Goal: Information Seeking & Learning: Learn about a topic

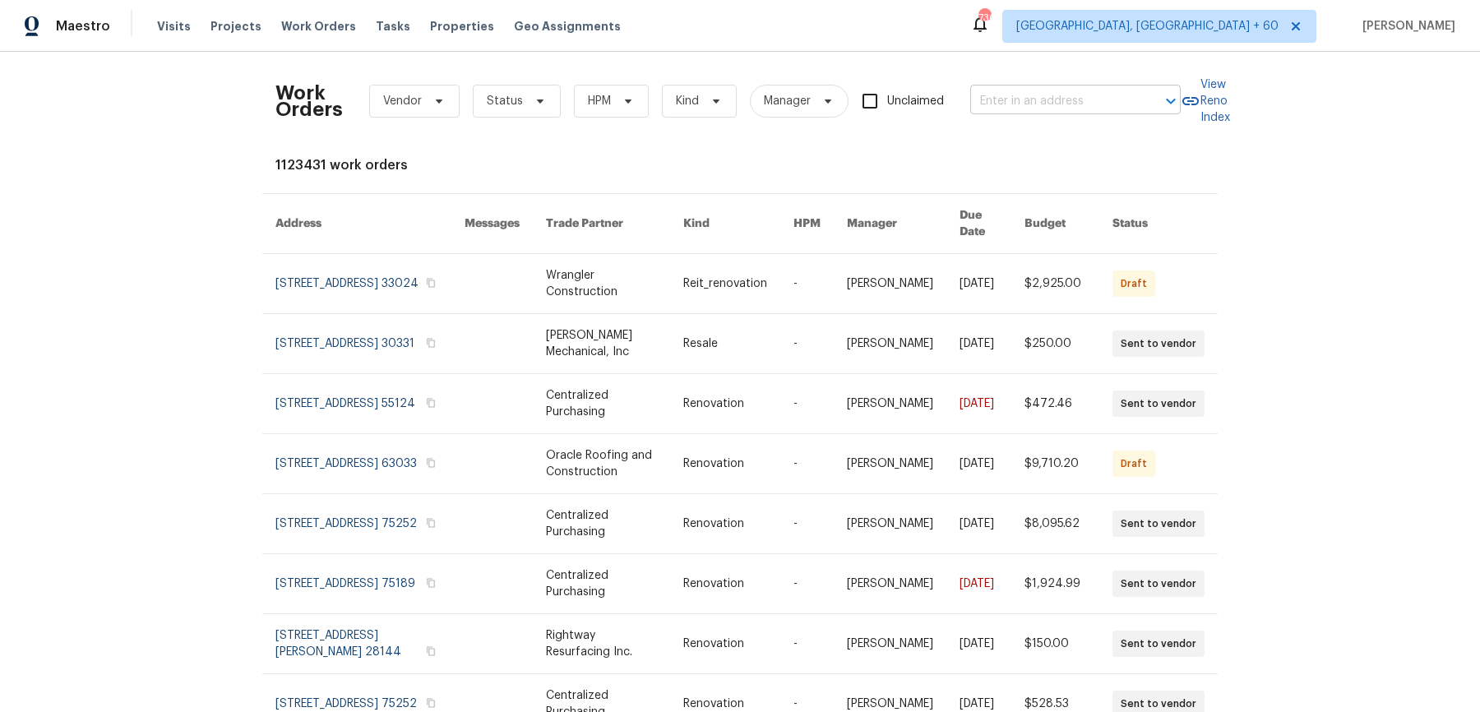
click at [1058, 97] on input "text" at bounding box center [1052, 101] width 164 height 25
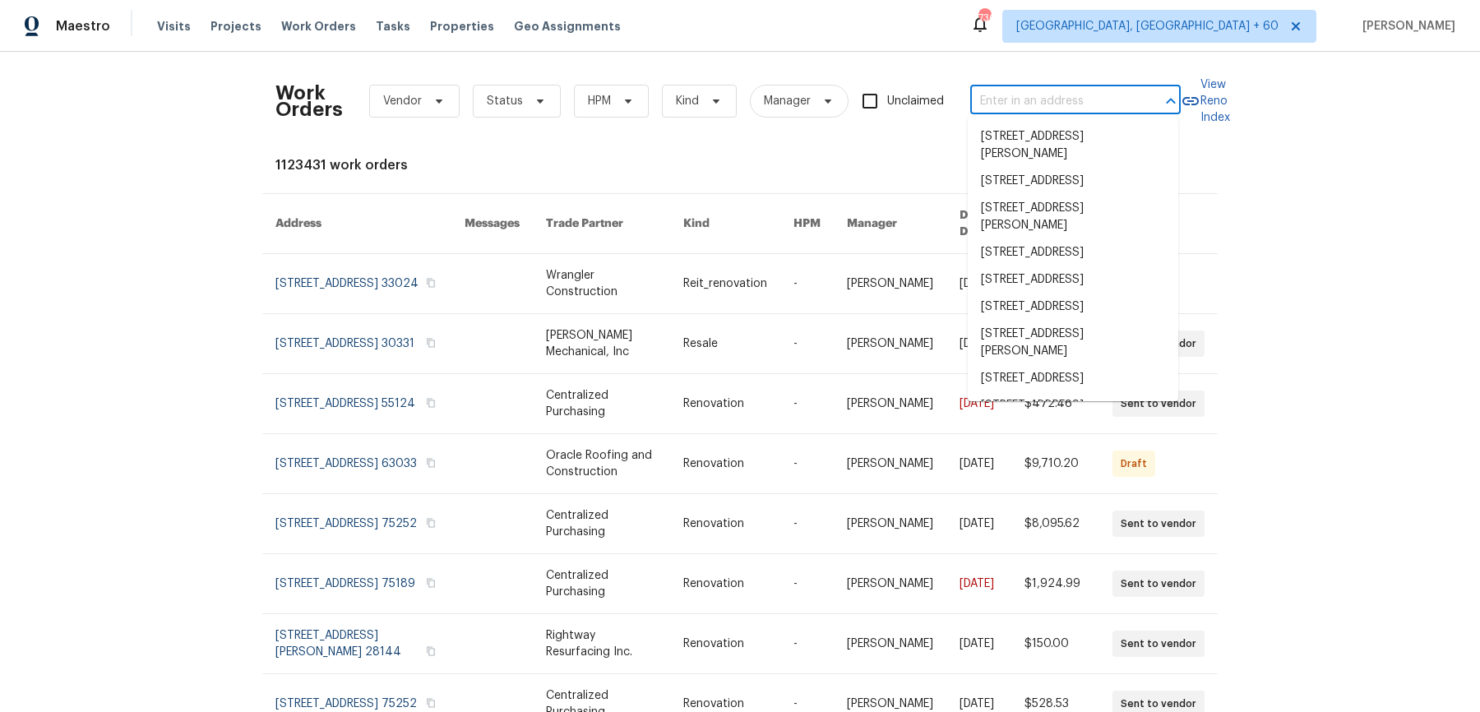
paste input "11026 Timbergrove Ln Corpus Christi, TX 78410"
type input "11026 Timbergrove Ln Corpus Christi, TX 78410"
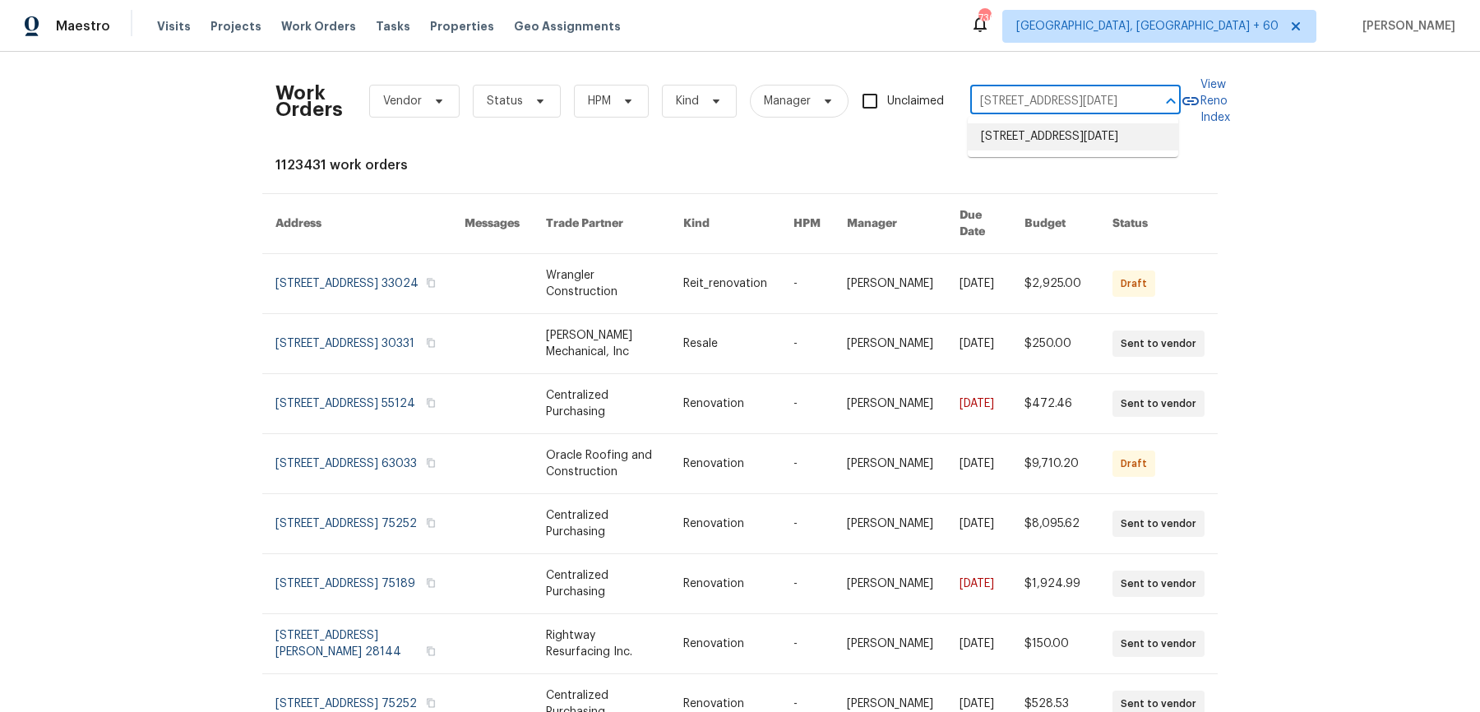
click at [1044, 147] on li "11026 Timbergrove Ln, Corpus Christi, TX 78410" at bounding box center [1073, 136] width 211 height 27
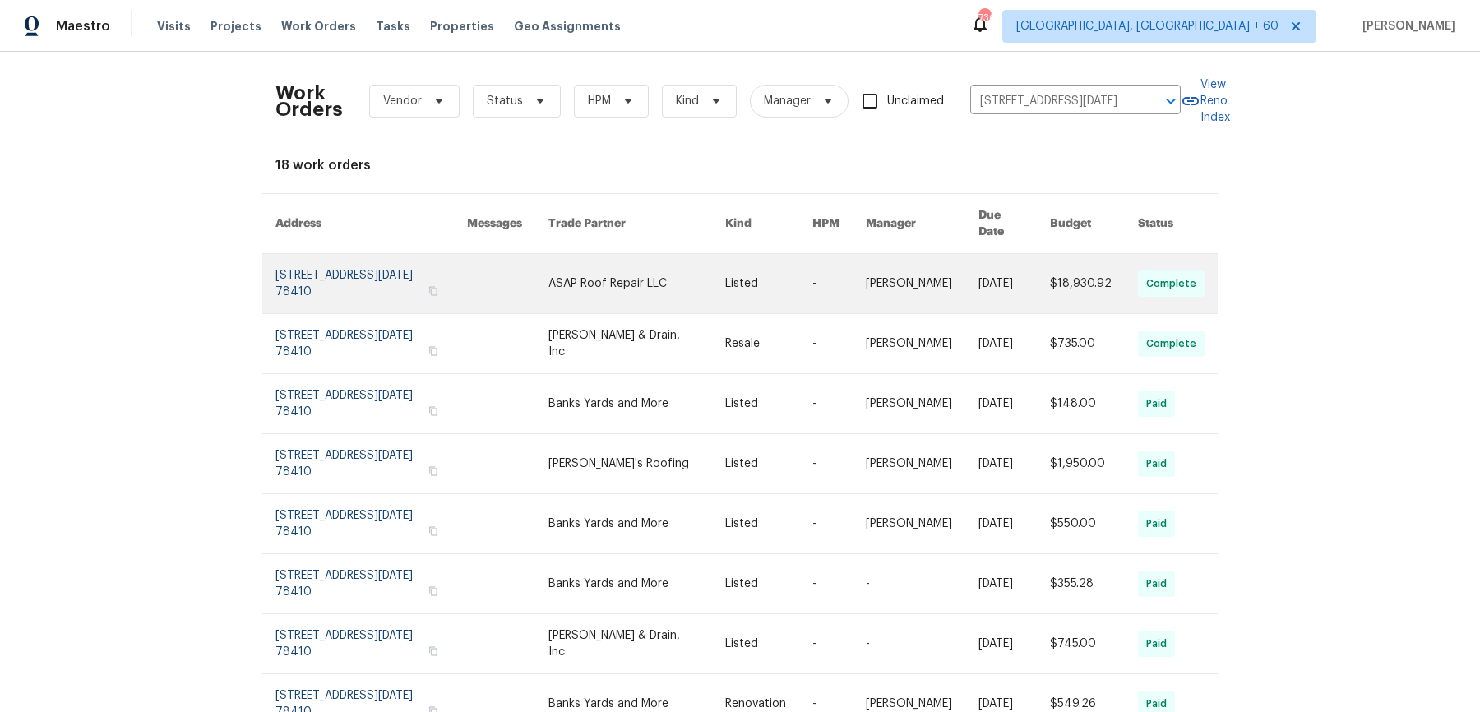
click at [920, 271] on link at bounding box center [922, 283] width 113 height 59
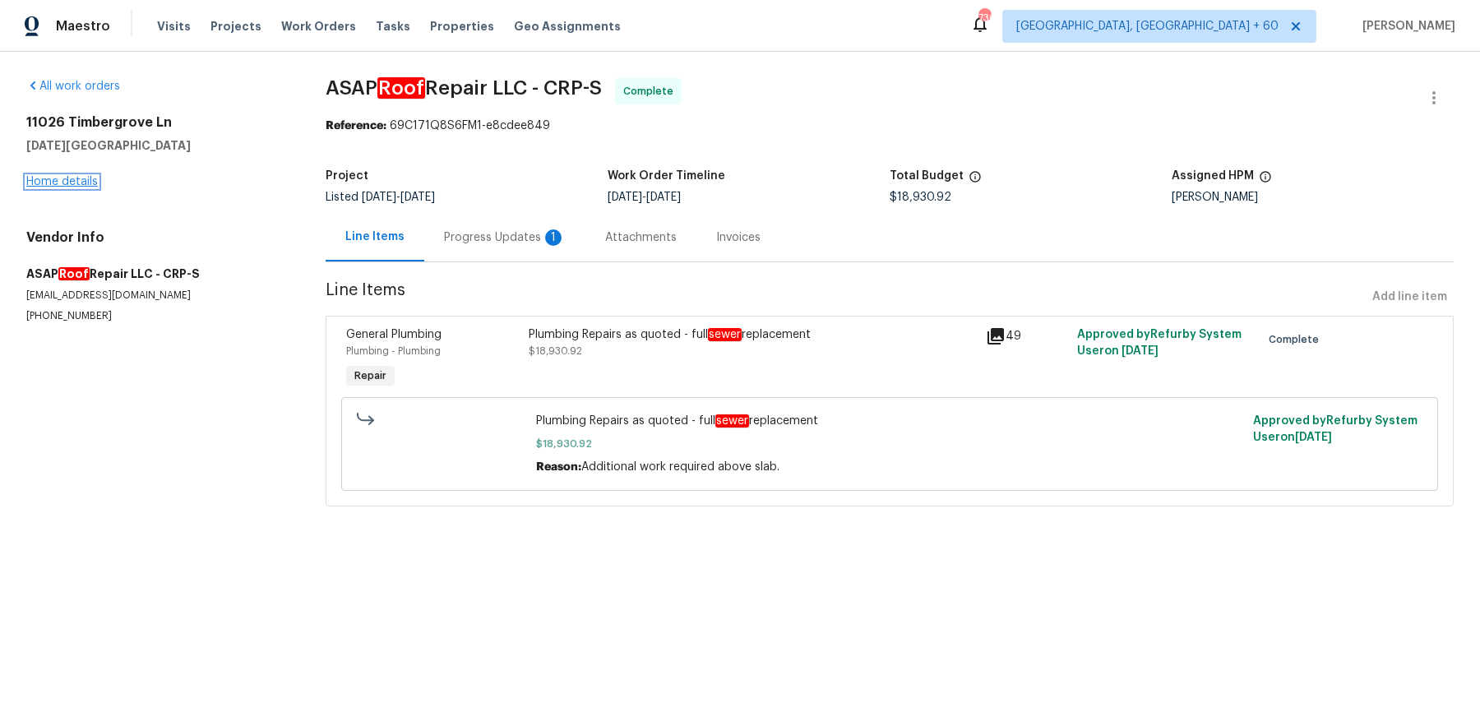
click at [94, 183] on link "Home details" at bounding box center [62, 182] width 72 height 12
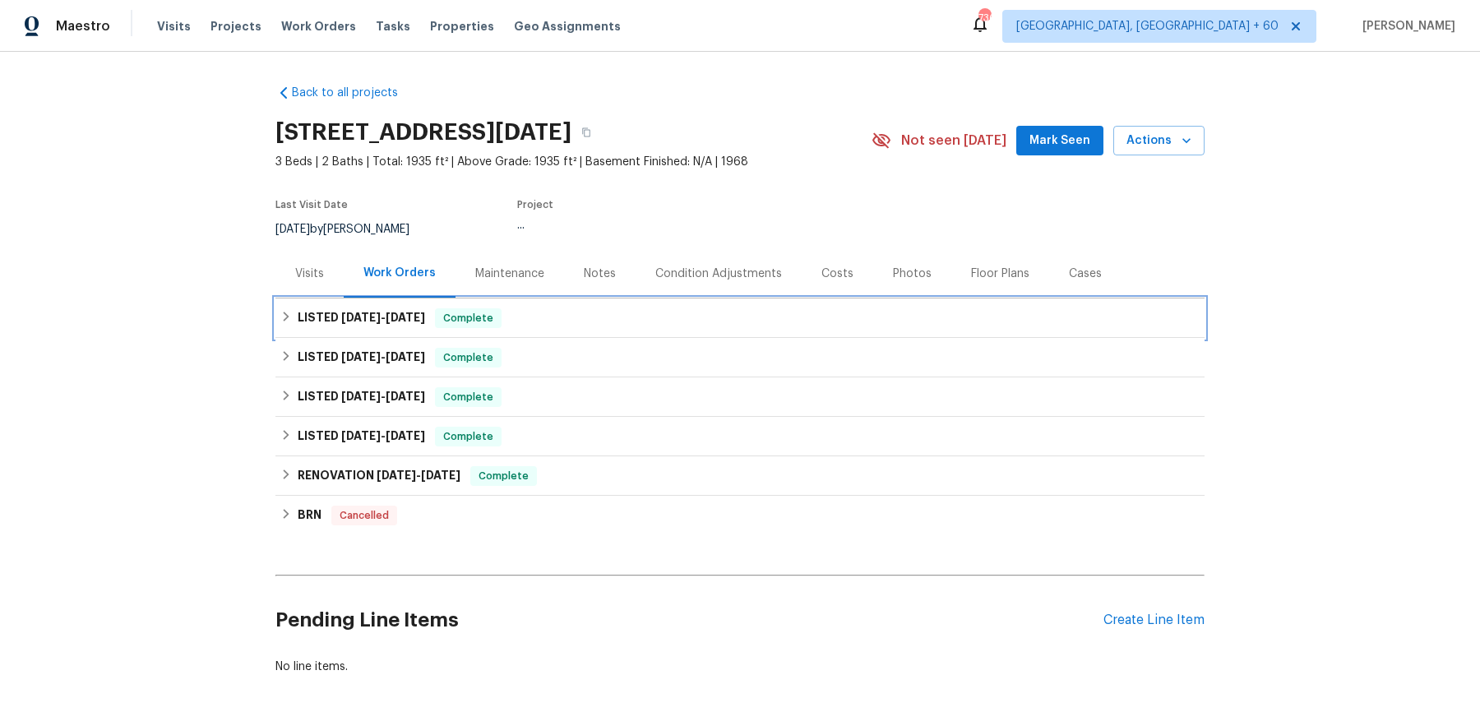
click at [700, 326] on div "LISTED 9/23/25 - 9/29/25 Complete" at bounding box center [739, 318] width 919 height 20
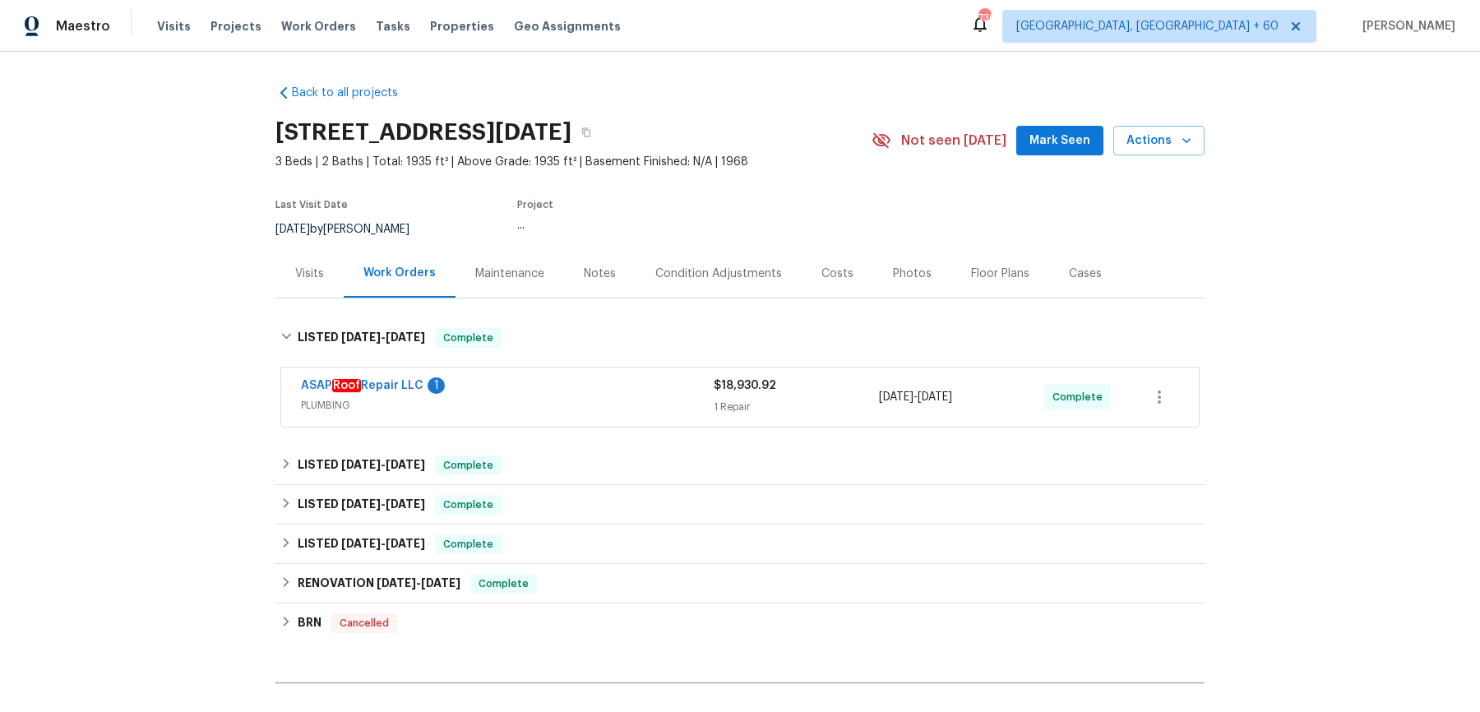
click at [641, 396] on div "ASAP Roof Repair LLC 1" at bounding box center [507, 387] width 413 height 20
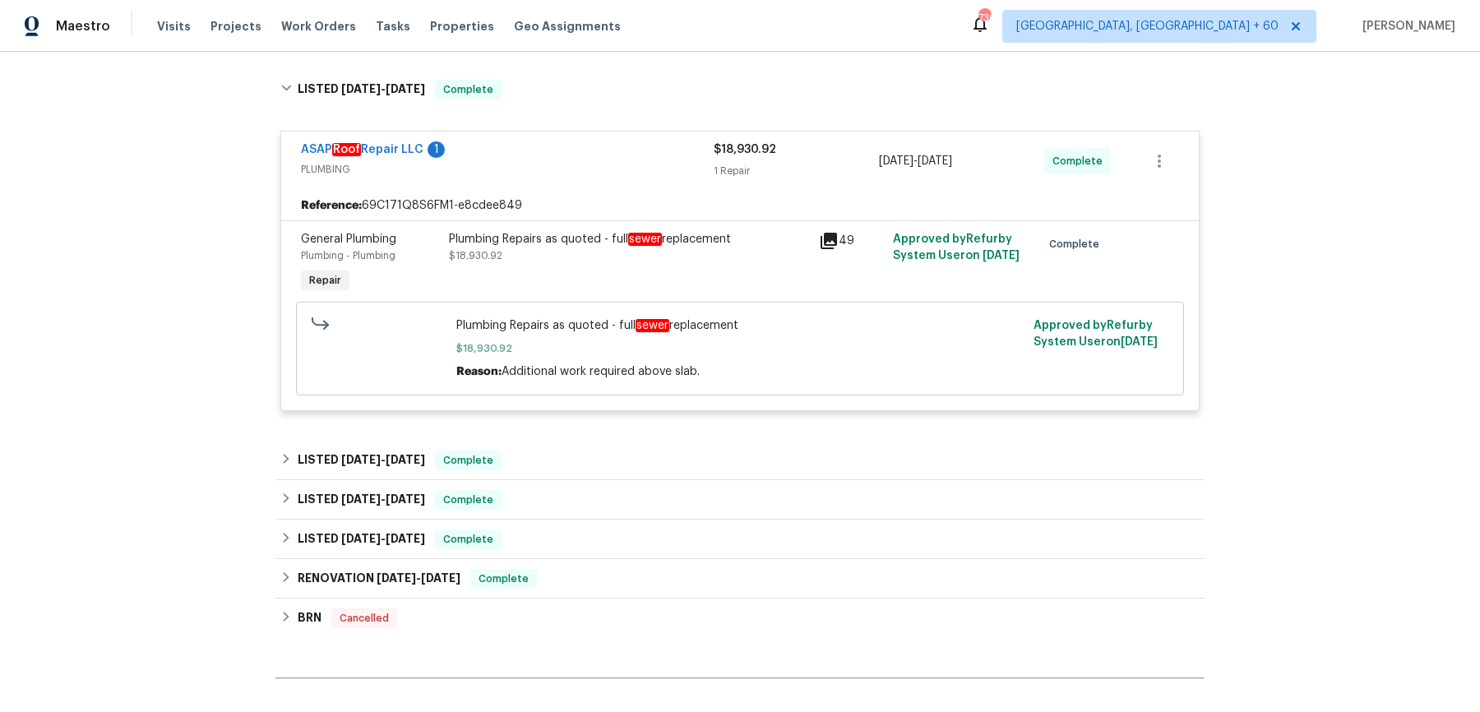
scroll to position [424, 0]
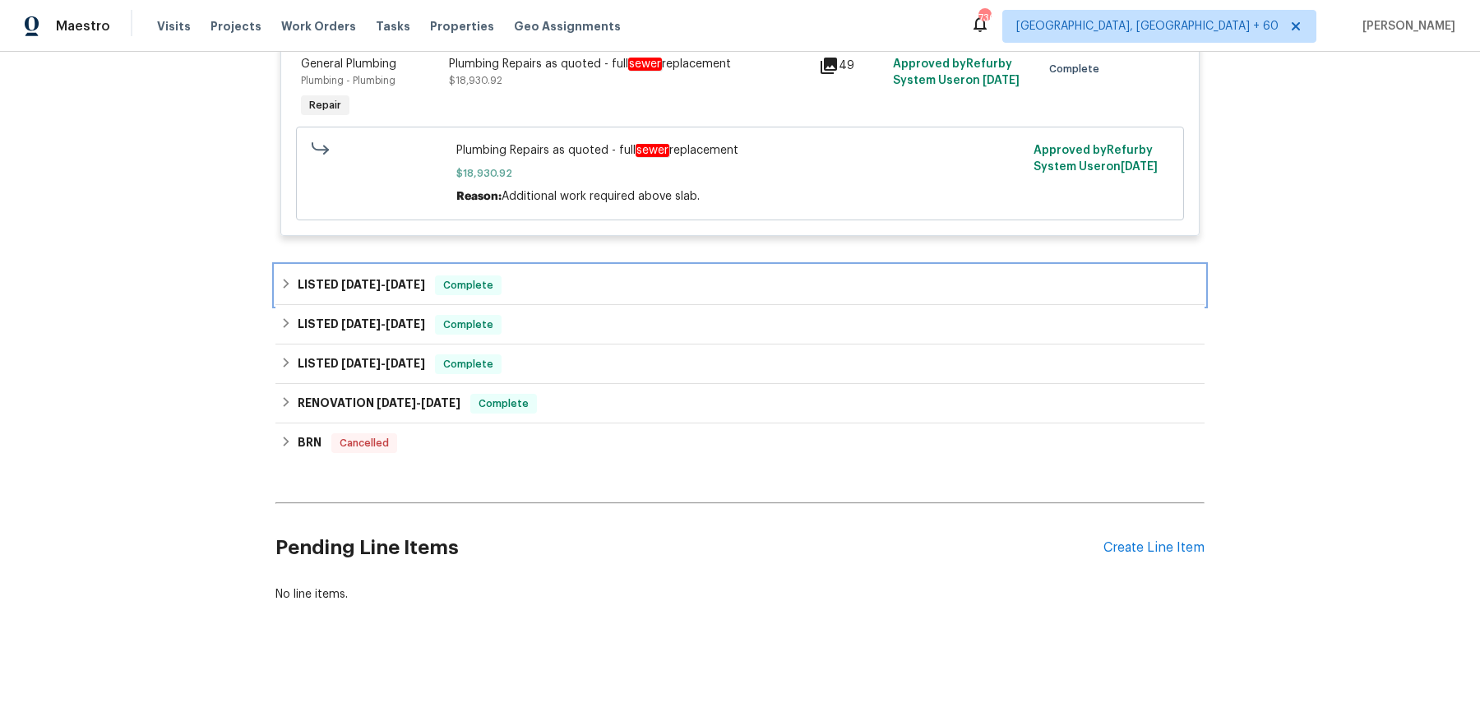
click at [604, 289] on div "LISTED 8/19/25 - 8/21/25 Complete" at bounding box center [739, 286] width 919 height 20
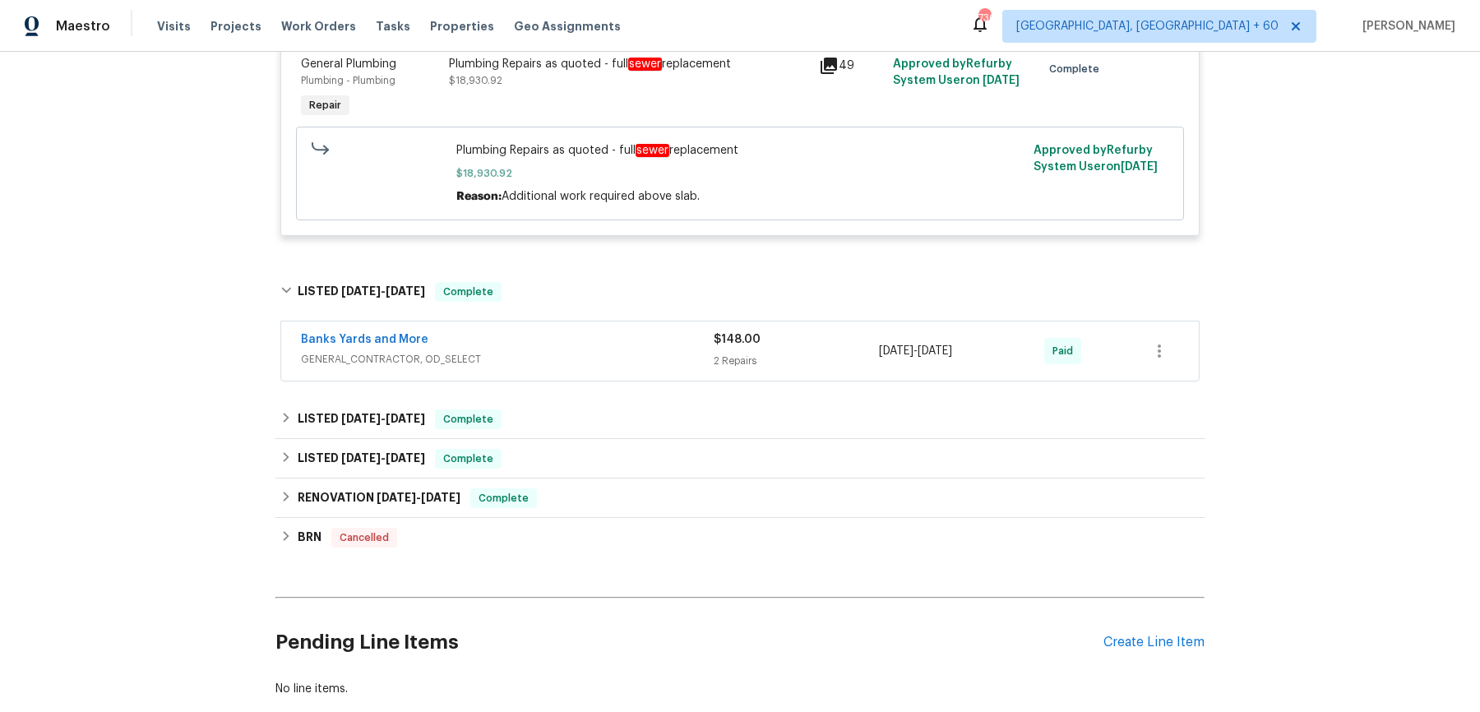
click at [598, 338] on div "Banks Yards and More" at bounding box center [507, 341] width 413 height 20
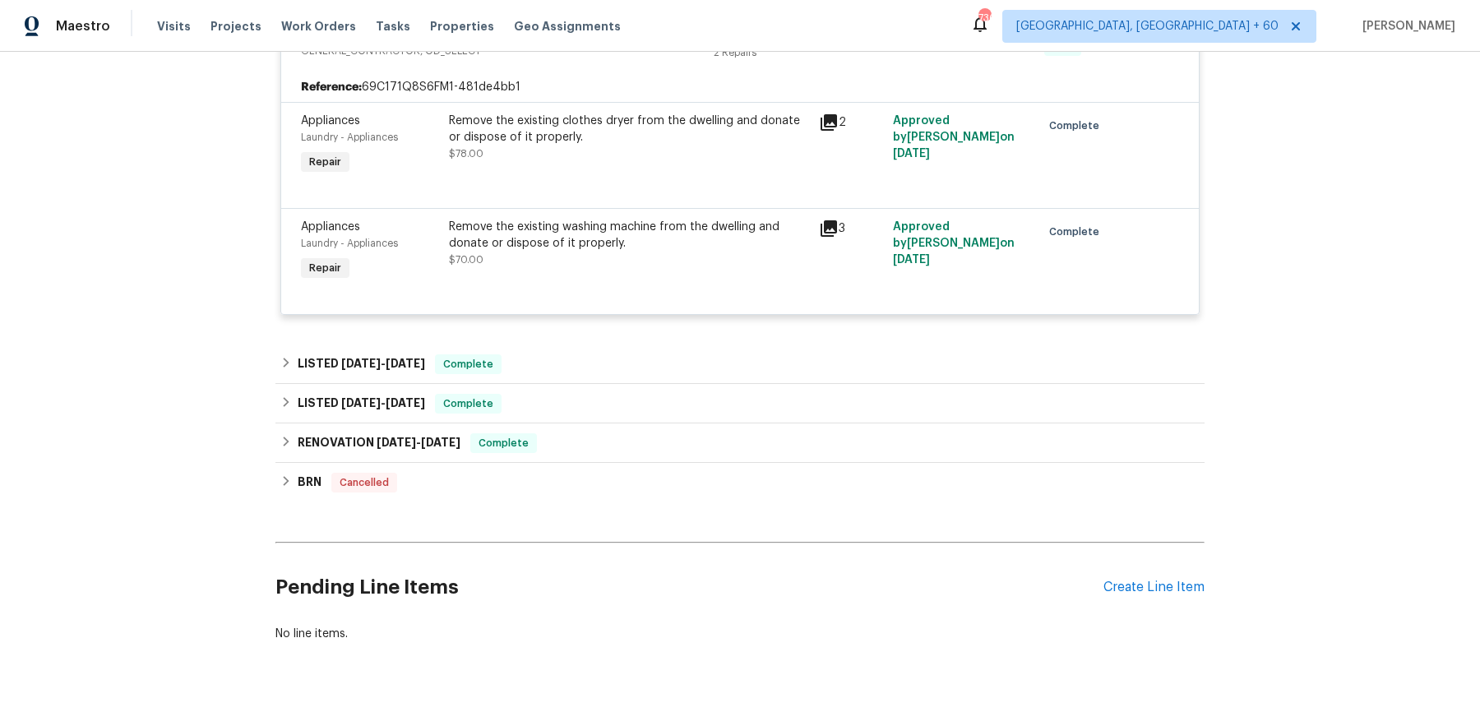
scroll to position [784, 0]
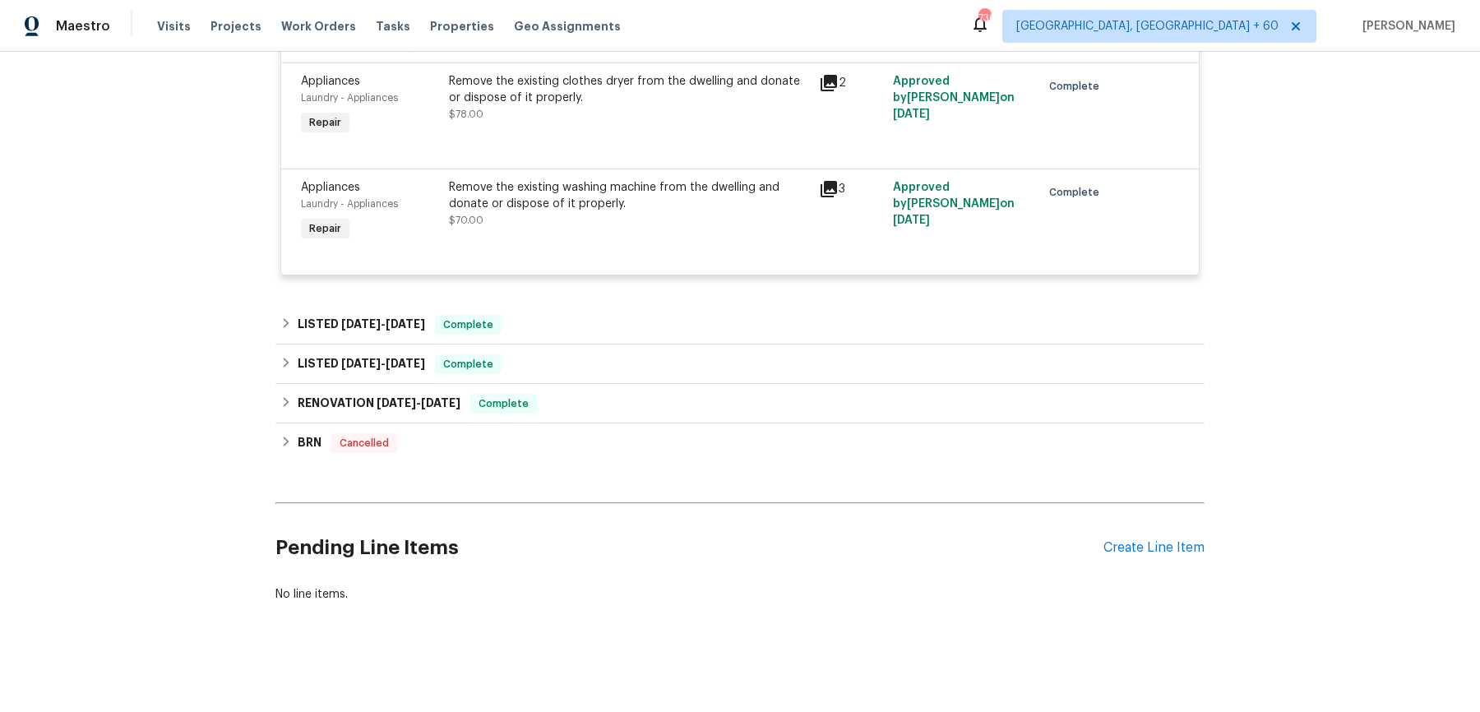
click at [598, 316] on div "LISTED 6/17/25 - 6/25/25 Complete" at bounding box center [739, 325] width 919 height 20
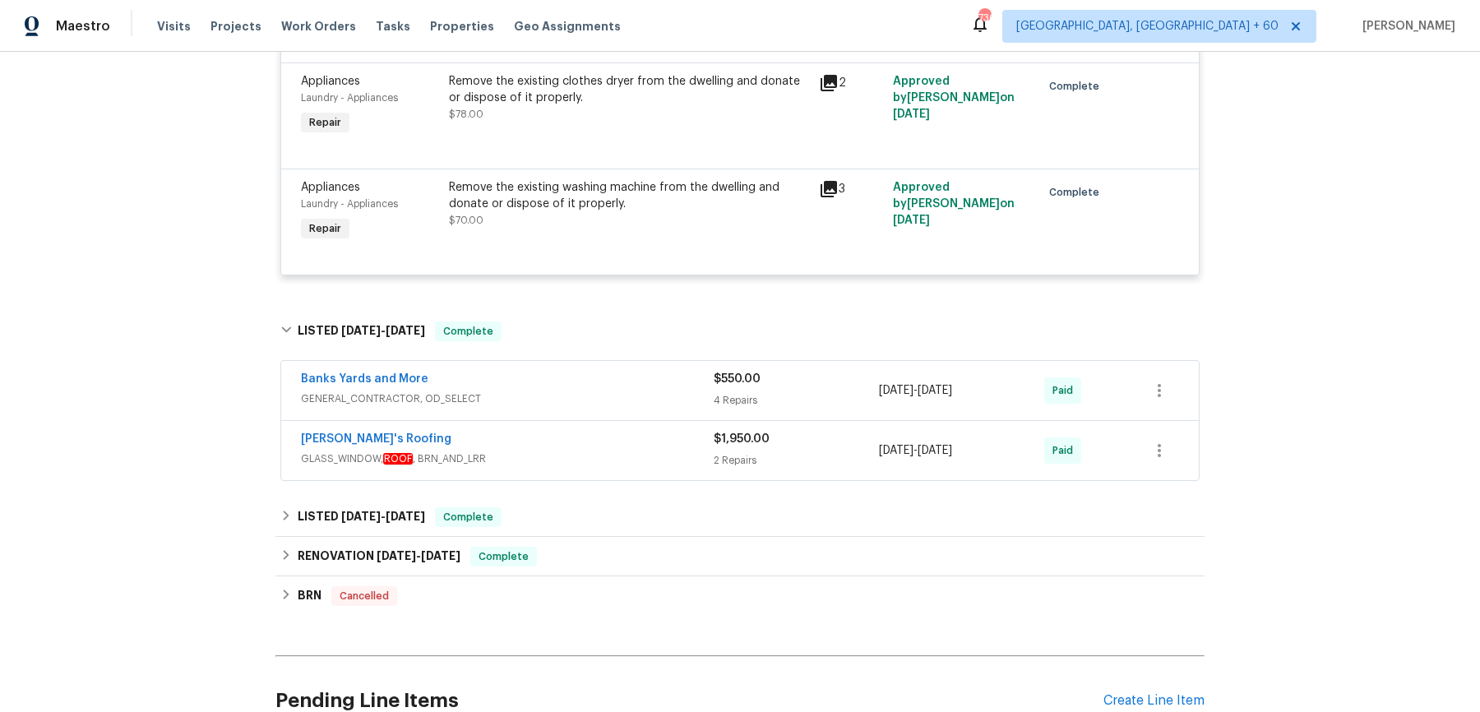
click at [598, 405] on div "Banks Yards and More GENERAL_CONTRACTOR, OD_SELECT" at bounding box center [507, 390] width 413 height 39
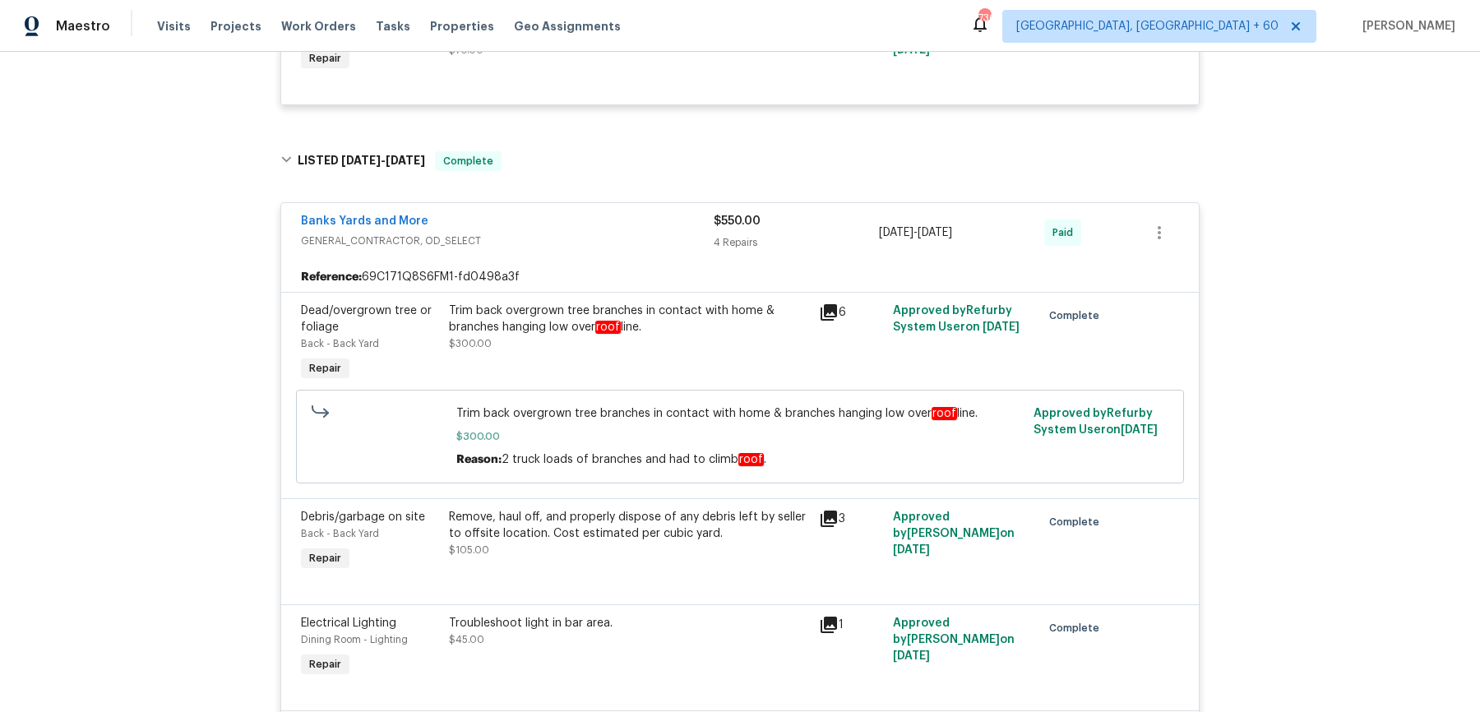
scroll to position [1493, 0]
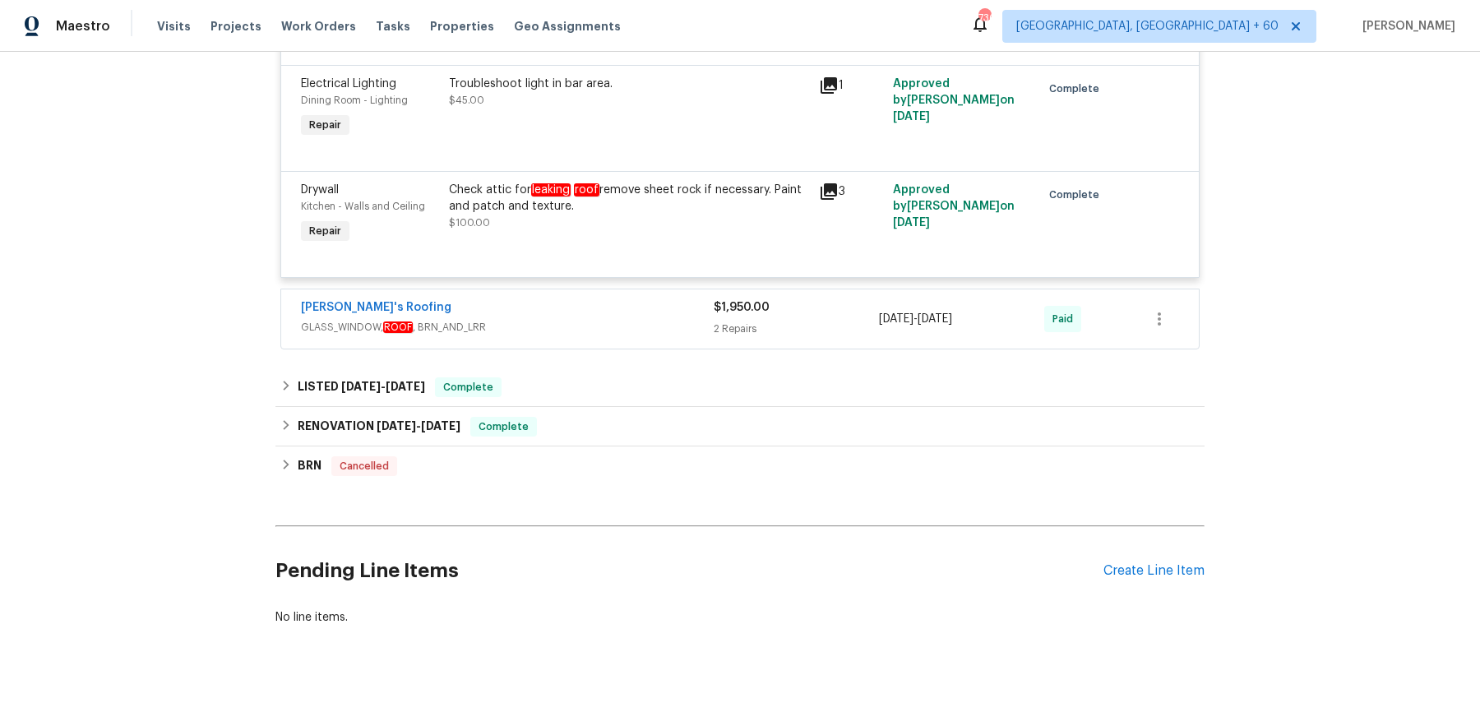
click at [613, 314] on div "Randy's Roofing" at bounding box center [507, 309] width 413 height 20
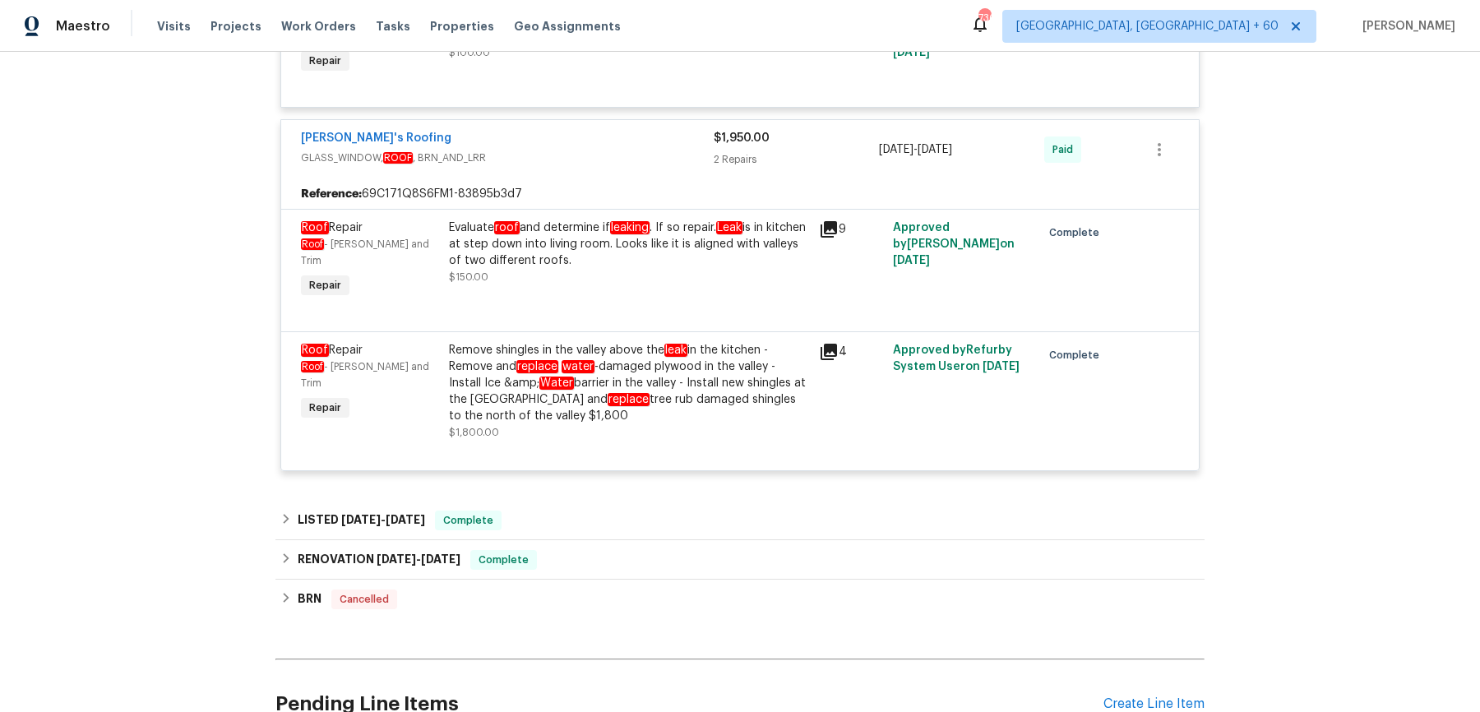
scroll to position [1702, 0]
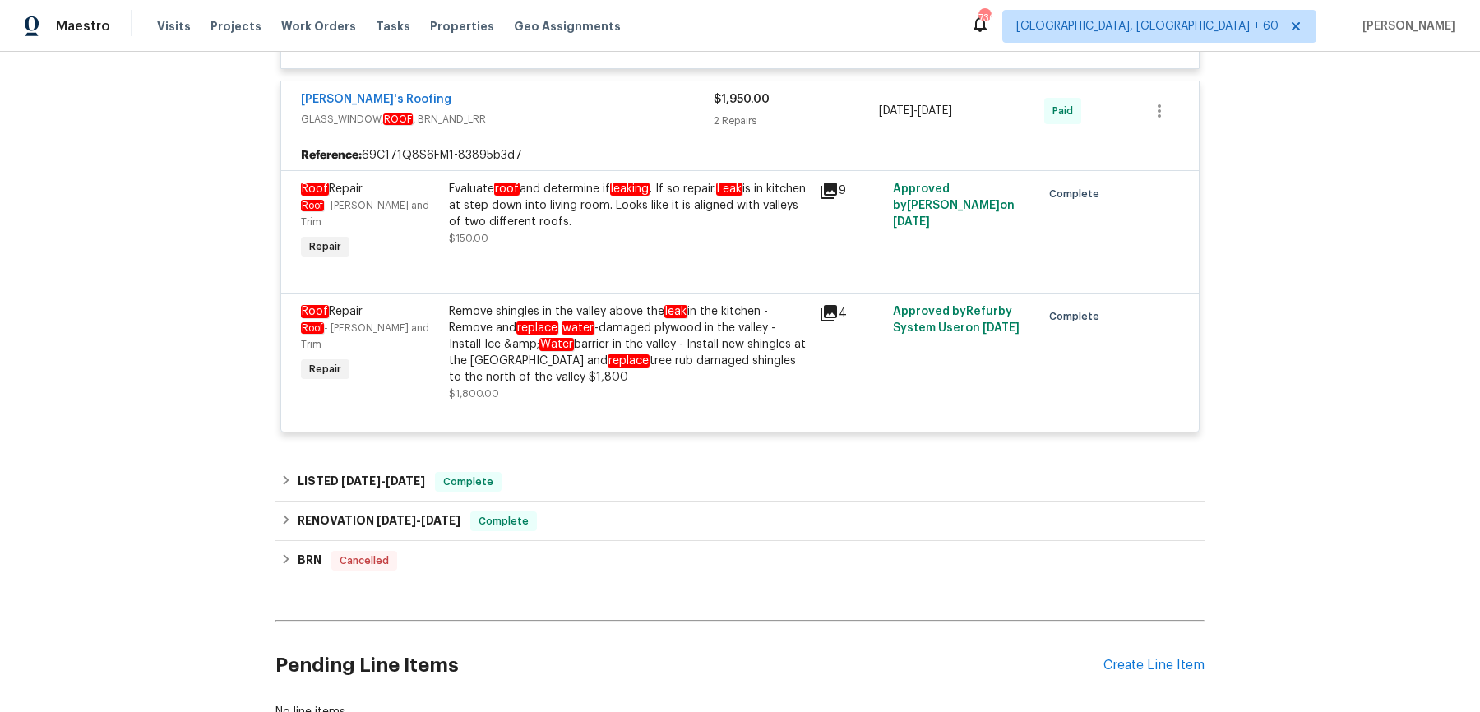
click at [590, 472] on div "LISTED 4/23/25 - 5/8/25 Complete" at bounding box center [739, 482] width 919 height 20
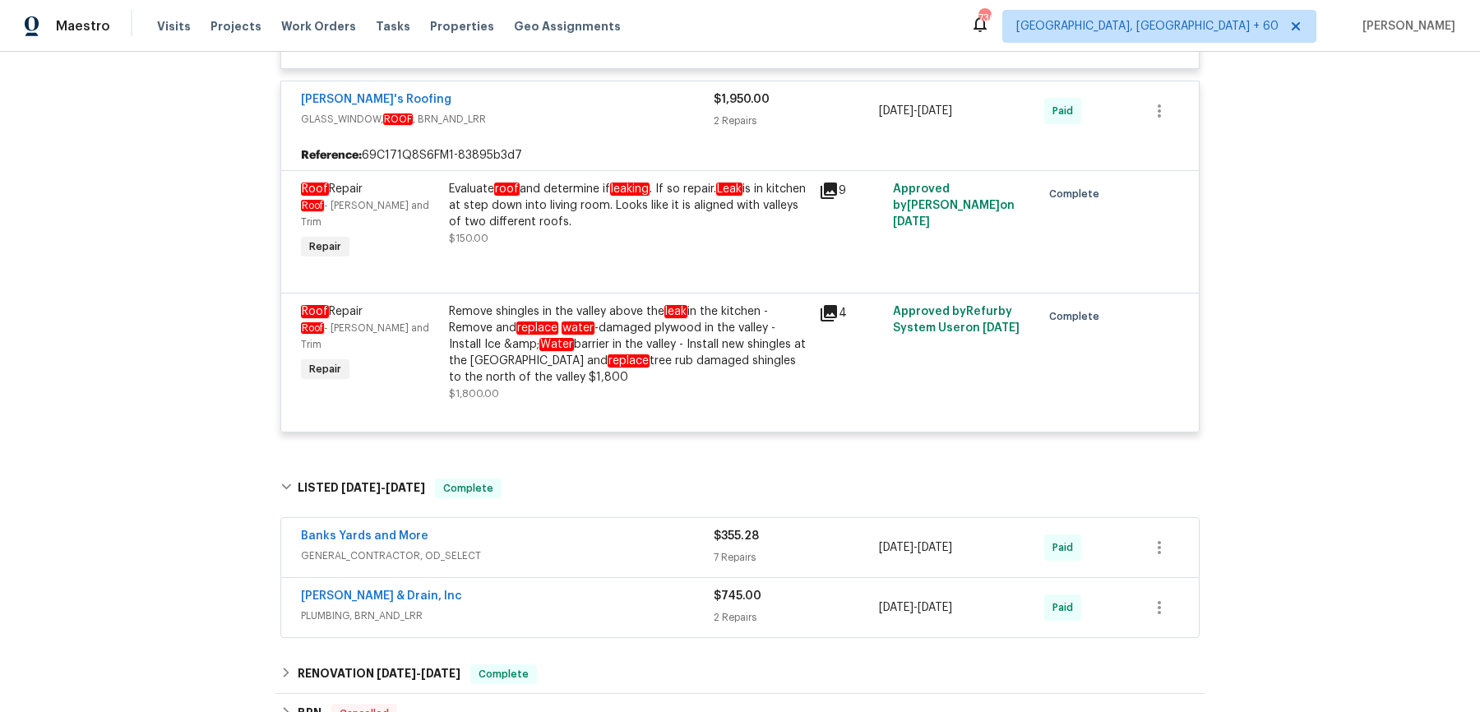
click at [586, 548] on span "GENERAL_CONTRACTOR, OD_SELECT" at bounding box center [507, 556] width 413 height 16
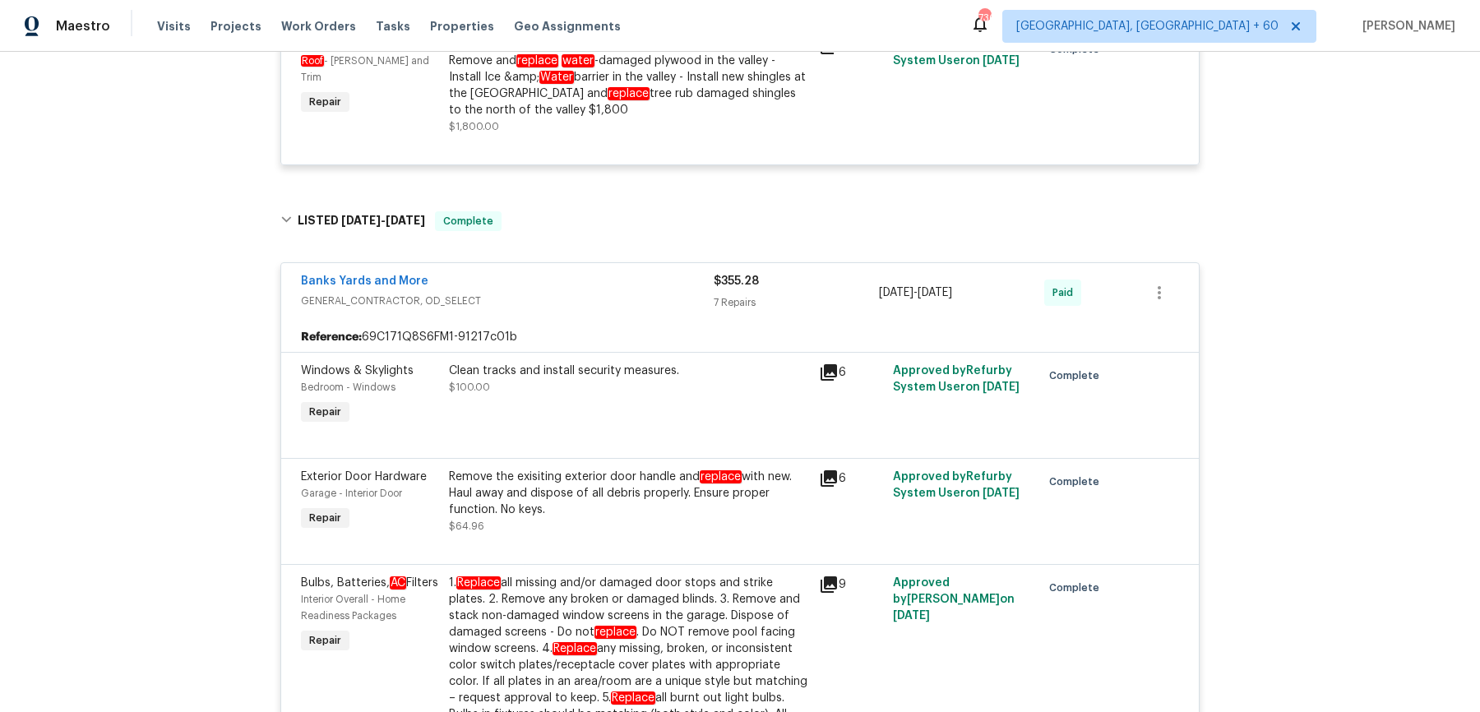
scroll to position [3247, 0]
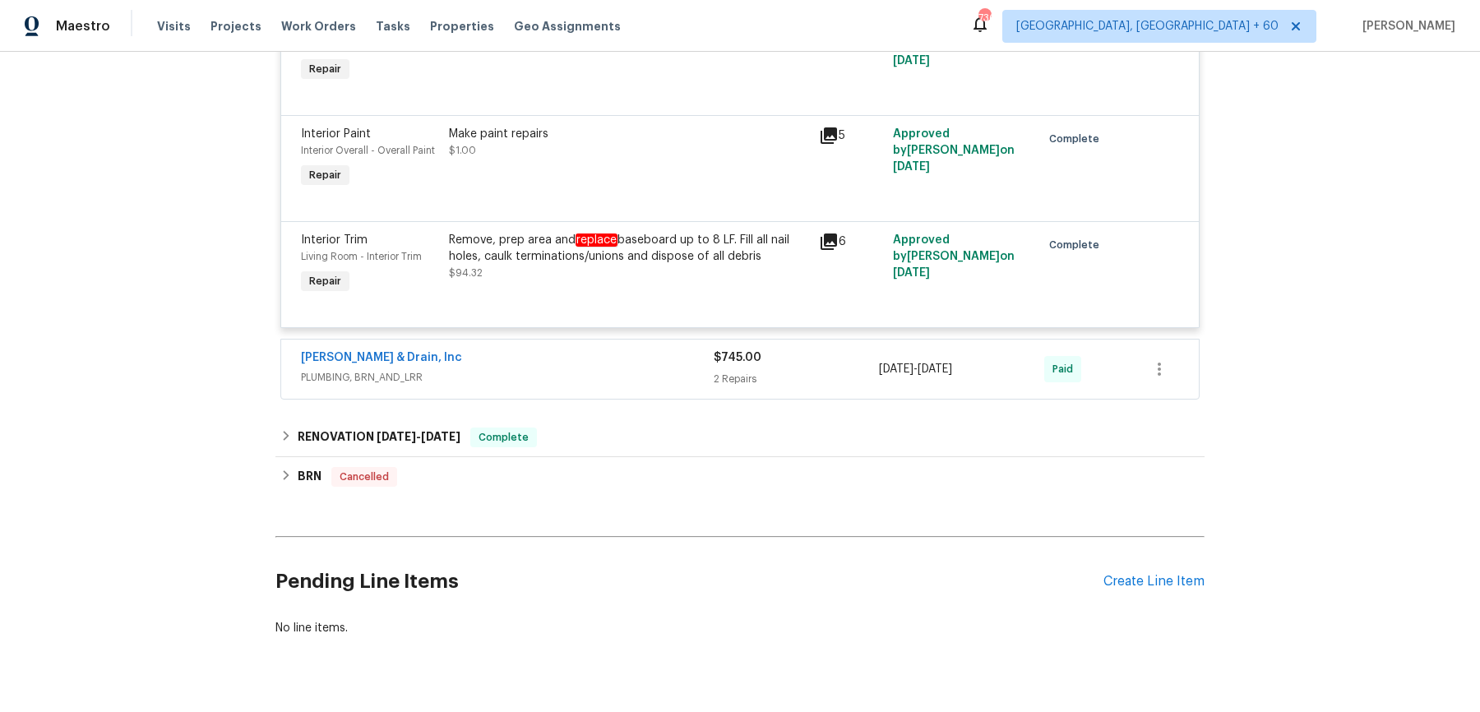
click at [644, 350] on div "Owen Plumbing & Drain, Inc" at bounding box center [507, 360] width 413 height 20
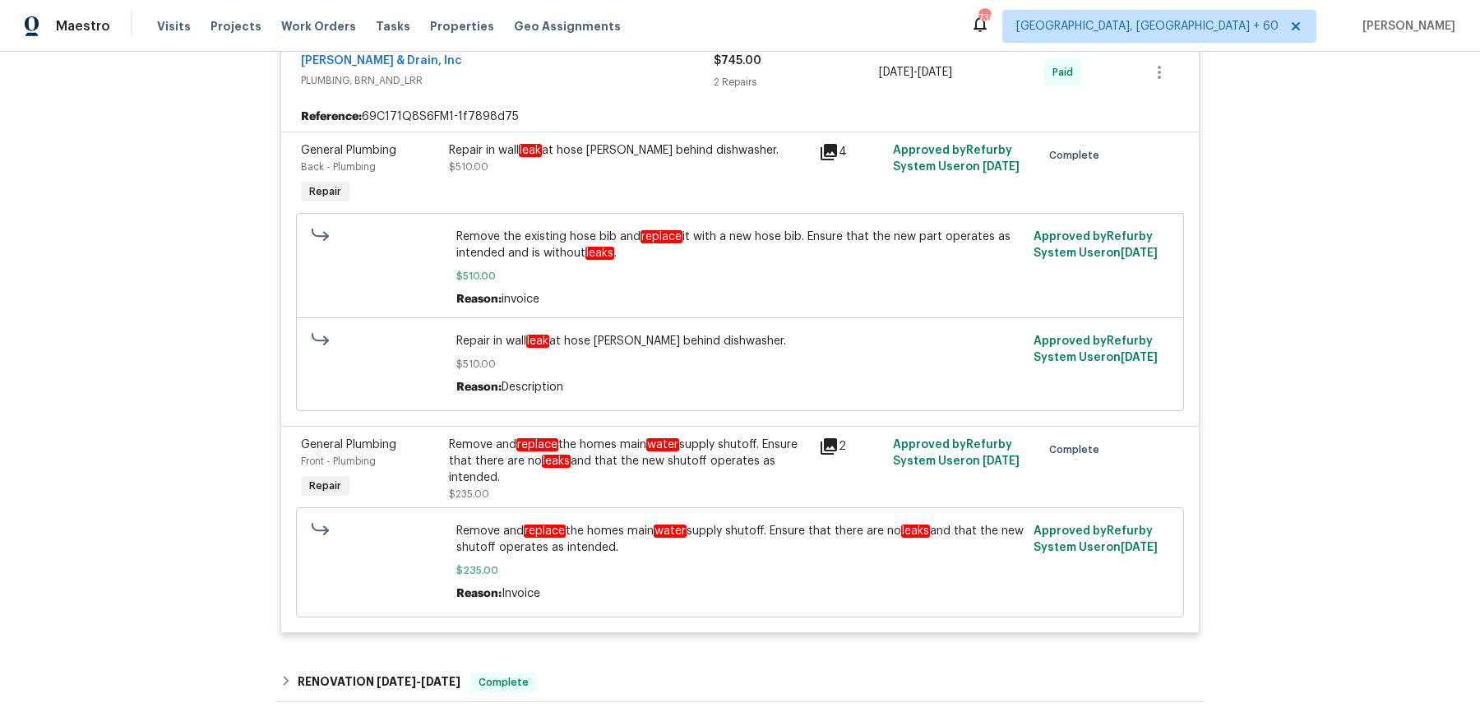
scroll to position [3566, 0]
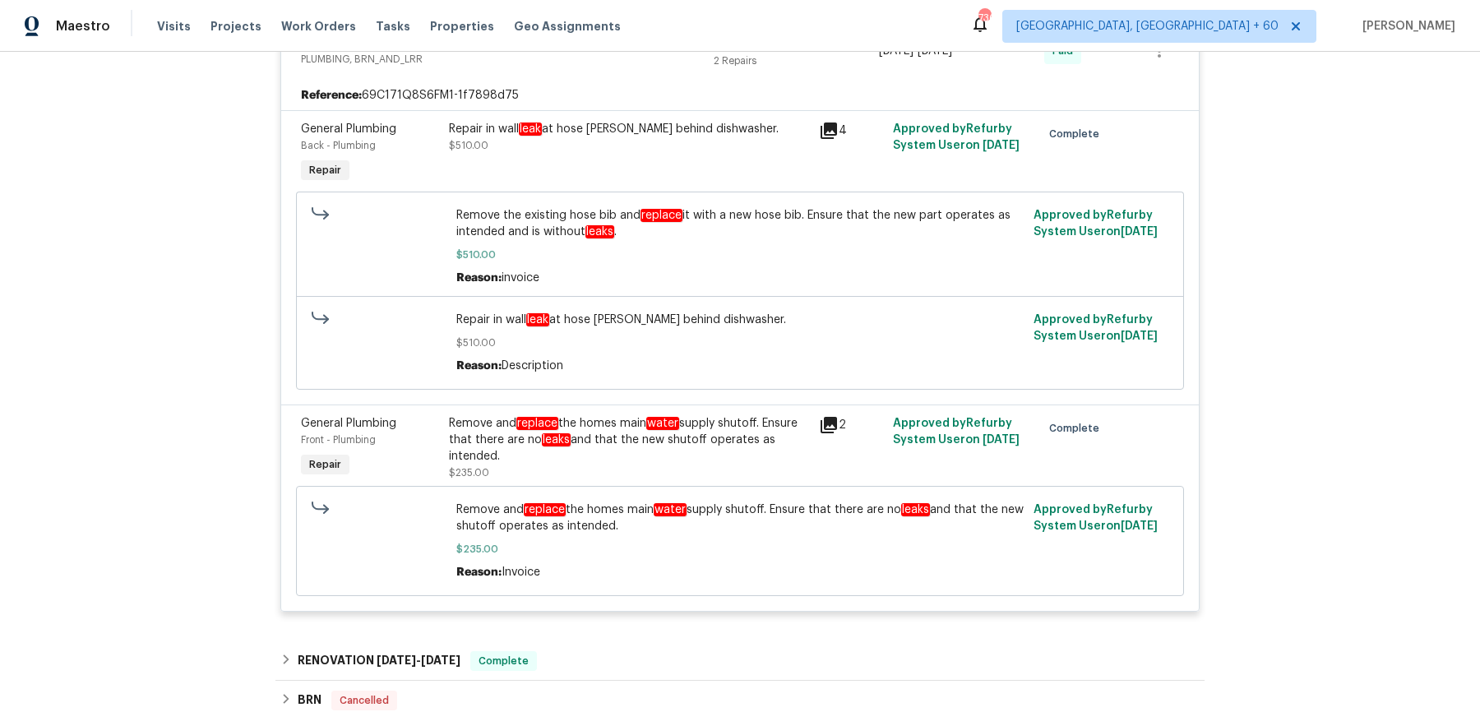
click at [572, 641] on div "RENOVATION 1/20/25 - 2/27/25 Complete" at bounding box center [740, 660] width 929 height 39
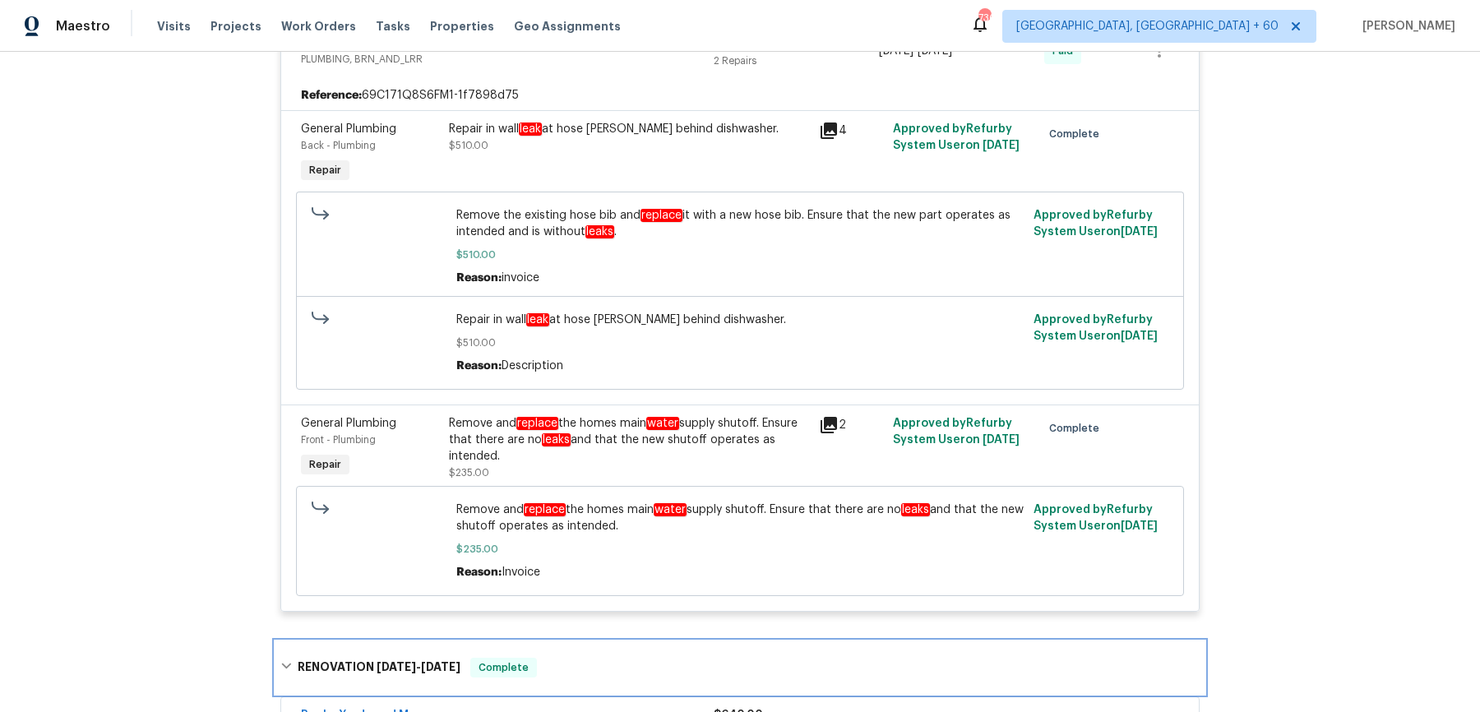
scroll to position [3883, 0]
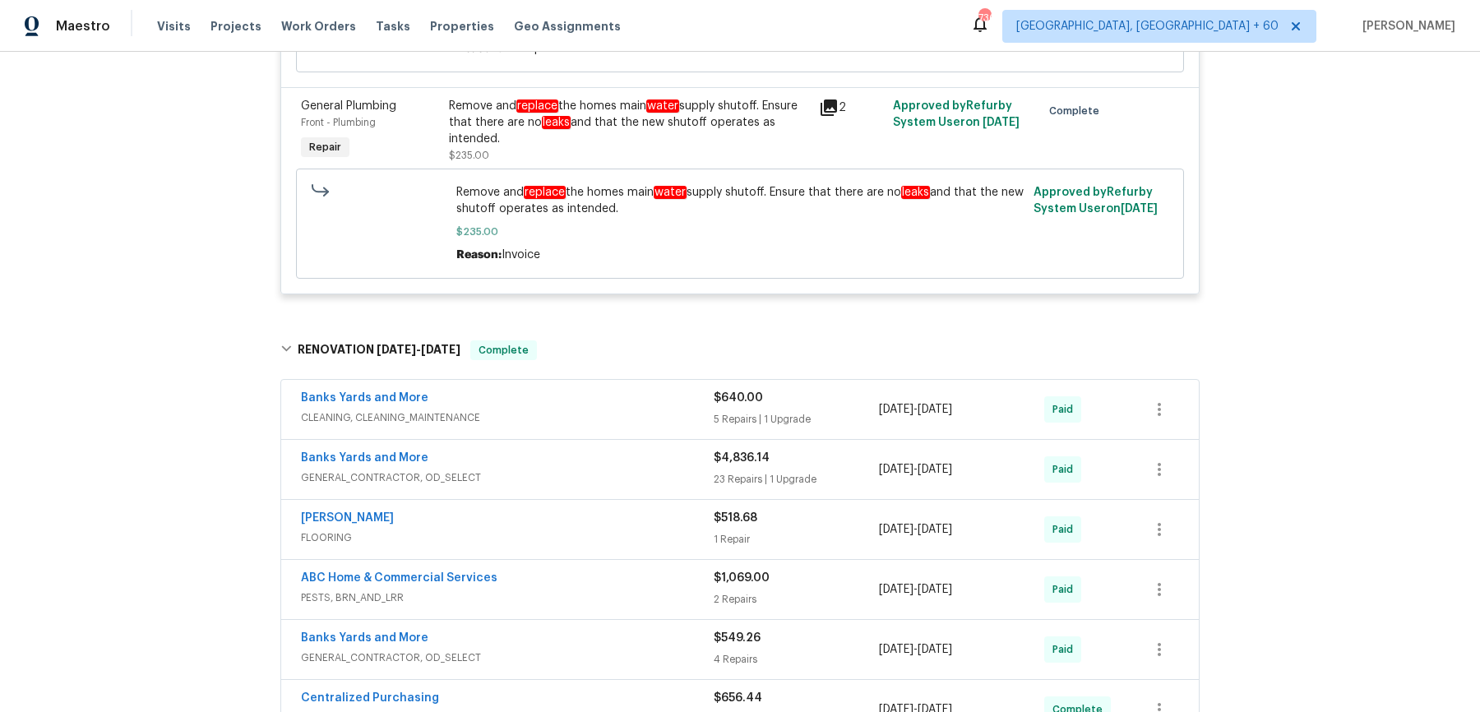
click at [665, 410] on span "CLEANING, CLEANING_MAINTENANCE" at bounding box center [507, 418] width 413 height 16
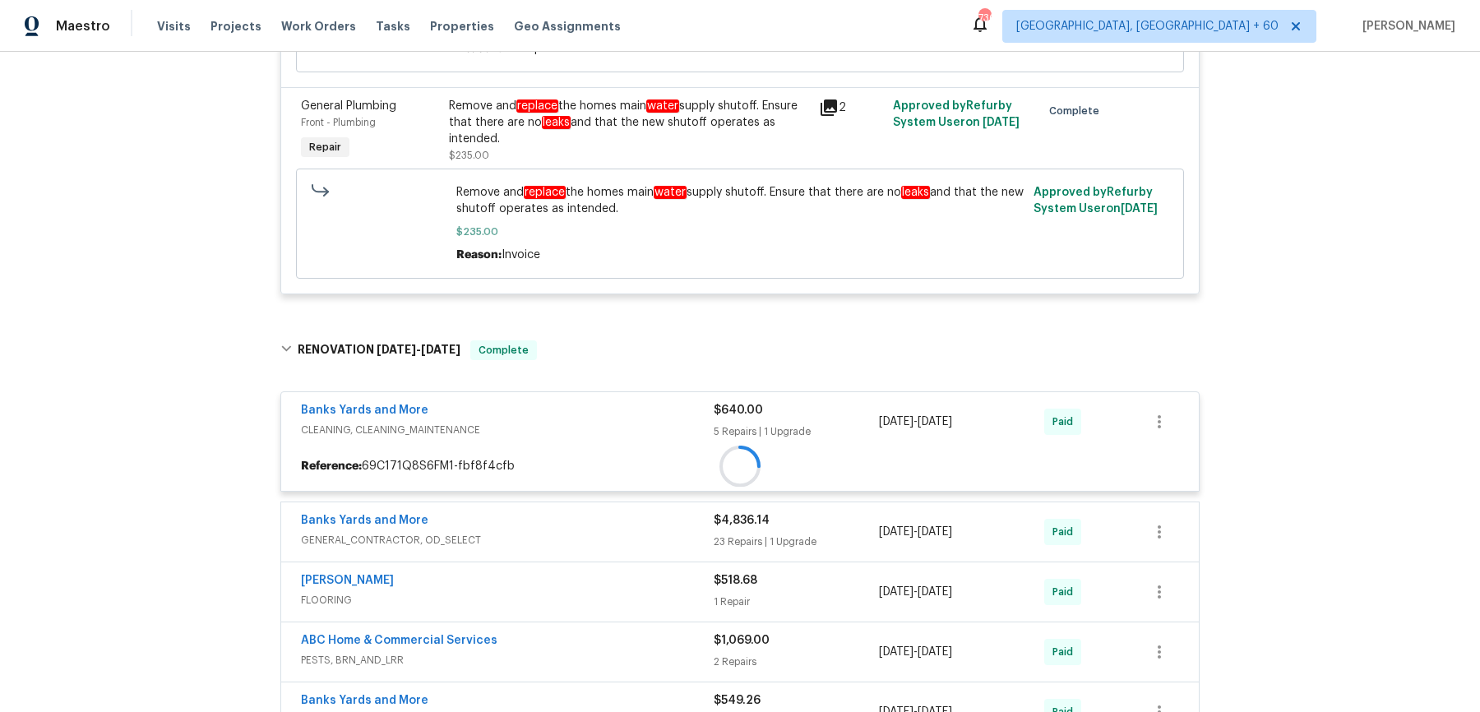
scroll to position [4220, 0]
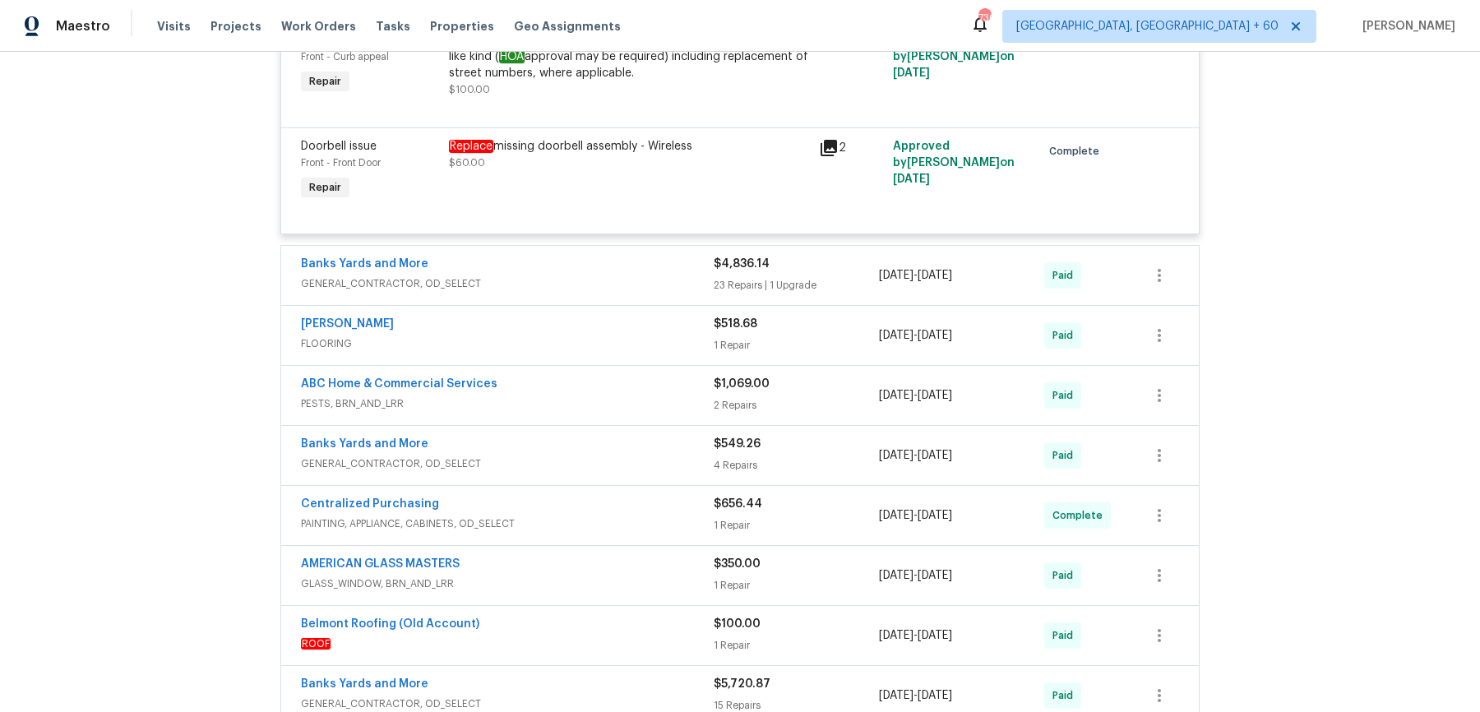
click at [637, 276] on span "GENERAL_CONTRACTOR, OD_SELECT" at bounding box center [507, 284] width 413 height 16
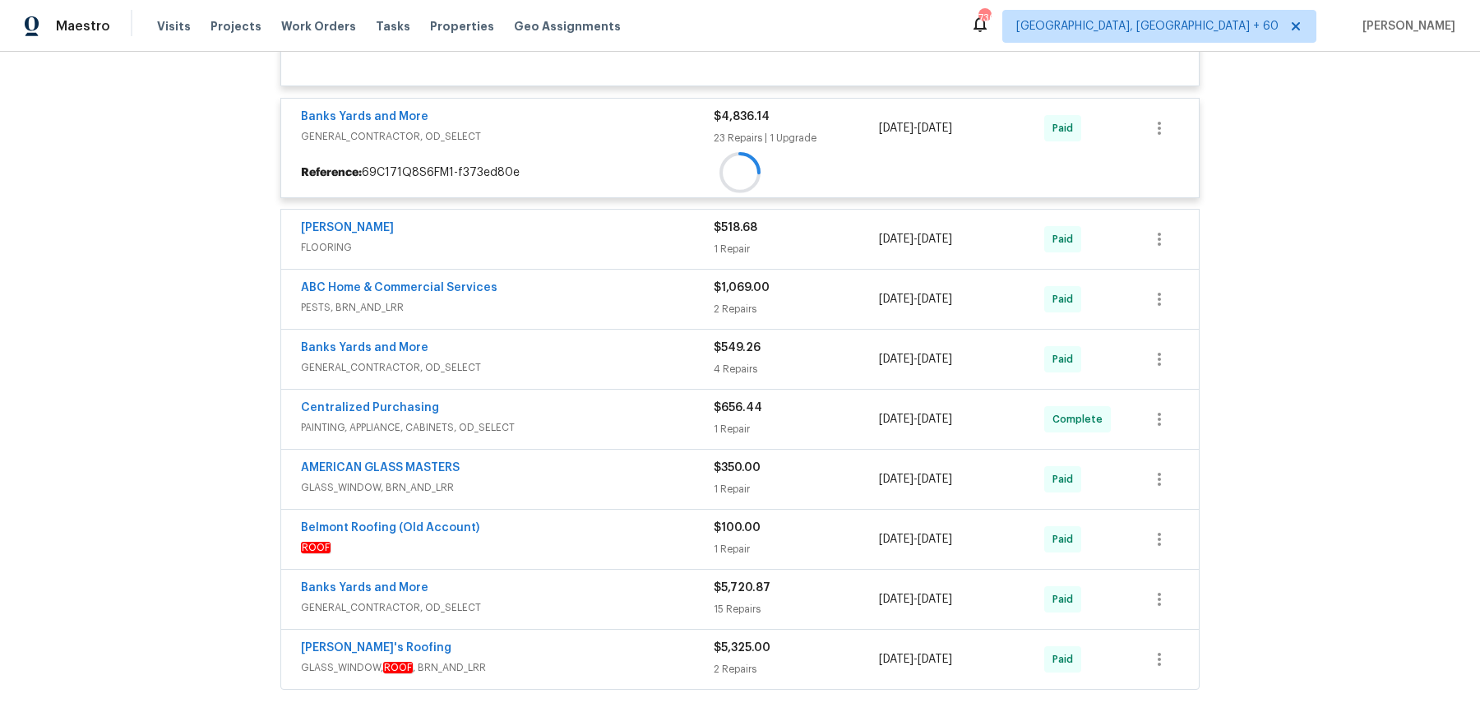
scroll to position [5273, 0]
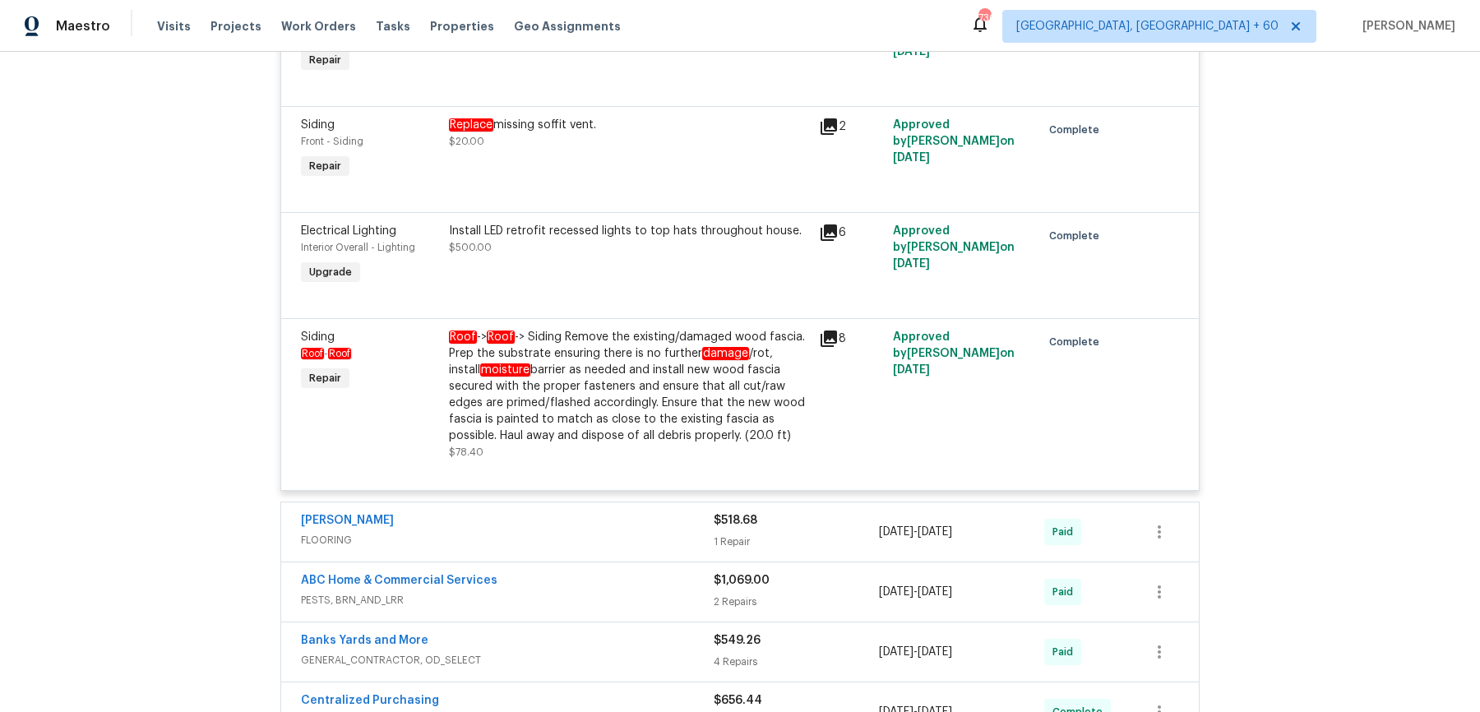
click at [597, 512] on div "Sherwin Williams" at bounding box center [507, 522] width 413 height 20
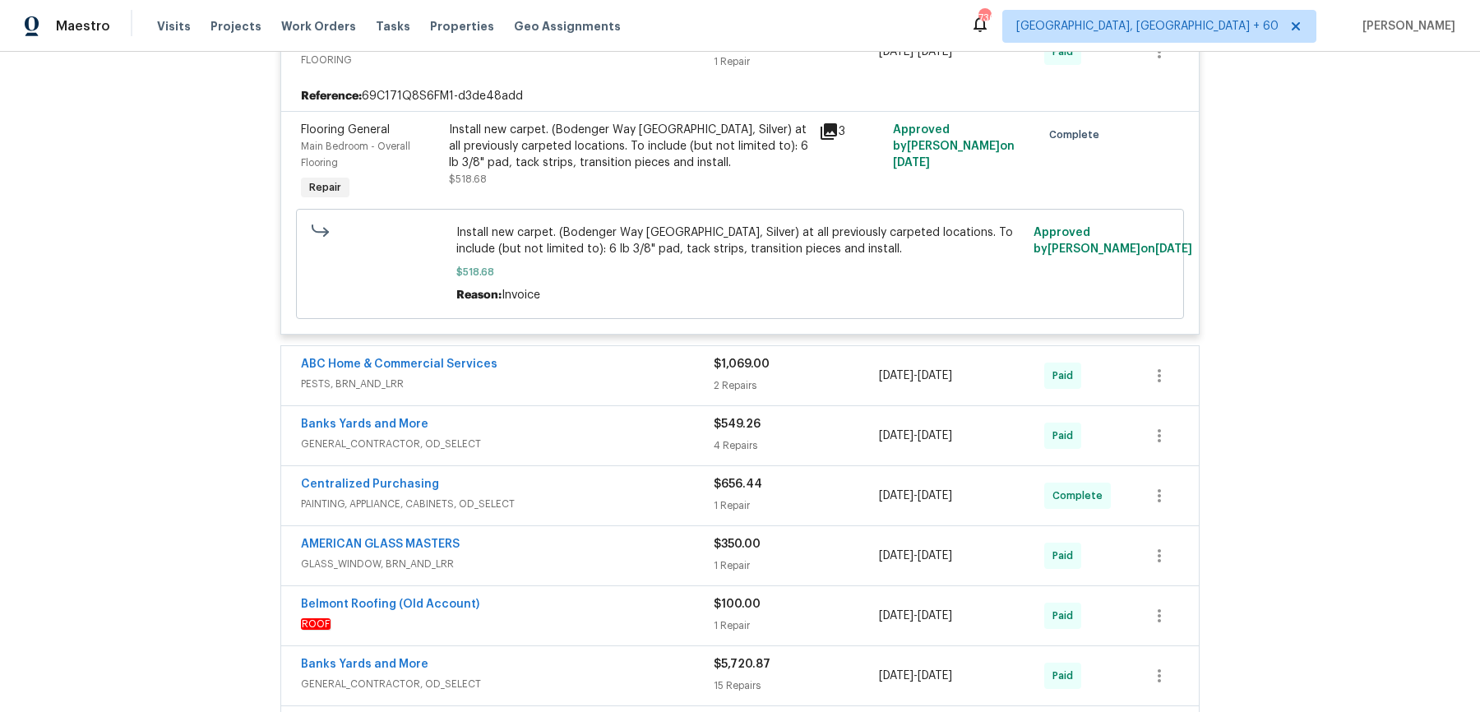
click at [653, 356] on div "ABC Home & Commercial Services" at bounding box center [507, 366] width 413 height 20
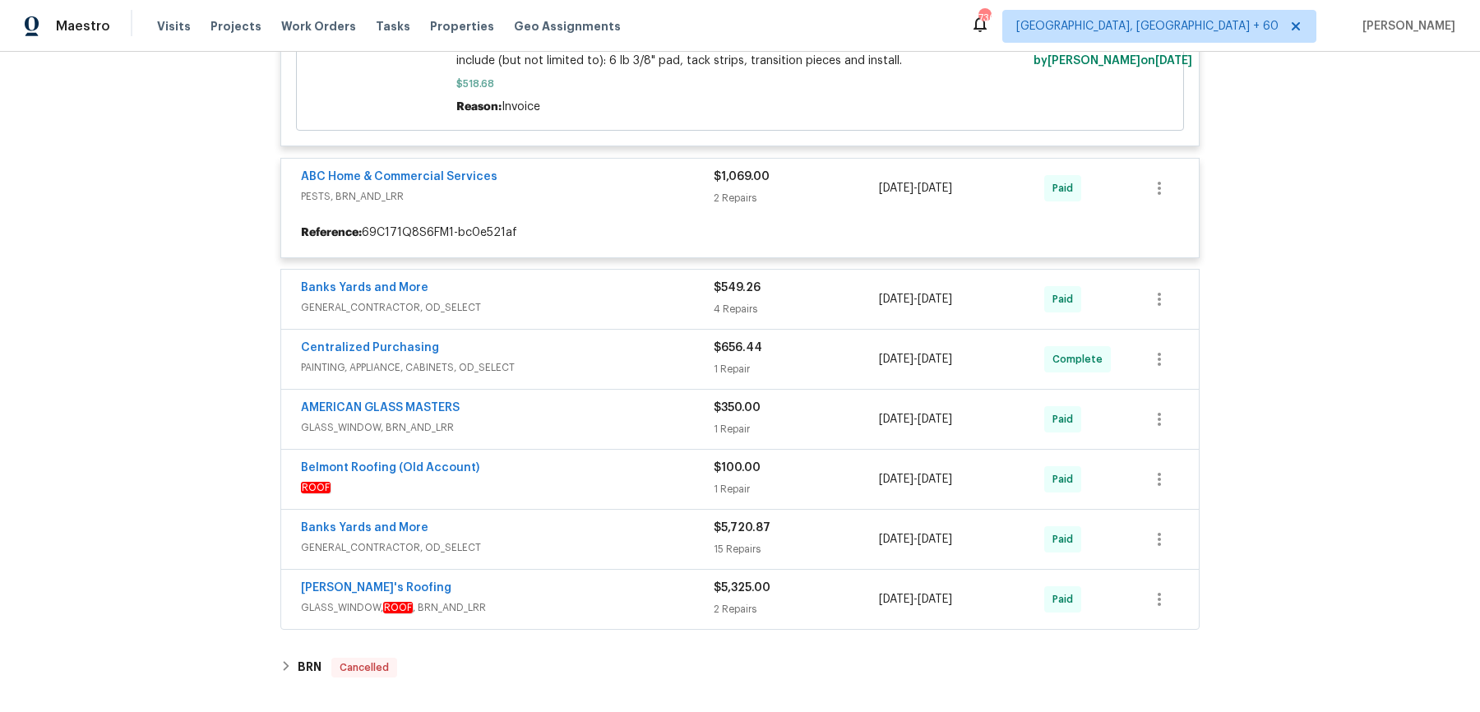
scroll to position [8739, 0]
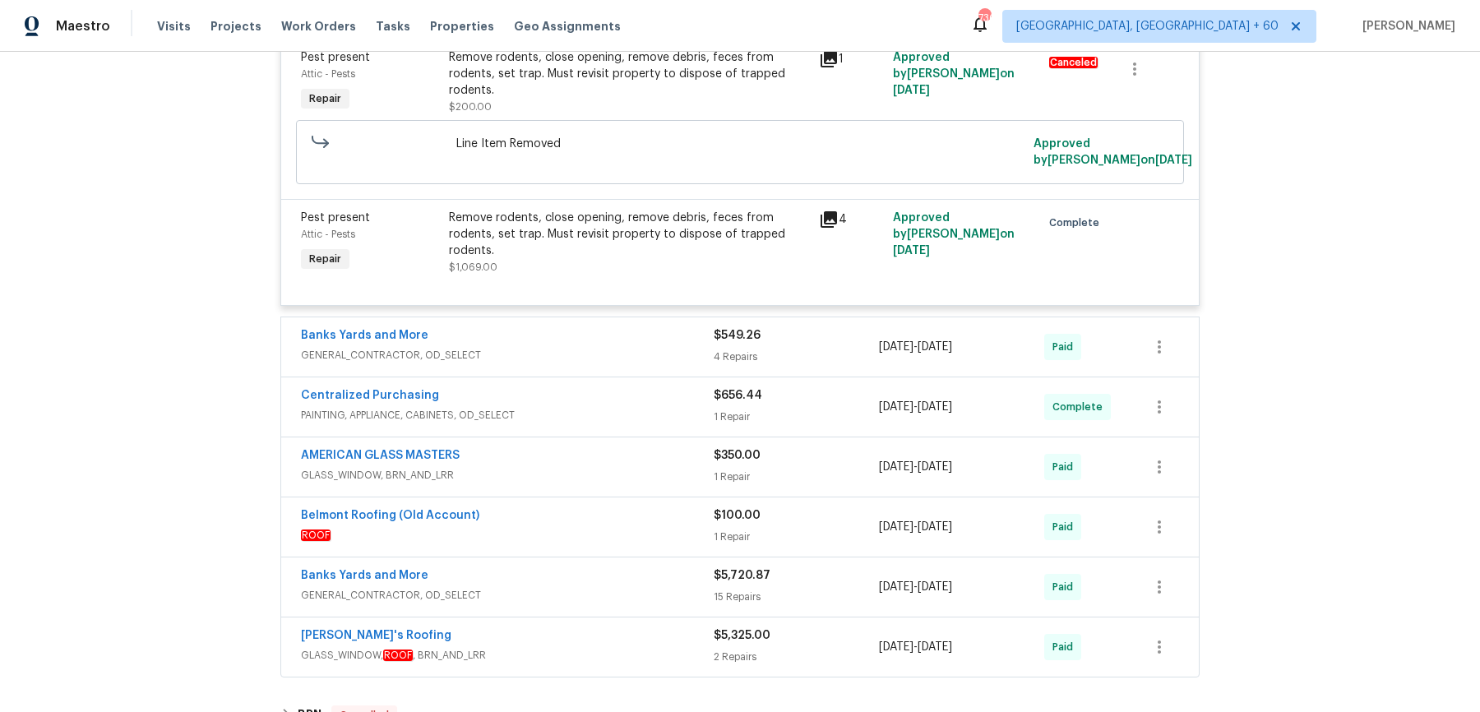
click at [651, 327] on div "Banks Yards and More" at bounding box center [507, 337] width 413 height 20
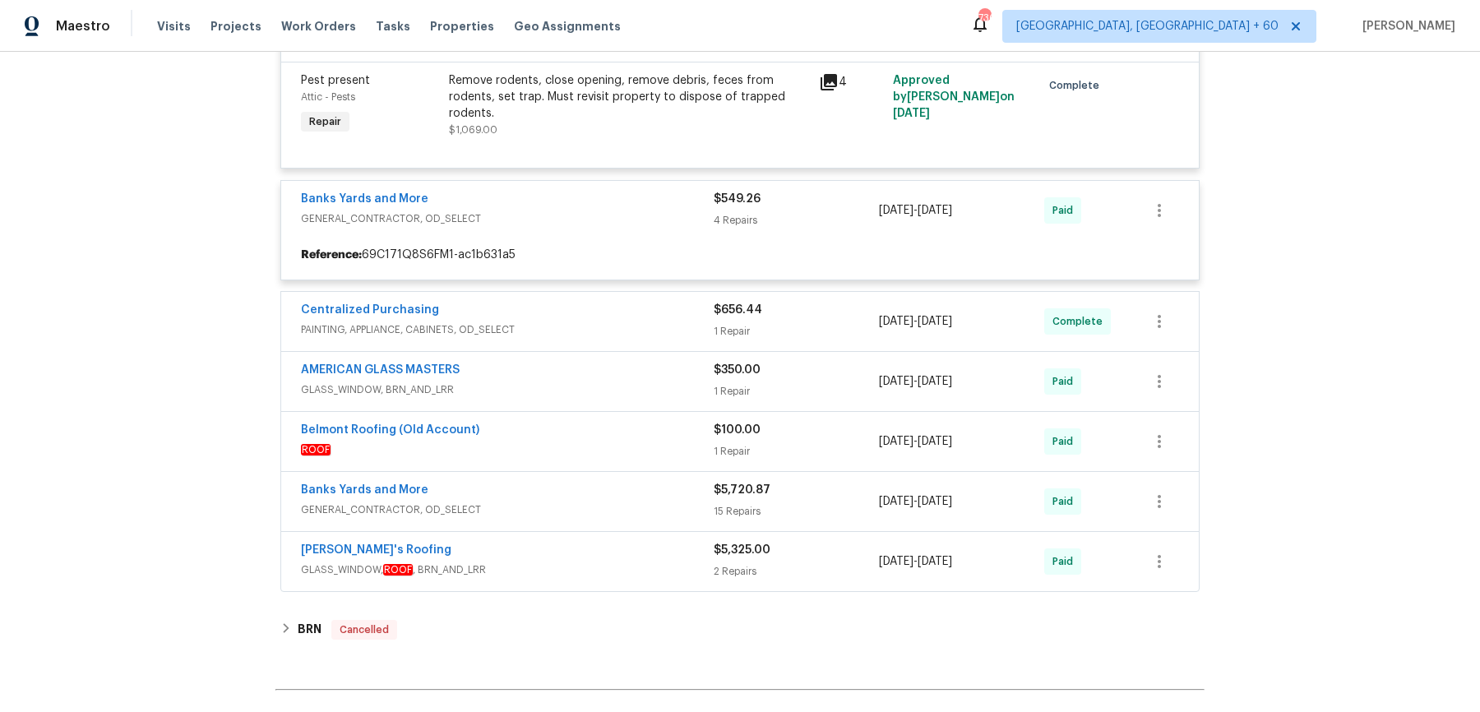
scroll to position [9082, 0]
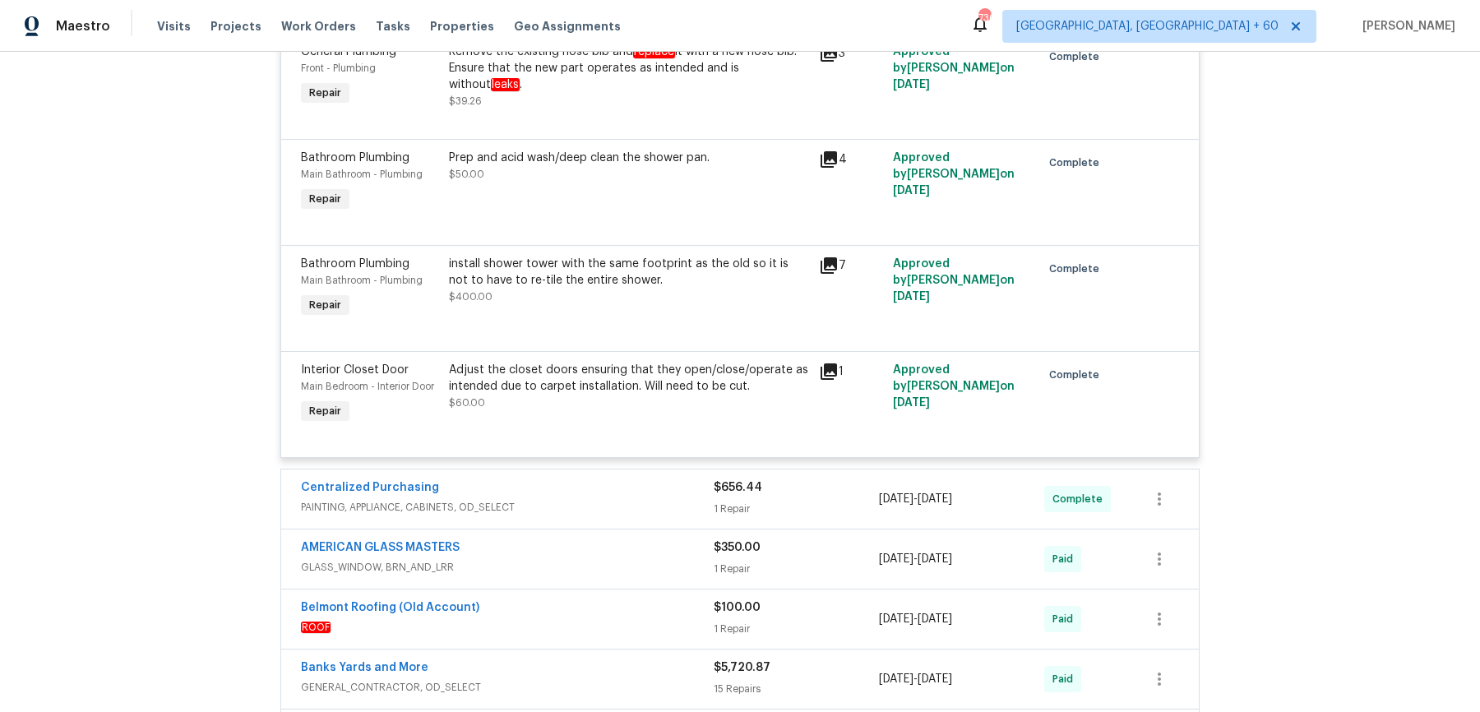
click at [634, 479] on div "Centralized Purchasing" at bounding box center [507, 489] width 413 height 20
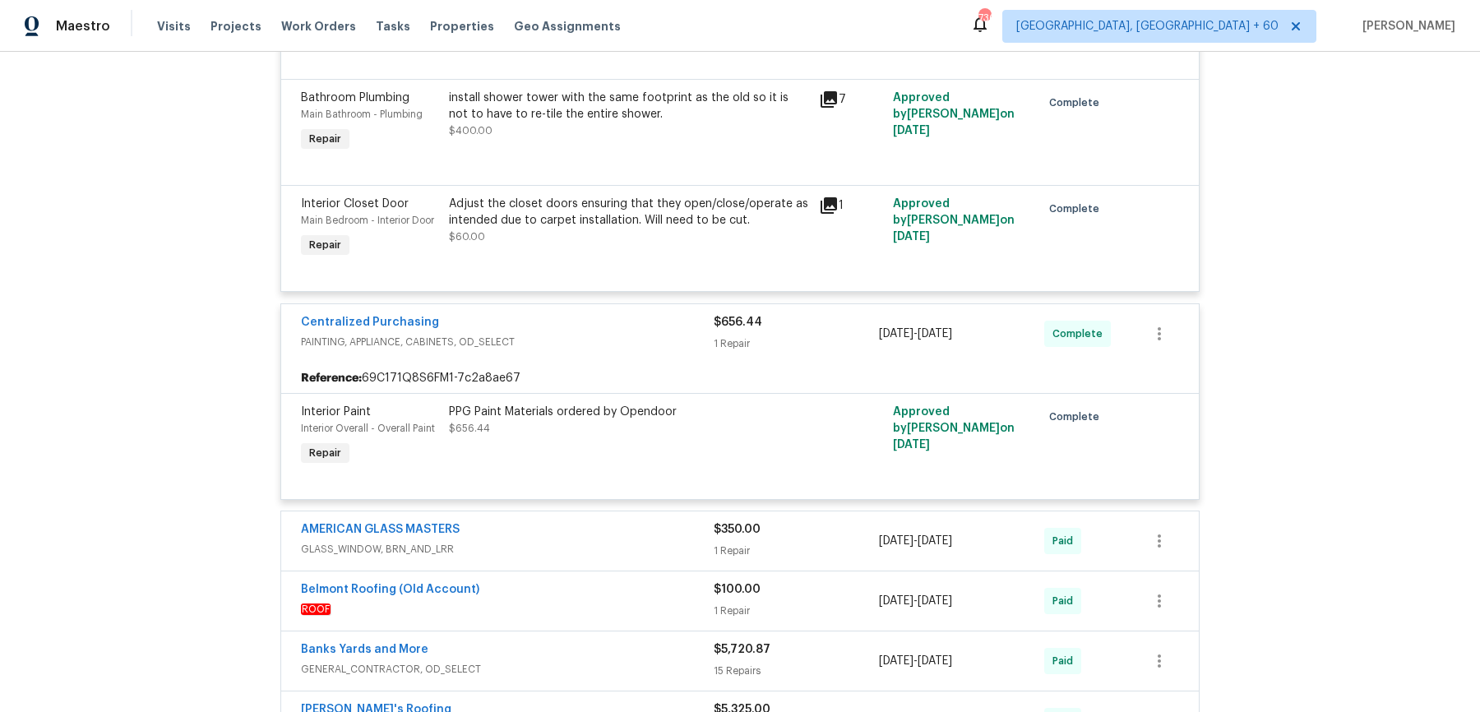
scroll to position [9782, 0]
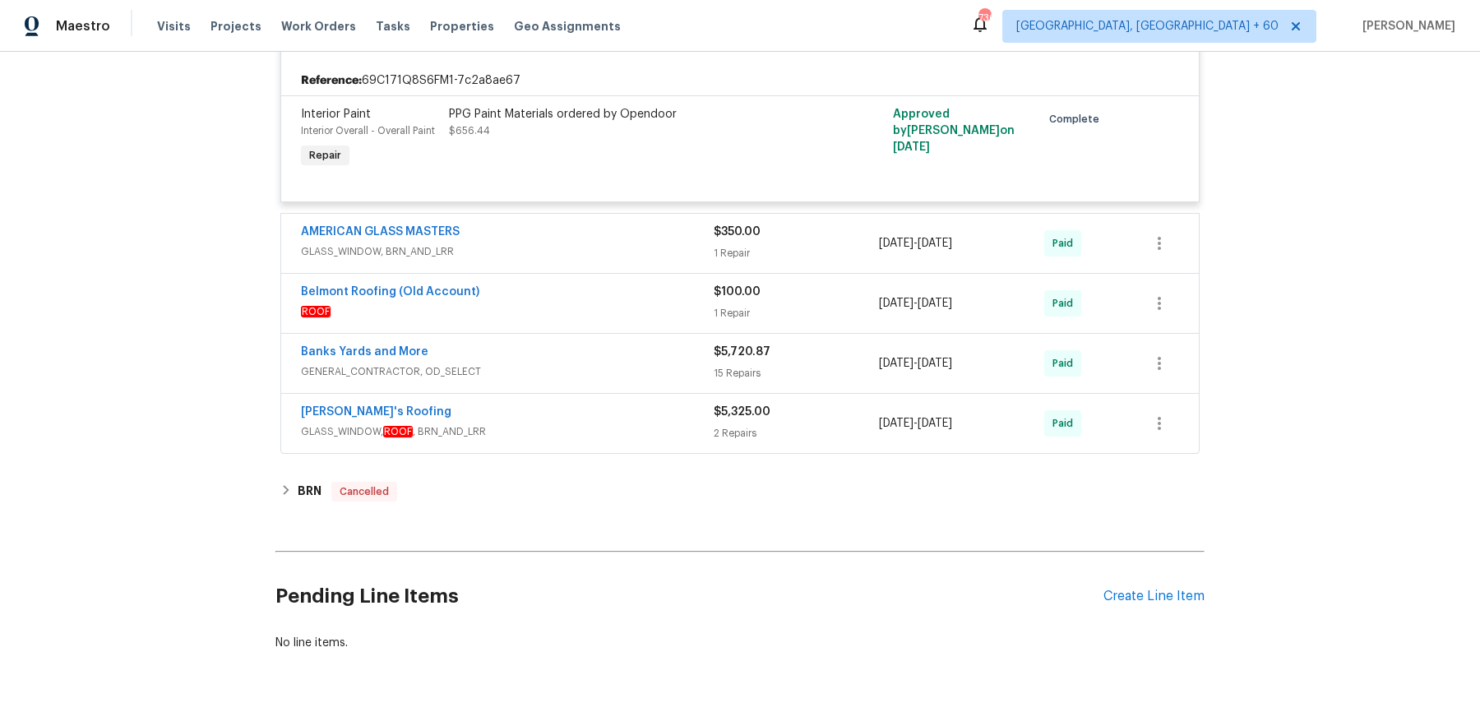
click at [655, 243] on span "GLASS_WINDOW, BRN_AND_LRR" at bounding box center [507, 251] width 413 height 16
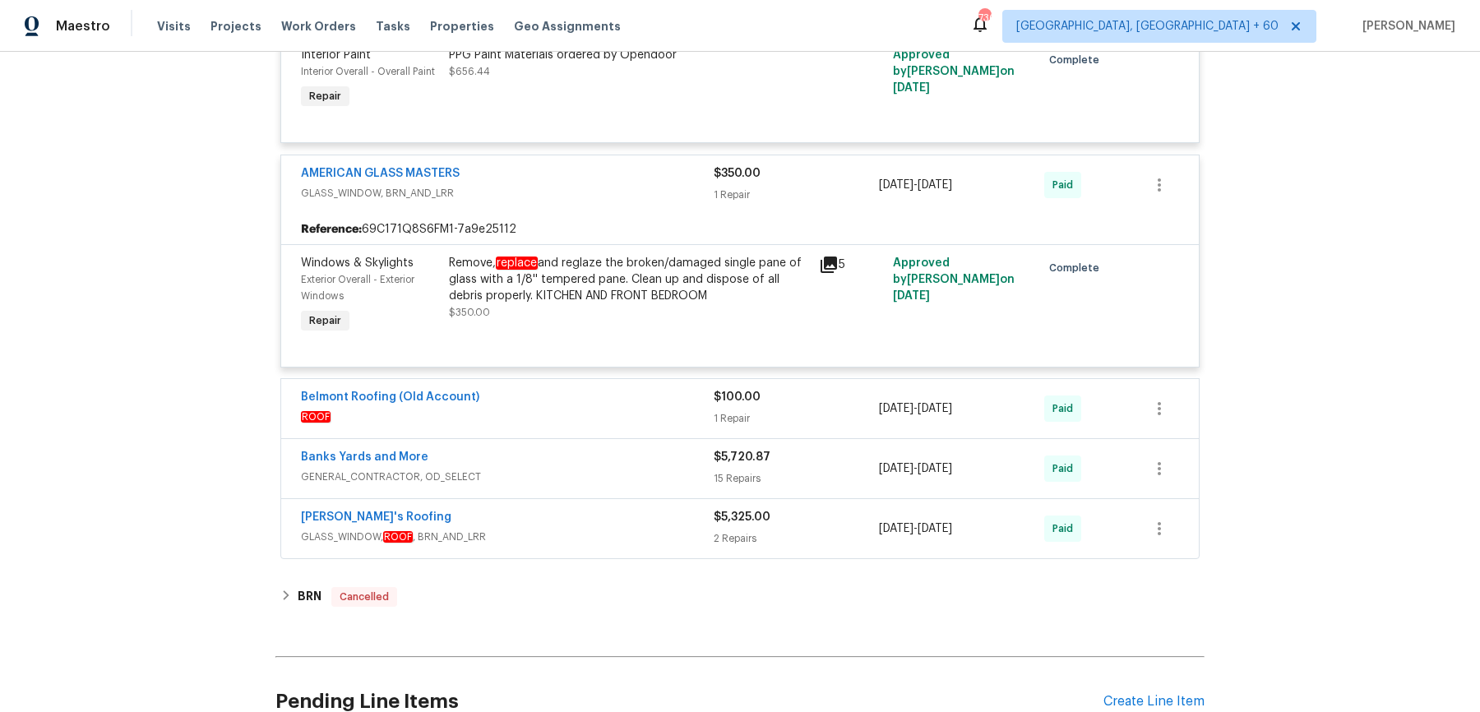
scroll to position [9947, 0]
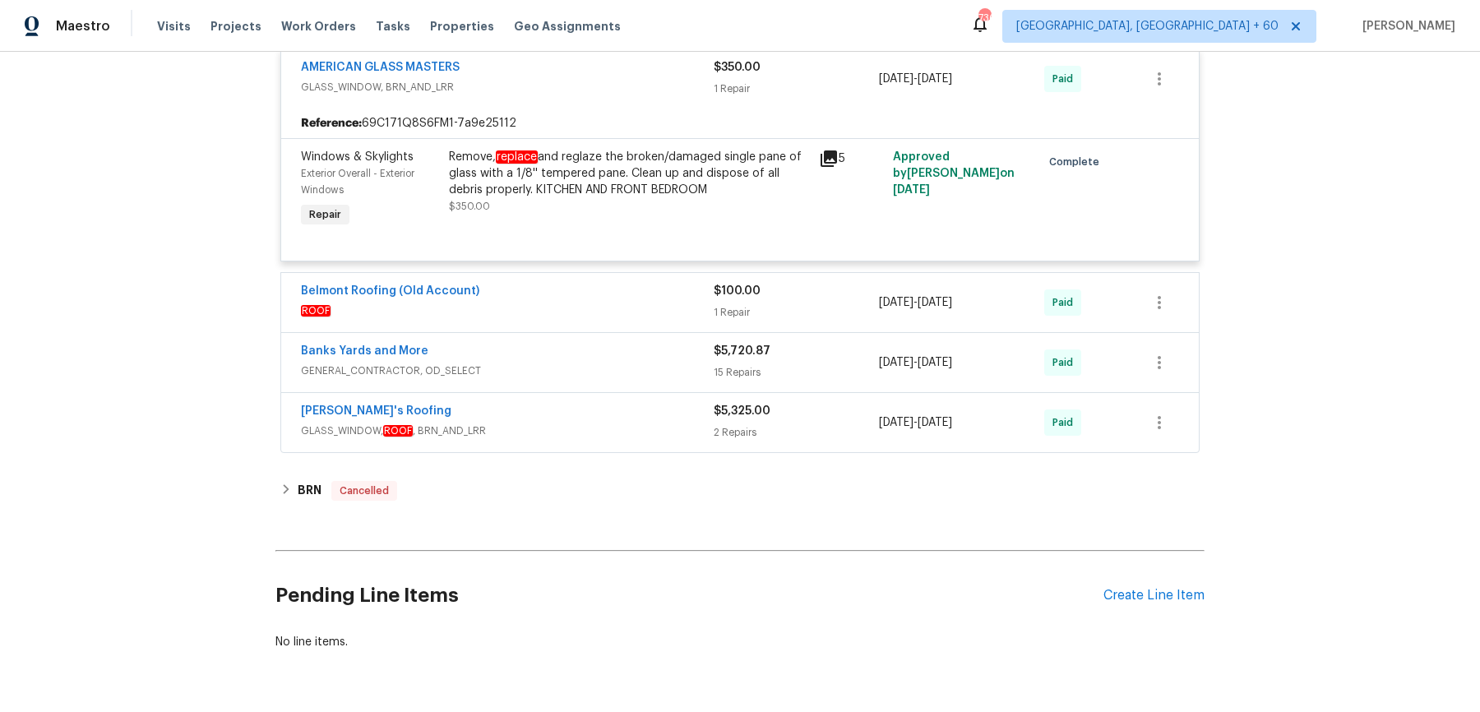
click at [645, 283] on div "Belmont Roofing (Old Account)" at bounding box center [507, 293] width 413 height 20
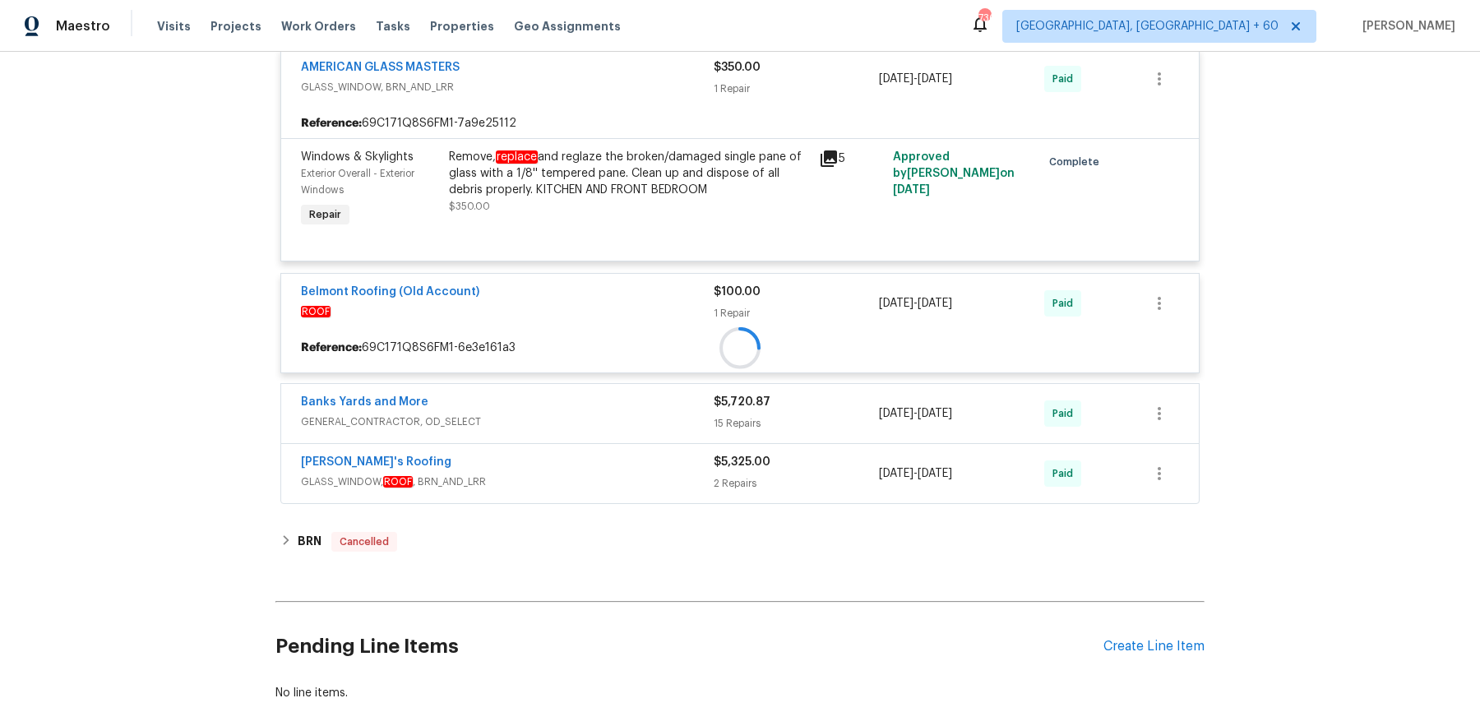
scroll to position [9999, 0]
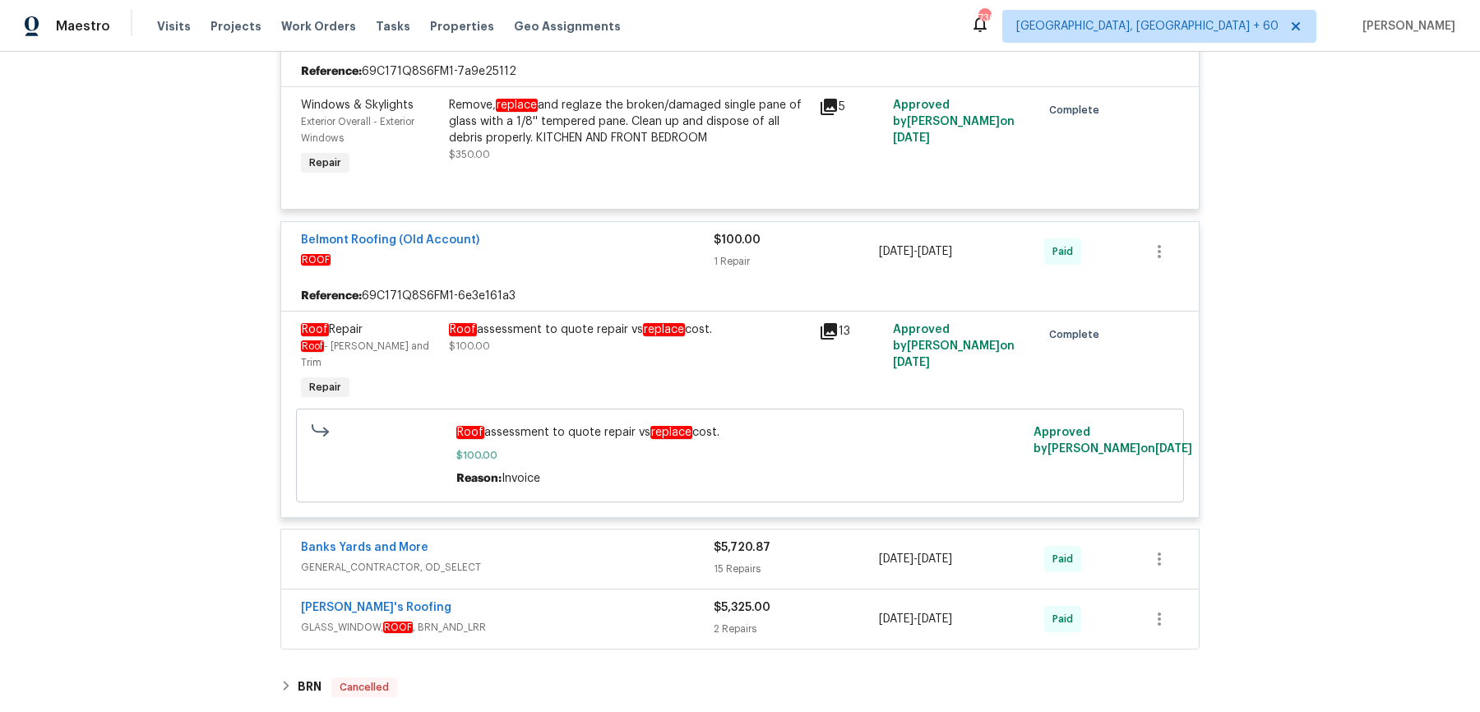
click at [620, 529] on div "Banks Yards and More GENERAL_CONTRACTOR, OD_SELECT $5,720.87 15 Repairs 1/27/20…" at bounding box center [739, 559] width 919 height 61
click at [617, 559] on span "GENERAL_CONTRACTOR, OD_SELECT" at bounding box center [507, 567] width 413 height 16
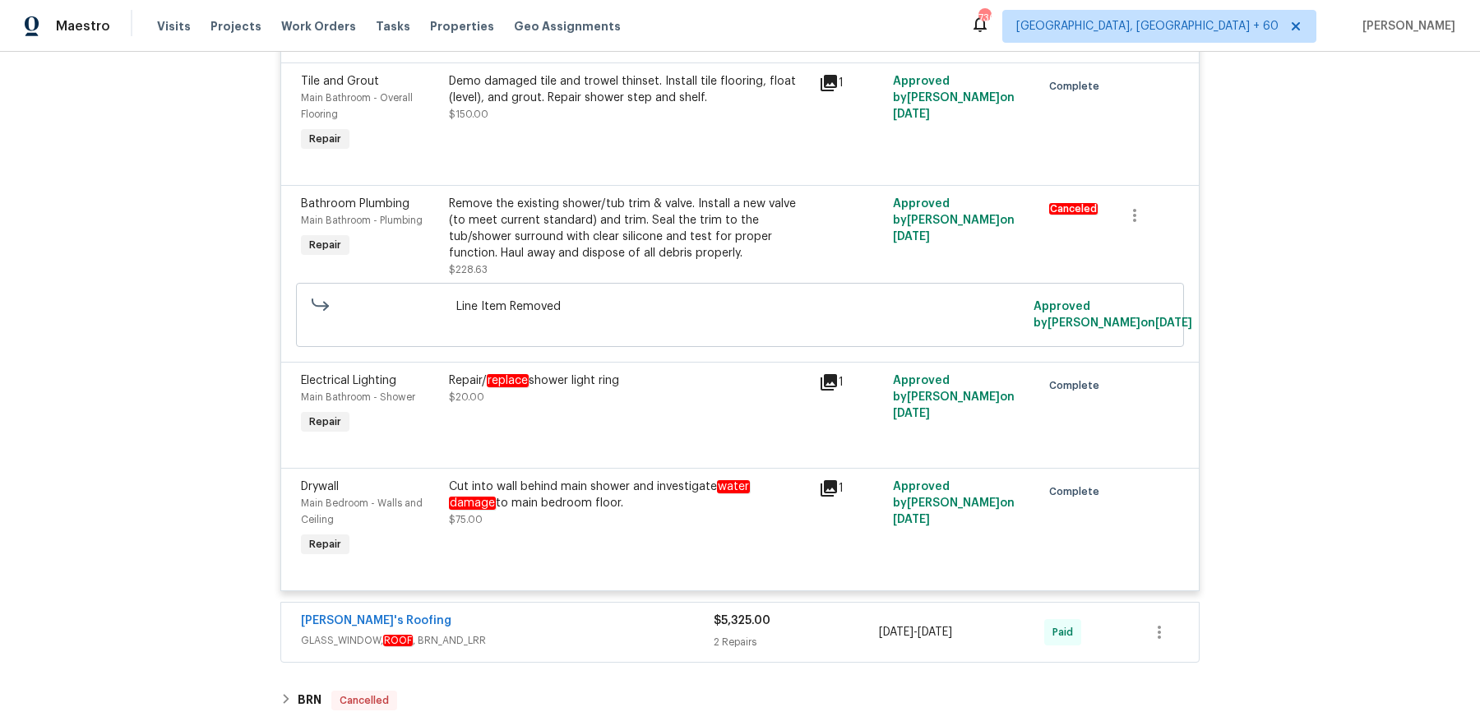
scroll to position [12497, 0]
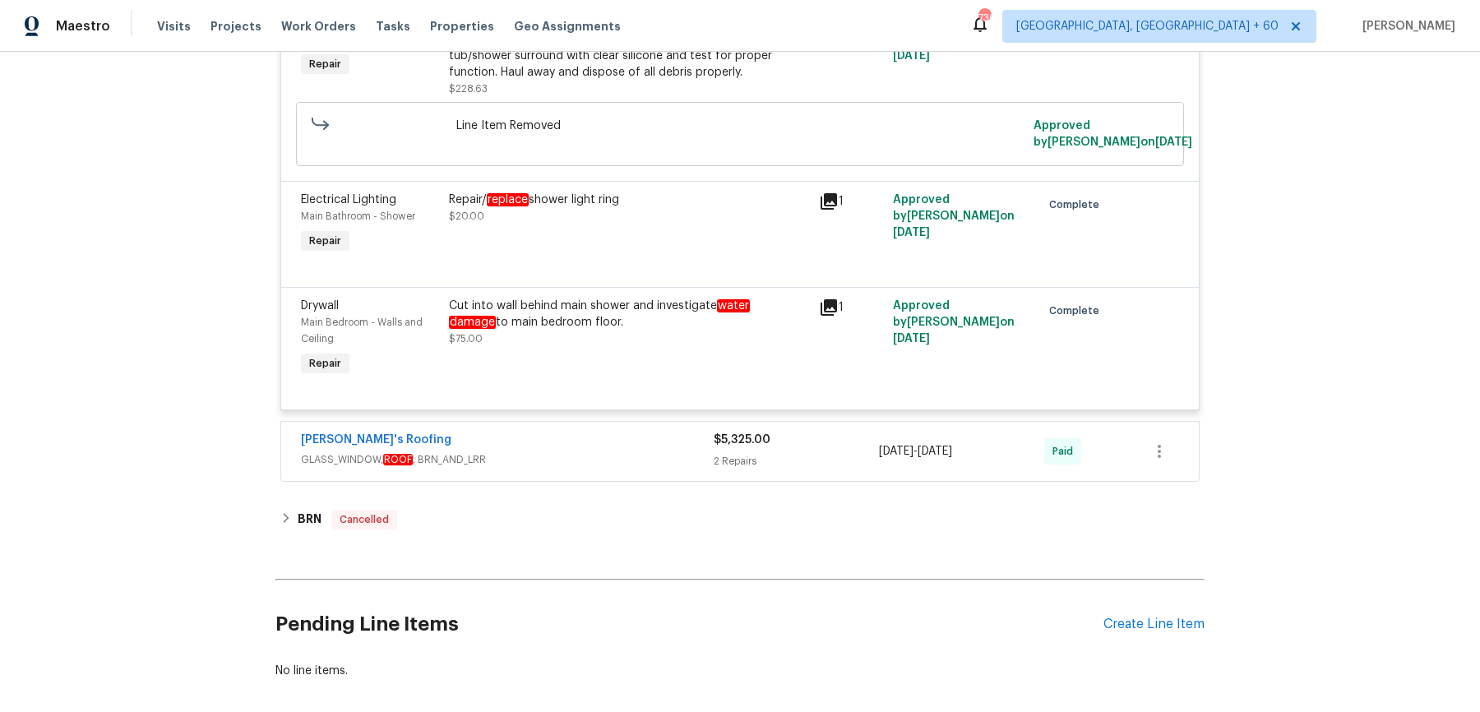
click at [586, 452] on span "GLASS_WINDOW, ROOF , BRN_AND_LRR" at bounding box center [507, 460] width 413 height 16
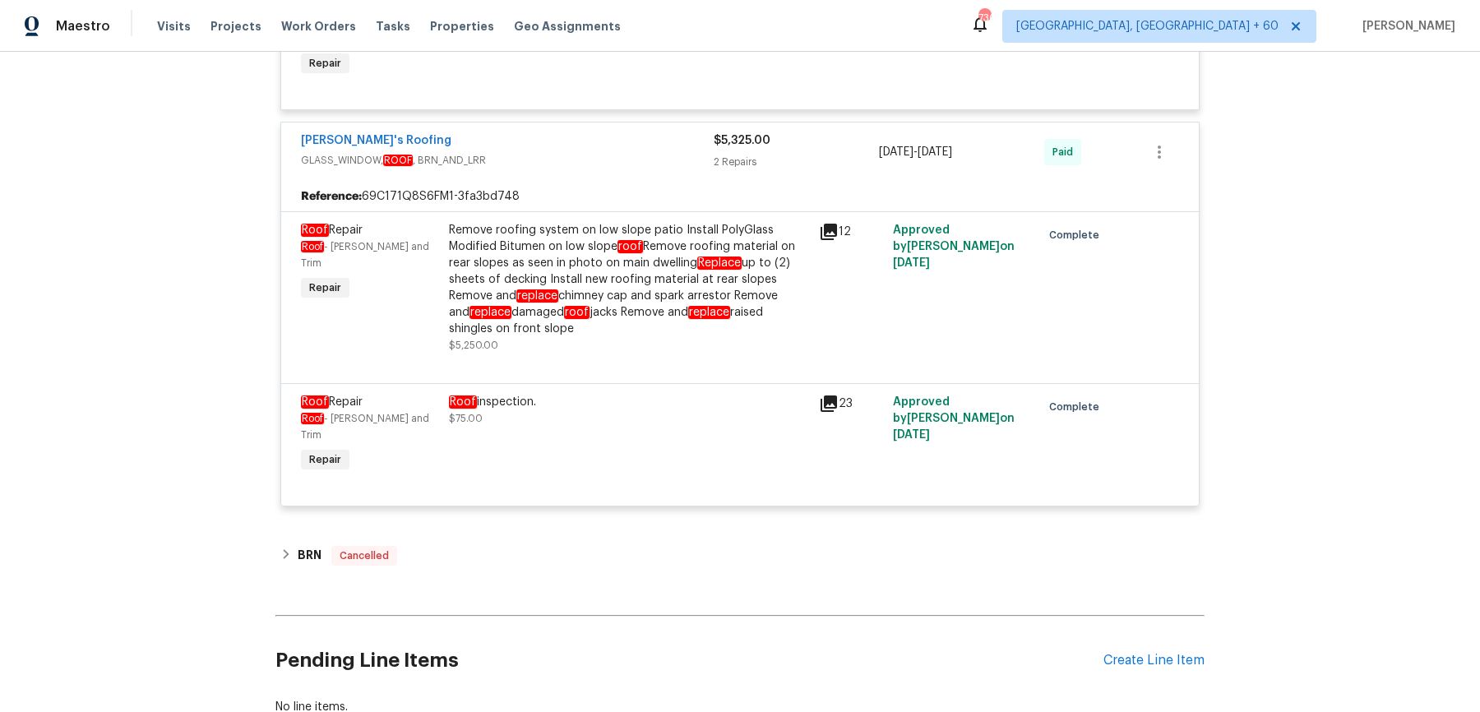
scroll to position [12817, 0]
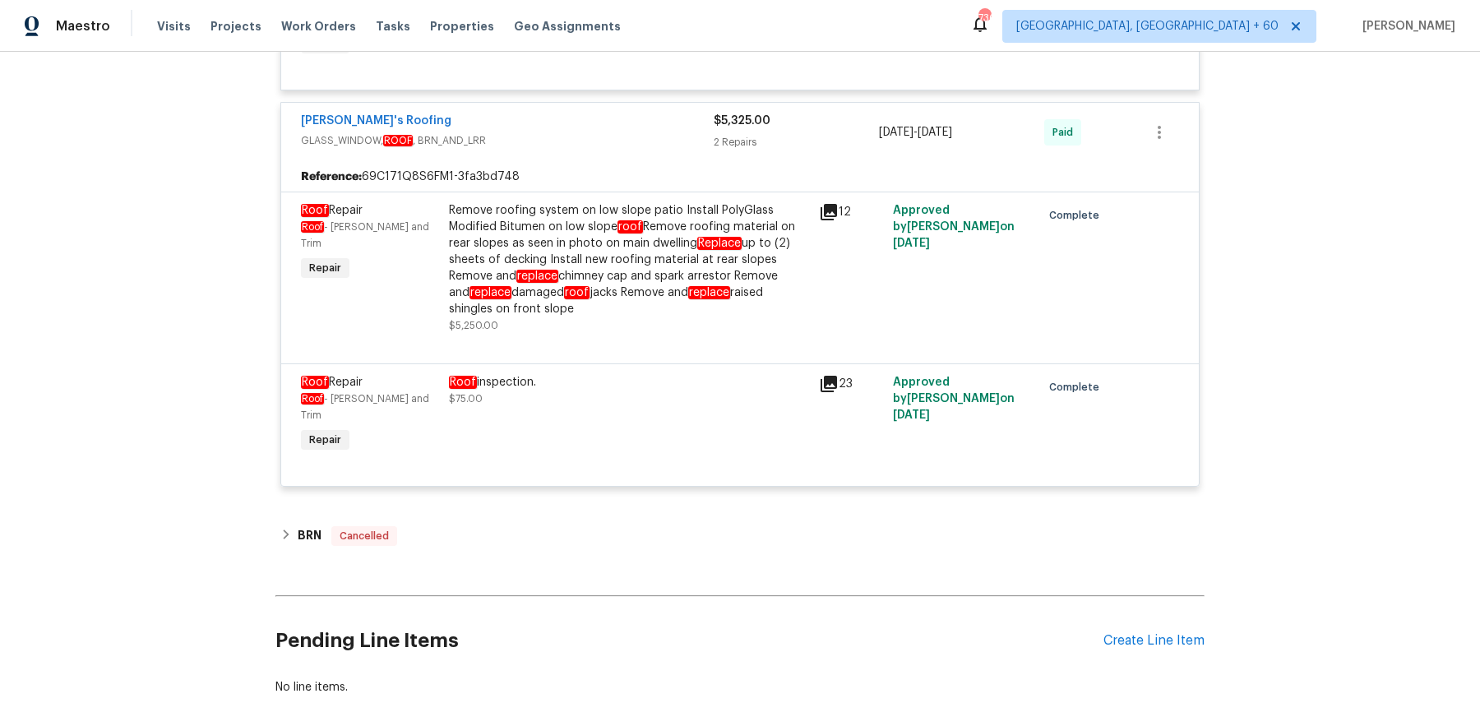
click at [528, 516] on div "BRN Cancelled" at bounding box center [740, 535] width 929 height 39
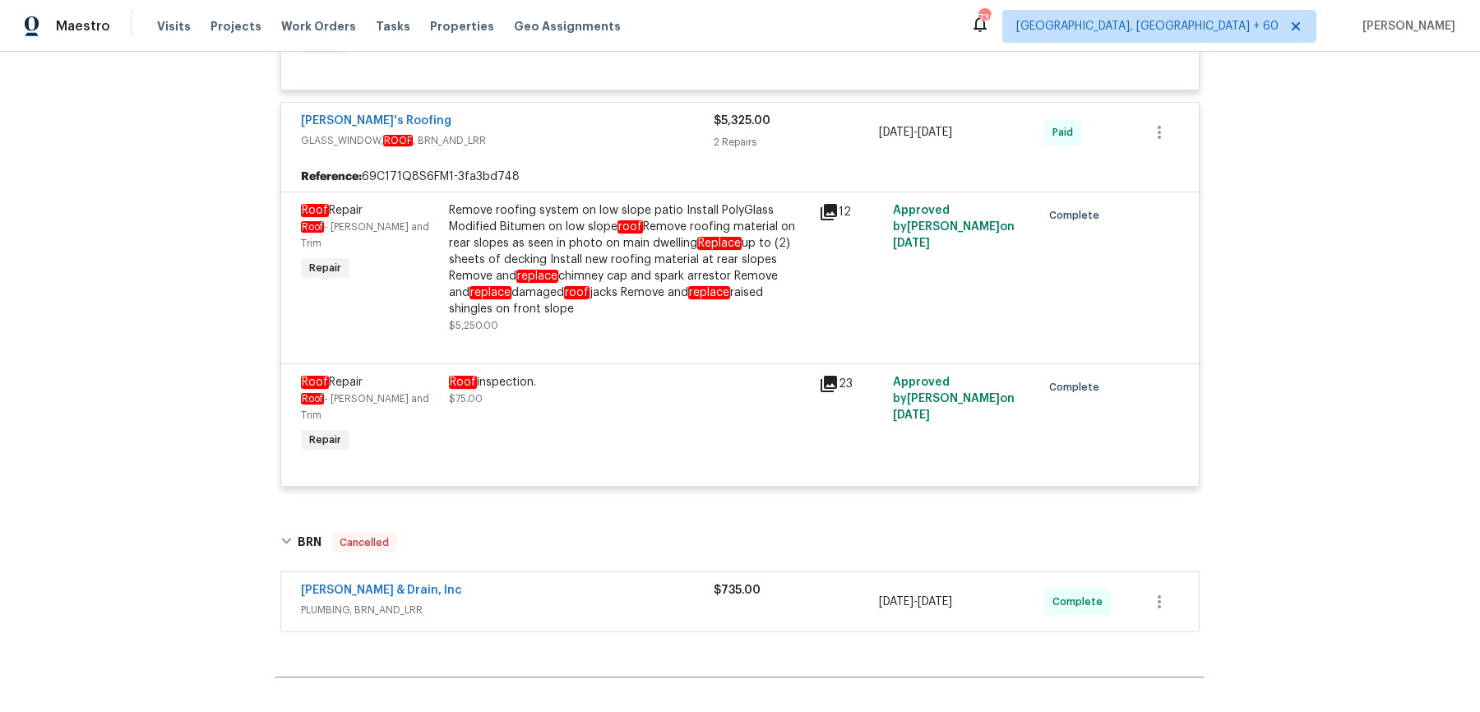
click at [742, 582] on div "$735.00" at bounding box center [796, 601] width 165 height 39
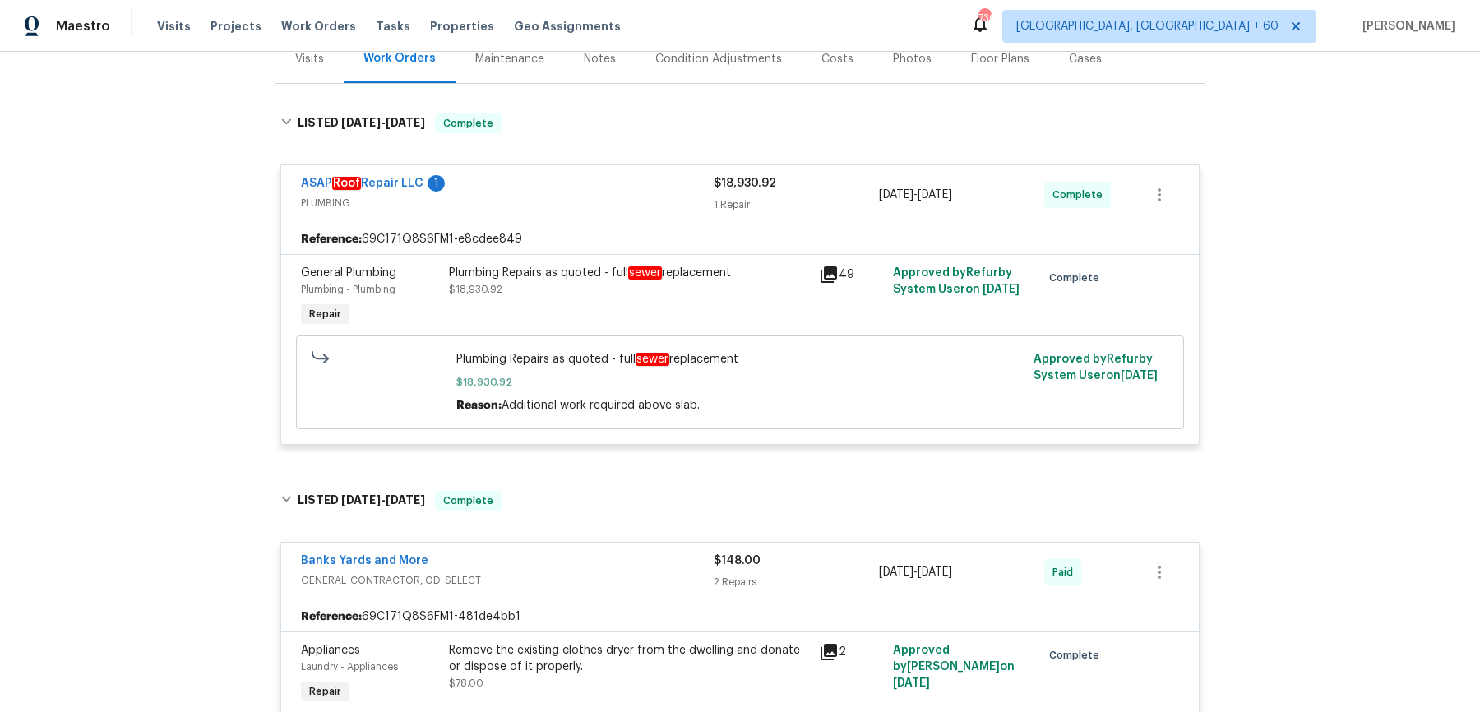
scroll to position [233, 0]
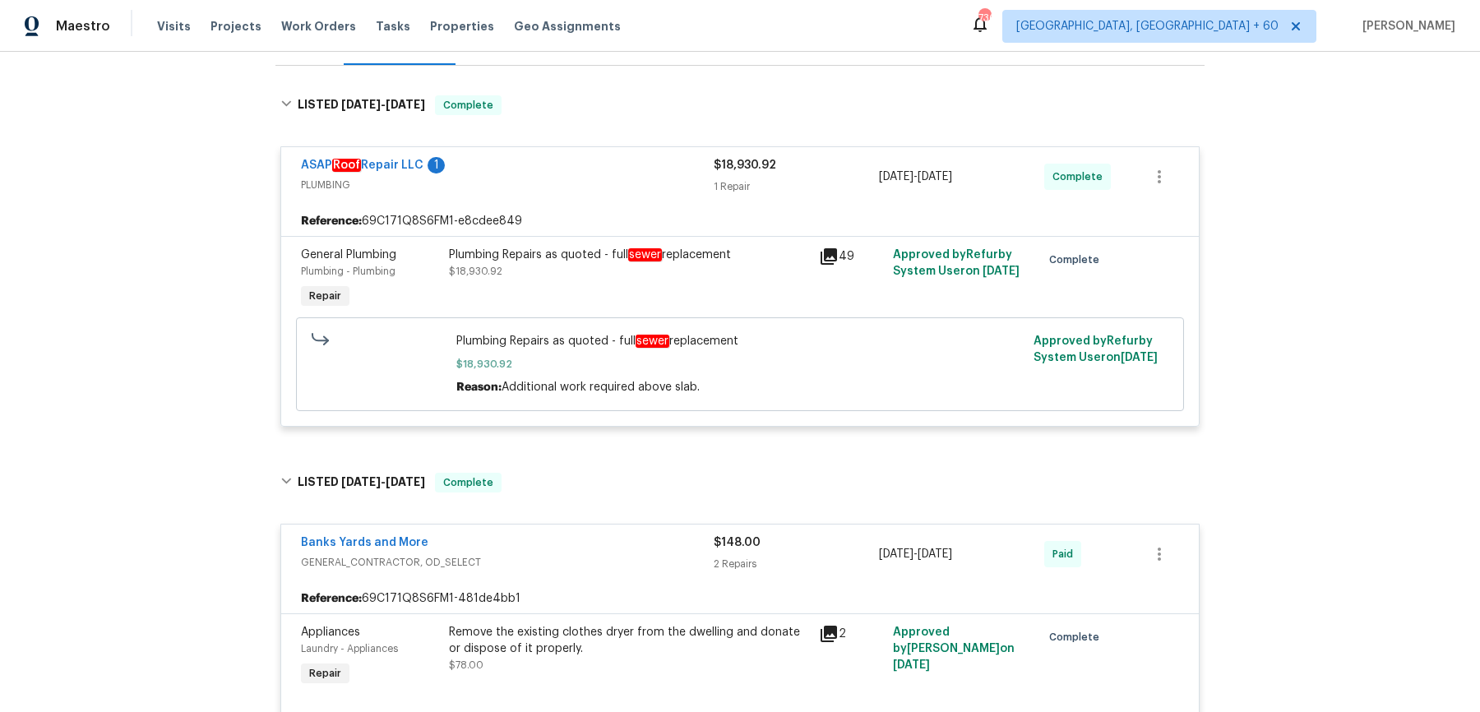
click at [540, 248] on div "Plumbing Repairs as quoted - full sewer replacement" at bounding box center [629, 255] width 360 height 16
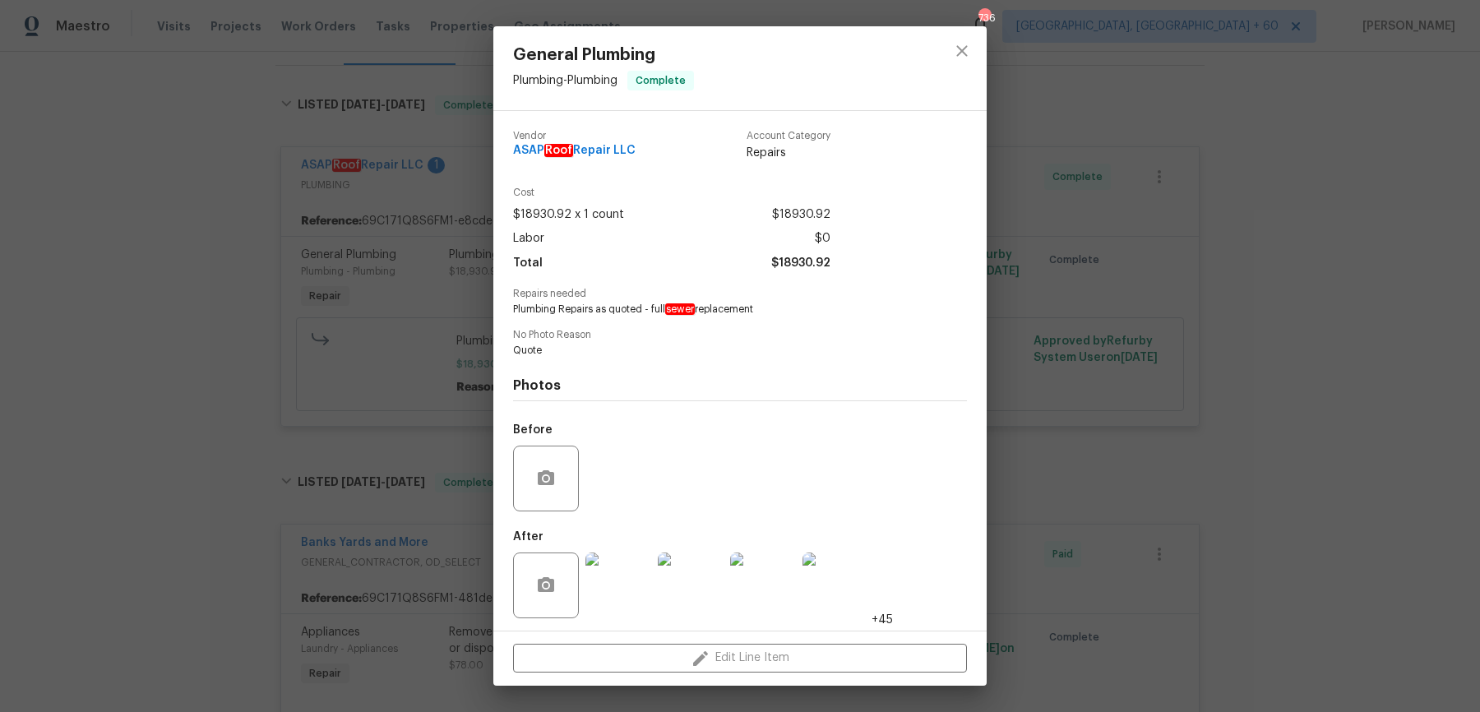
click at [1098, 298] on div "General Plumbing Plumbing - Plumbing Complete Vendor ASAP Roof Repair LLC Accou…" at bounding box center [740, 356] width 1480 height 712
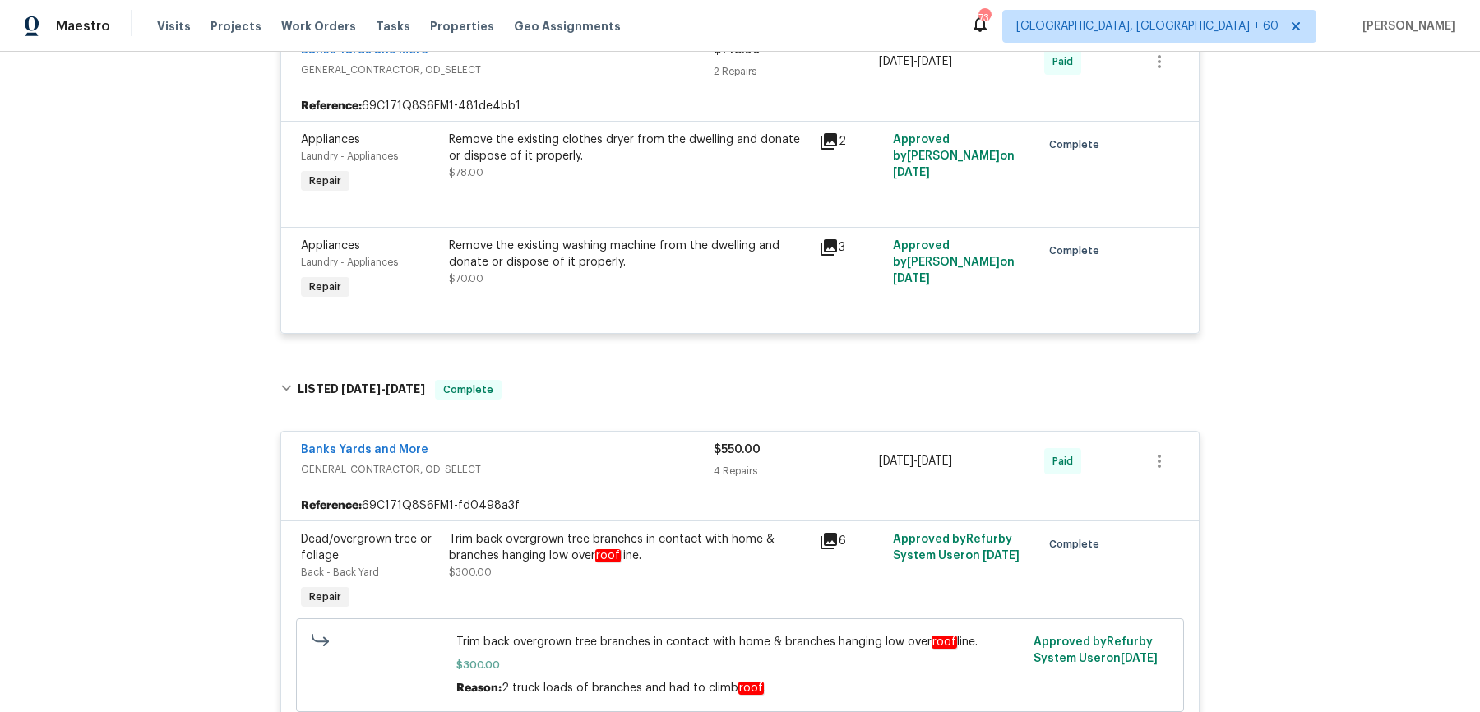
scroll to position [0, 0]
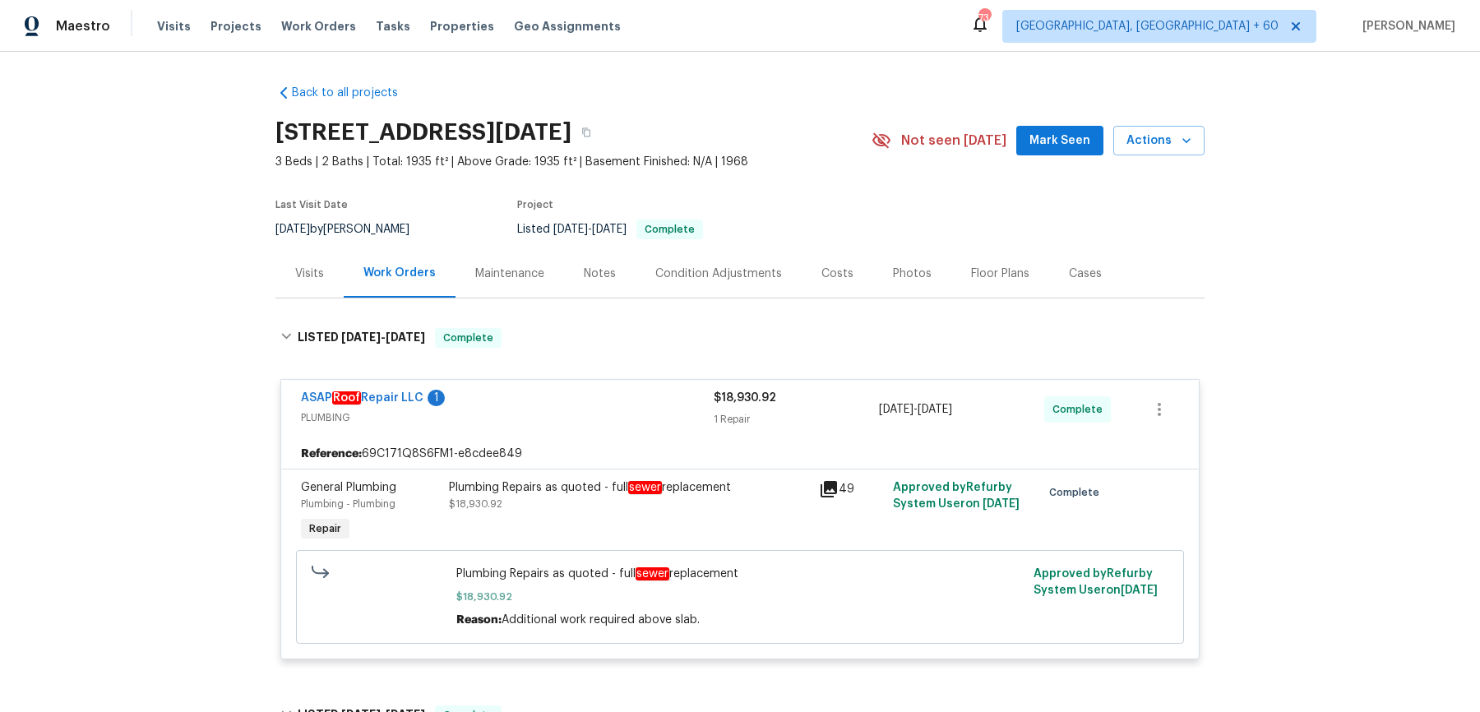
click at [683, 500] on div "Plumbing Repairs as quoted - full sewer replacement $18,930.92" at bounding box center [629, 495] width 360 height 33
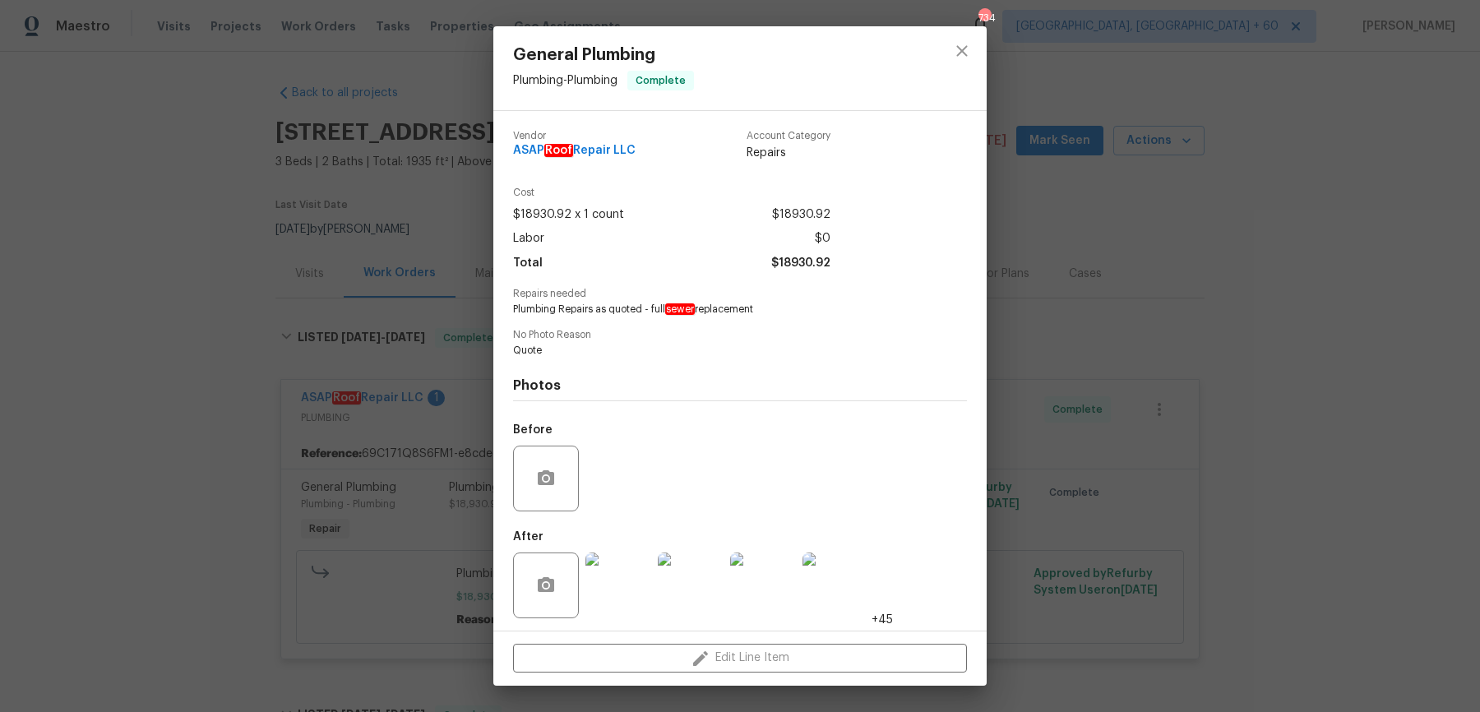
click at [1164, 392] on div "General Plumbing Plumbing - Plumbing Complete Vendor ASAP Roof Repair LLC Accou…" at bounding box center [740, 356] width 1480 height 712
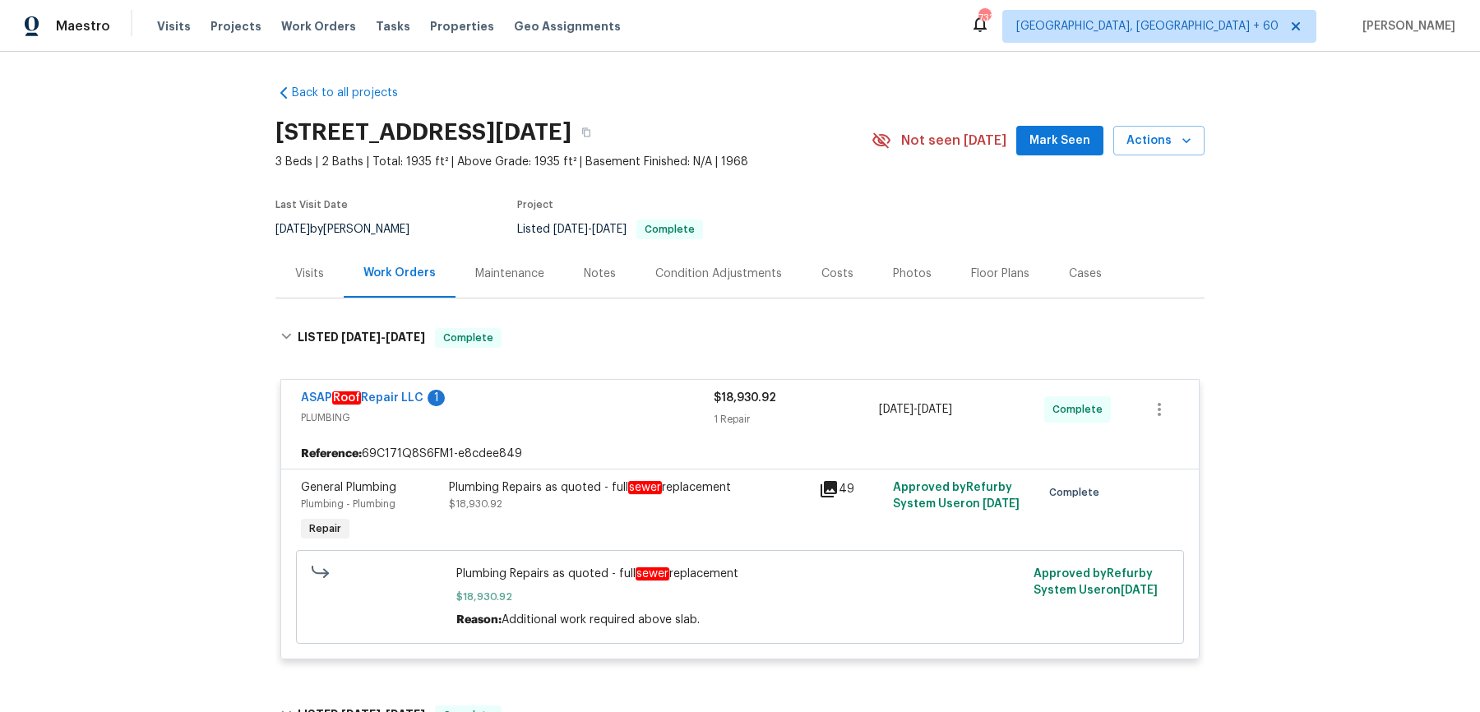
scroll to position [1507, 0]
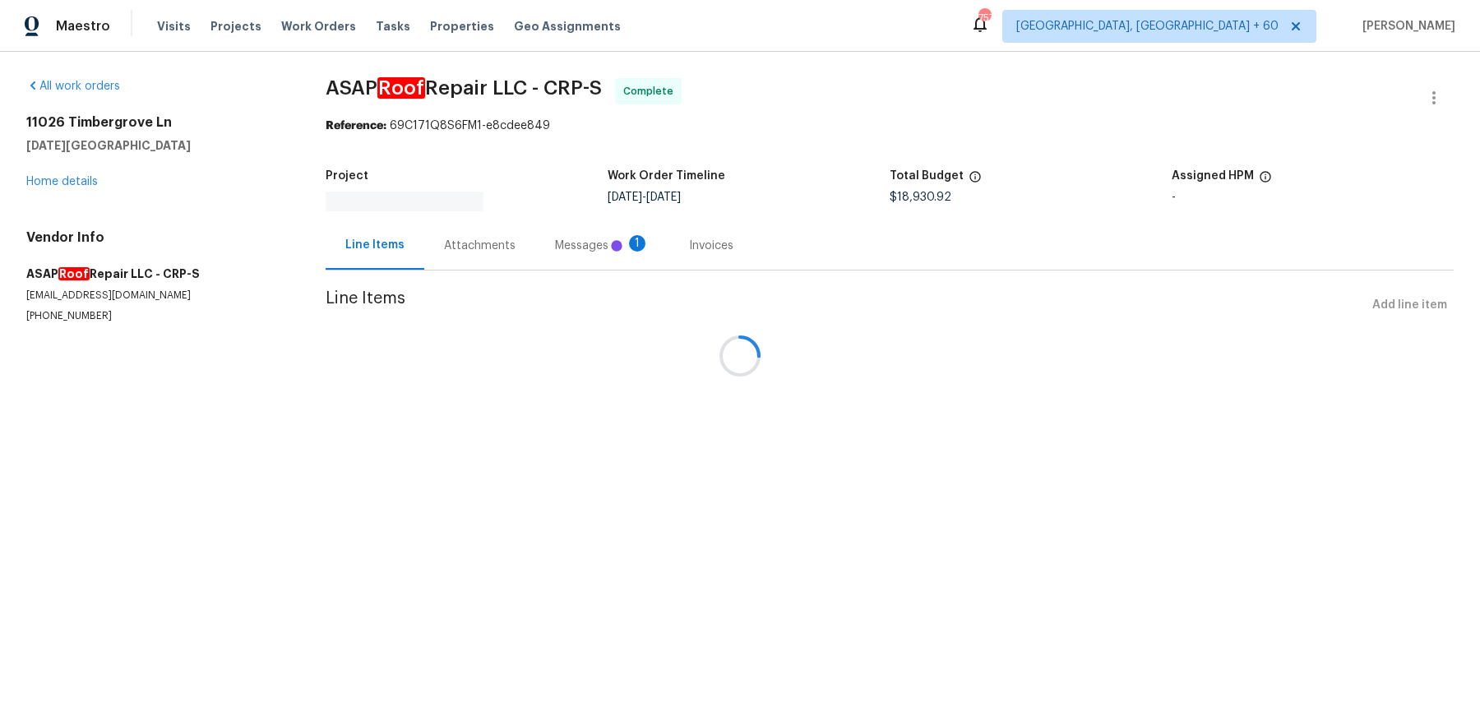
click at [454, 259] on div at bounding box center [740, 356] width 1480 height 712
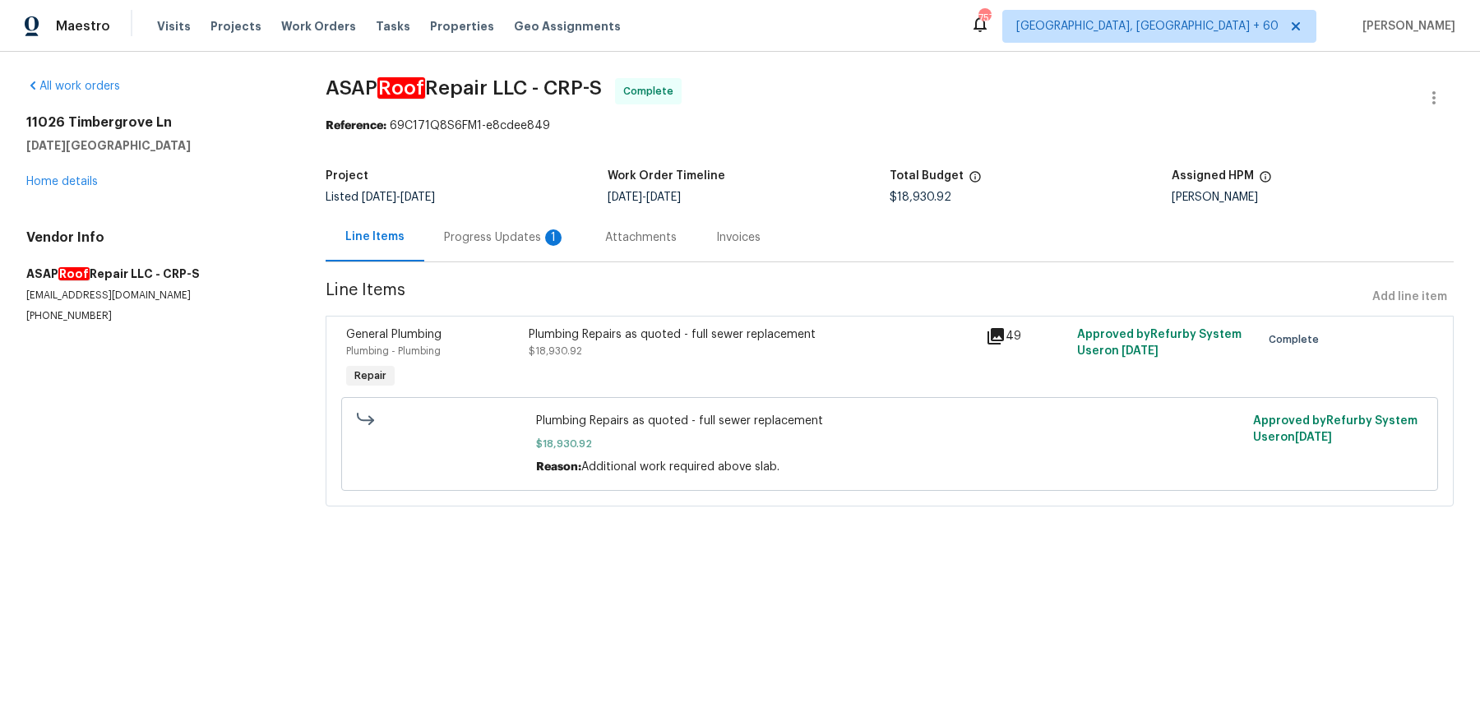
click at [465, 236] on div "Progress Updates 1" at bounding box center [505, 237] width 122 height 16
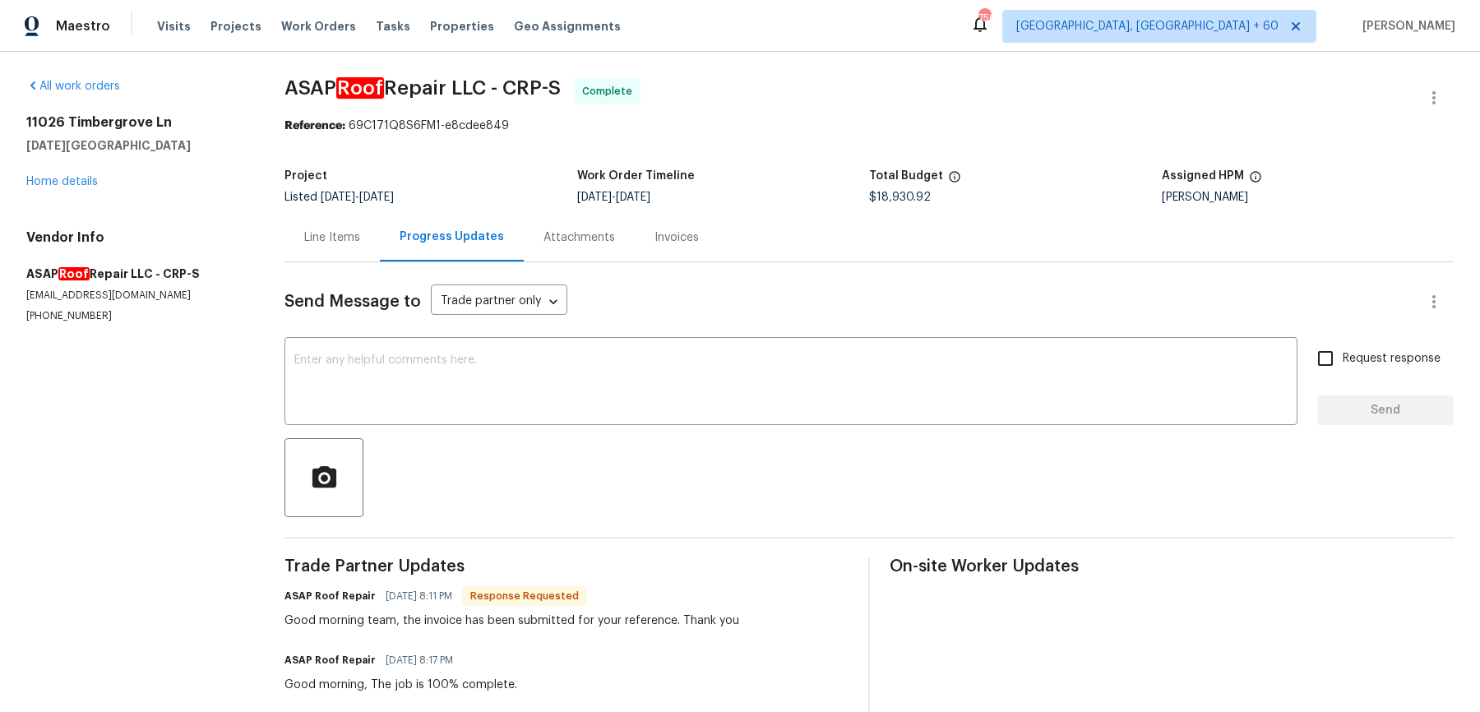
click at [592, 251] on div "Attachments" at bounding box center [579, 237] width 111 height 49
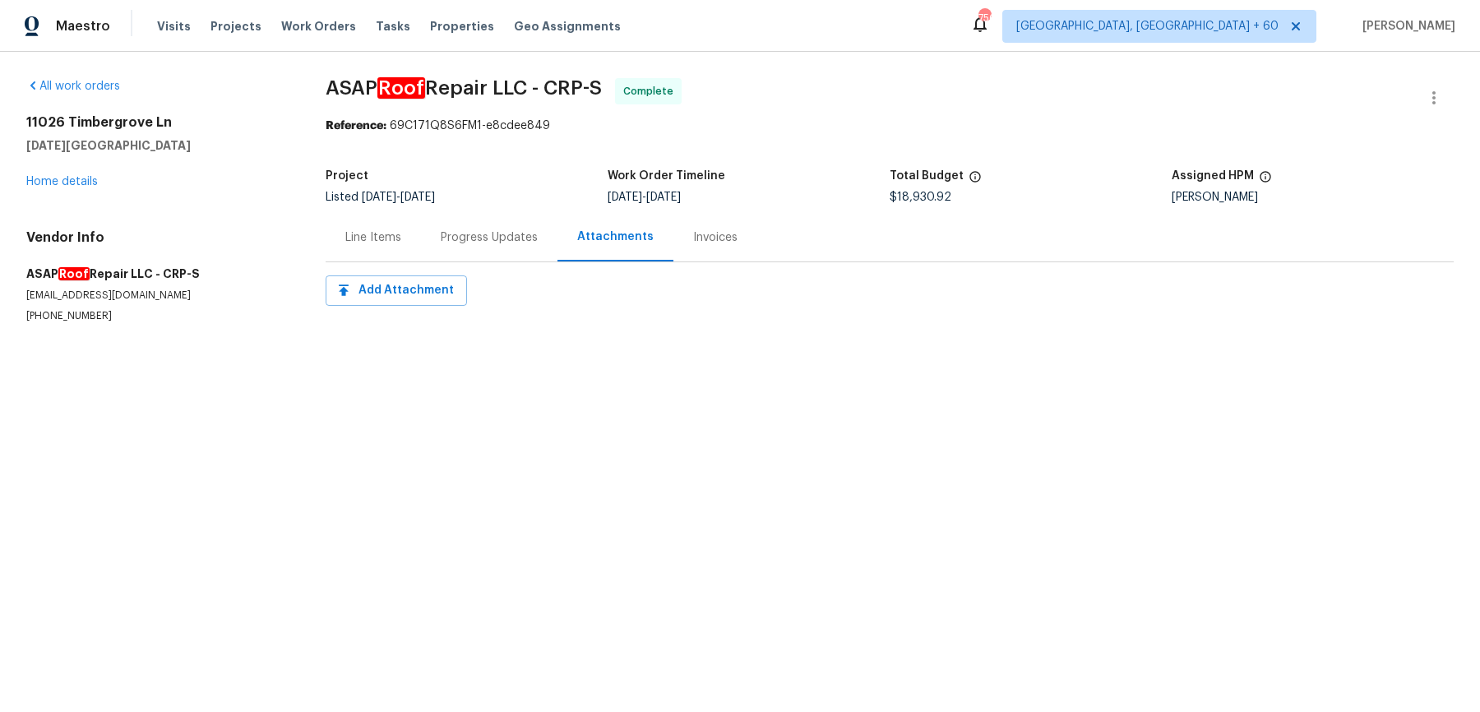
click at [693, 242] on div "Invoices" at bounding box center [715, 237] width 44 height 16
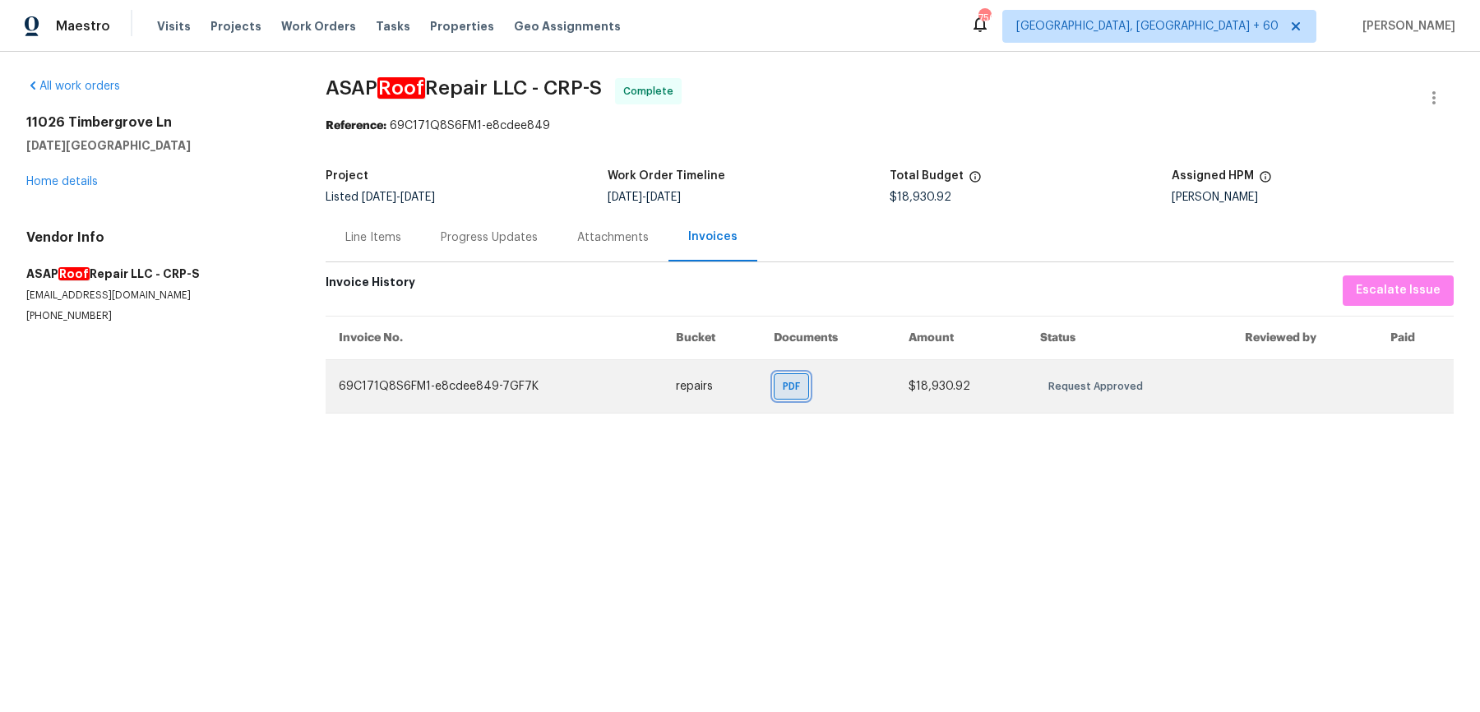
click at [800, 381] on span "PDF" at bounding box center [795, 386] width 24 height 16
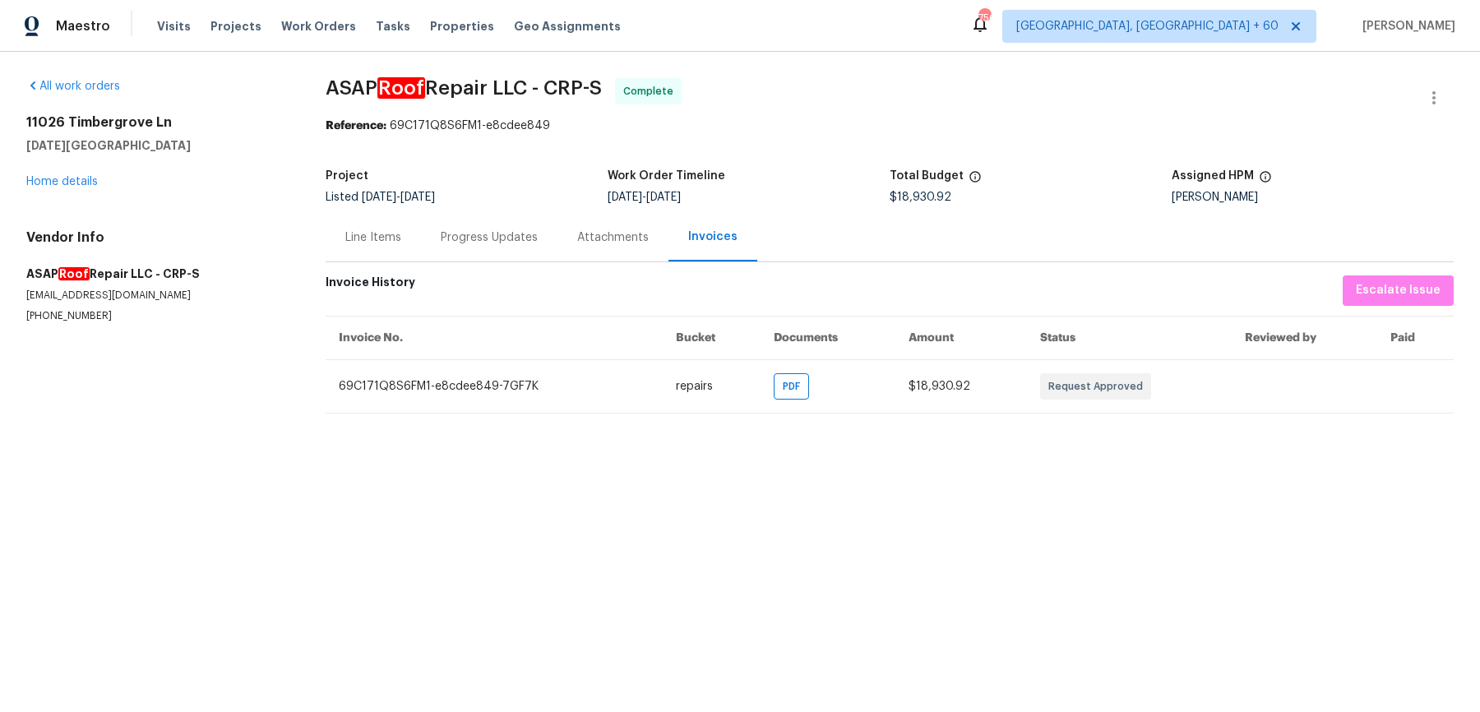
click at [369, 232] on div "Line Items" at bounding box center [373, 237] width 56 height 16
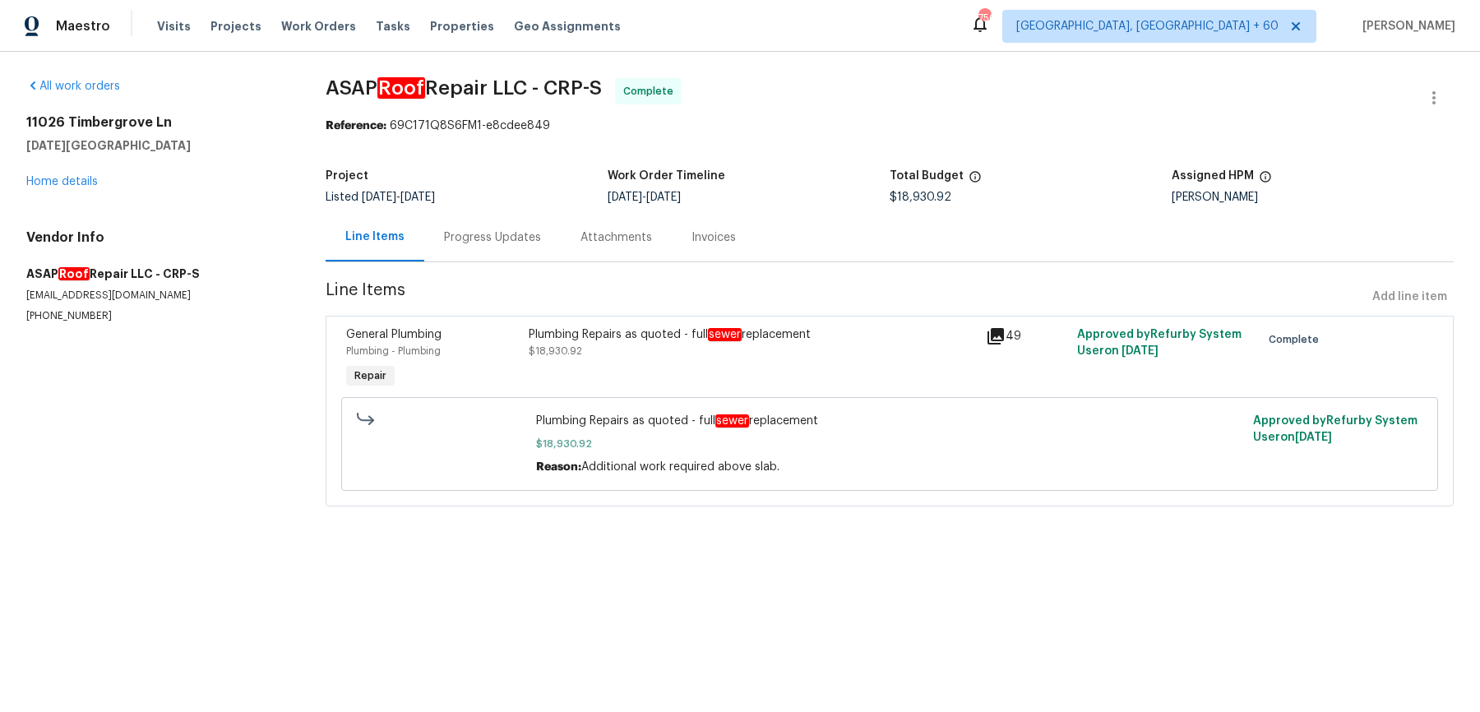
click at [694, 244] on div "Invoices" at bounding box center [714, 237] width 44 height 16
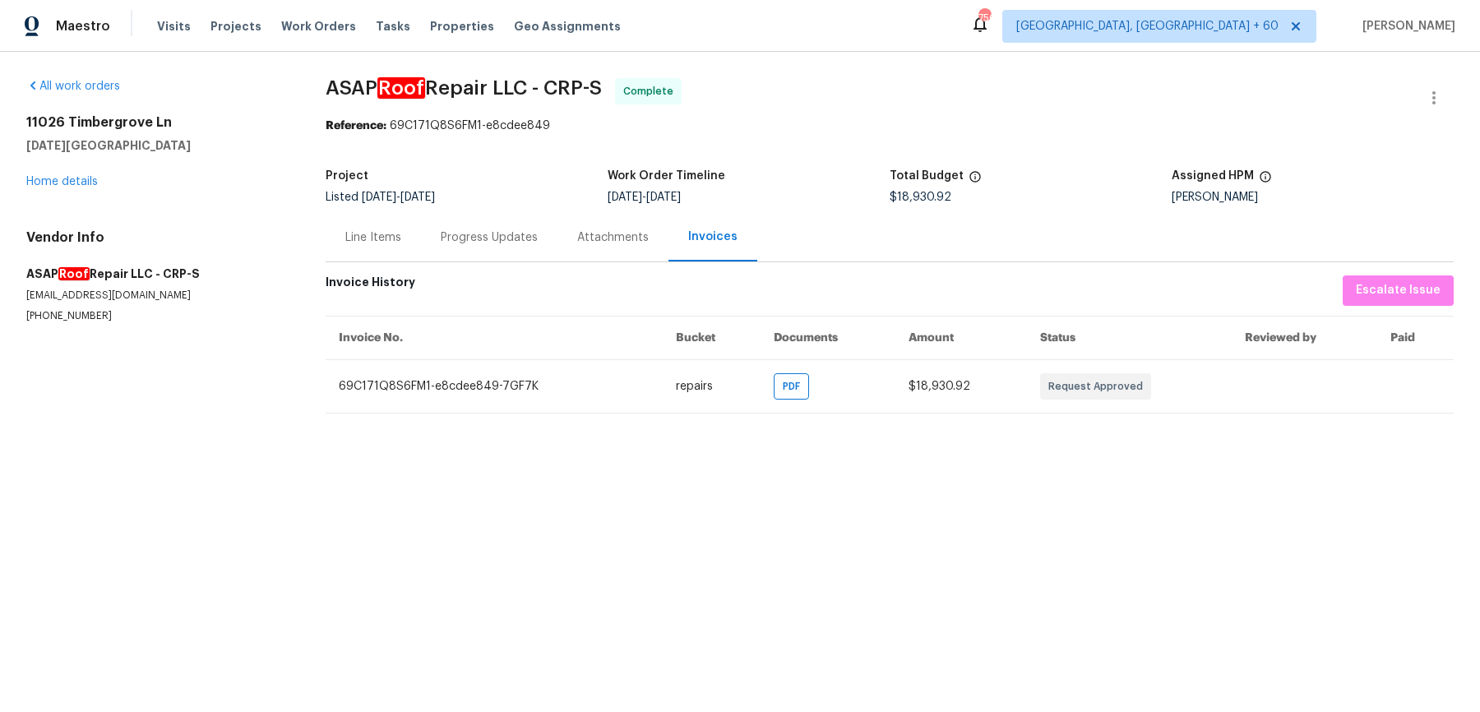
click at [383, 239] on div "Line Items" at bounding box center [373, 237] width 56 height 16
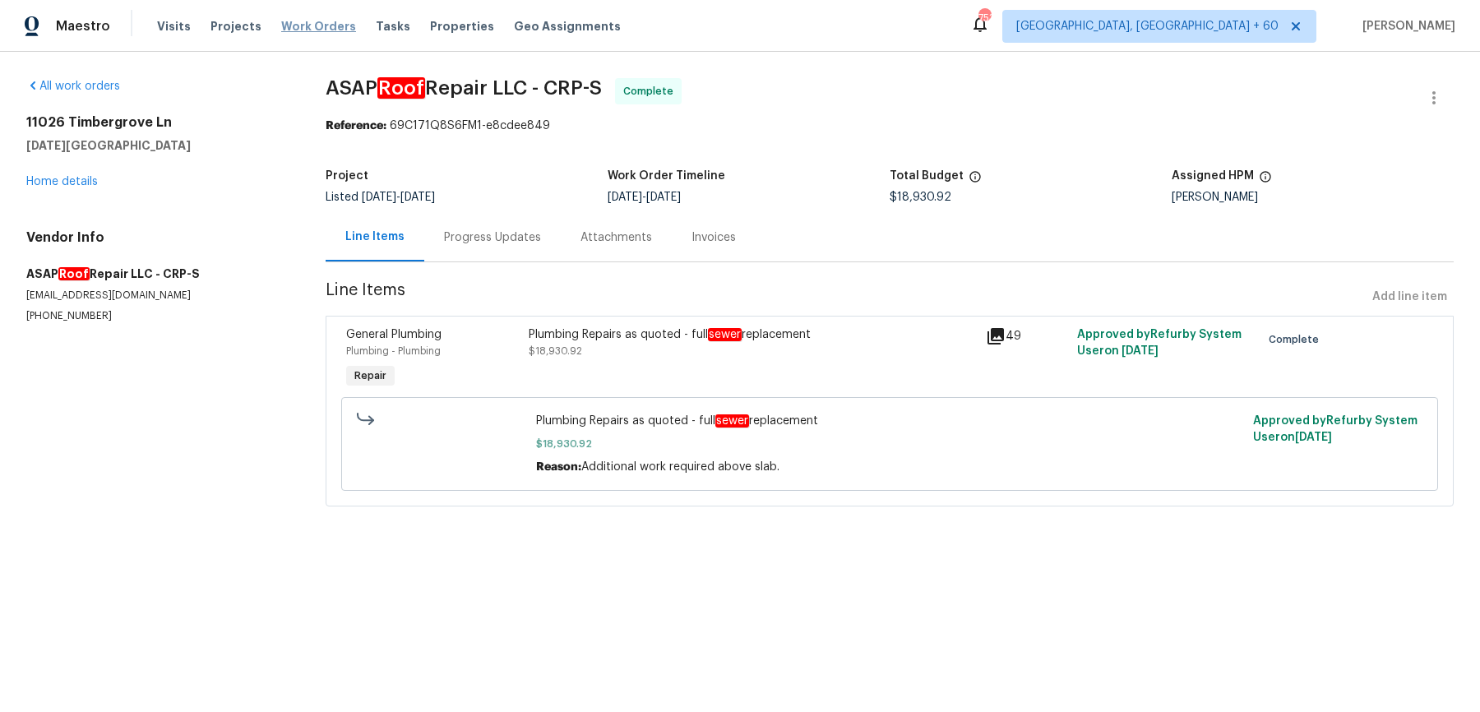
click at [317, 21] on span "Work Orders" at bounding box center [318, 26] width 75 height 16
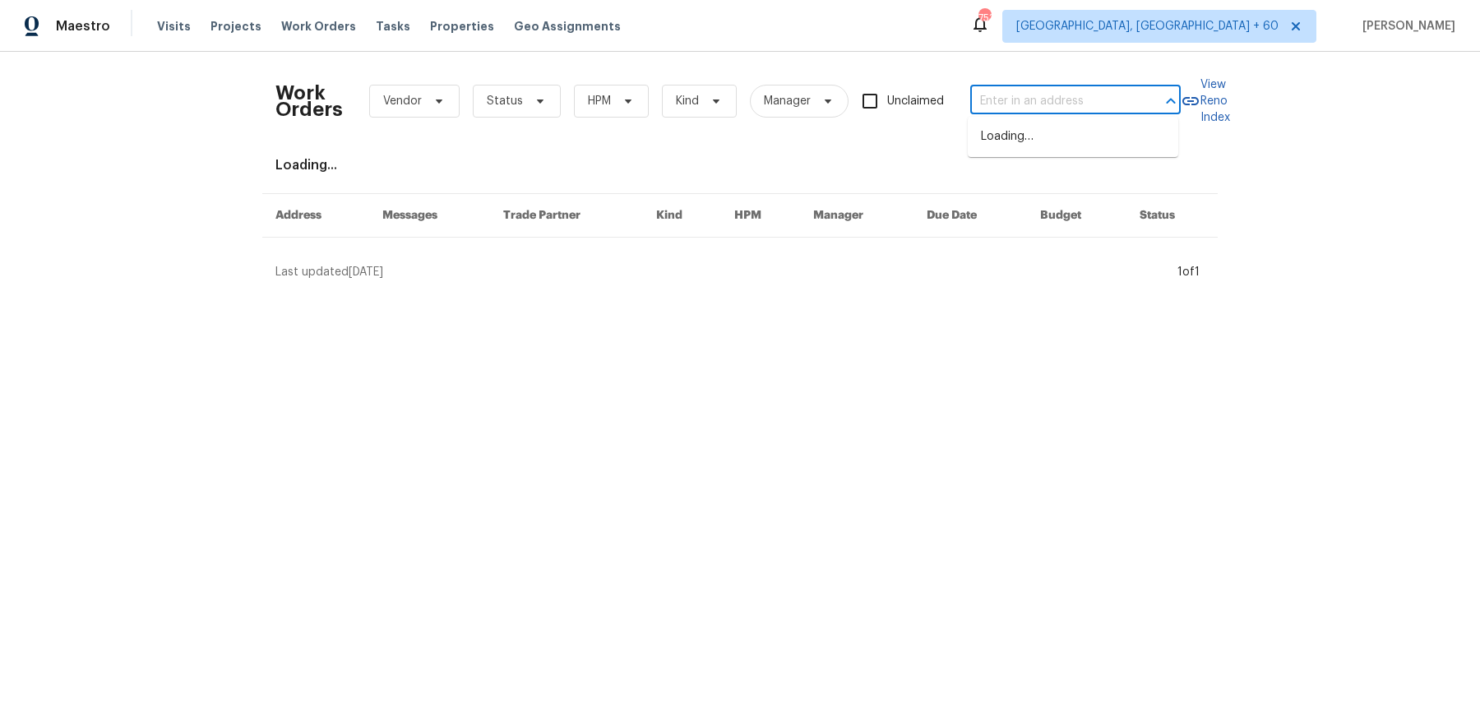
click at [984, 97] on input "text" at bounding box center [1052, 101] width 164 height 25
paste input "7701 Fern Hill Ln Rowlett, TX 75089"
type input "7701 Fern Hill Ln Rowlett, TX 75089"
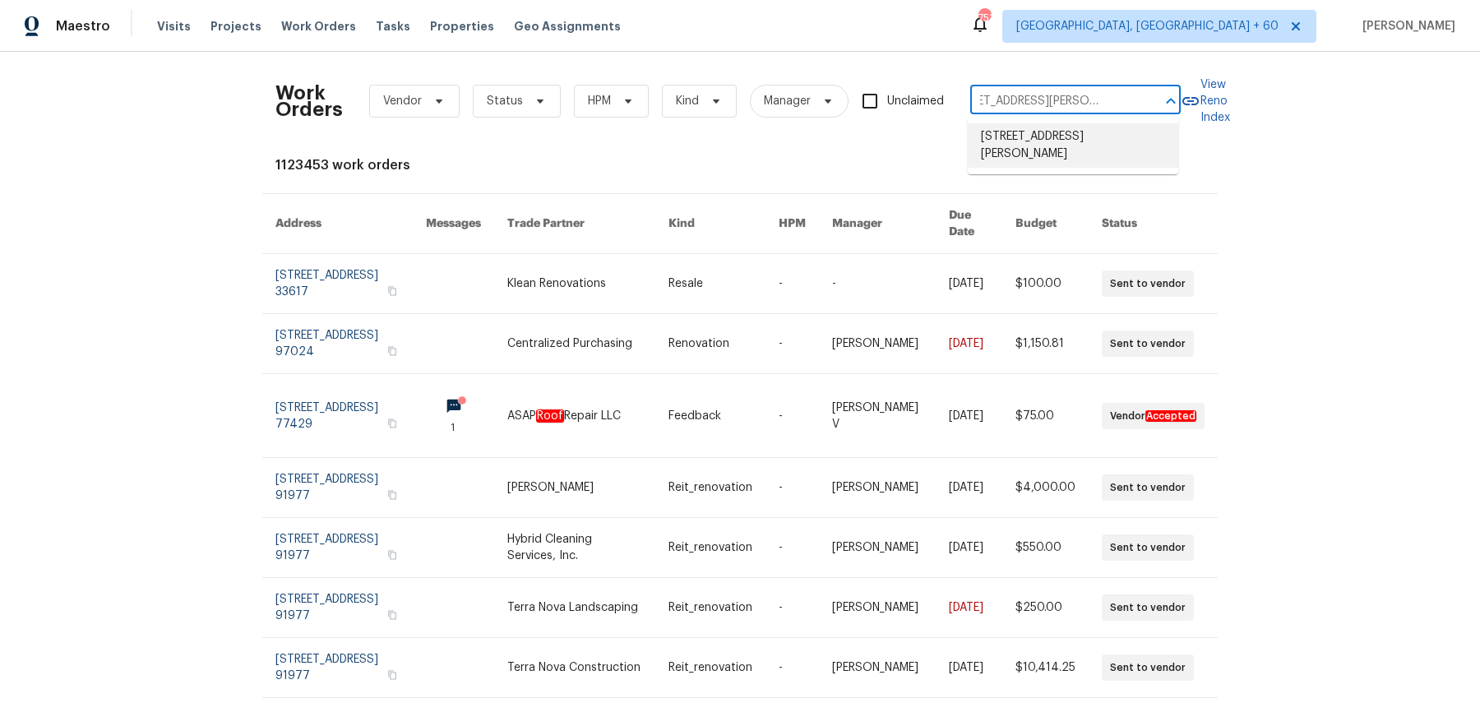
click at [997, 136] on li "[STREET_ADDRESS][PERSON_NAME]" at bounding box center [1073, 145] width 211 height 44
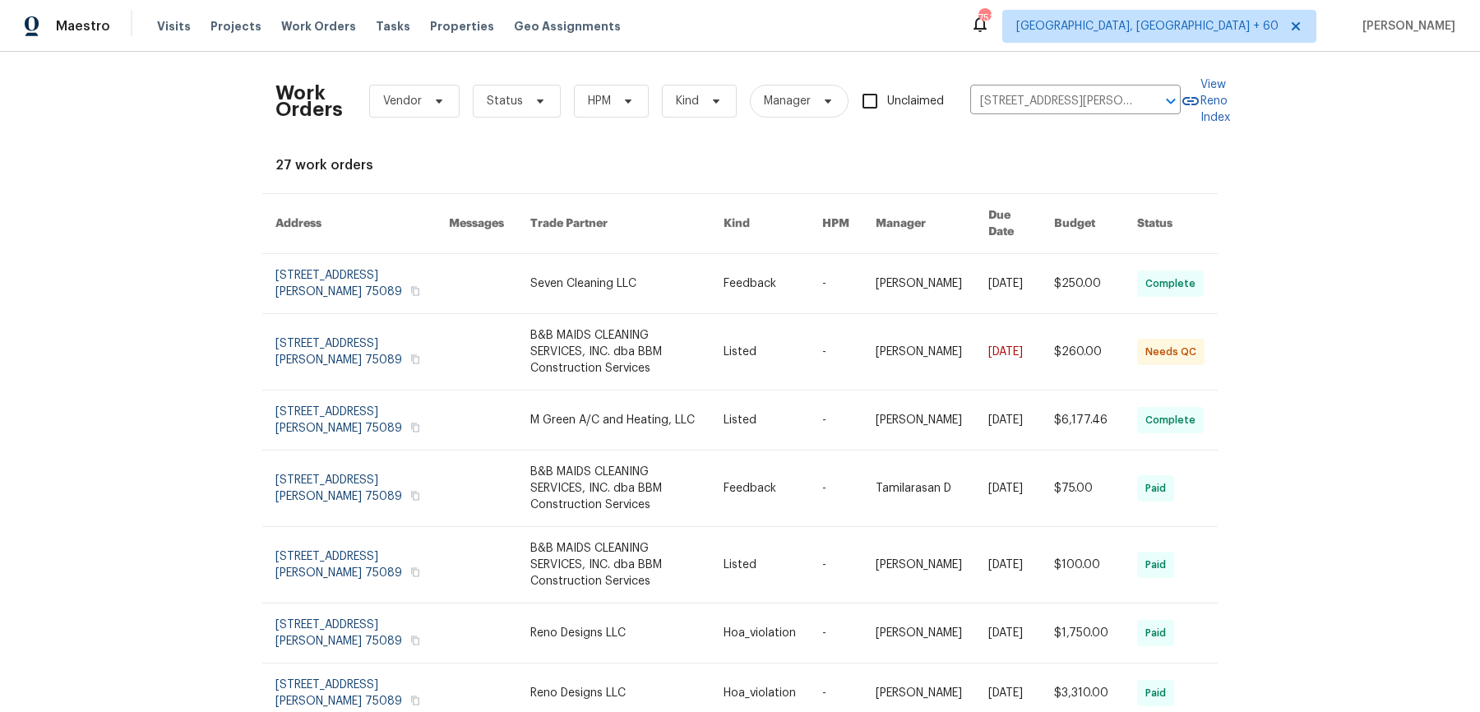
click at [902, 260] on link at bounding box center [932, 283] width 113 height 59
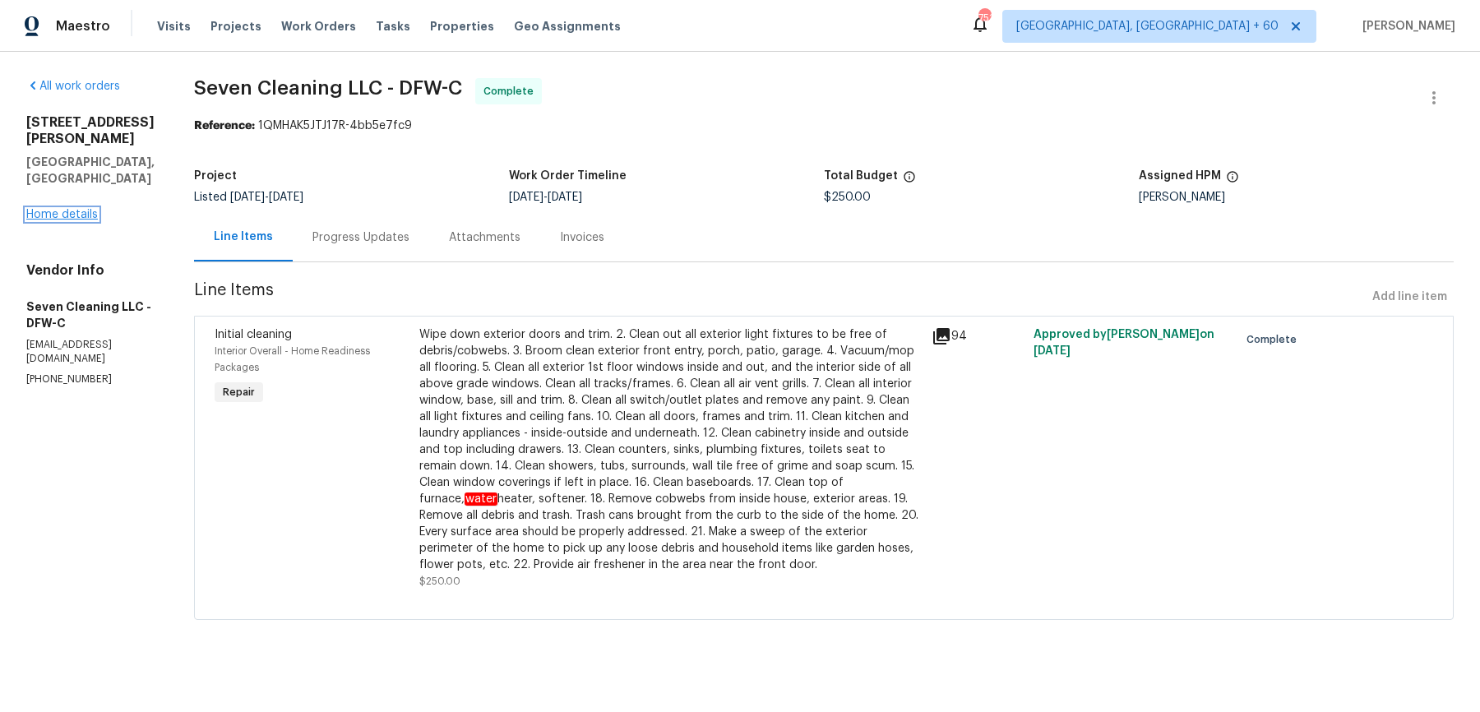
click at [82, 209] on link "Home details" at bounding box center [62, 215] width 72 height 12
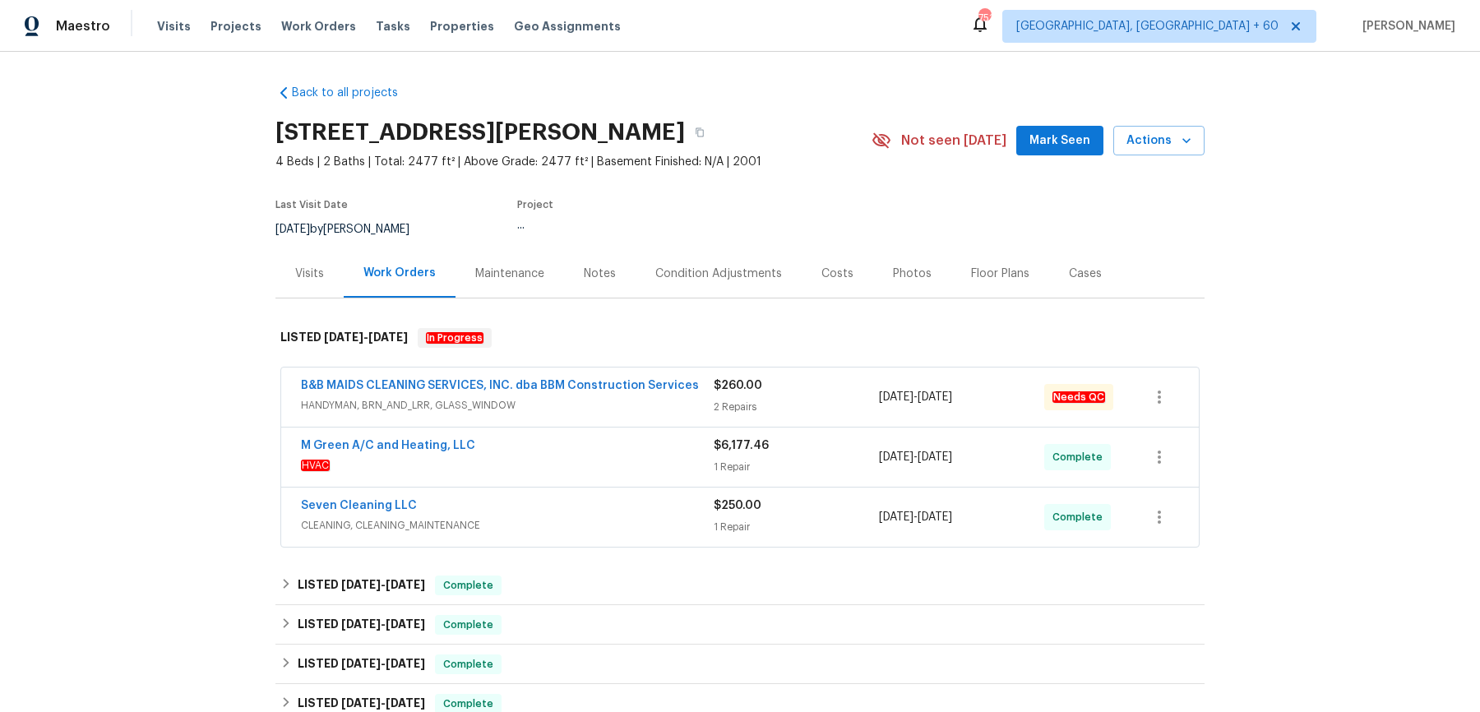
click at [575, 430] on div "M Green A/C and Heating, LLC HVAC $6,177.46 1 Repair 9/22/2025 - 9/24/2025 Comp…" at bounding box center [740, 457] width 918 height 59
click at [590, 407] on span "HANDYMAN, BRN_AND_LRR, GLASS_WINDOW" at bounding box center [507, 405] width 413 height 16
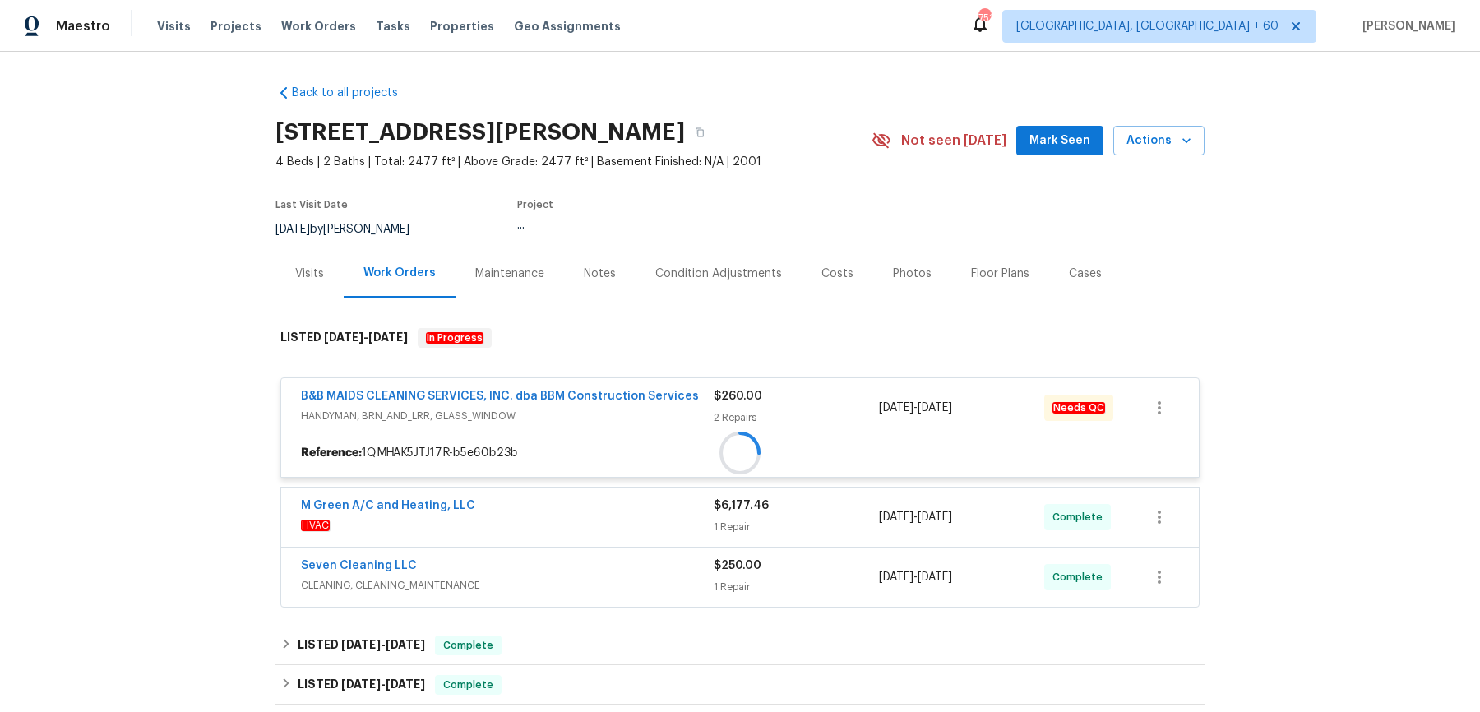
scroll to position [330, 0]
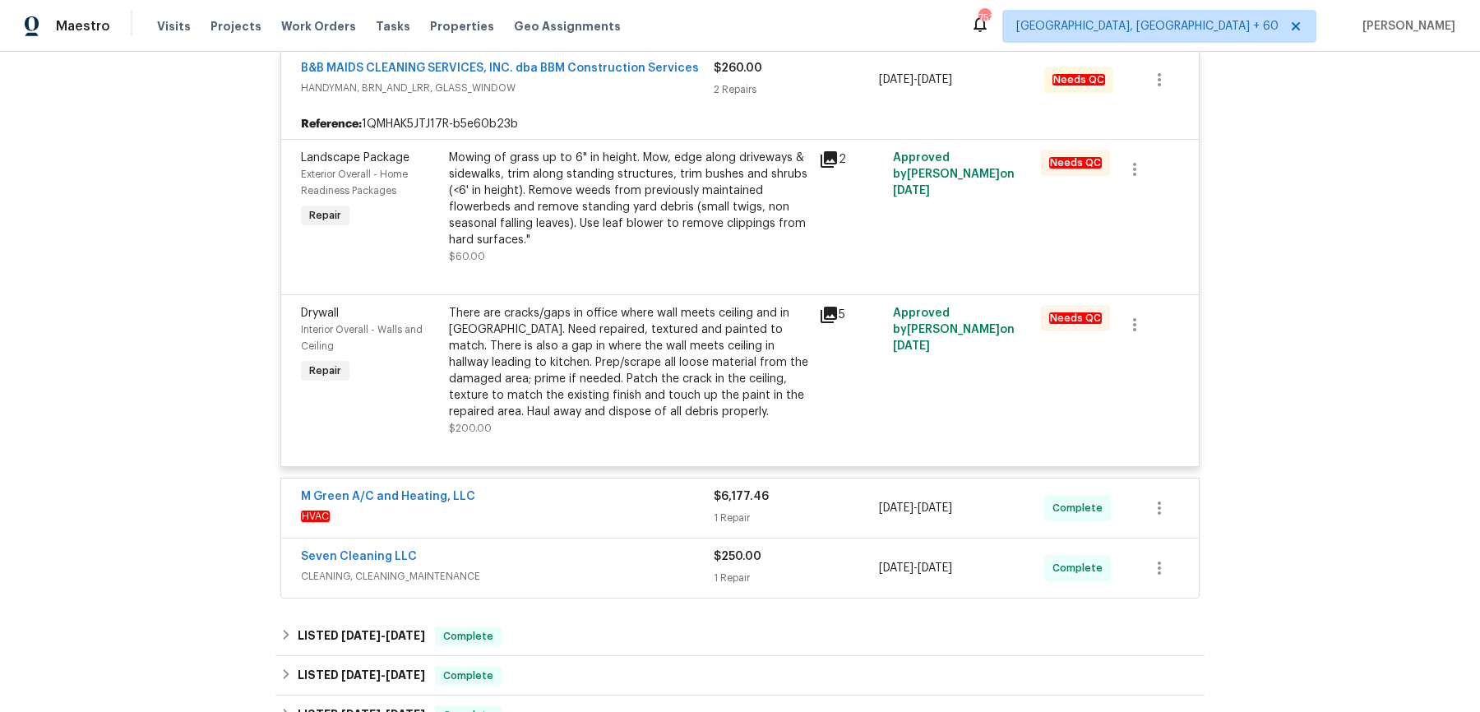
click at [578, 490] on div "M Green A/C and Heating, LLC" at bounding box center [507, 499] width 413 height 20
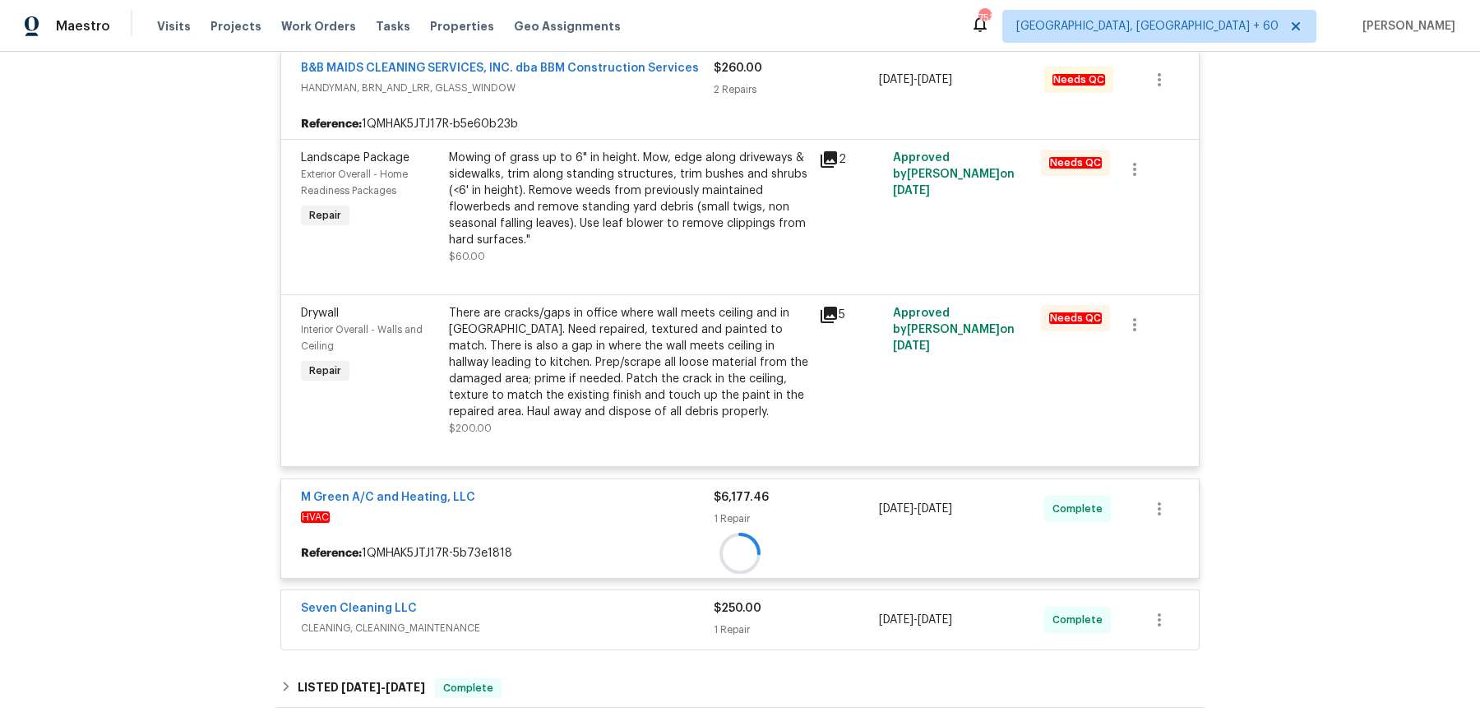
scroll to position [521, 0]
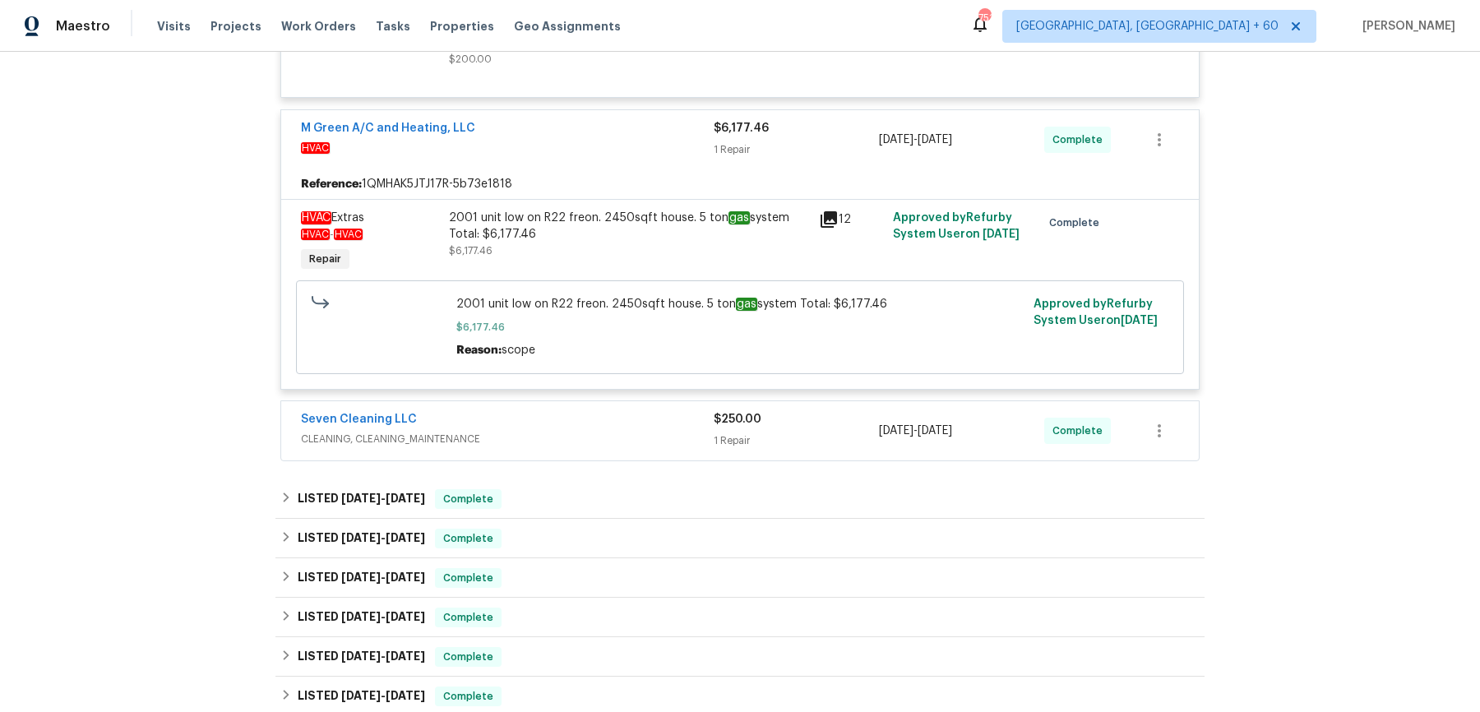
click at [584, 451] on div "Seven Cleaning LLC CLEANING, CLEANING_MAINTENANCE $250.00 1 Repair 9/24/2025 - …" at bounding box center [740, 430] width 918 height 59
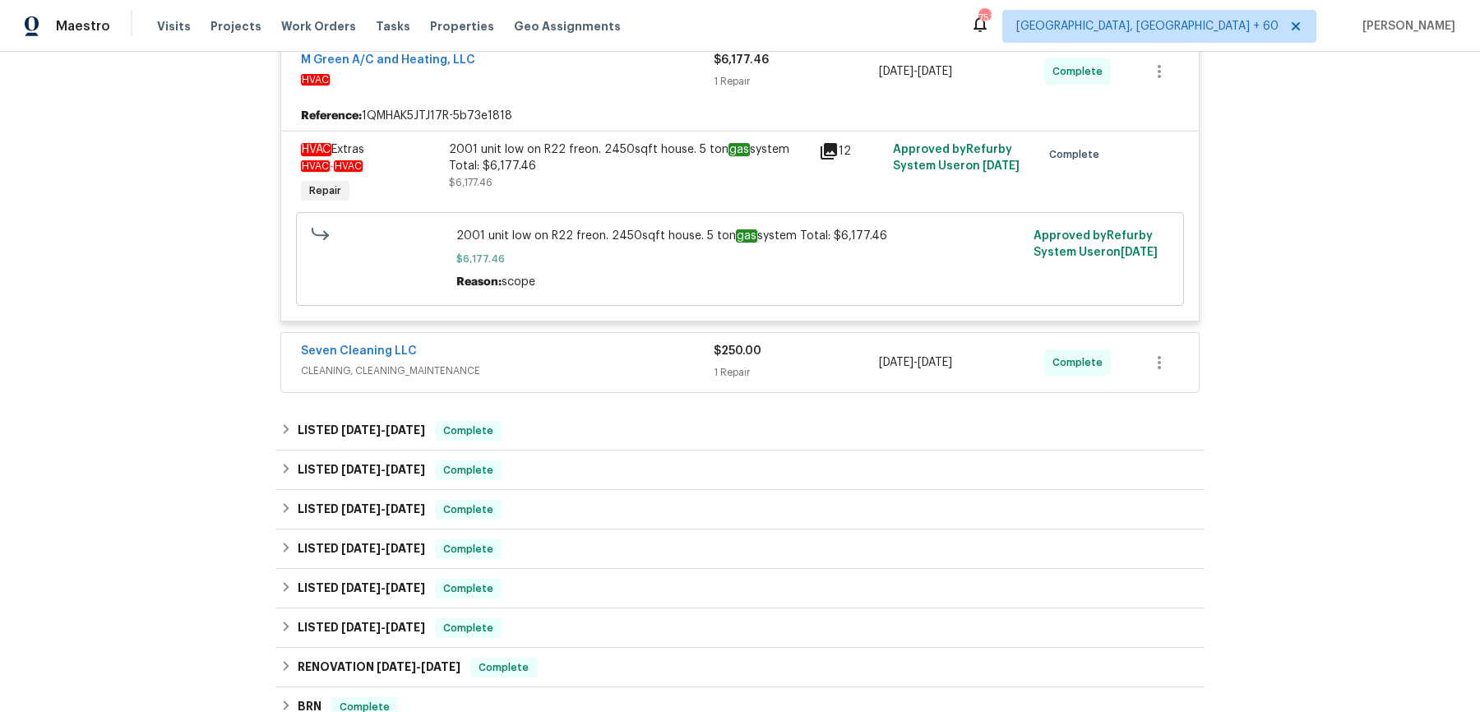
click at [601, 359] on div "Seven Cleaning LLC" at bounding box center [507, 353] width 413 height 20
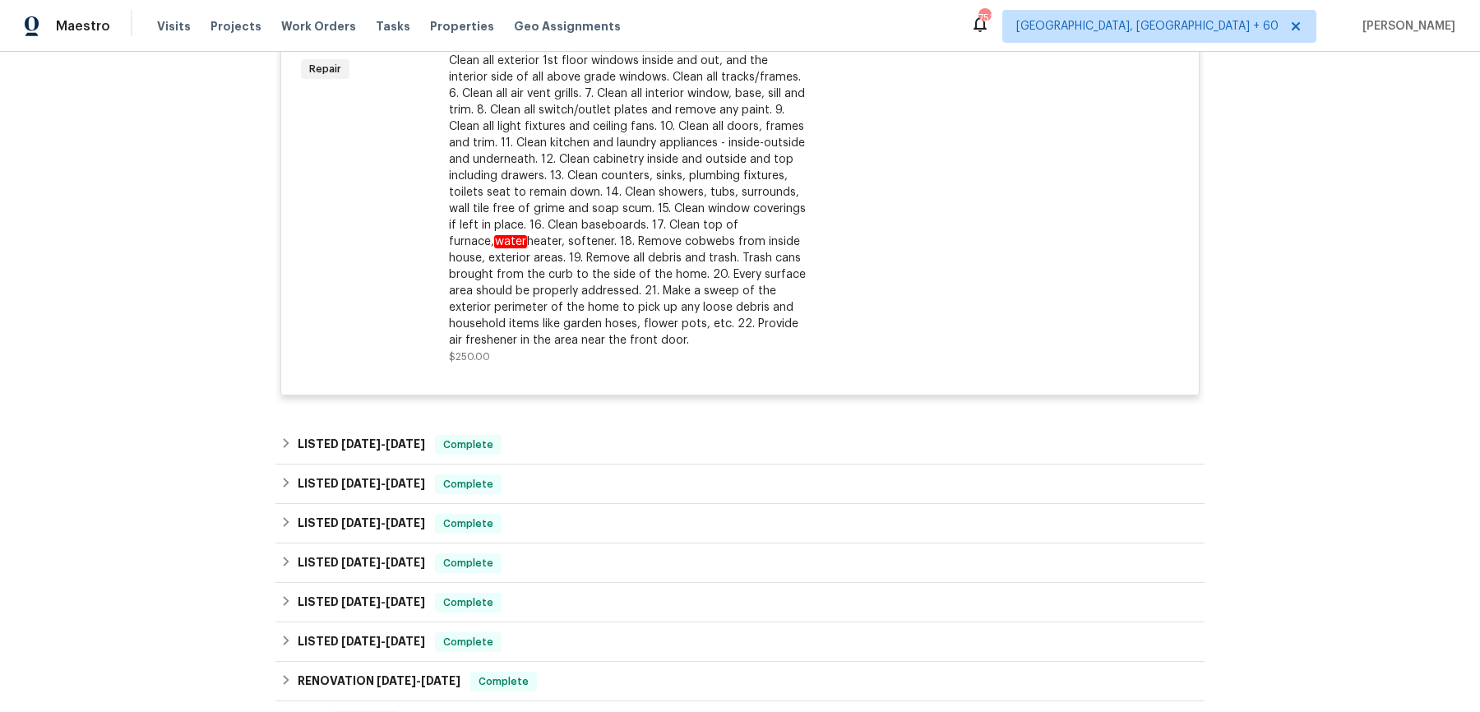
scroll to position [1222, 0]
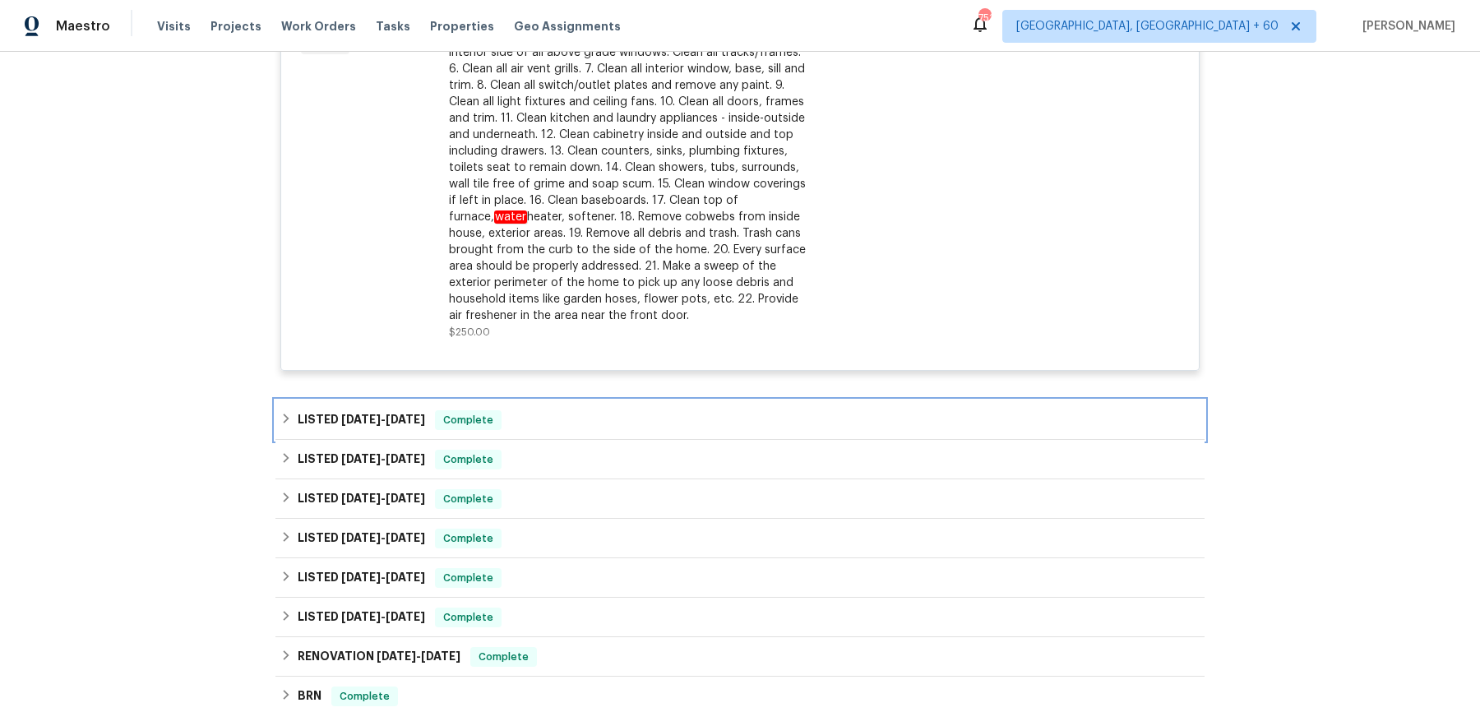
click at [575, 415] on div "LISTED [DATE] - [DATE] Complete" at bounding box center [739, 420] width 919 height 20
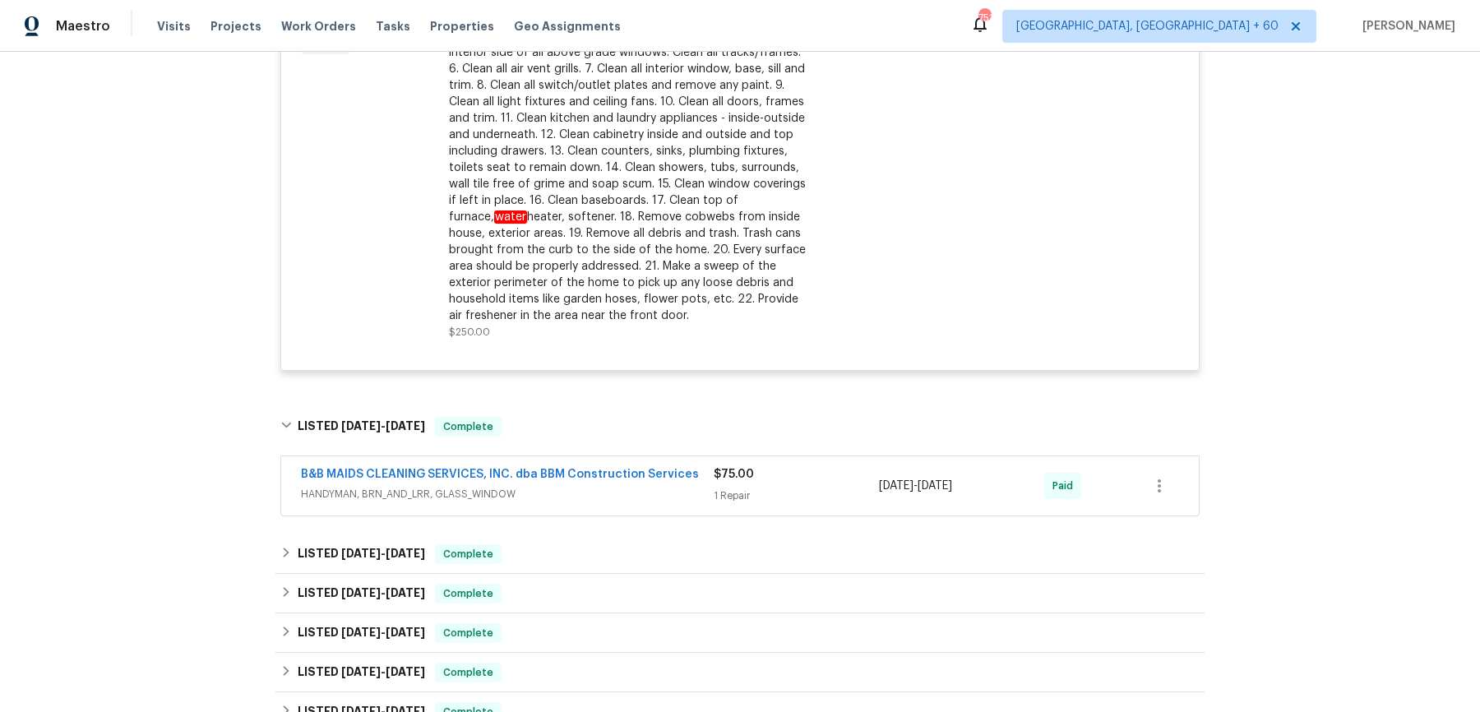
click at [577, 486] on span "HANDYMAN, BRN_AND_LRR, GLASS_WINDOW" at bounding box center [507, 494] width 413 height 16
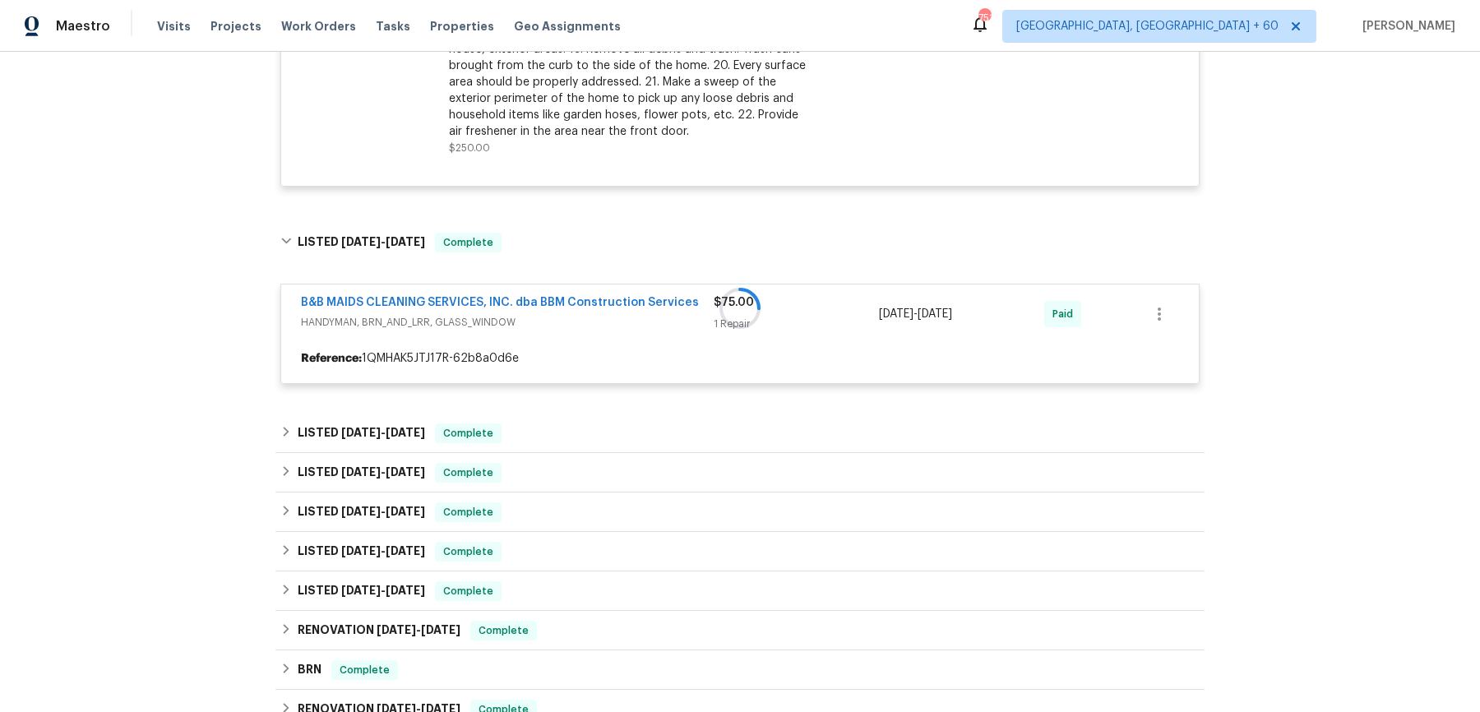
scroll to position [1445, 0]
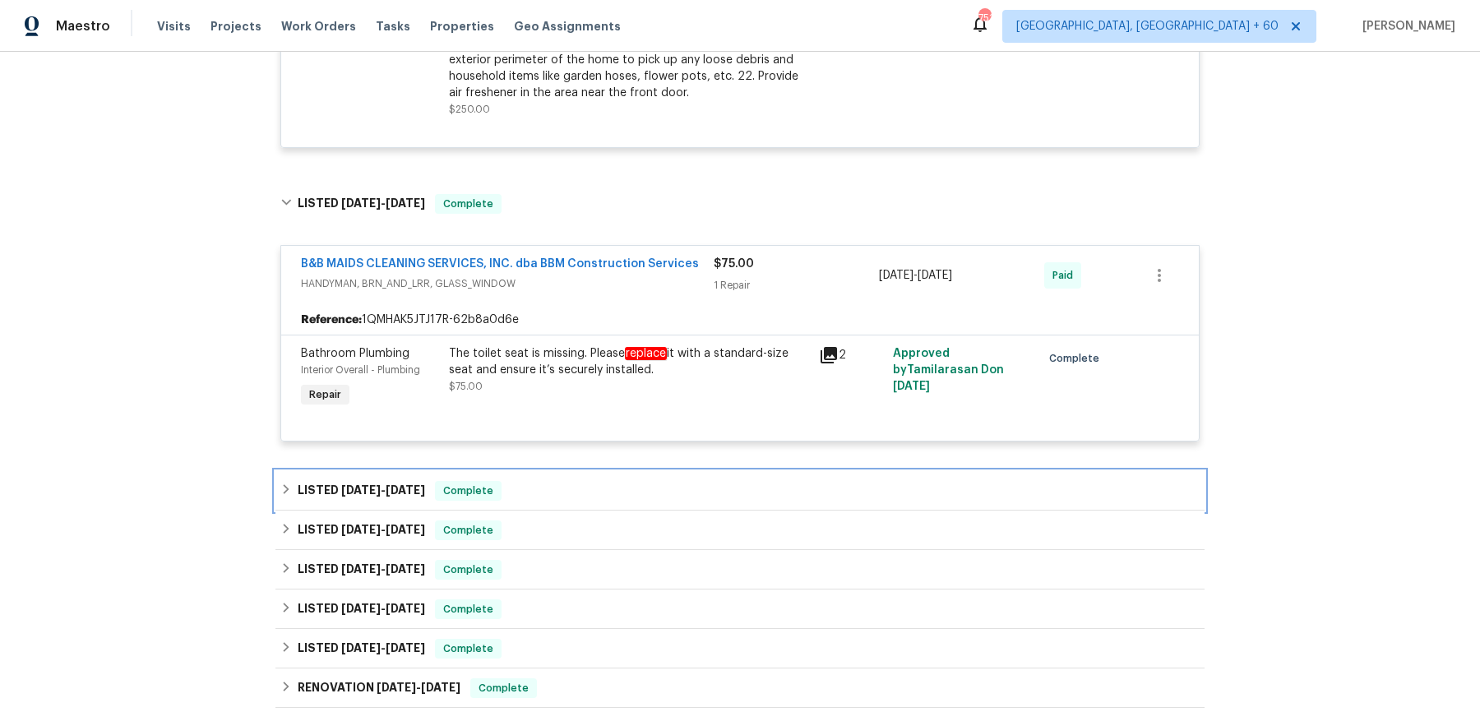
click at [577, 485] on div "LISTED [DATE] - [DATE] Complete" at bounding box center [739, 491] width 919 height 20
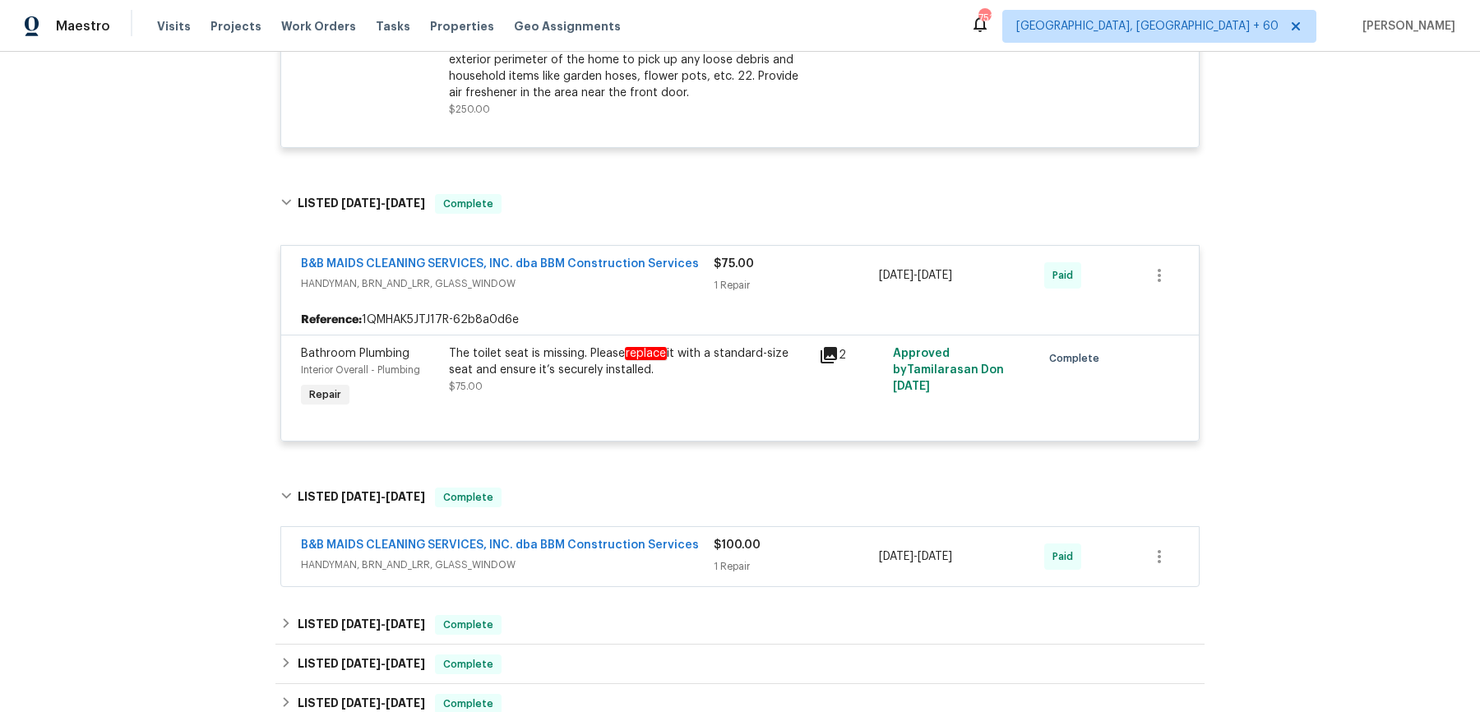
click at [579, 574] on div "B&B MAIDS CLEANING SERVICES, INC. dba BBM Construction Services HANDYMAN, BRN_A…" at bounding box center [740, 556] width 918 height 59
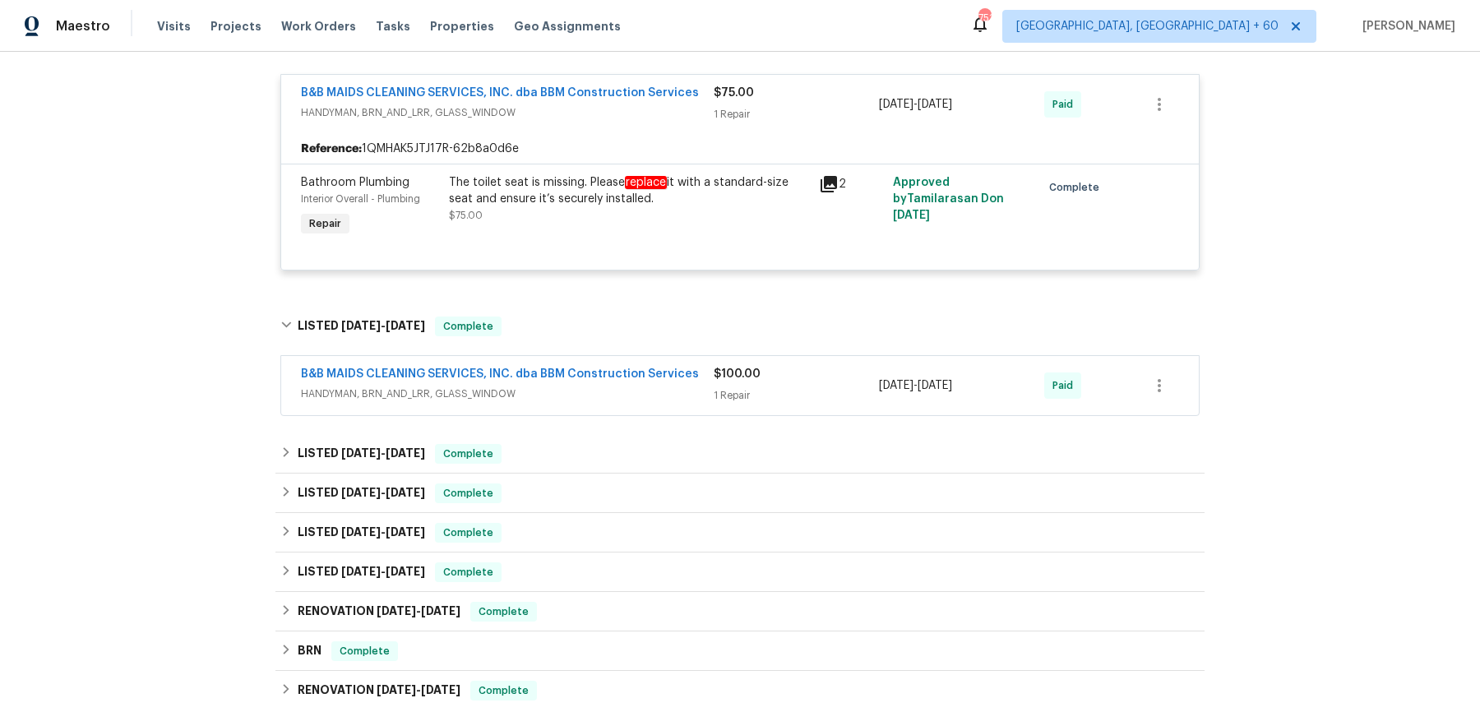
click at [645, 404] on div "B&B MAIDS CLEANING SERVICES, INC. dba BBM Construction Services HANDYMAN, BRN_A…" at bounding box center [740, 385] width 918 height 59
click at [668, 373] on link "B&B MAIDS CLEANING SERVICES, INC. dba BBM Construction Services" at bounding box center [500, 374] width 398 height 12
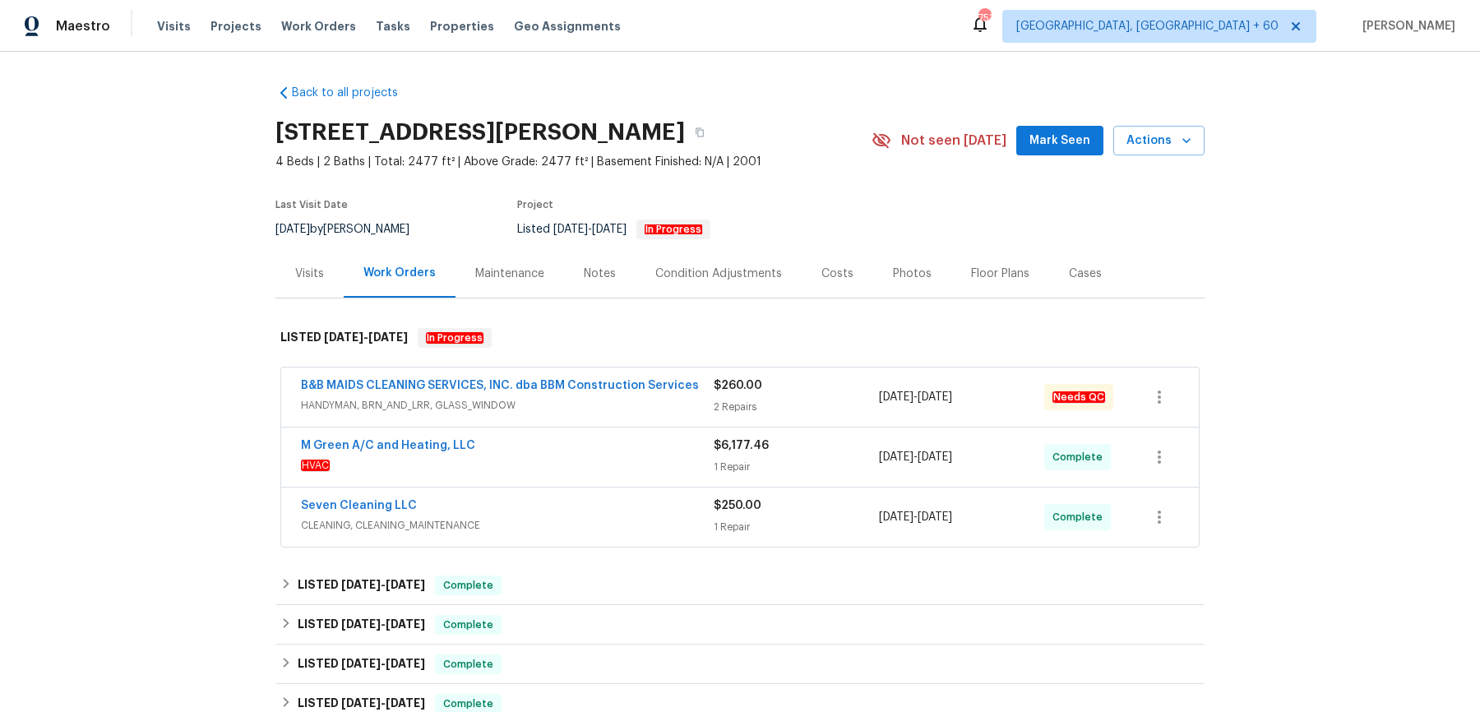
click at [623, 438] on div "M Green A/C and Heating, LLC" at bounding box center [507, 448] width 413 height 20
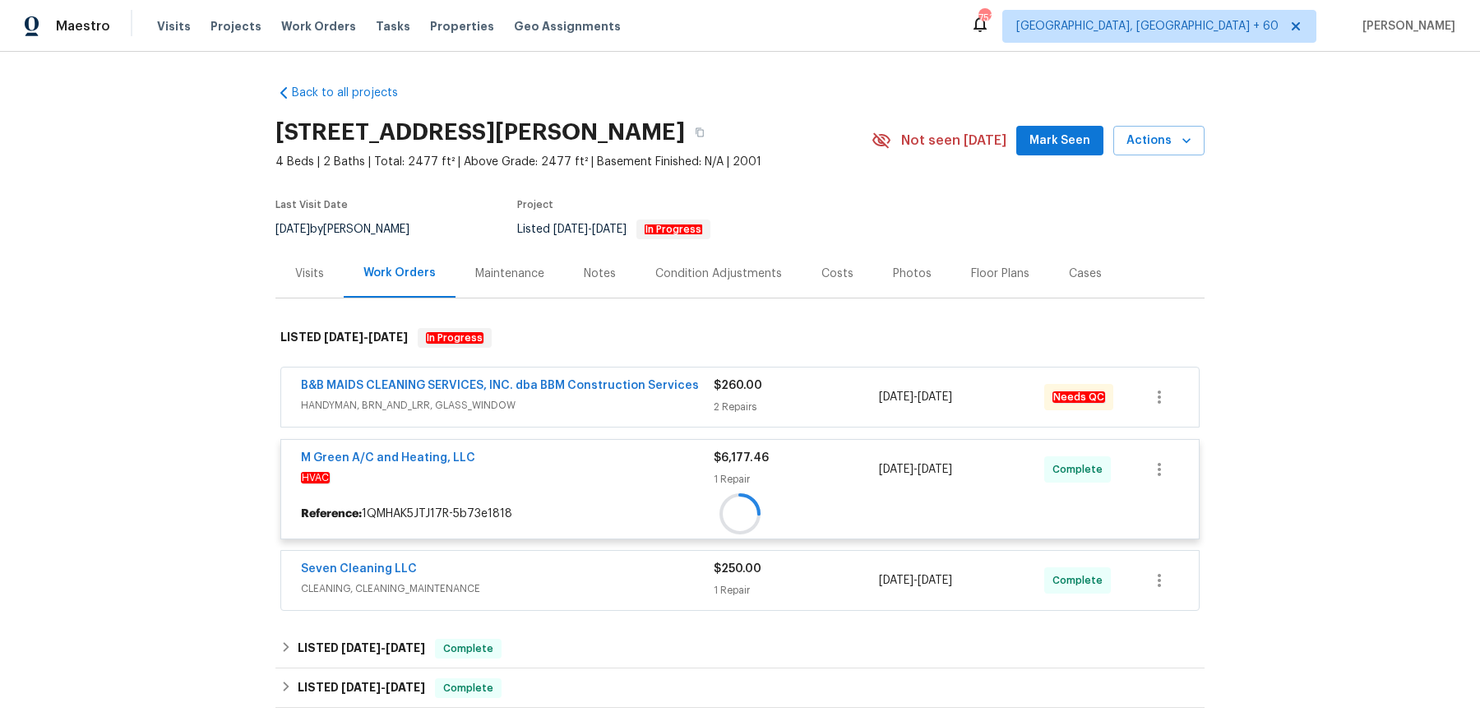
click at [636, 421] on div "B&B MAIDS CLEANING SERVICES, INC. dba BBM Construction Services HANDYMAN, BRN_A…" at bounding box center [740, 397] width 918 height 59
click at [651, 412] on div at bounding box center [740, 464] width 929 height 304
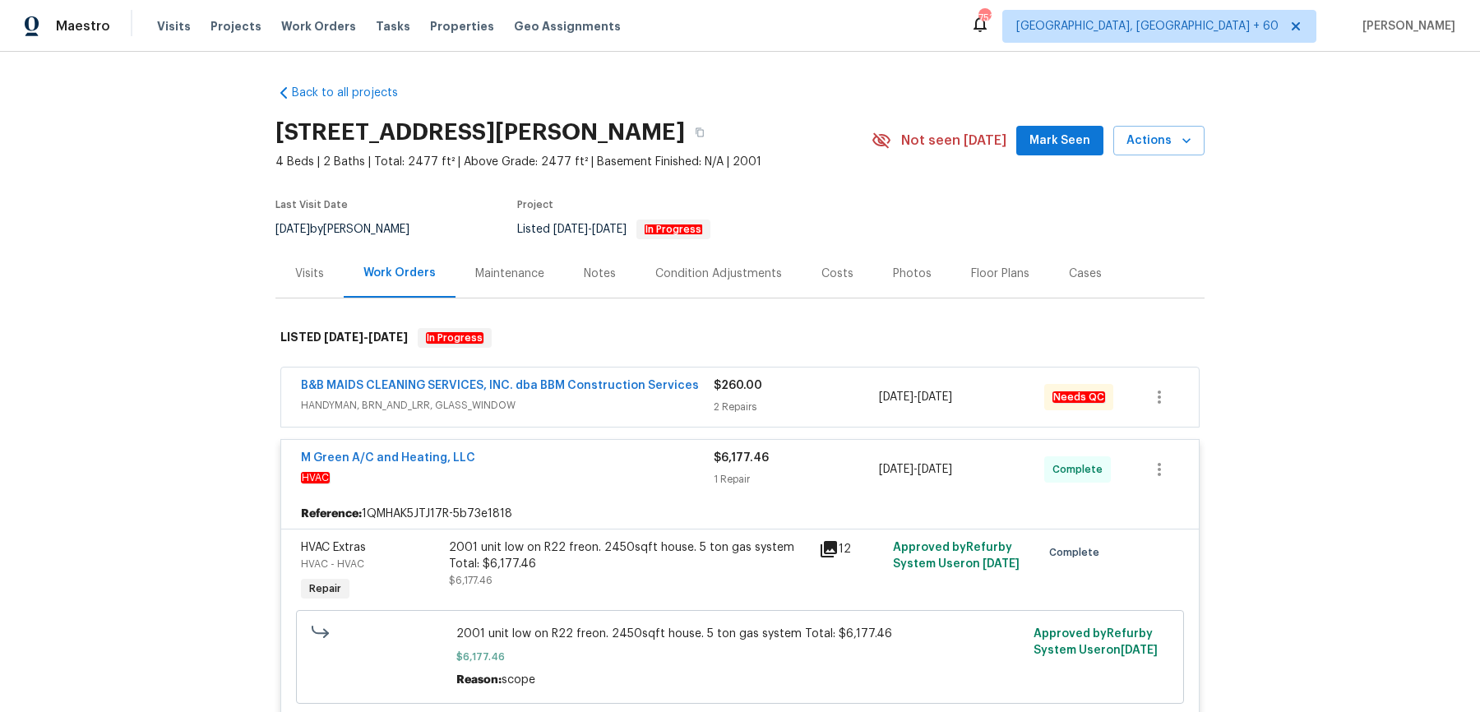
click at [660, 410] on span "HANDYMAN, BRN_AND_LRR, GLASS_WINDOW" at bounding box center [507, 405] width 413 height 16
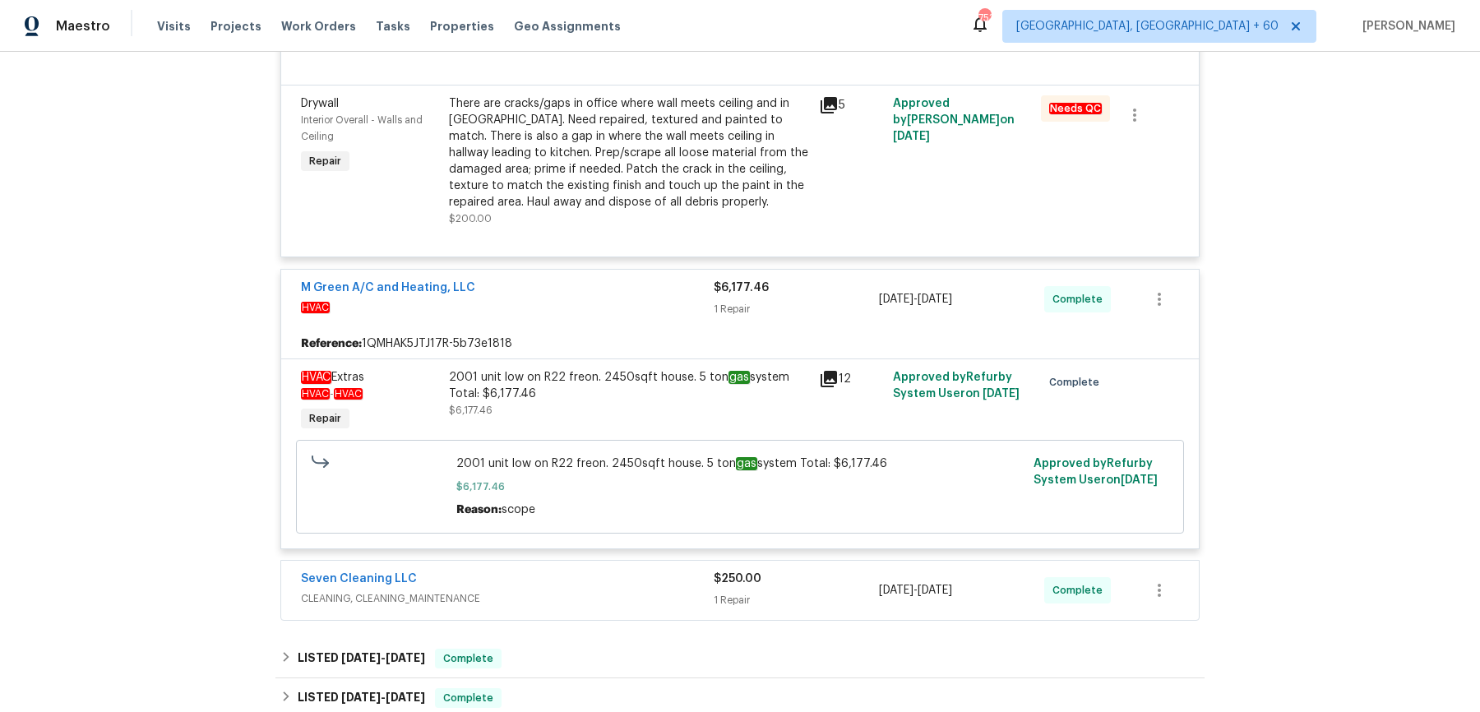
scroll to position [699, 0]
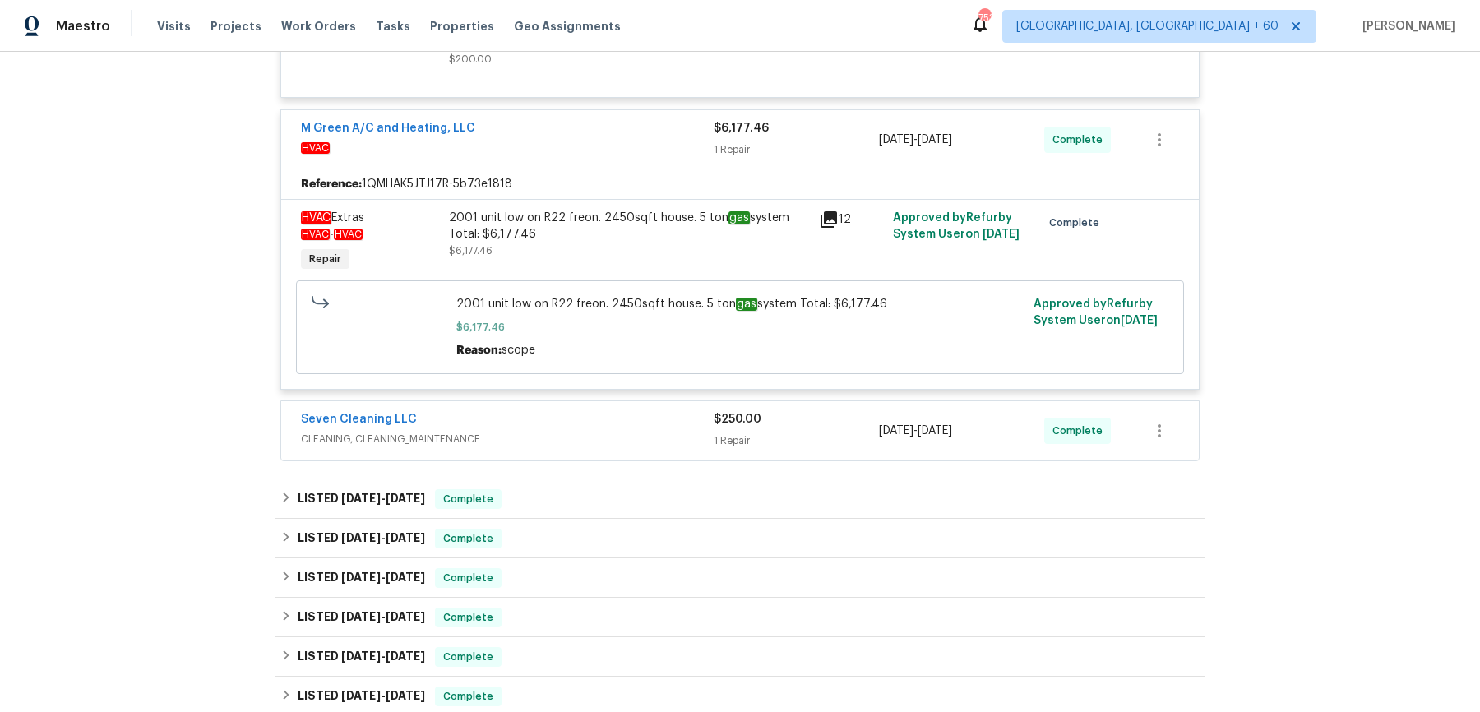
click at [660, 411] on div "Seven Cleaning LLC" at bounding box center [507, 421] width 413 height 20
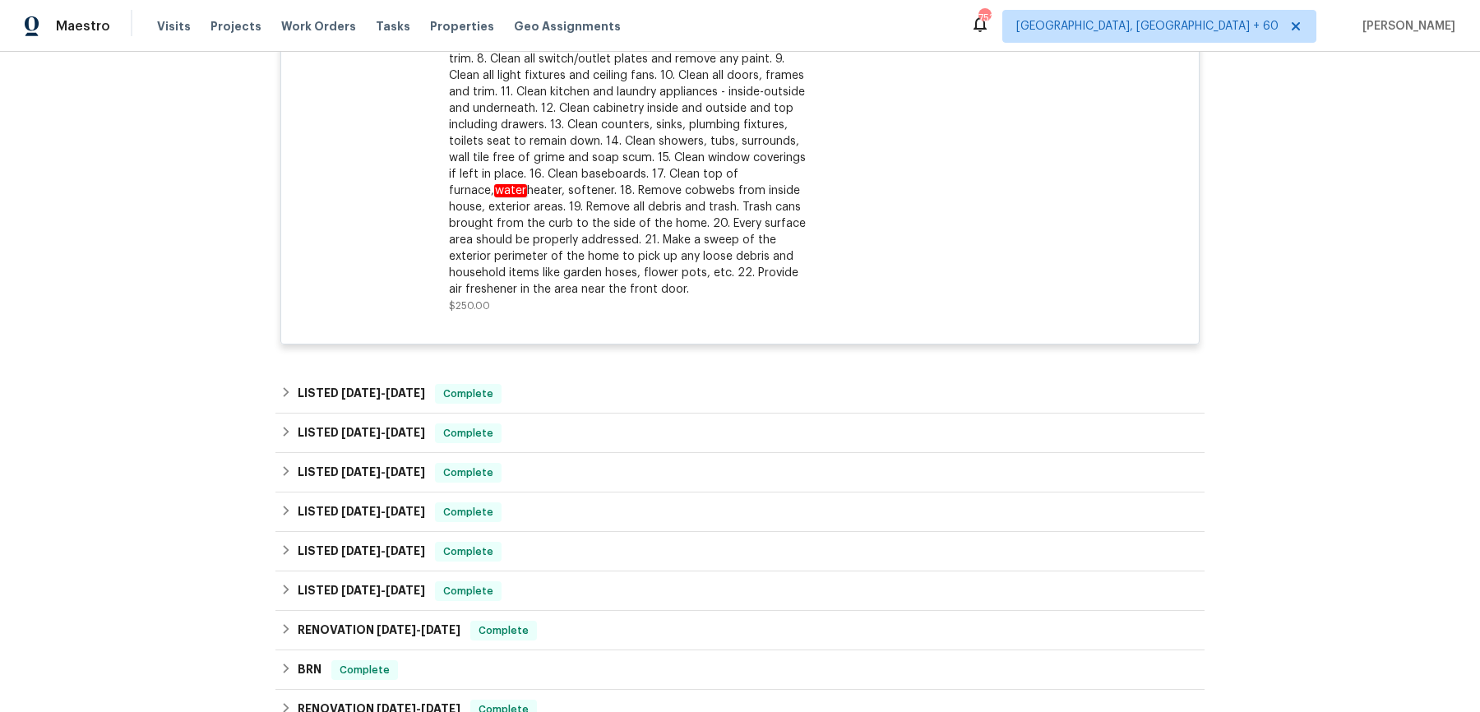
scroll to position [1284, 0]
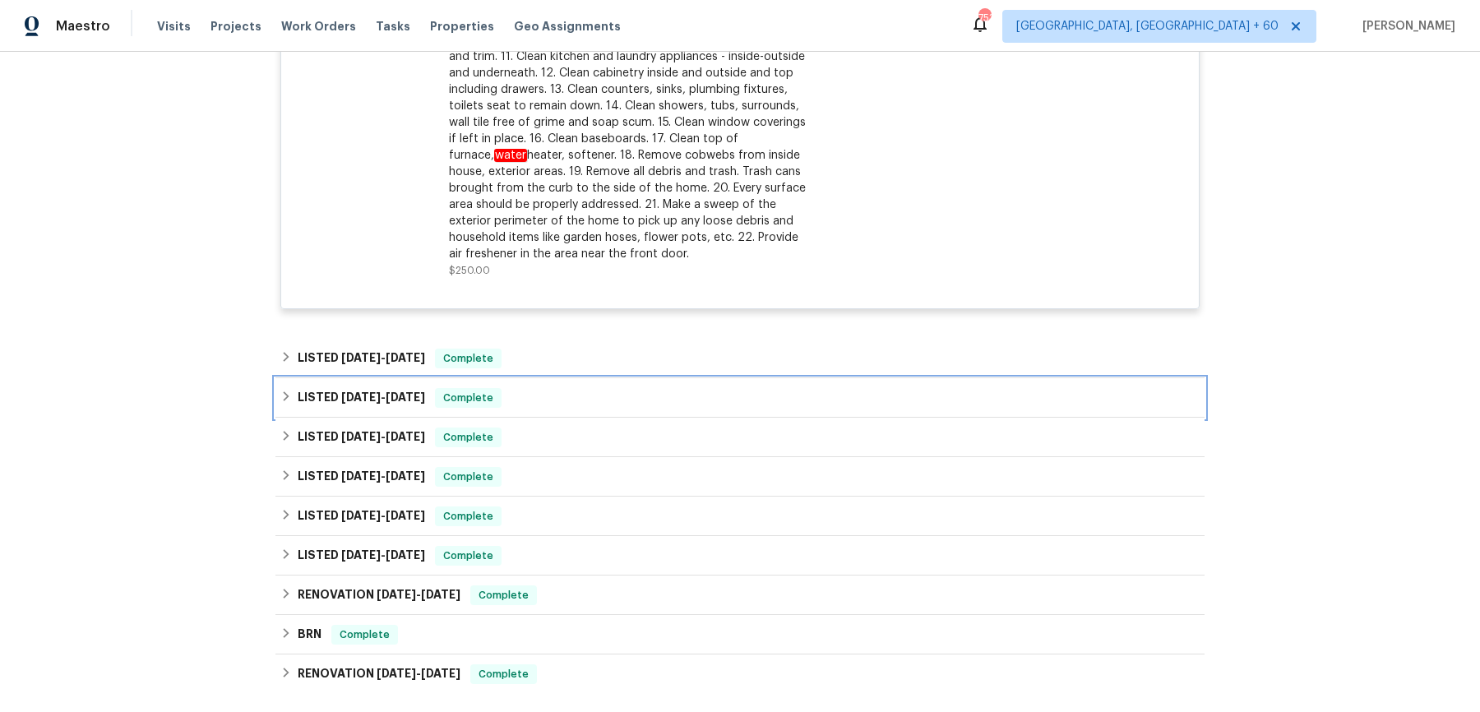
click at [647, 388] on div "LISTED 8/10/25 - 8/12/25 Complete" at bounding box center [739, 398] width 919 height 20
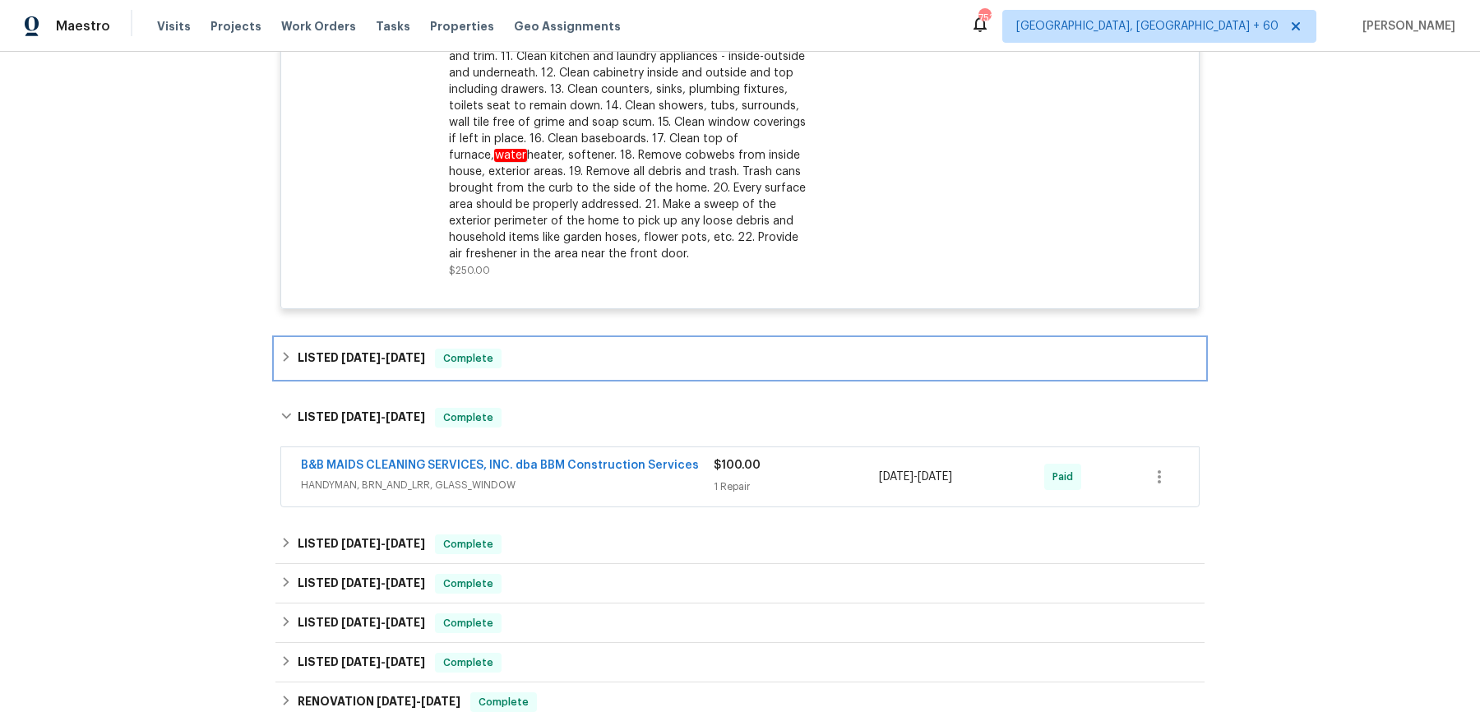
click at [648, 372] on div "LISTED 8/25/25 - 8/27/25 Complete" at bounding box center [740, 358] width 929 height 39
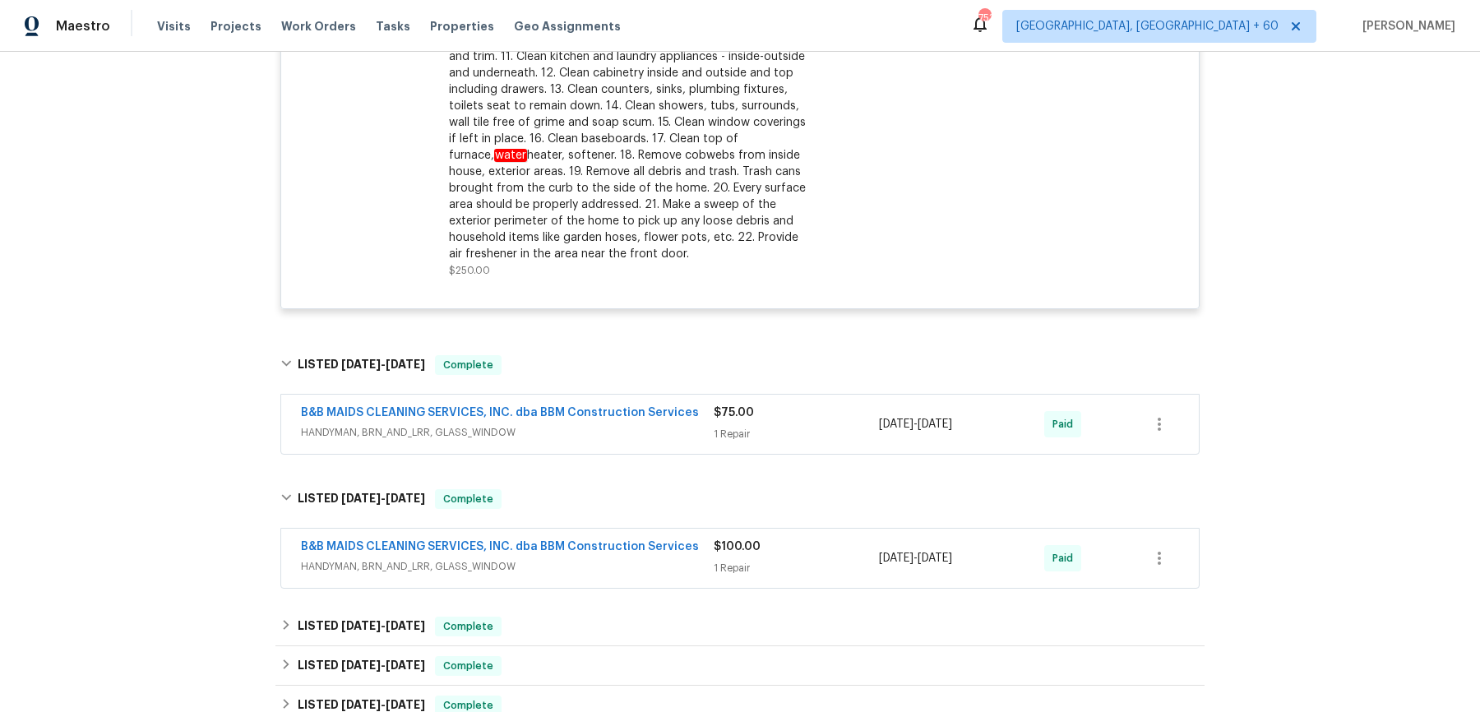
click at [655, 438] on span "HANDYMAN, BRN_AND_LRR, GLASS_WINDOW" at bounding box center [507, 432] width 413 height 16
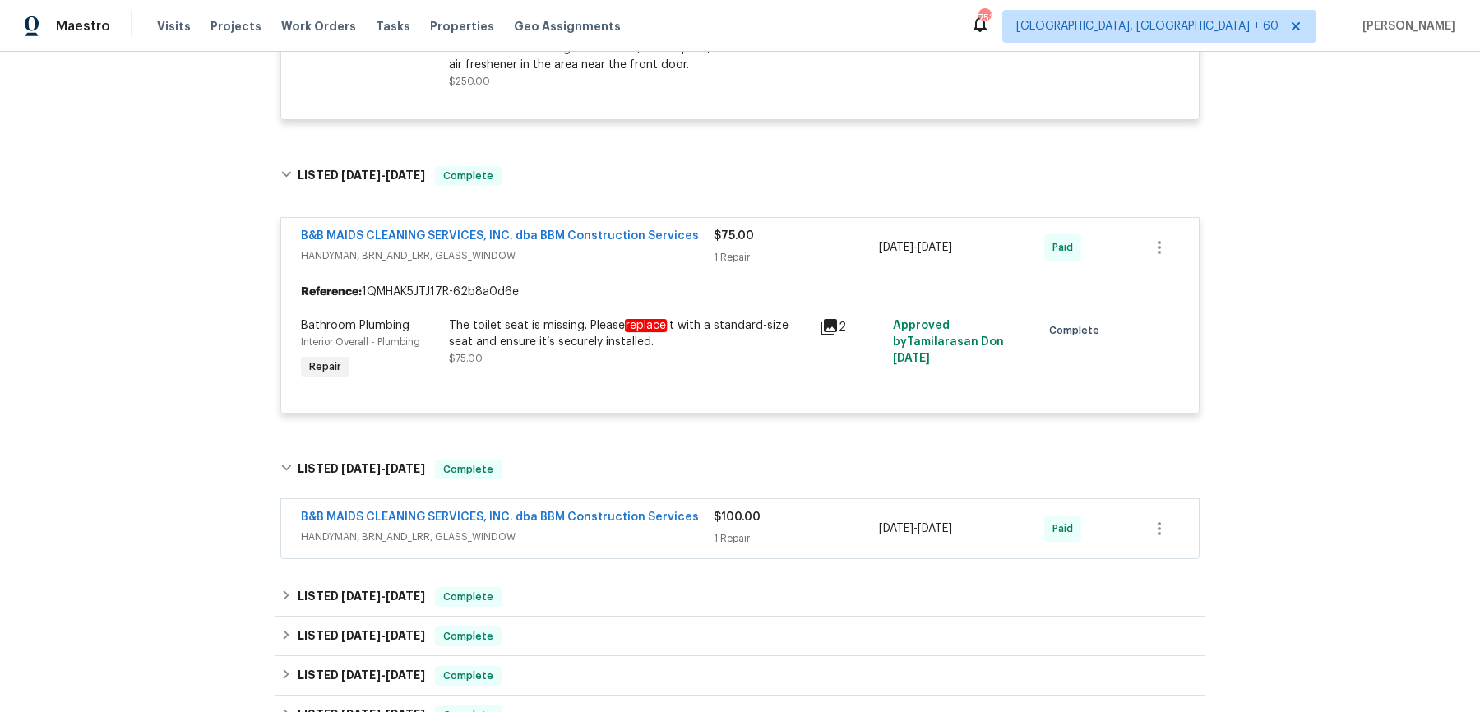
scroll to position [1503, 0]
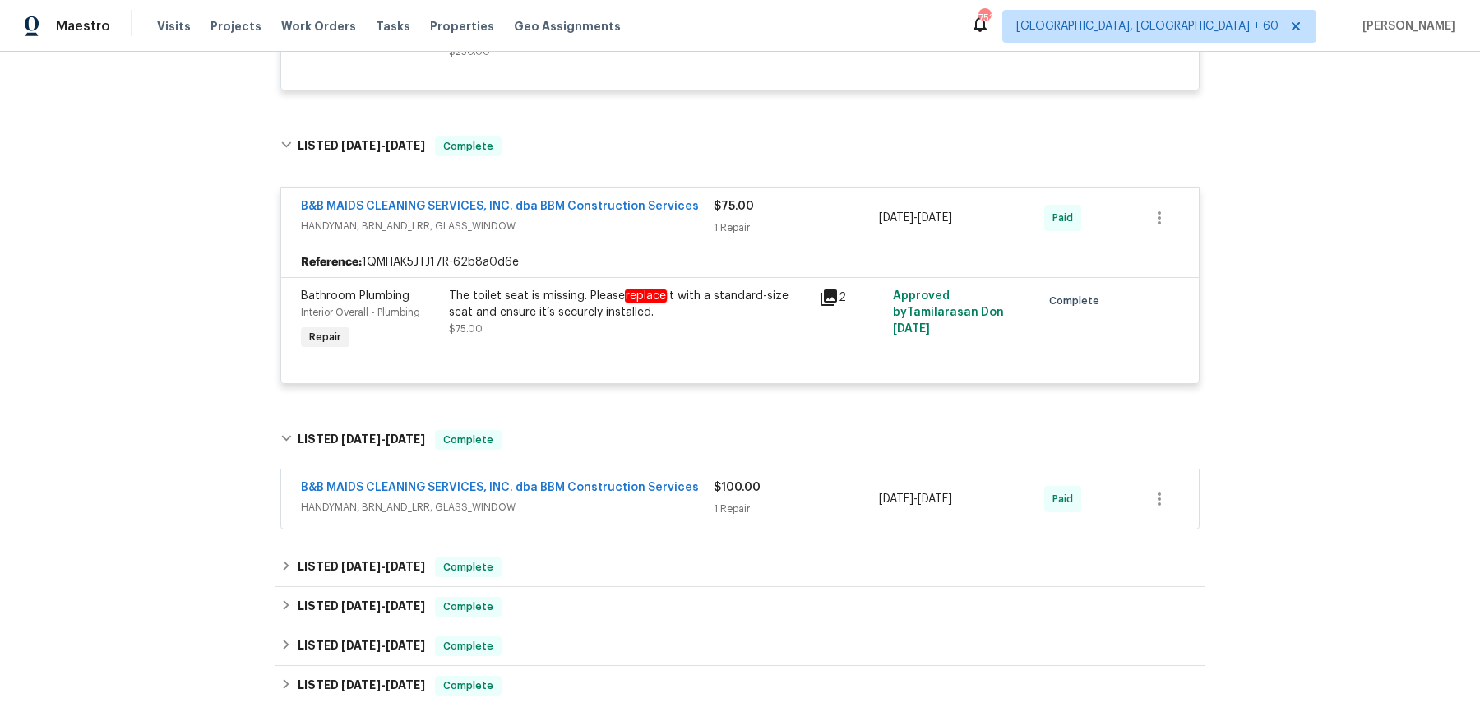
click at [657, 521] on div "B&B MAIDS CLEANING SERVICES, INC. dba BBM Construction Services HANDYMAN, BRN_A…" at bounding box center [740, 499] width 918 height 59
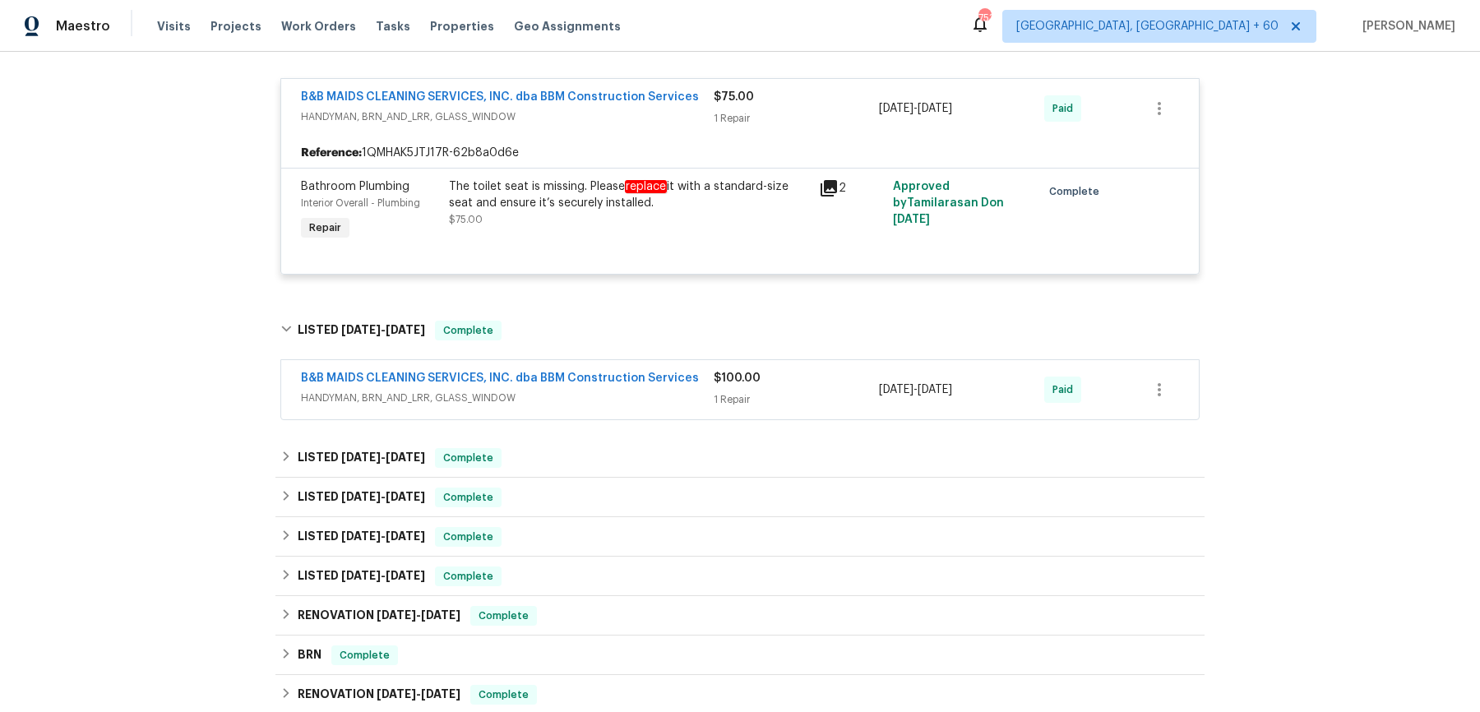
scroll to position [1632, 0]
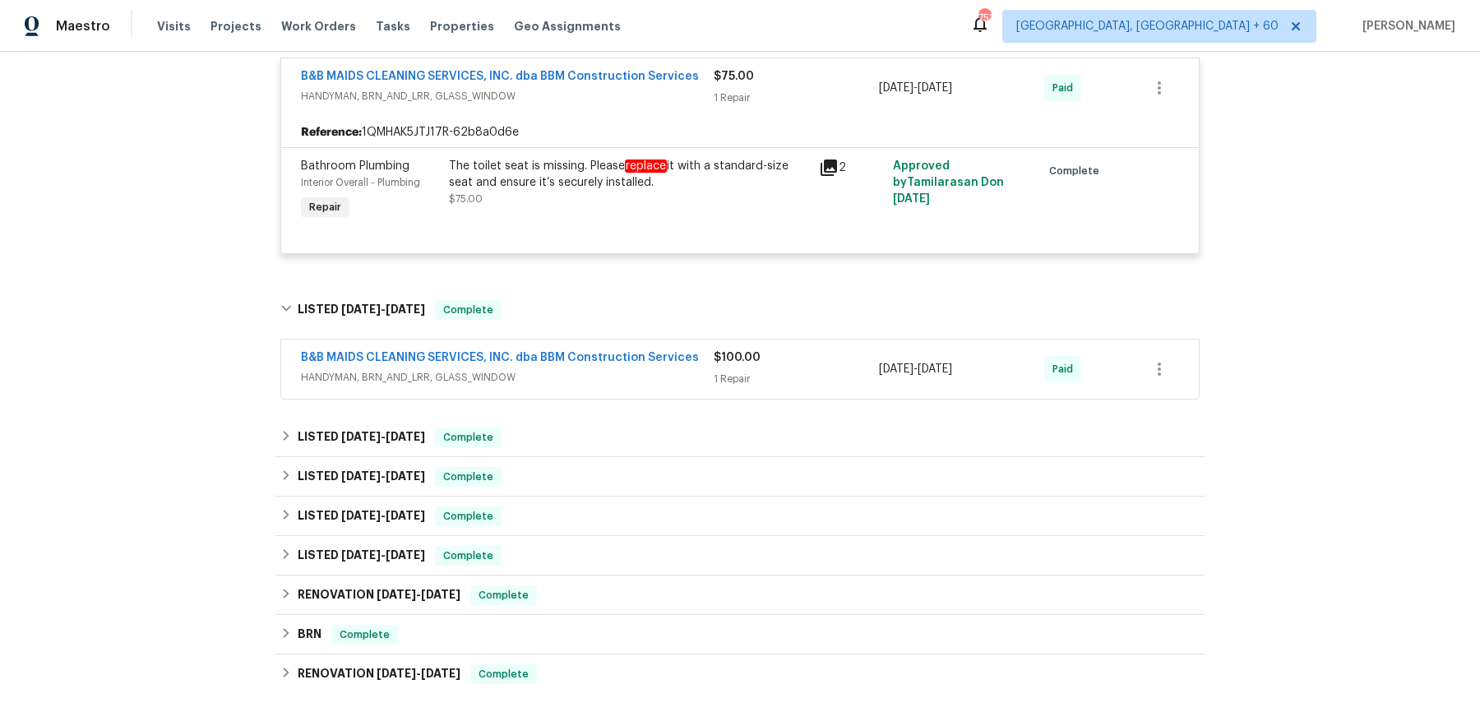
click at [671, 375] on span "HANDYMAN, BRN_AND_LRR, GLASS_WINDOW" at bounding box center [507, 377] width 413 height 16
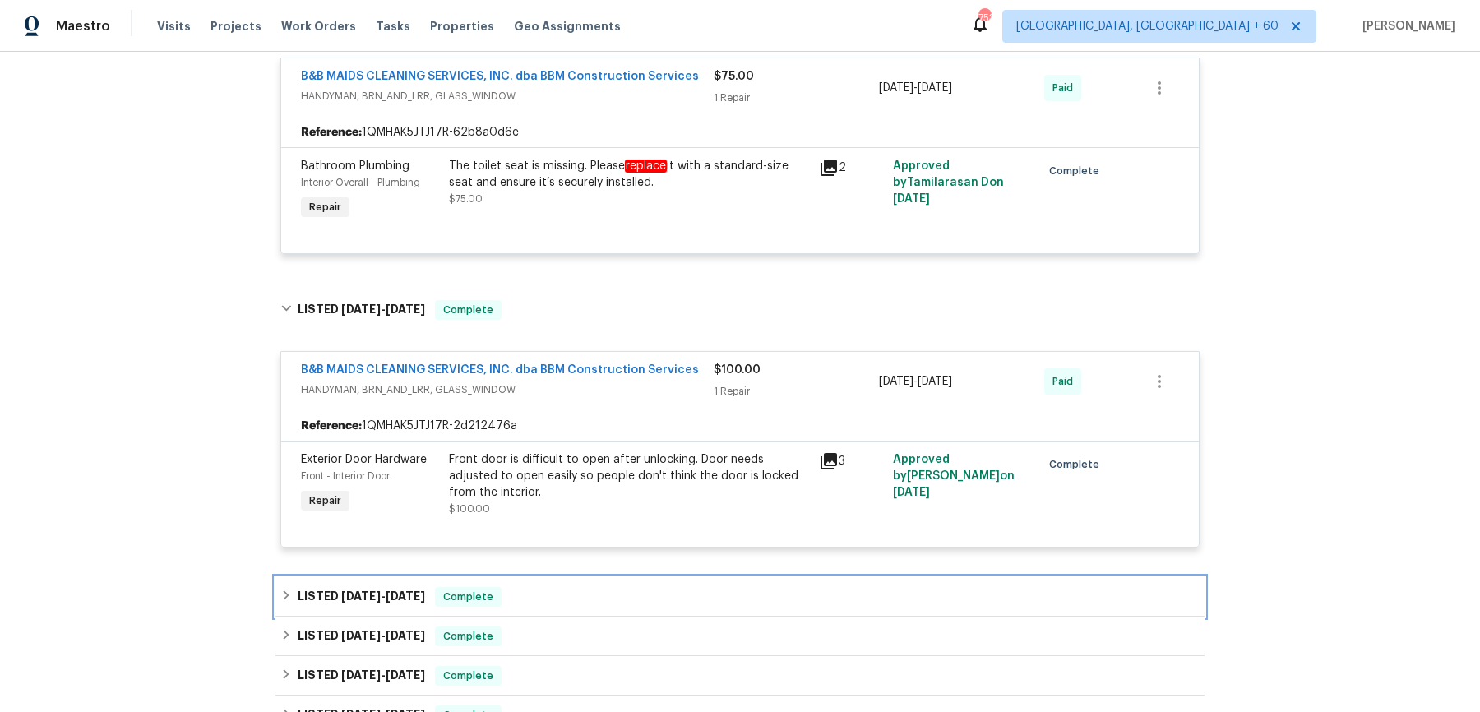
click at [631, 583] on div "LISTED 7/30/25 - 8/5/25 Complete" at bounding box center [740, 596] width 929 height 39
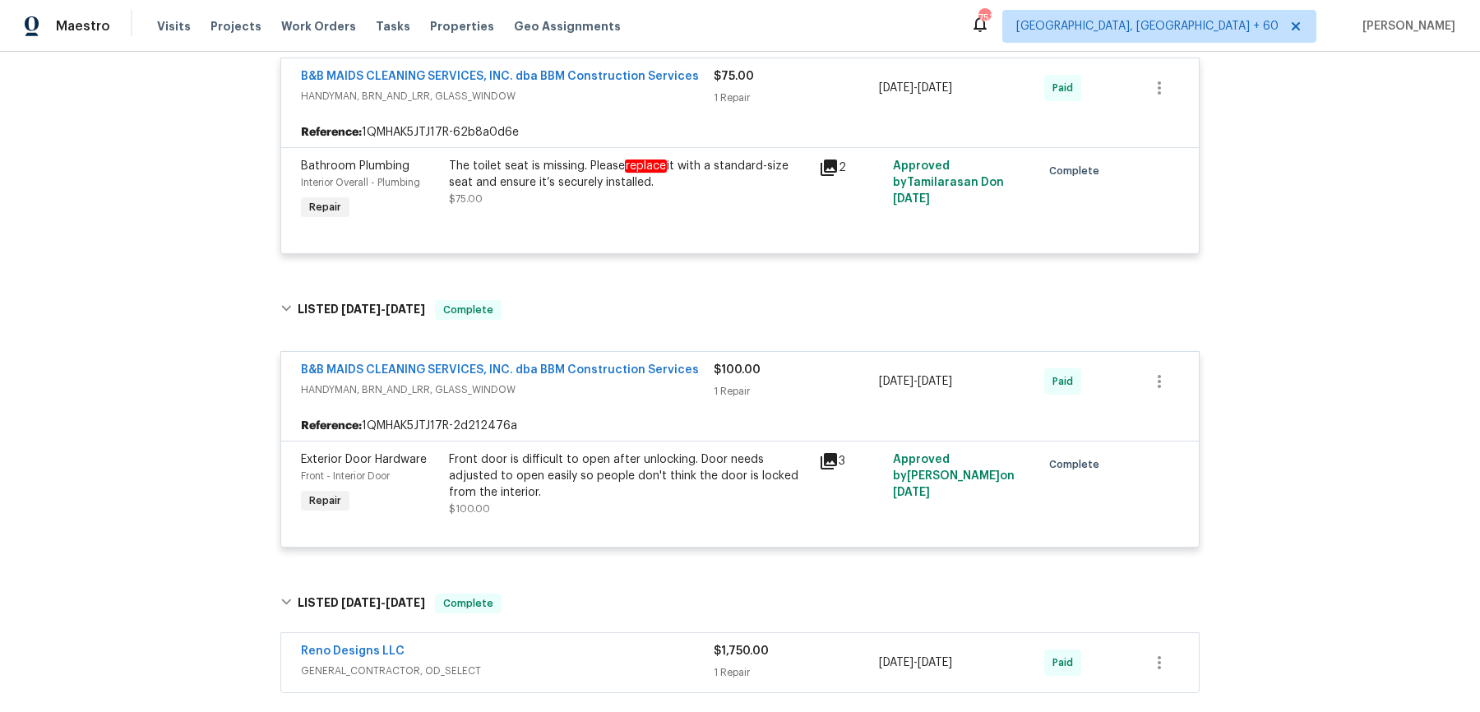
click at [603, 669] on span "GENERAL_CONTRACTOR, OD_SELECT" at bounding box center [507, 671] width 413 height 16
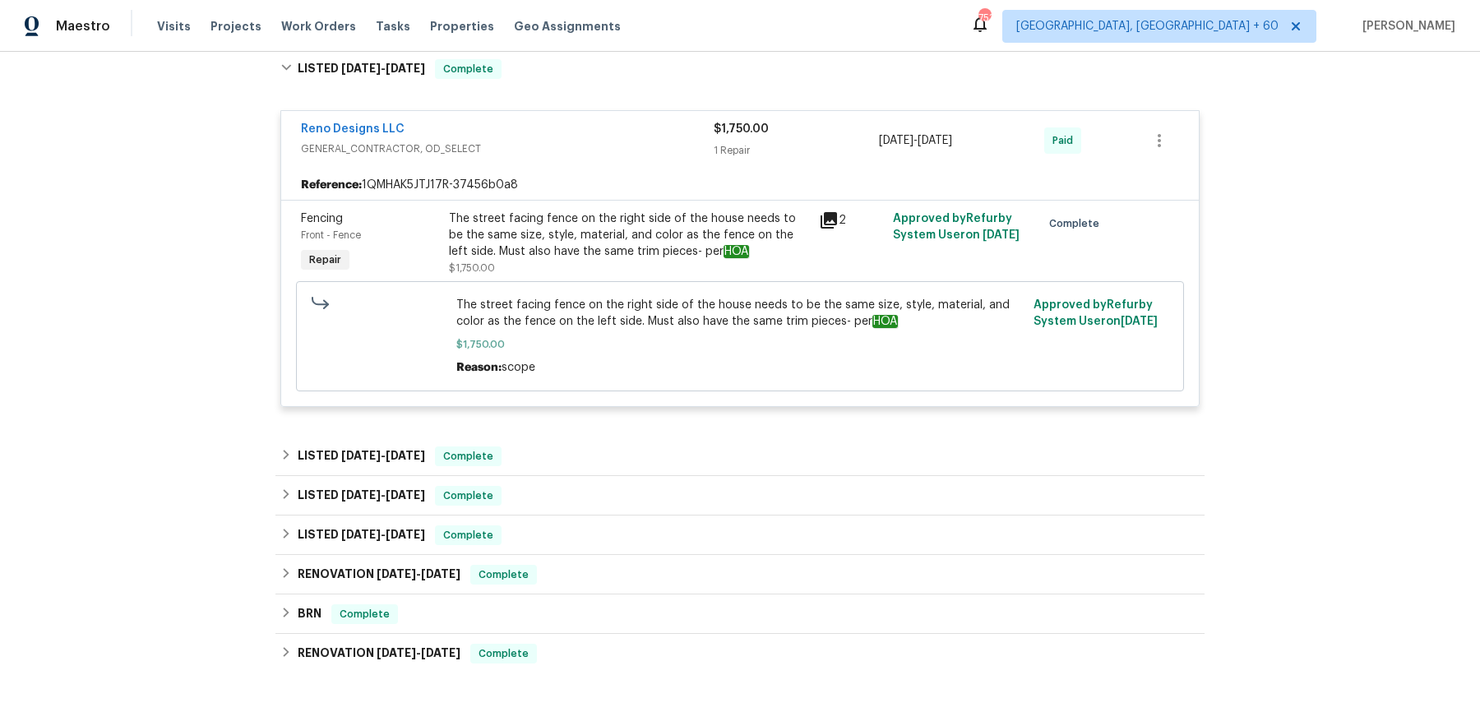
scroll to position [2165, 0]
click at [611, 450] on div "LISTED 7/23/25 - 8/1/25 Complete" at bounding box center [739, 458] width 919 height 20
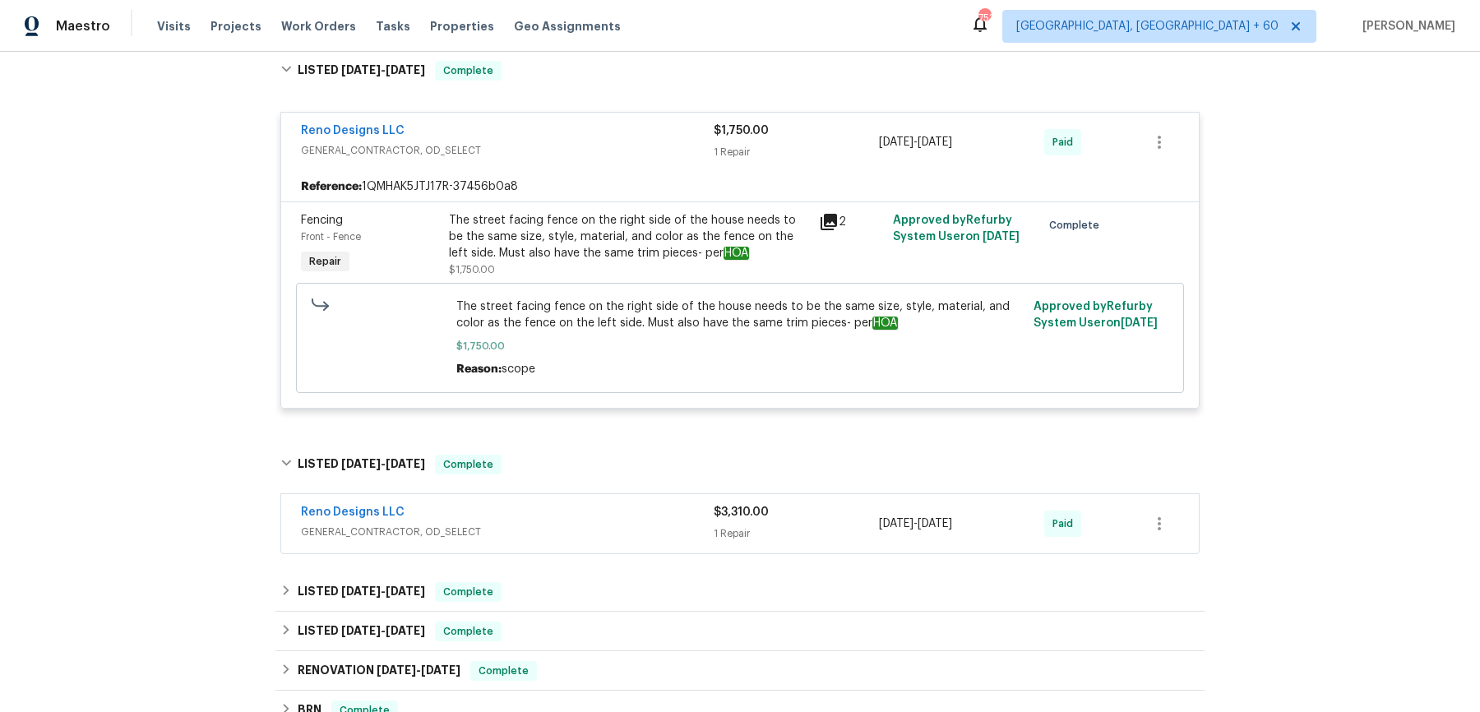
click at [604, 527] on span "GENERAL_CONTRACTOR, OD_SELECT" at bounding box center [507, 532] width 413 height 16
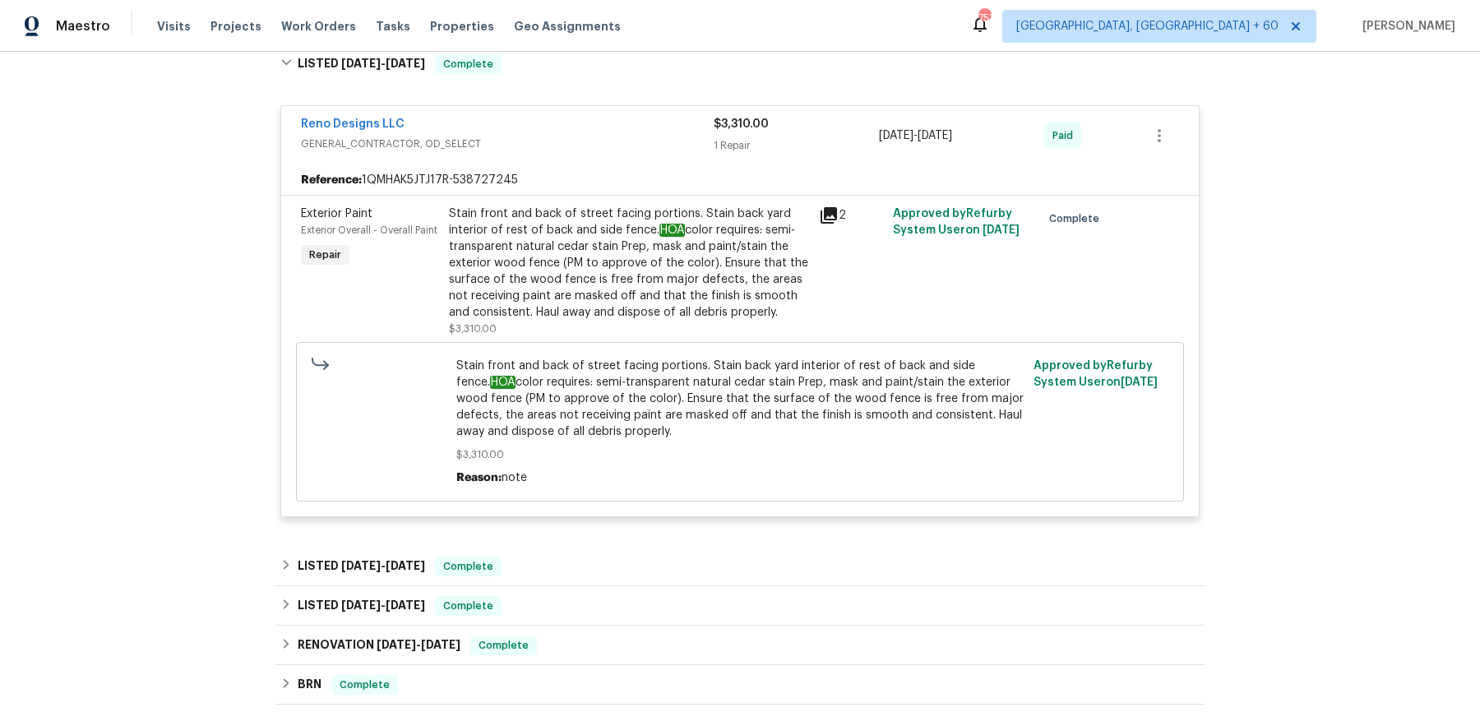
scroll to position [2564, 0]
click at [589, 549] on div "LISTED 7/8/25 - 7/9/25 Complete" at bounding box center [740, 568] width 929 height 39
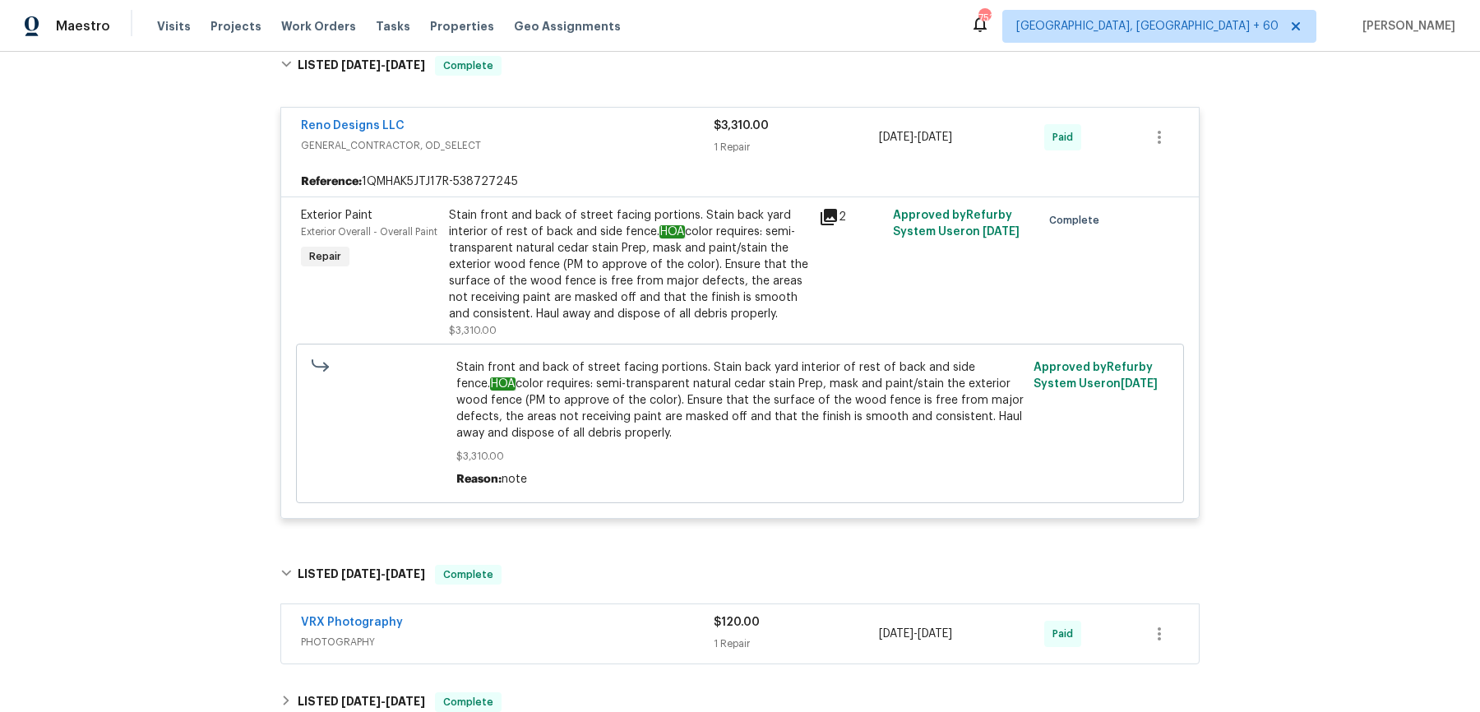
click at [581, 634] on span "PHOTOGRAPHY" at bounding box center [507, 642] width 413 height 16
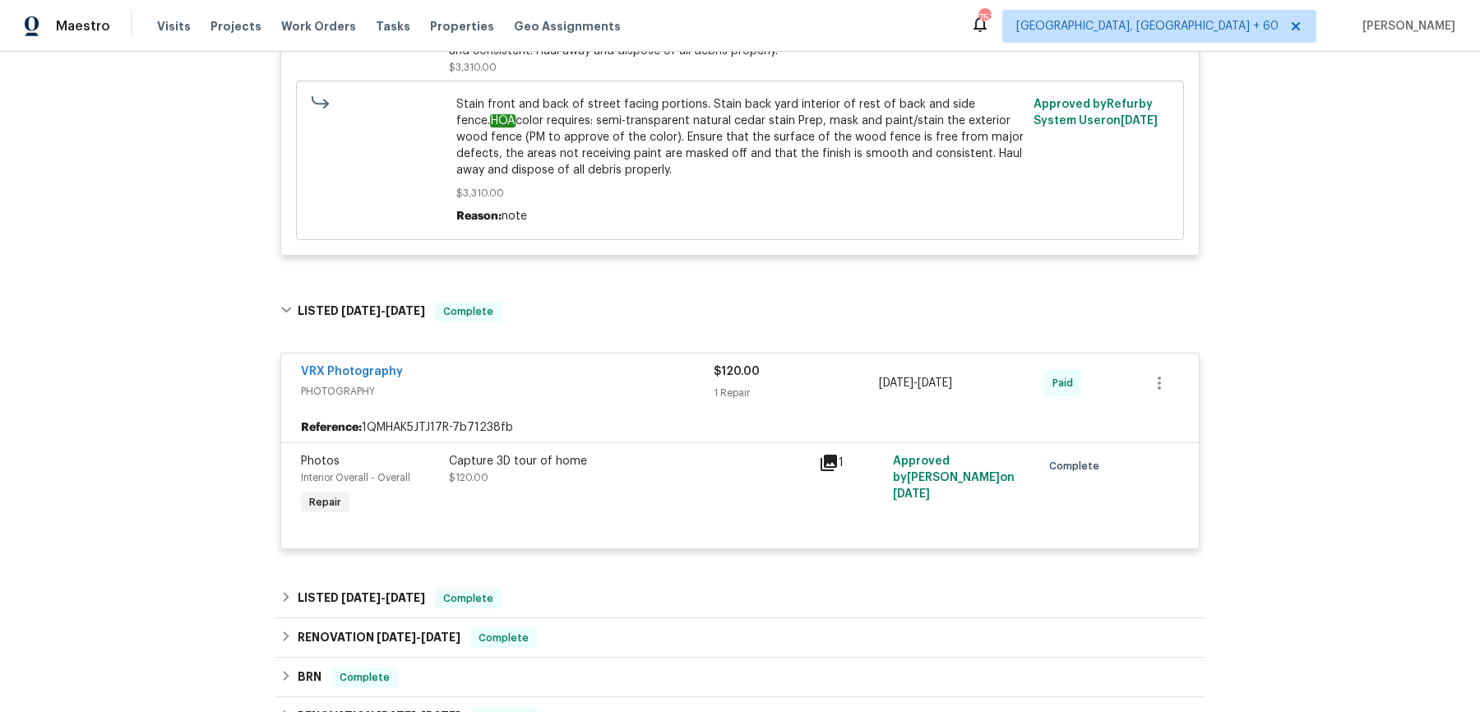
scroll to position [2966, 0]
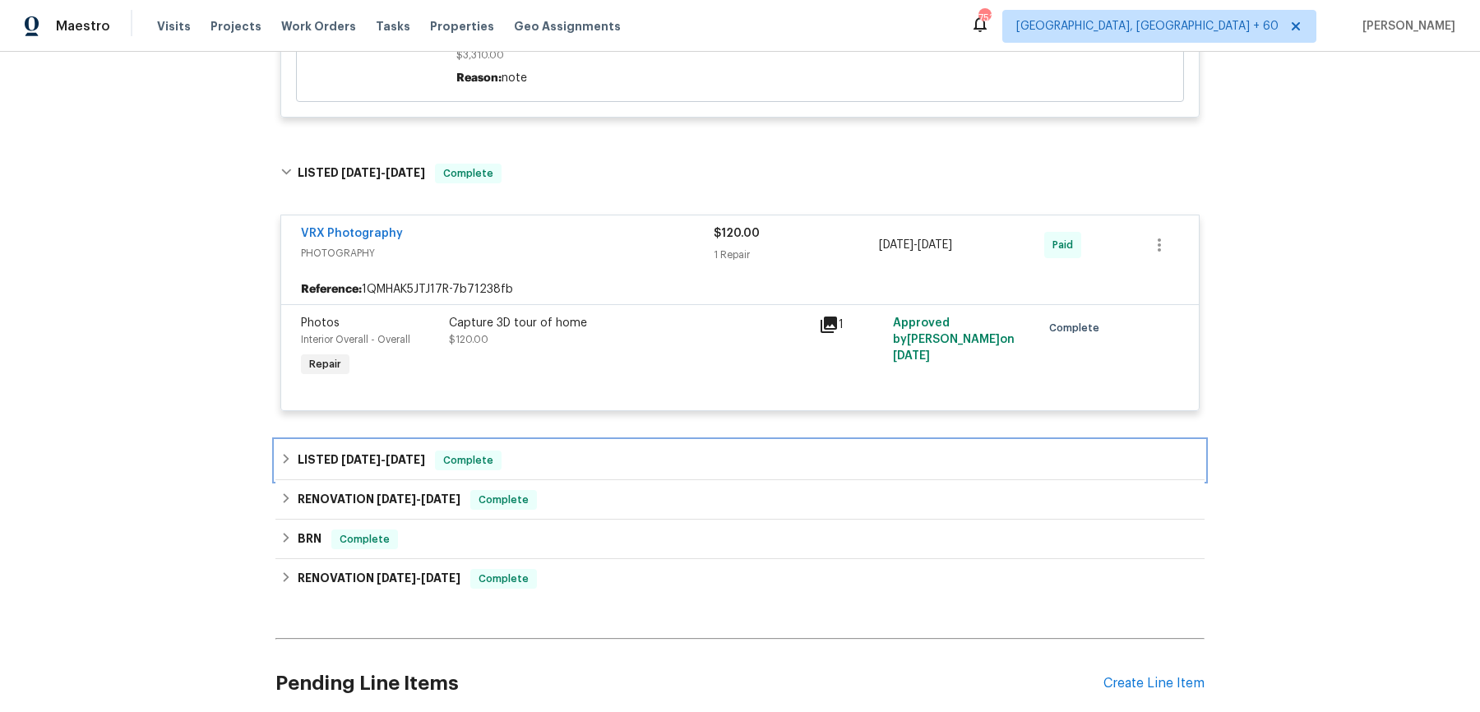
click at [597, 451] on div "LISTED 6/30/25 - 7/1/25 Complete" at bounding box center [739, 461] width 919 height 20
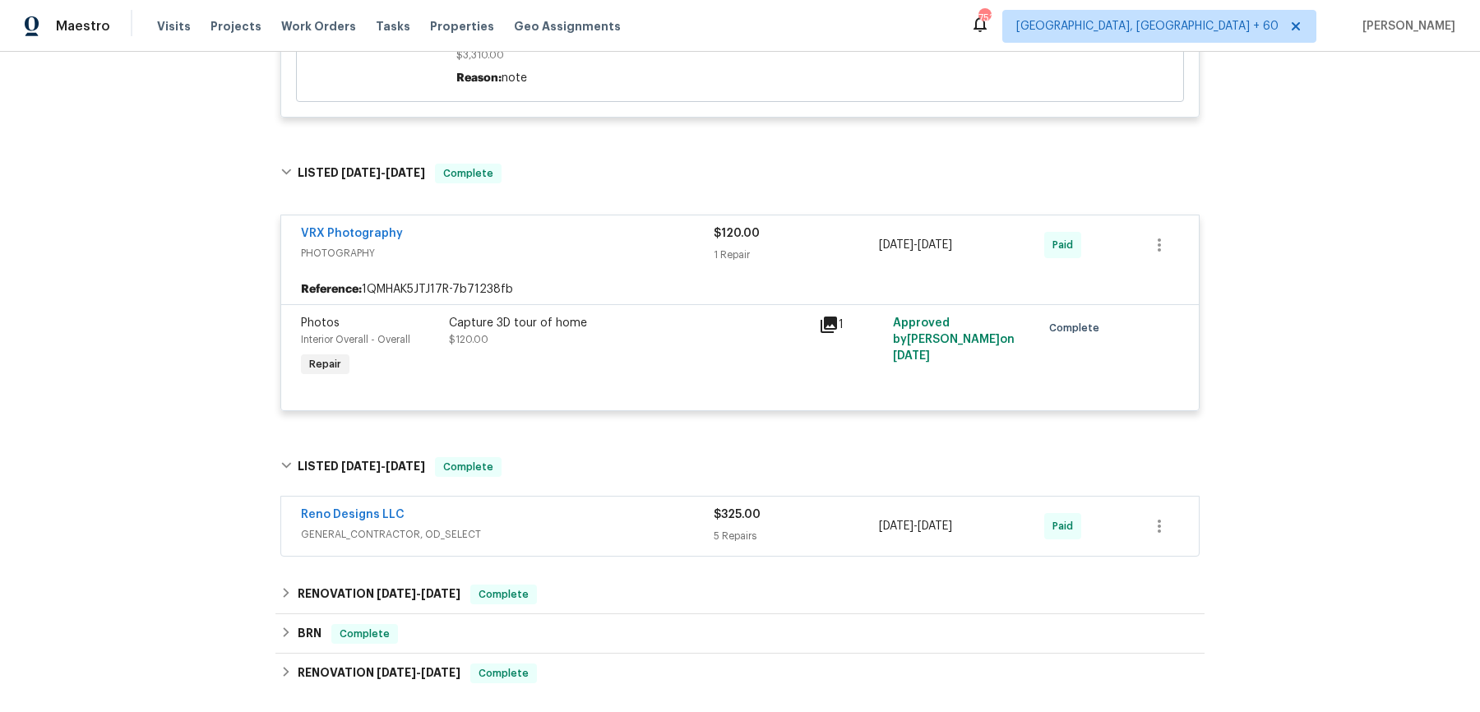
click at [596, 530] on span "GENERAL_CONTRACTOR, OD_SELECT" at bounding box center [507, 534] width 413 height 16
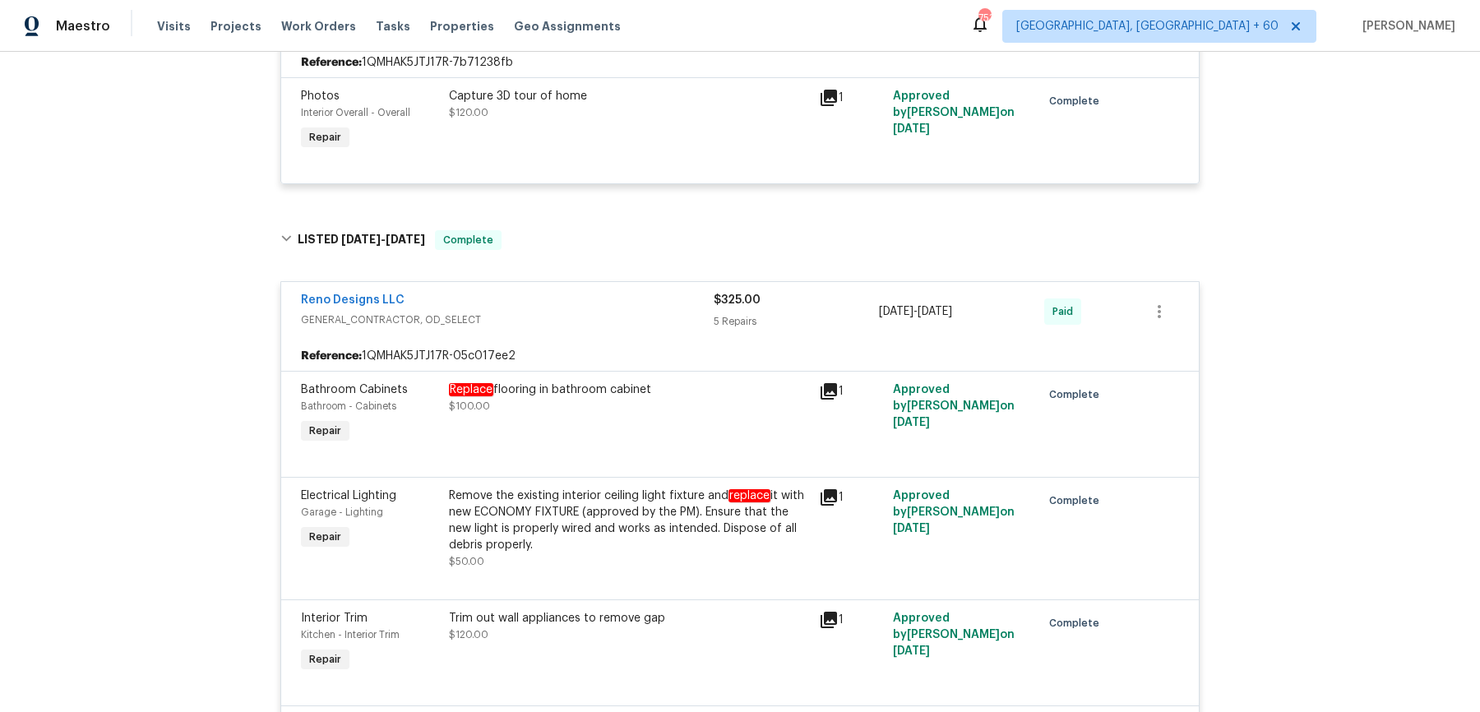
scroll to position [3793, 0]
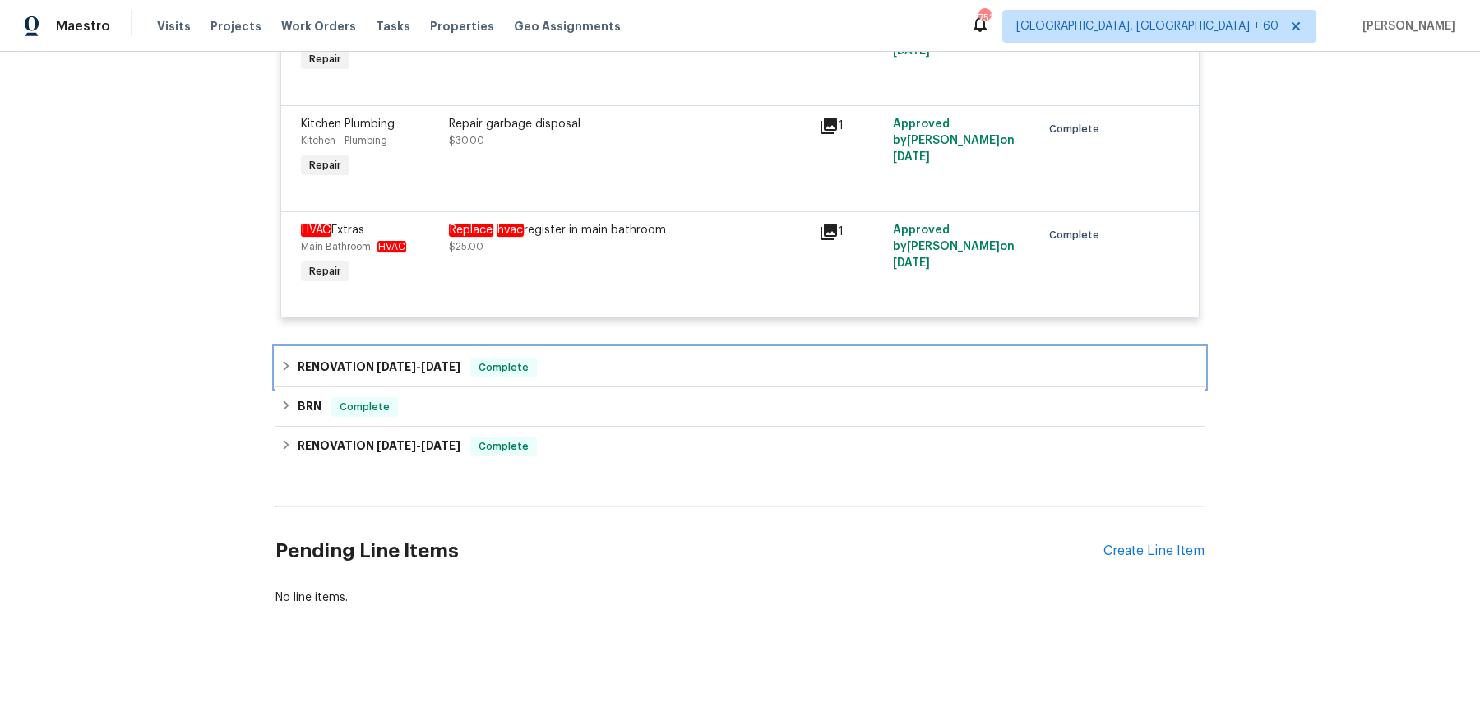
click at [586, 358] on div "RENOVATION 6/2/25 - 7/11/25 Complete" at bounding box center [739, 368] width 919 height 20
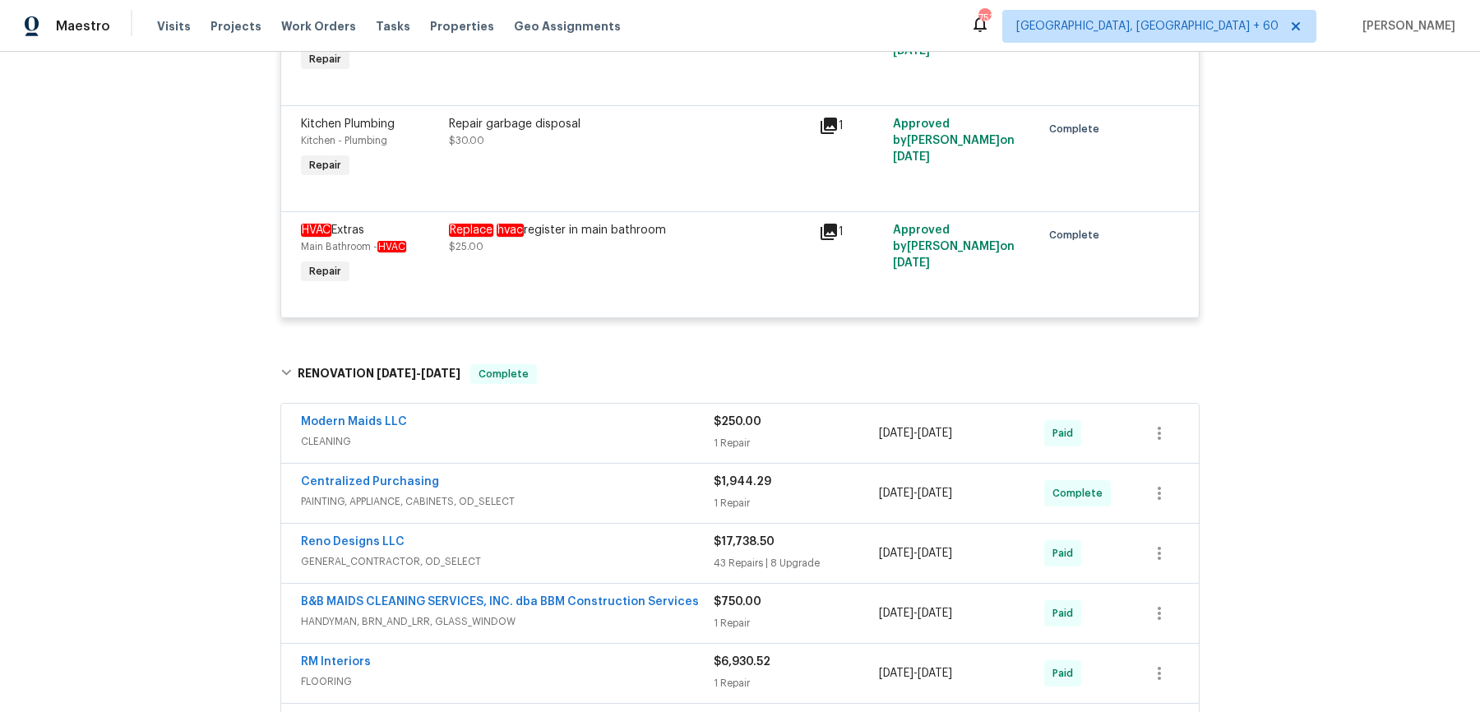
click at [591, 423] on div "Modern Maids LLC" at bounding box center [507, 424] width 413 height 20
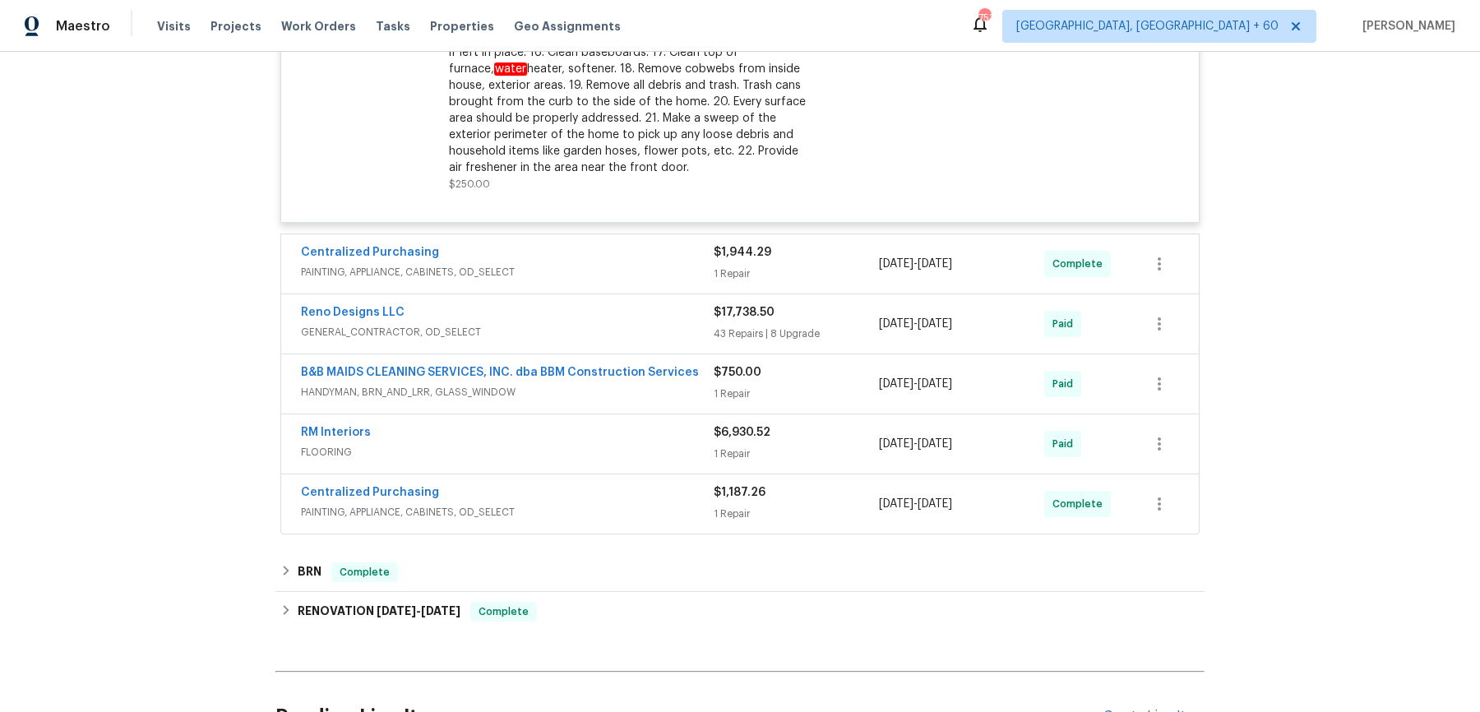
scroll to position [4476, 0]
click at [313, 14] on div "Visits Projects Work Orders Tasks Properties Geo Assignments" at bounding box center [399, 26] width 484 height 33
click at [313, 32] on span "Work Orders" at bounding box center [318, 26] width 75 height 16
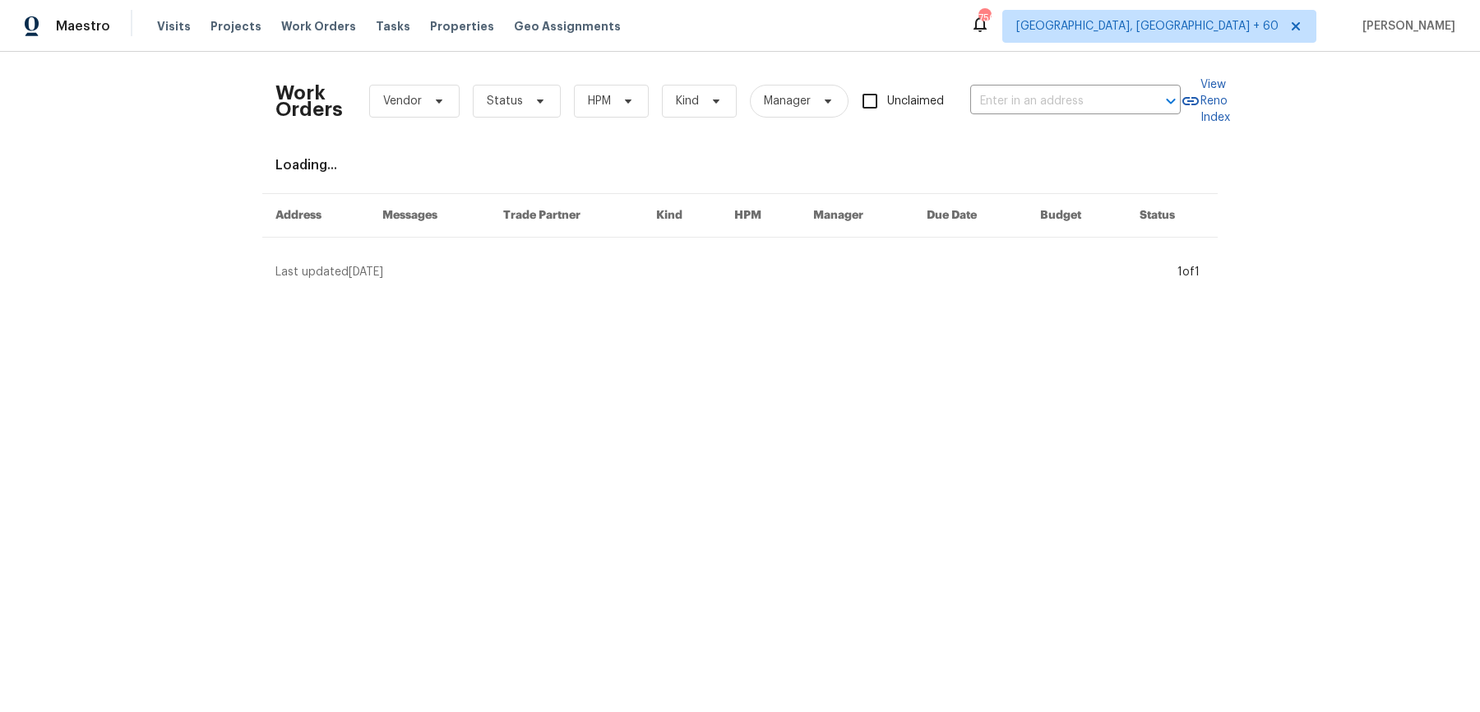
click at [962, 101] on div "Work Orders Vendor Status HPM Kind Manager Unclaimed ​" at bounding box center [728, 101] width 905 height 72
click at [999, 100] on input "text" at bounding box center [1052, 101] width 164 height 25
paste input "3614 Queenswood Ln Garland, TX 75040"
type input "3614 Queenswood Ln Garland, TX 75040"
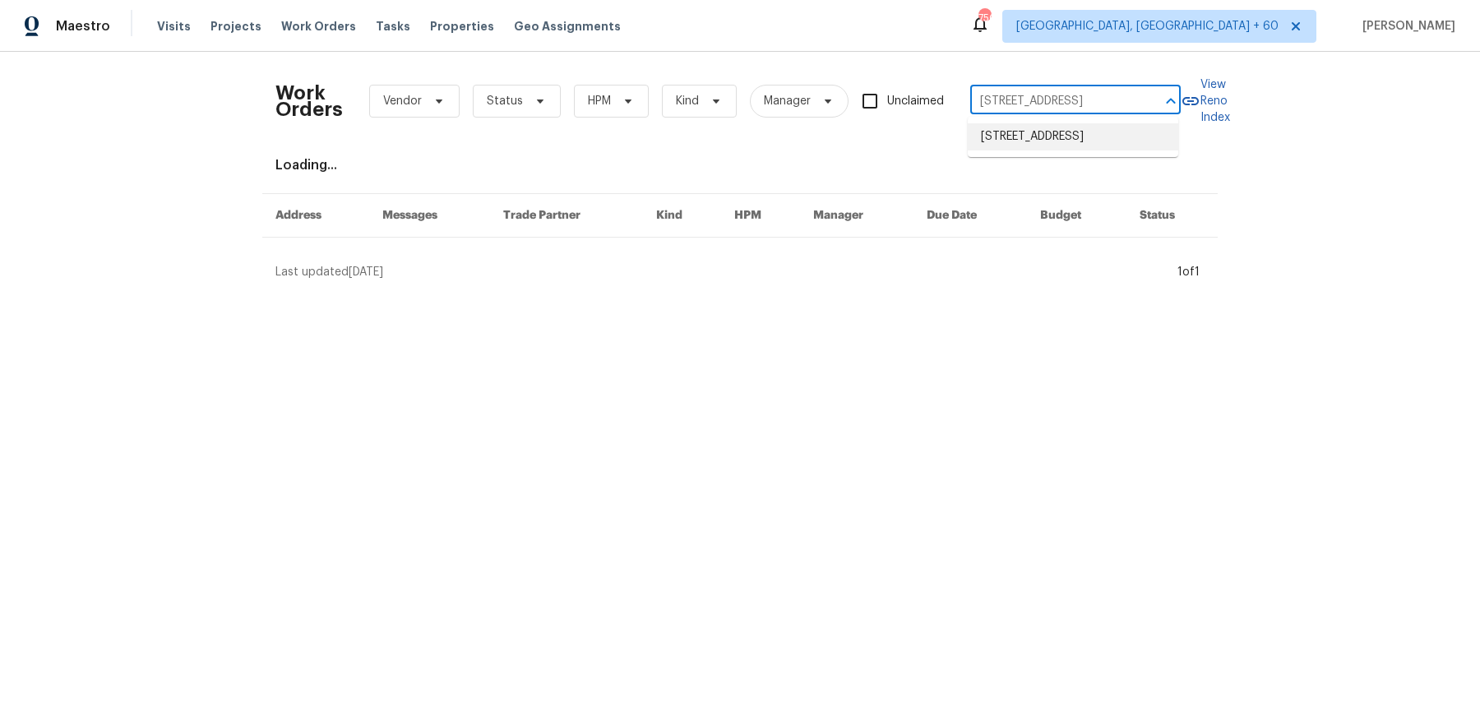
click at [1013, 147] on li "3614 Queenswood Ln, Garland, TX 75040" at bounding box center [1073, 136] width 211 height 27
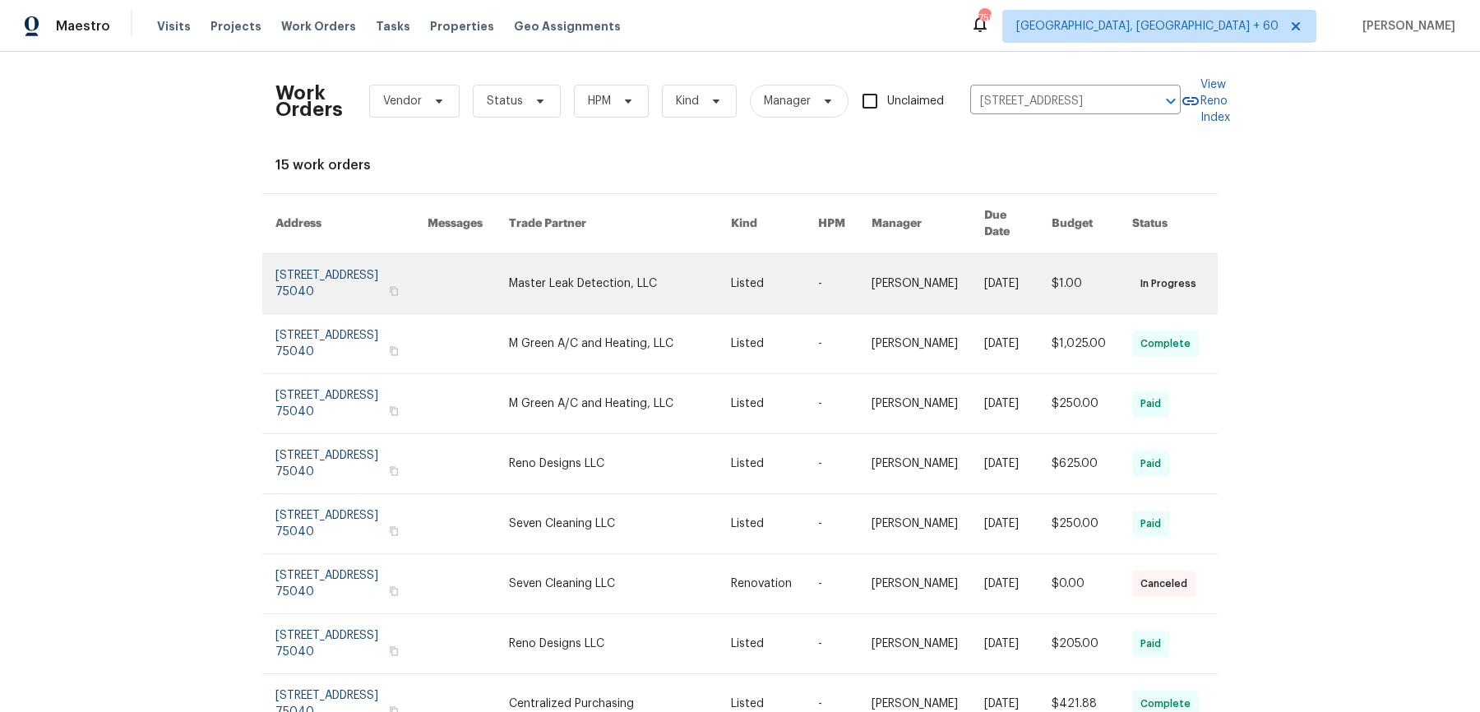
click at [928, 303] on link at bounding box center [928, 283] width 113 height 59
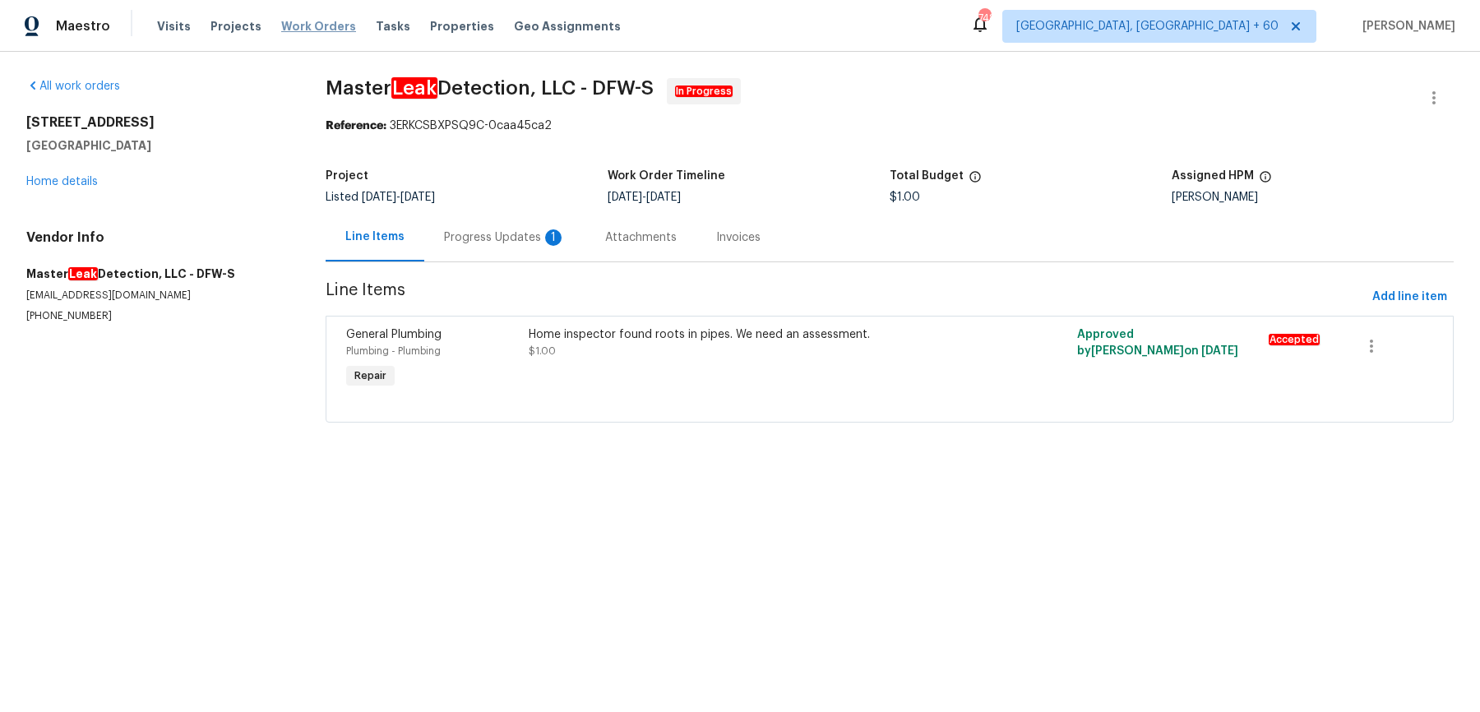
click at [297, 30] on span "Work Orders" at bounding box center [318, 26] width 75 height 16
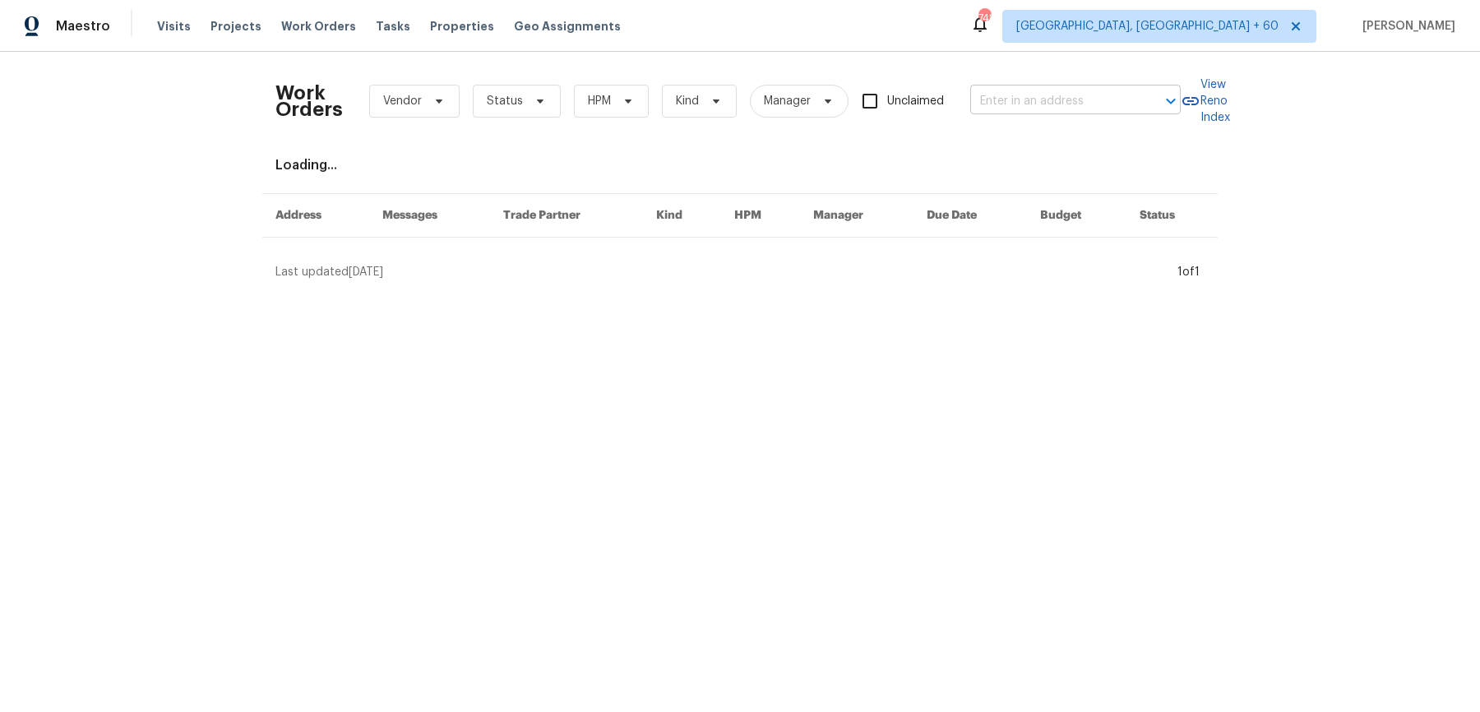
click at [1018, 105] on input "text" at bounding box center [1052, 101] width 164 height 25
paste input "3614 Queenswood Ln Garland, TX 75040"
type input "3614 Queenswood Ln Garland, TX 75040"
click at [1018, 138] on li "3614 Queenswood Ln, Garland, TX 75040" at bounding box center [1073, 136] width 211 height 27
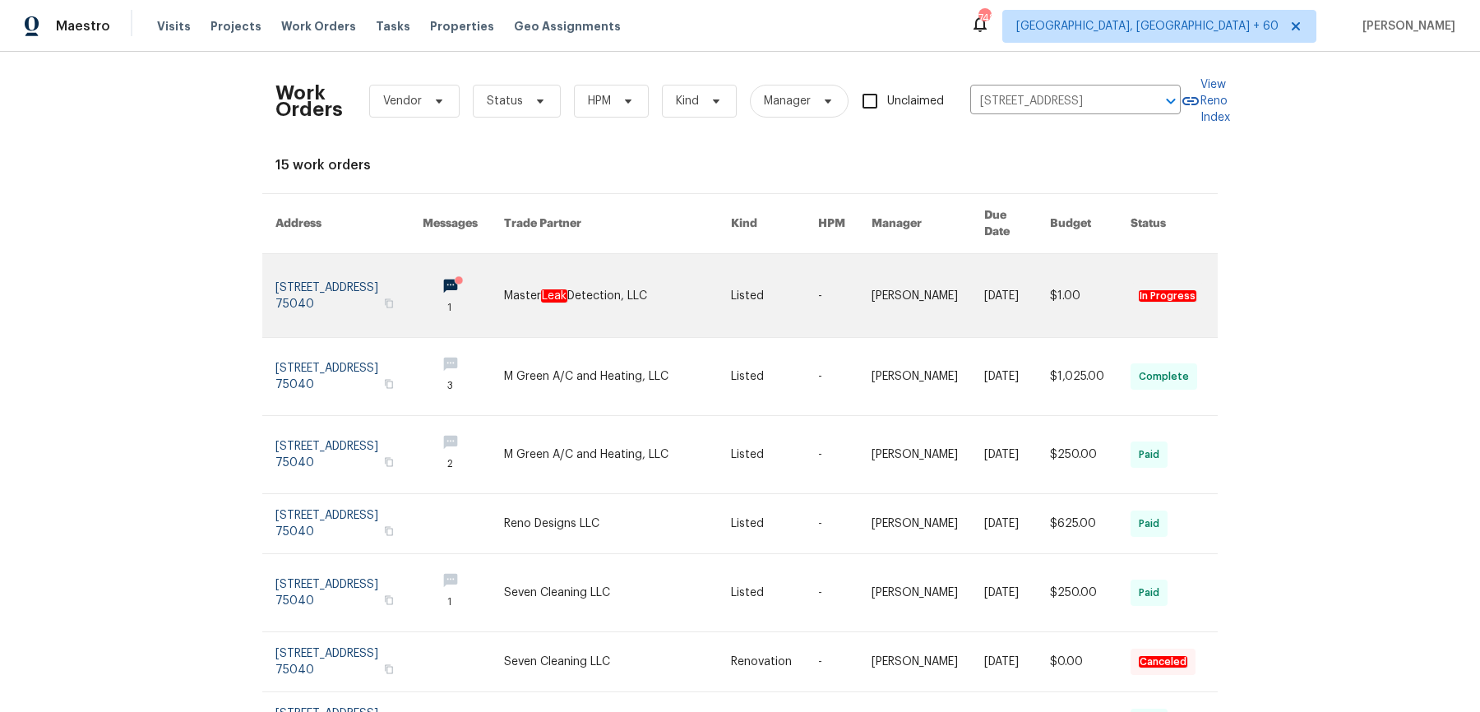
click at [678, 312] on link at bounding box center [617, 295] width 227 height 83
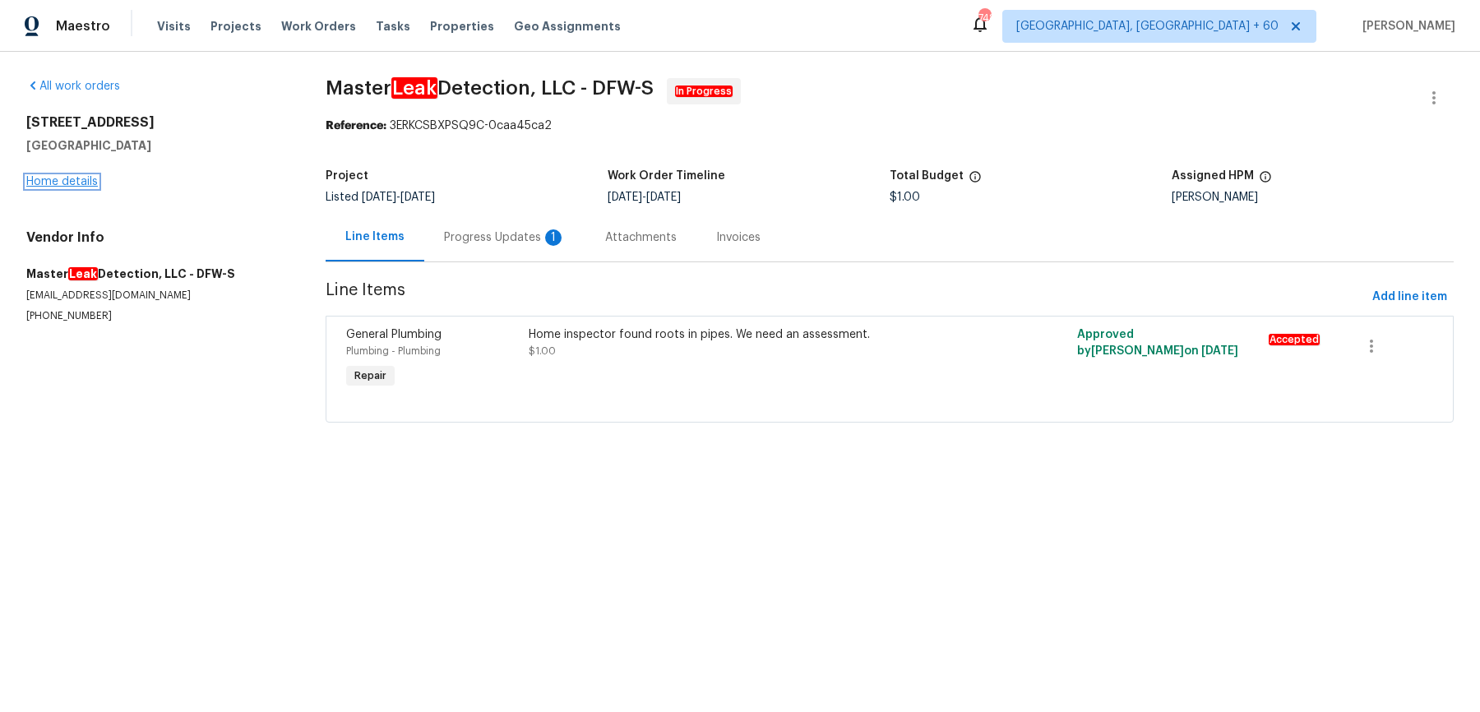
click at [33, 176] on link "Home details" at bounding box center [62, 182] width 72 height 12
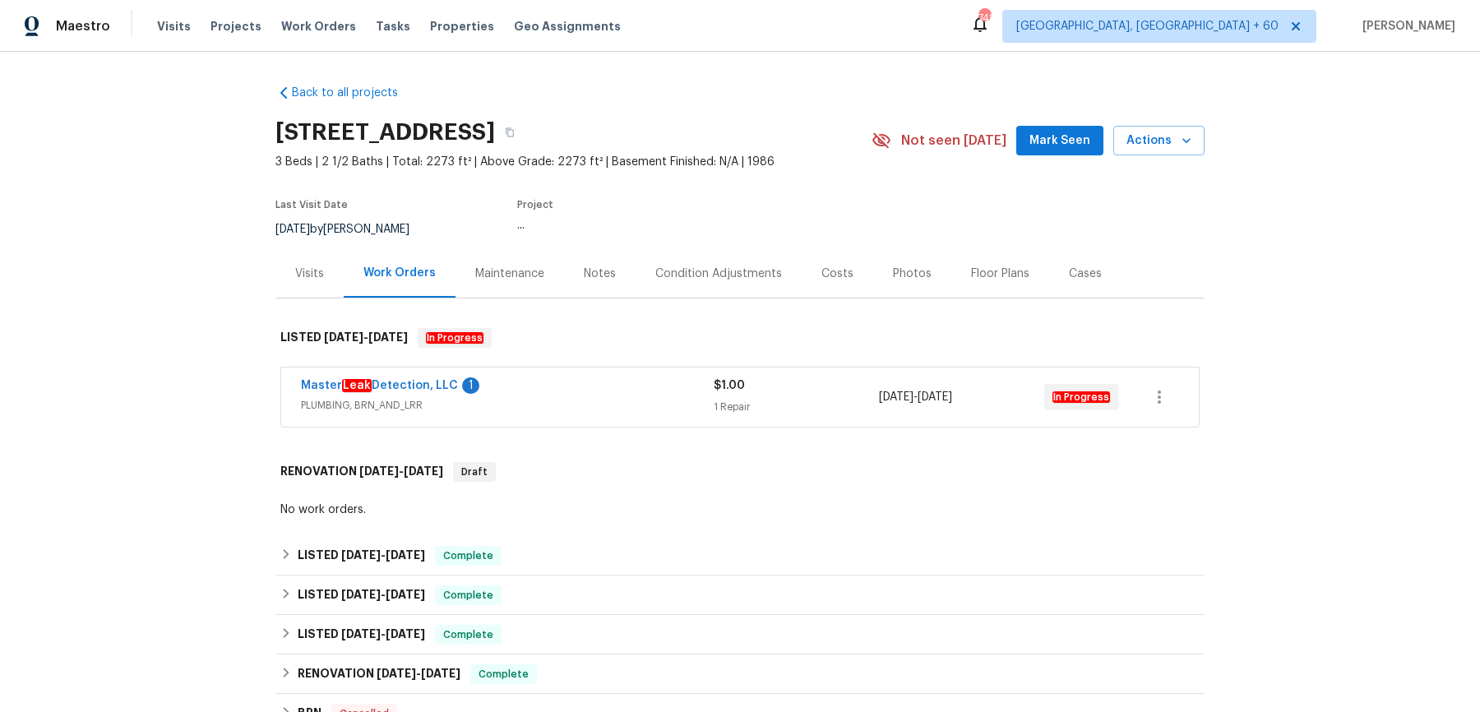
click at [631, 415] on div "Master Leak Detection, LLC 1 PLUMBING, BRN_AND_LRR" at bounding box center [507, 396] width 413 height 39
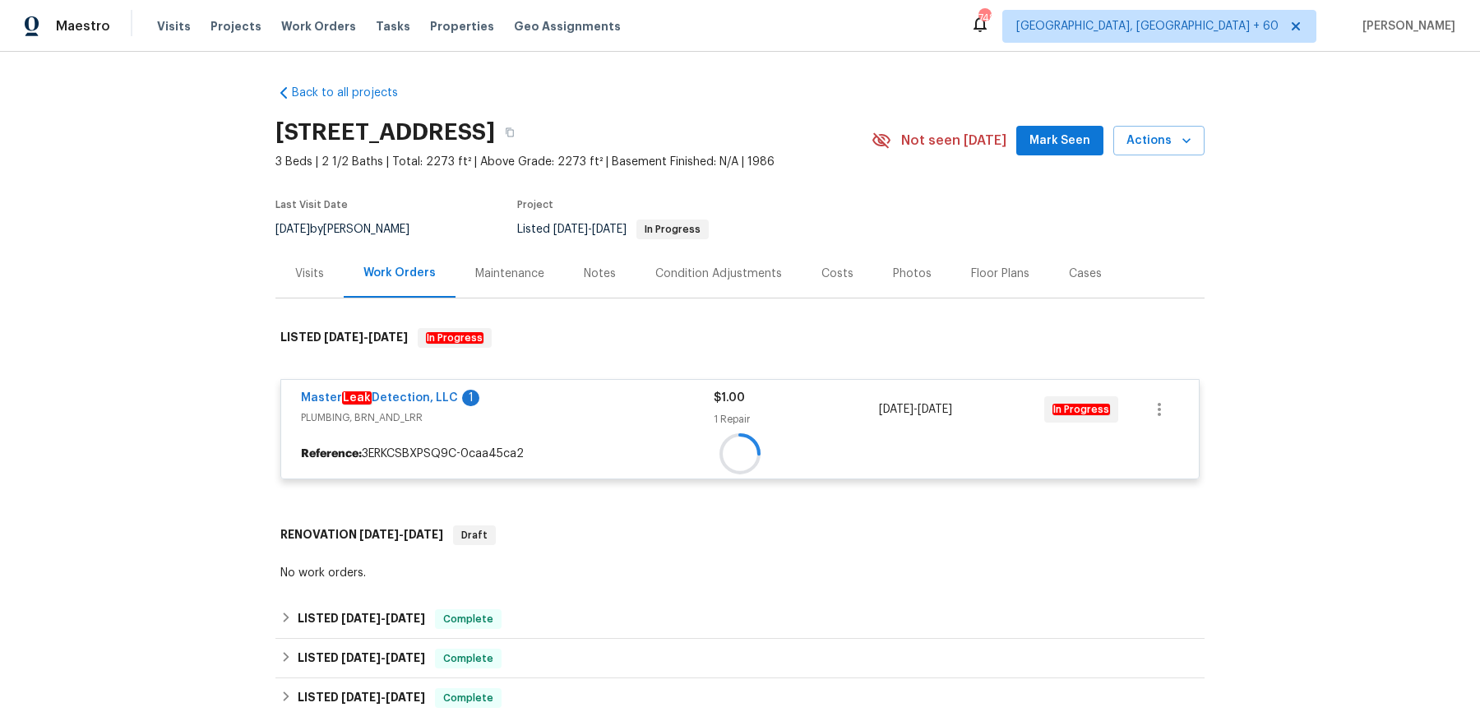
scroll to position [257, 0]
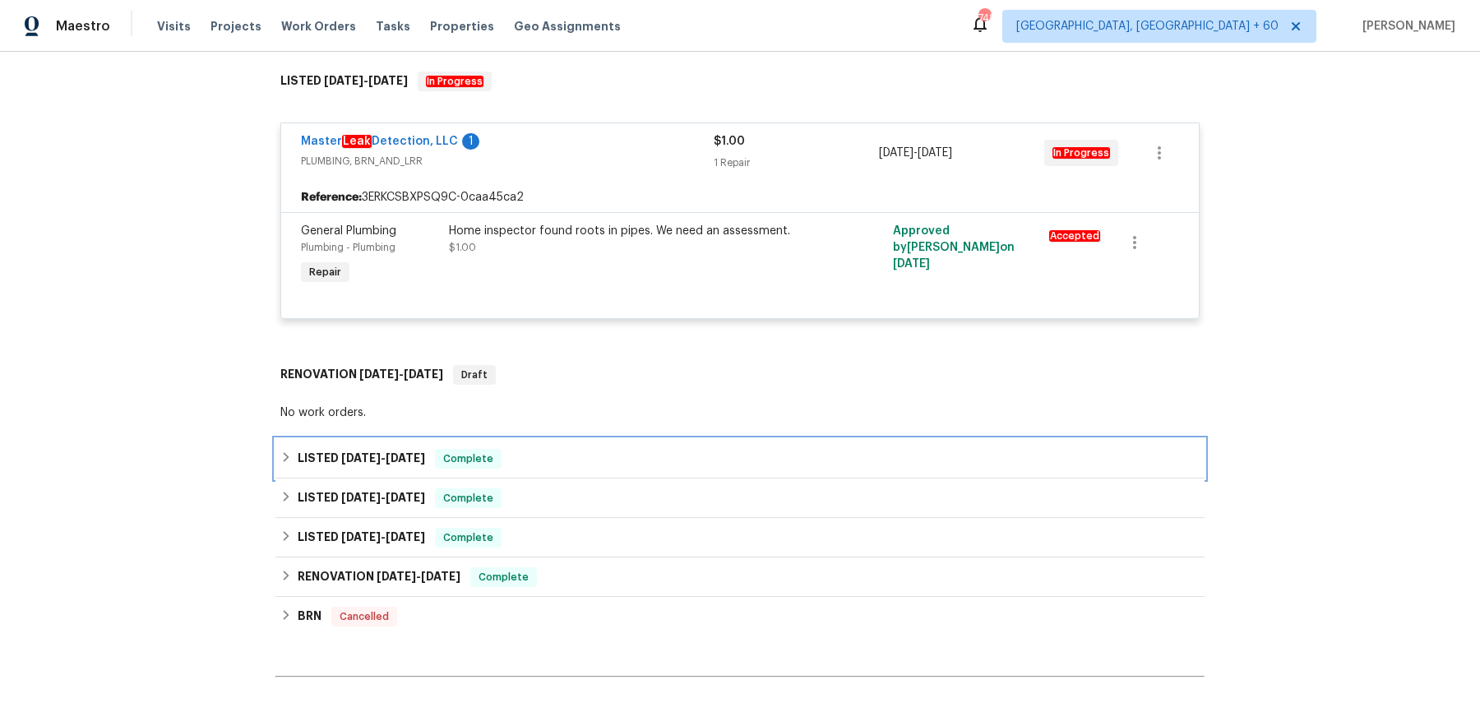
click at [590, 461] on div "LISTED 9/30/25 - 10/3/25 Complete" at bounding box center [739, 459] width 919 height 20
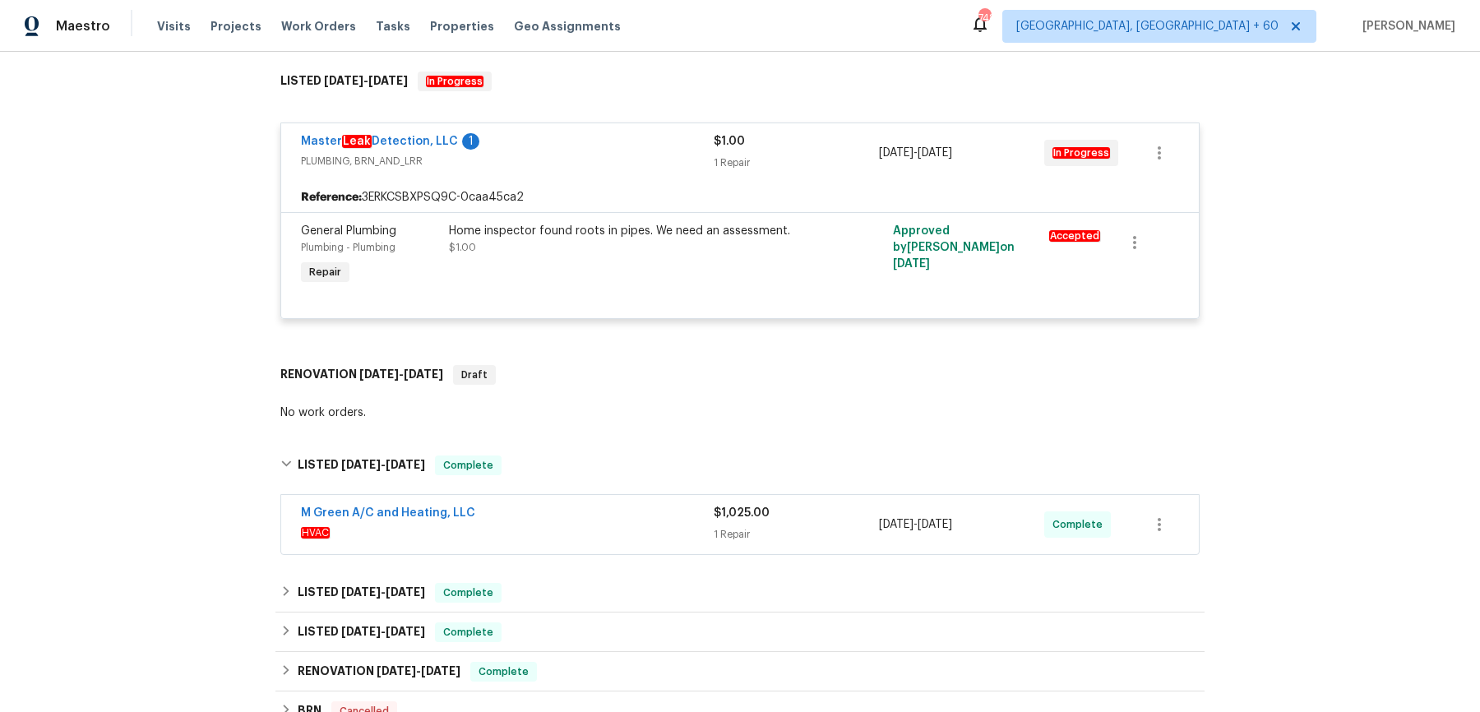
click at [586, 517] on div "M Green A/C and Heating, LLC" at bounding box center [507, 515] width 413 height 20
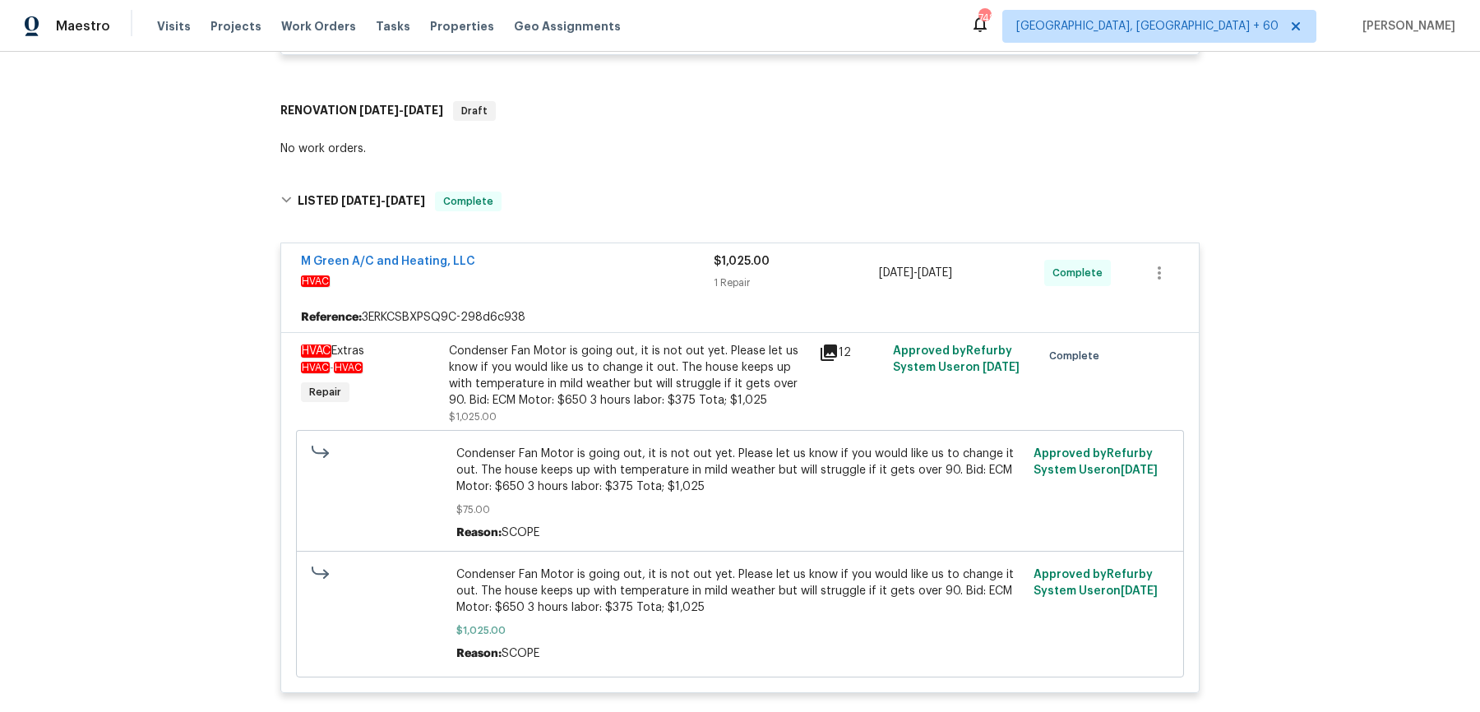
scroll to position [910, 0]
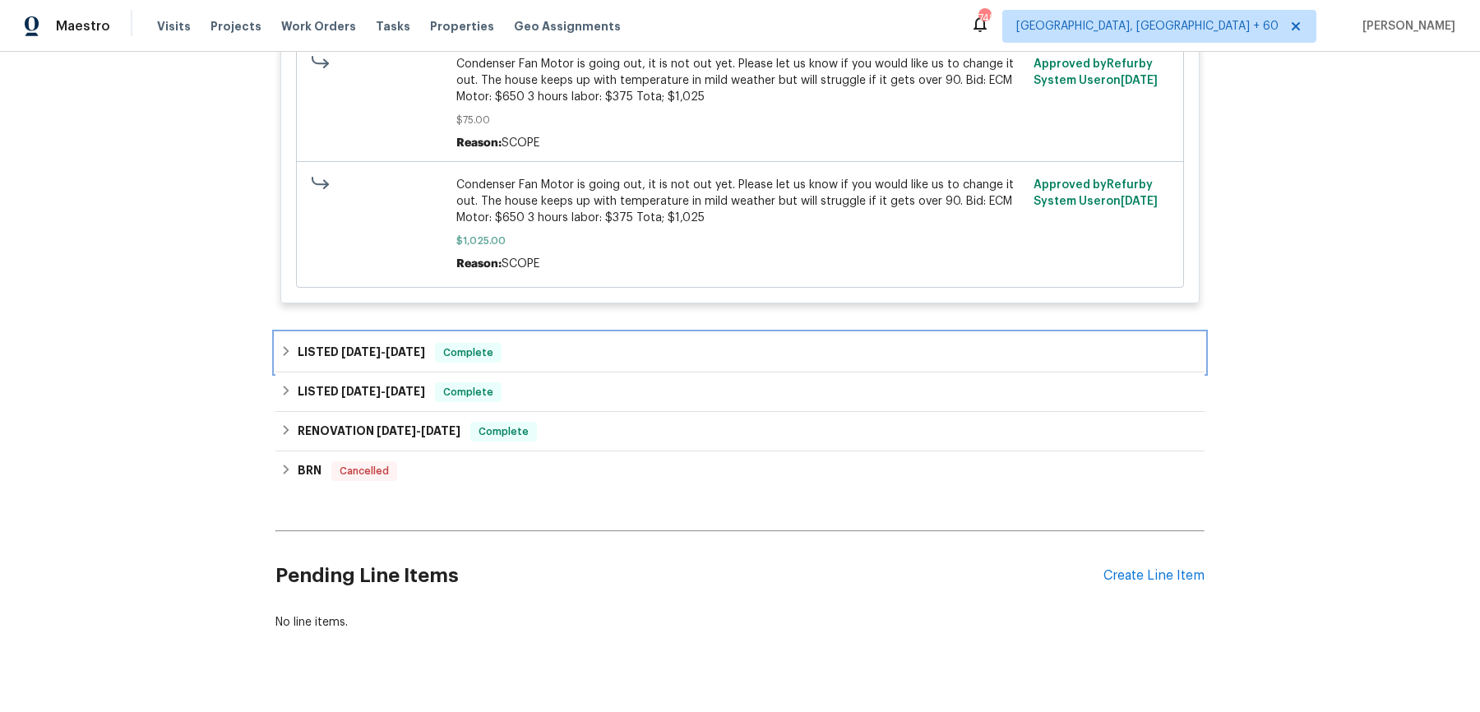
click at [599, 354] on div "LISTED 8/25/25 - 8/29/25 Complete" at bounding box center [739, 353] width 919 height 20
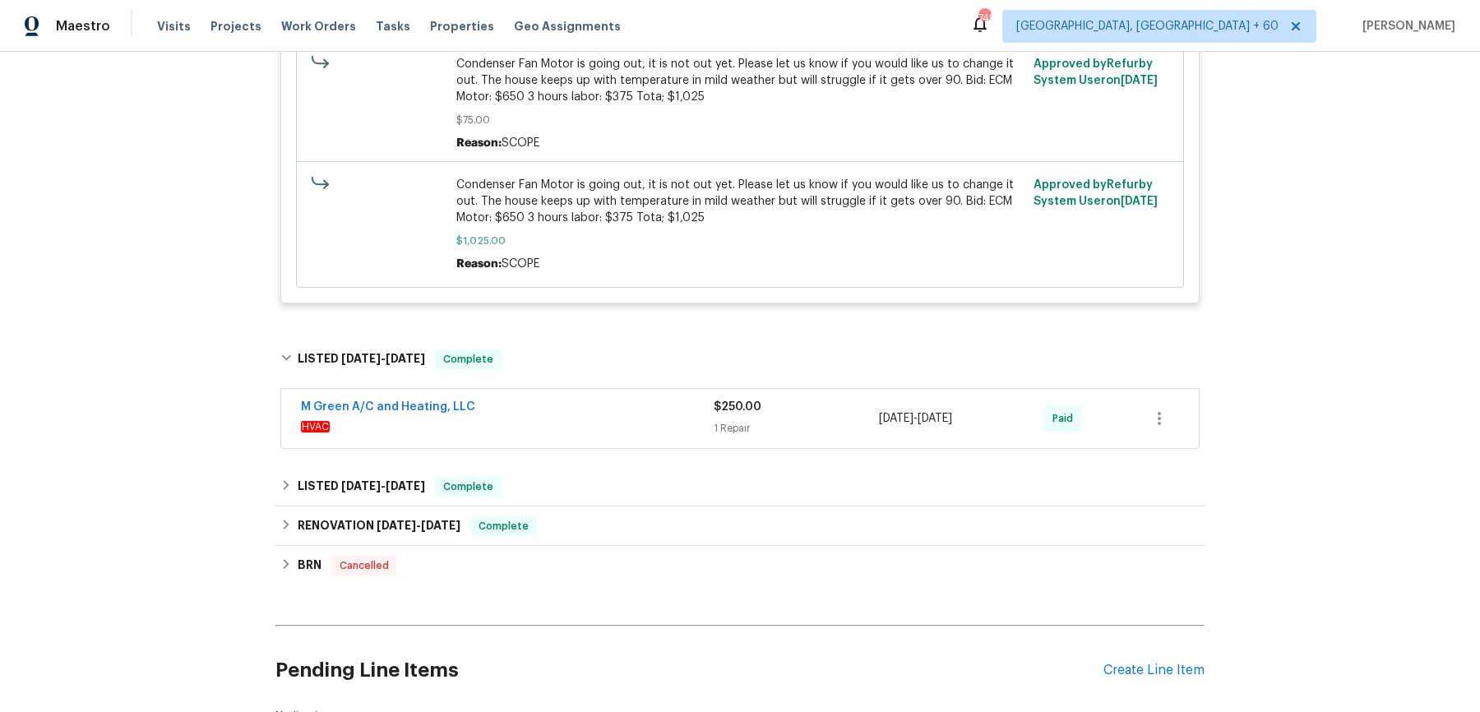
click at [600, 429] on span "HVAC" at bounding box center [507, 427] width 413 height 16
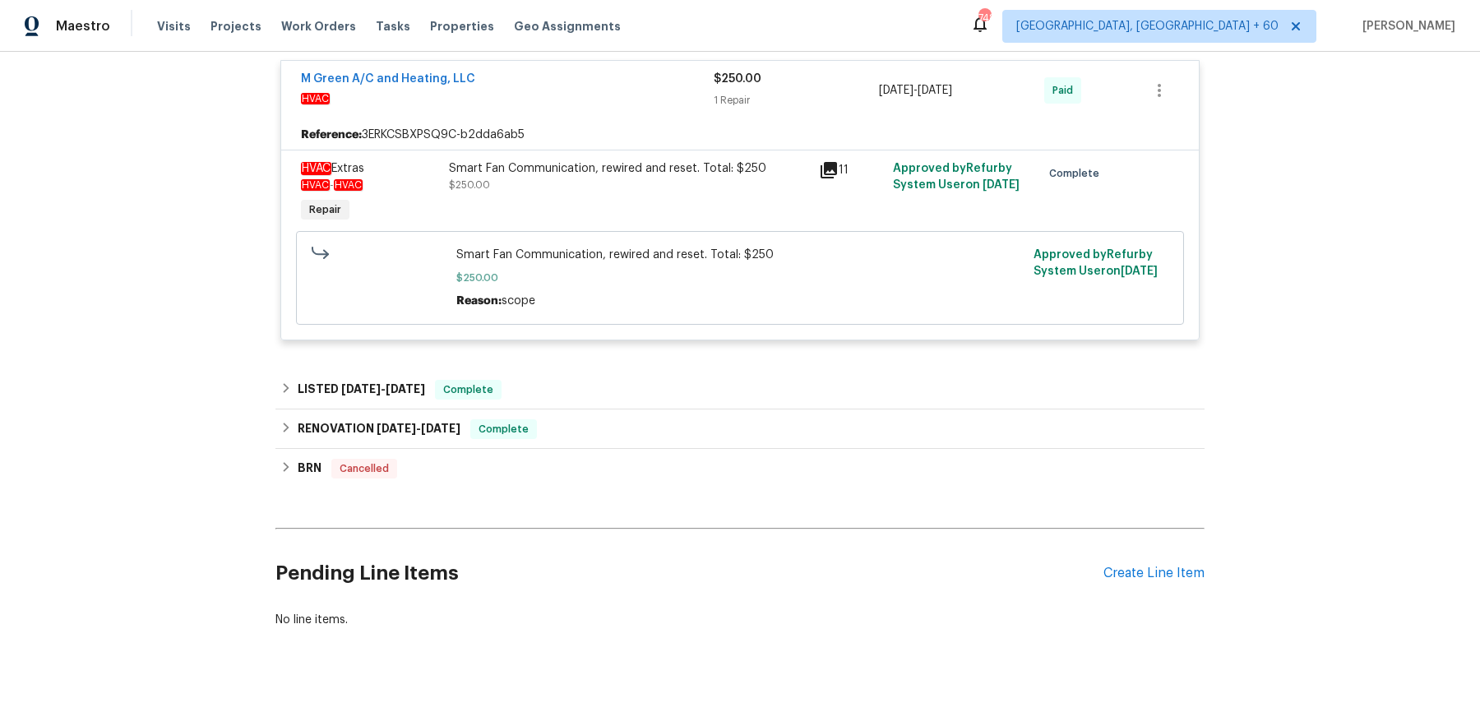
scroll to position [1272, 0]
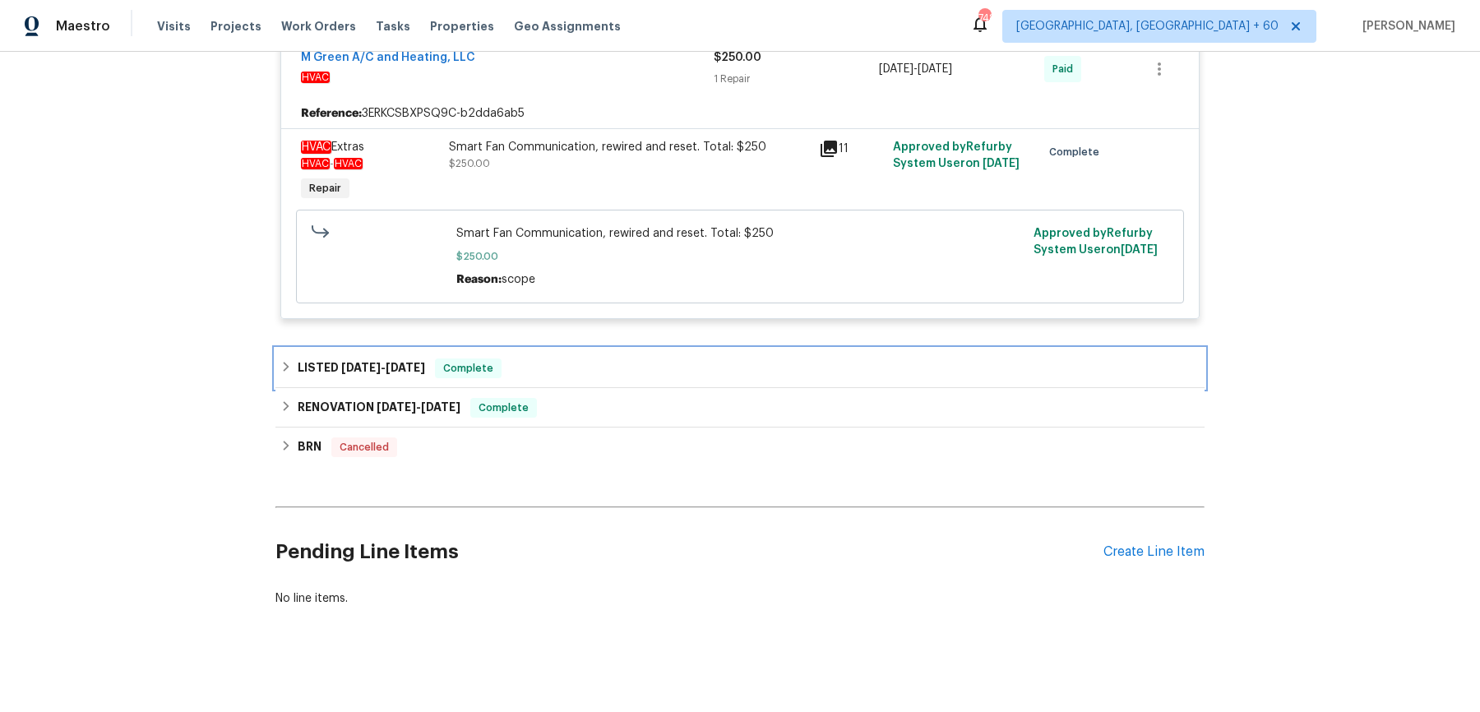
click at [621, 364] on div "LISTED 7/23/25 - 7/31/25 Complete" at bounding box center [739, 369] width 919 height 20
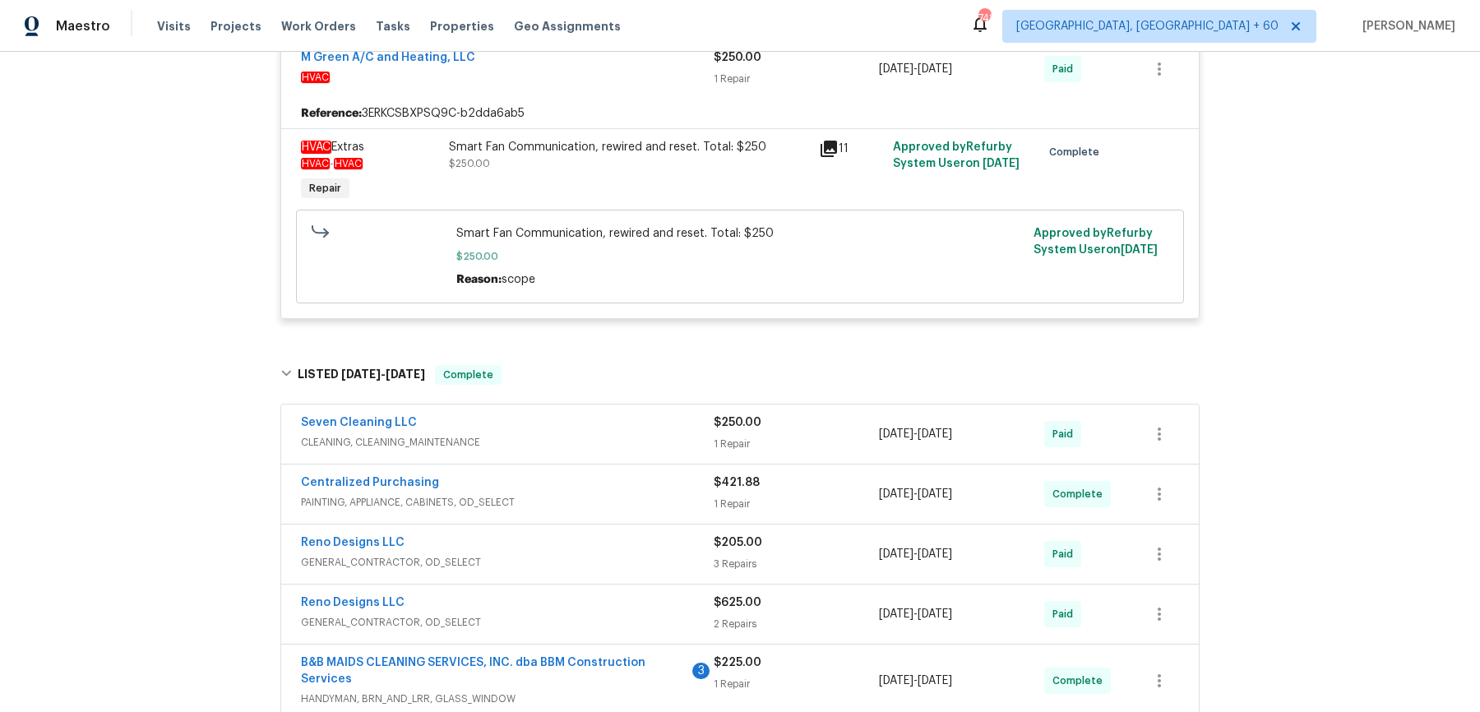
click at [618, 410] on div "Seven Cleaning LLC CLEANING, CLEANING_MAINTENANCE $250.00 1 Repair 7/26/2025 - …" at bounding box center [740, 434] width 918 height 59
click at [618, 436] on span "CLEANING, CLEANING_MAINTENANCE" at bounding box center [507, 442] width 413 height 16
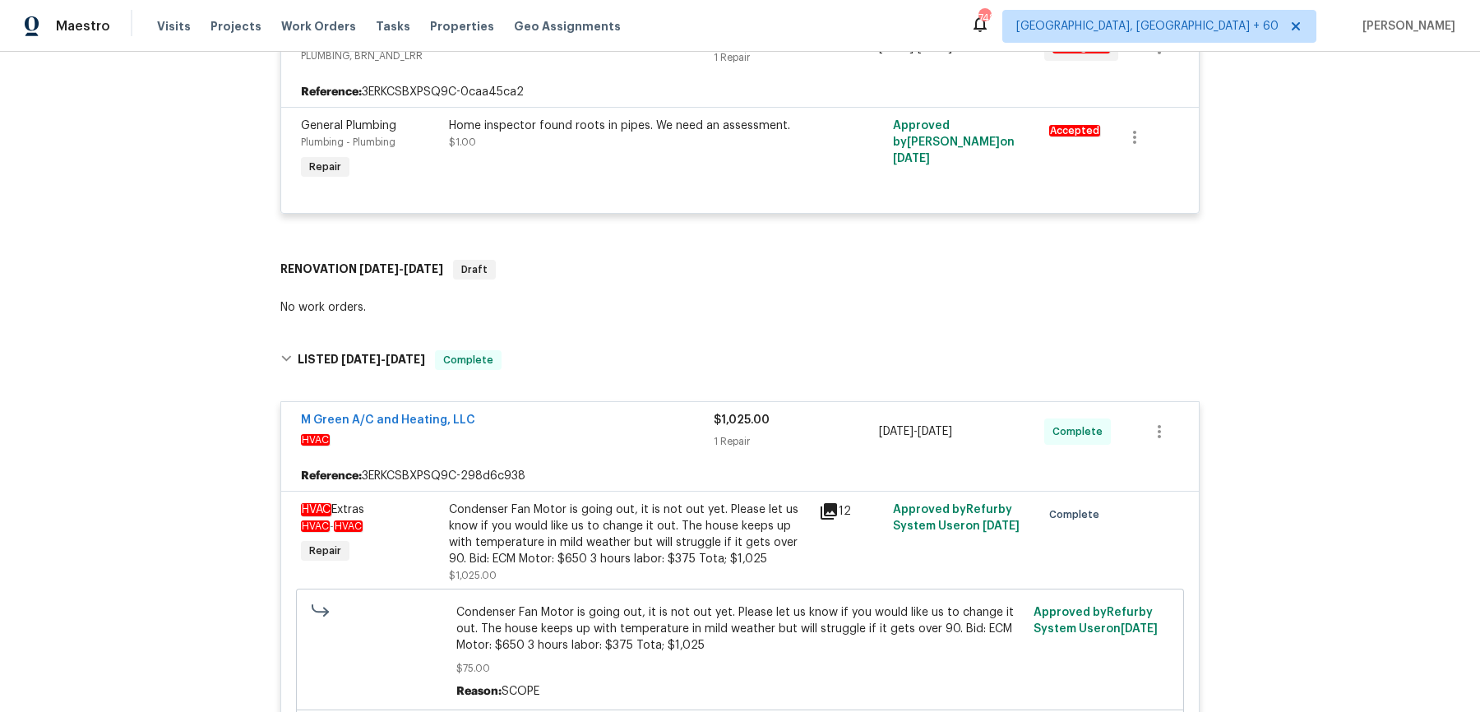
scroll to position [594, 0]
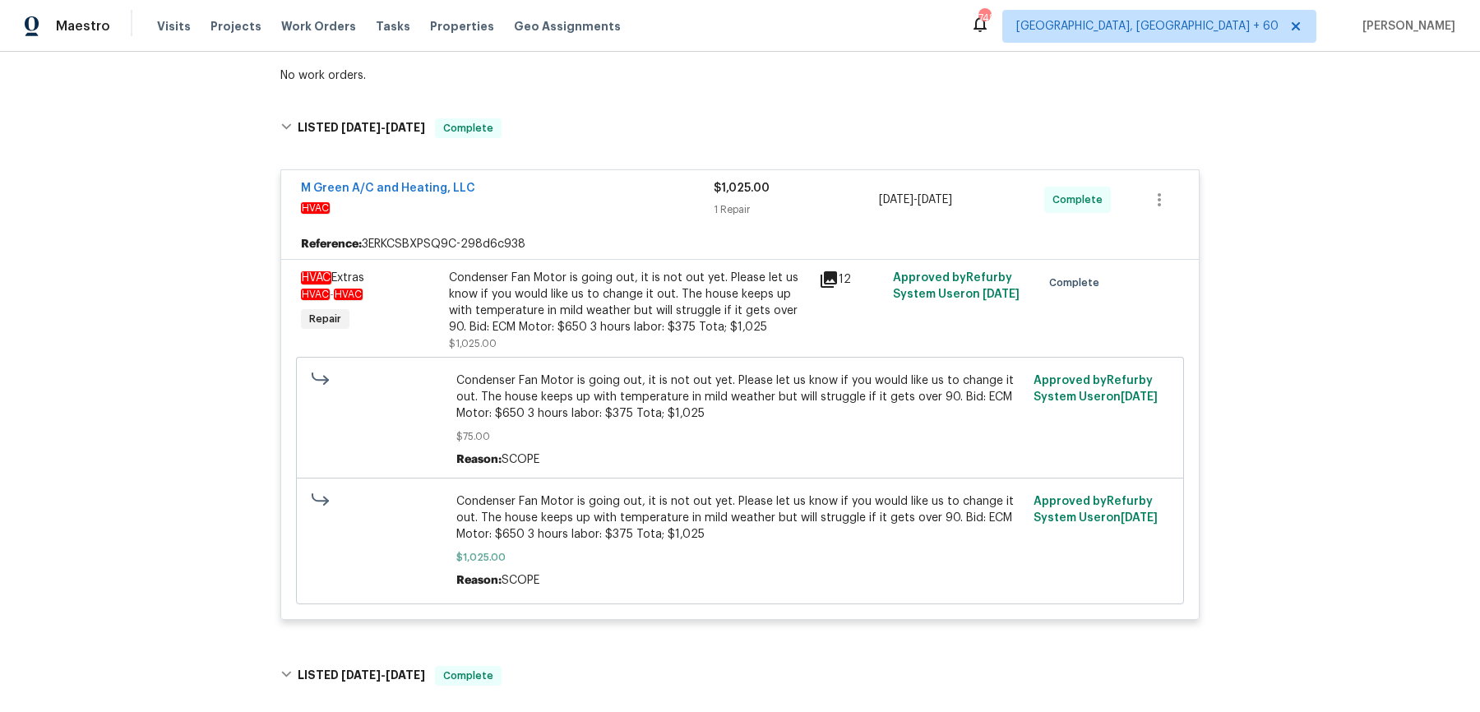
click at [600, 302] on div "Condenser Fan Motor is going out, it is not out yet. Please let us know if you …" at bounding box center [629, 303] width 360 height 66
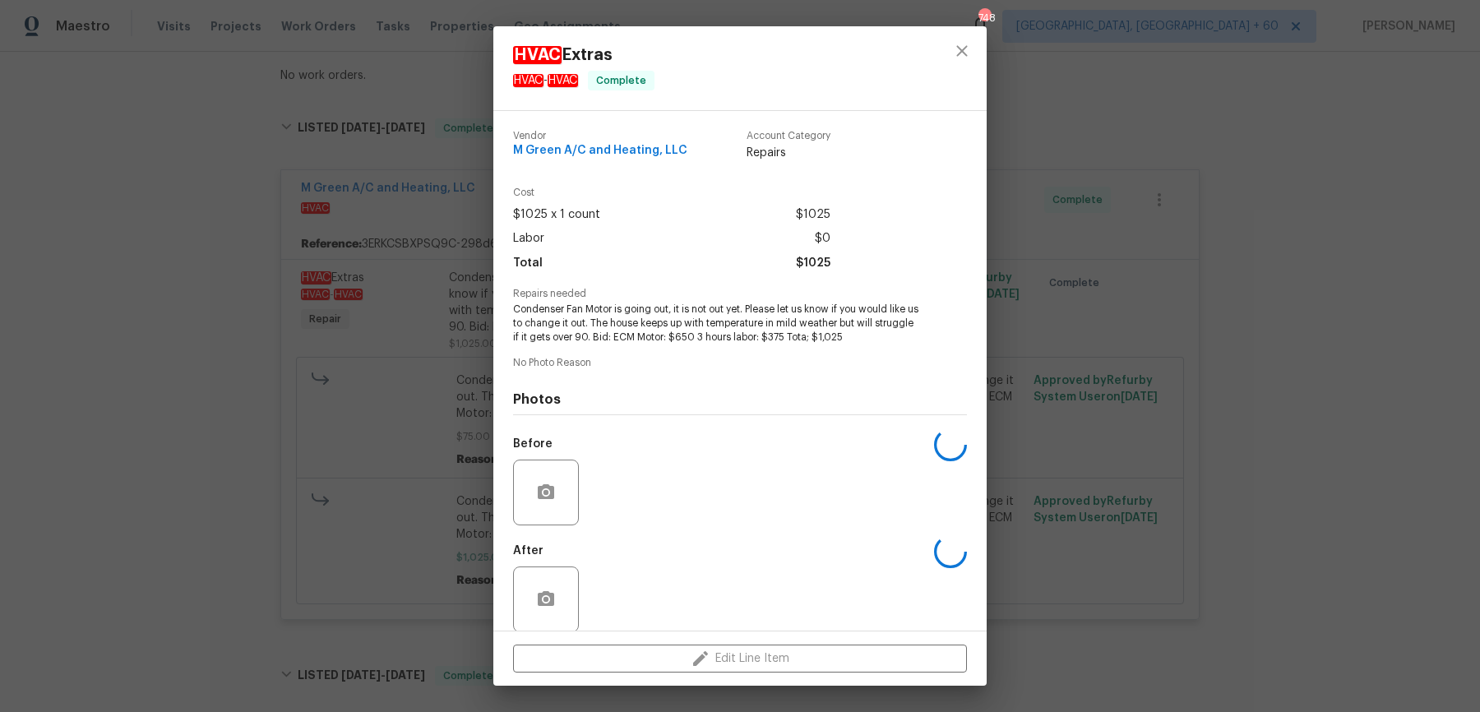
click at [1216, 310] on div "HVAC Extras HVAC - HVAC Complete Vendor M Green A/C and Heating, LLC Account Ca…" at bounding box center [740, 356] width 1480 height 712
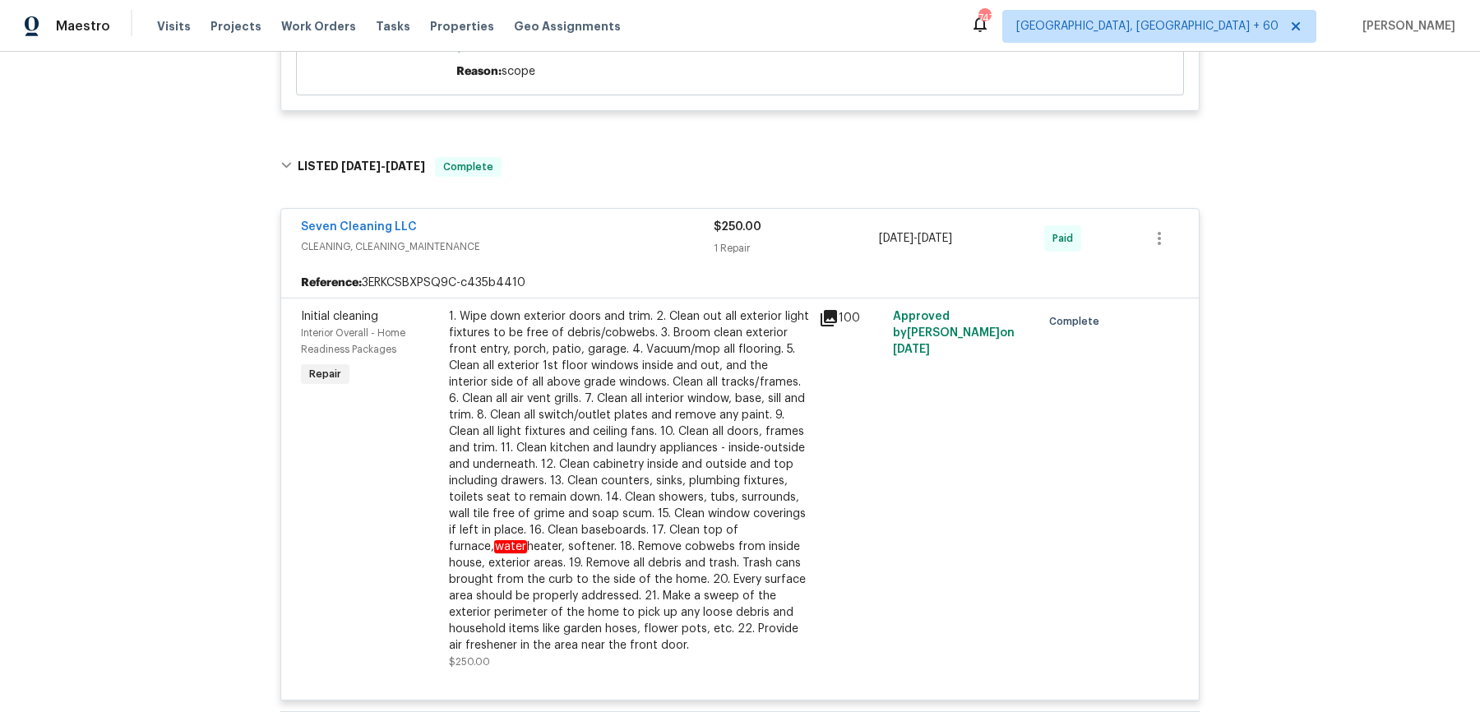
scroll to position [2076, 0]
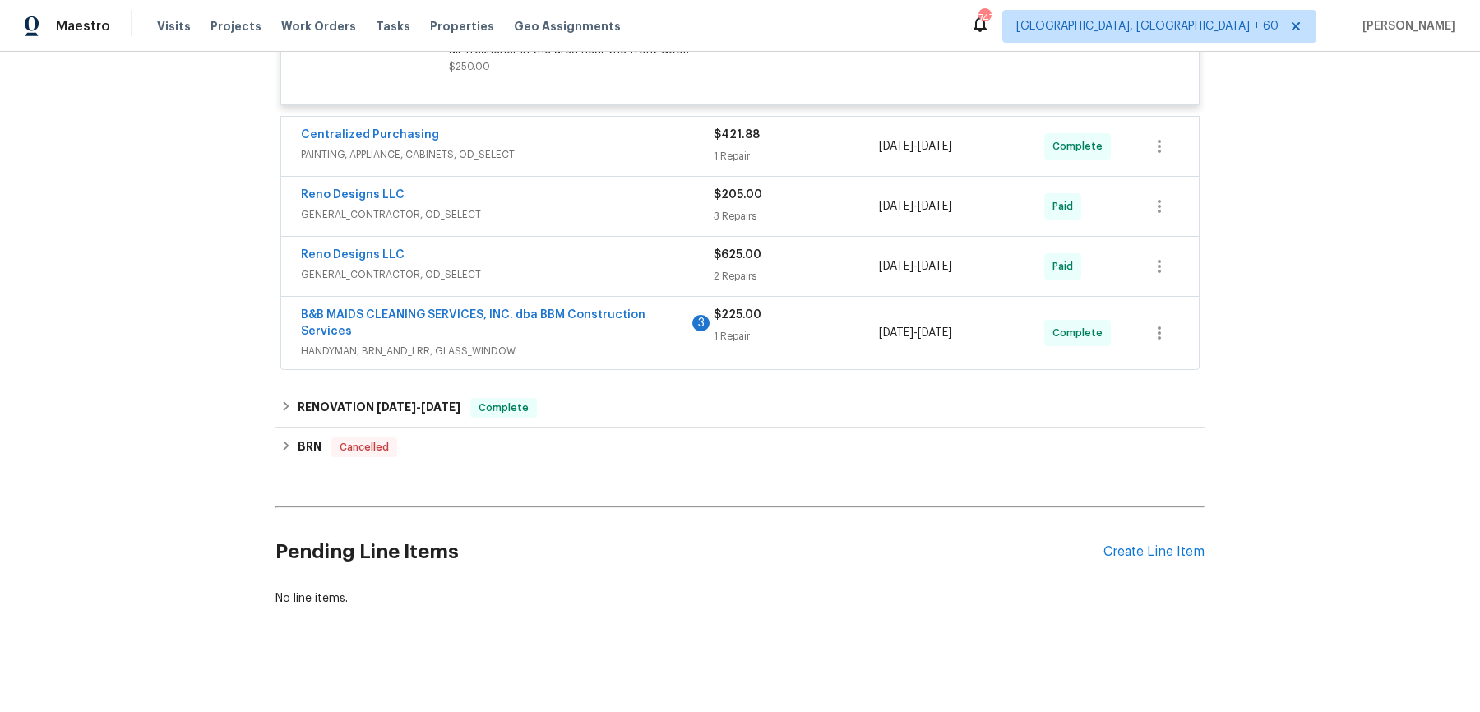
click at [688, 158] on span "PAINTING, APPLIANCE, CABINETS, OD_SELECT" at bounding box center [507, 154] width 413 height 16
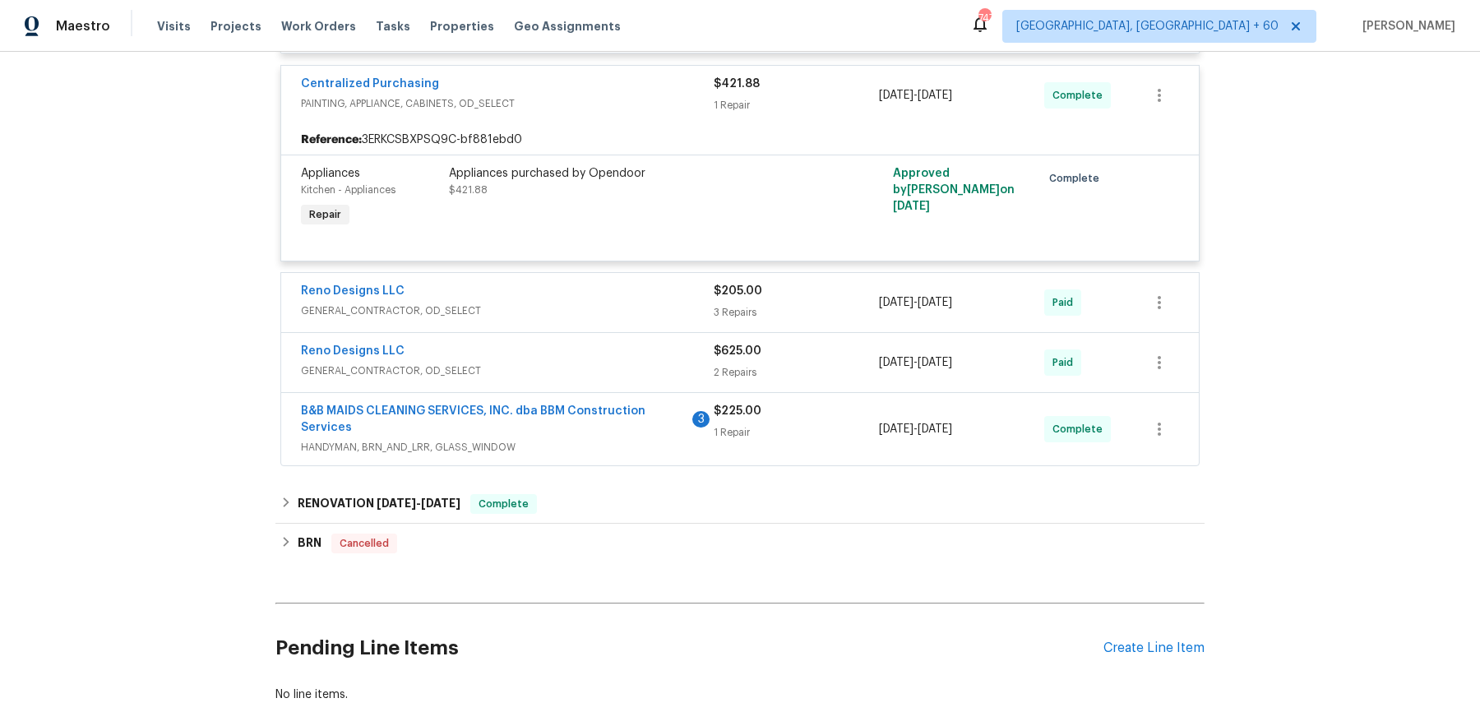
scroll to position [2225, 0]
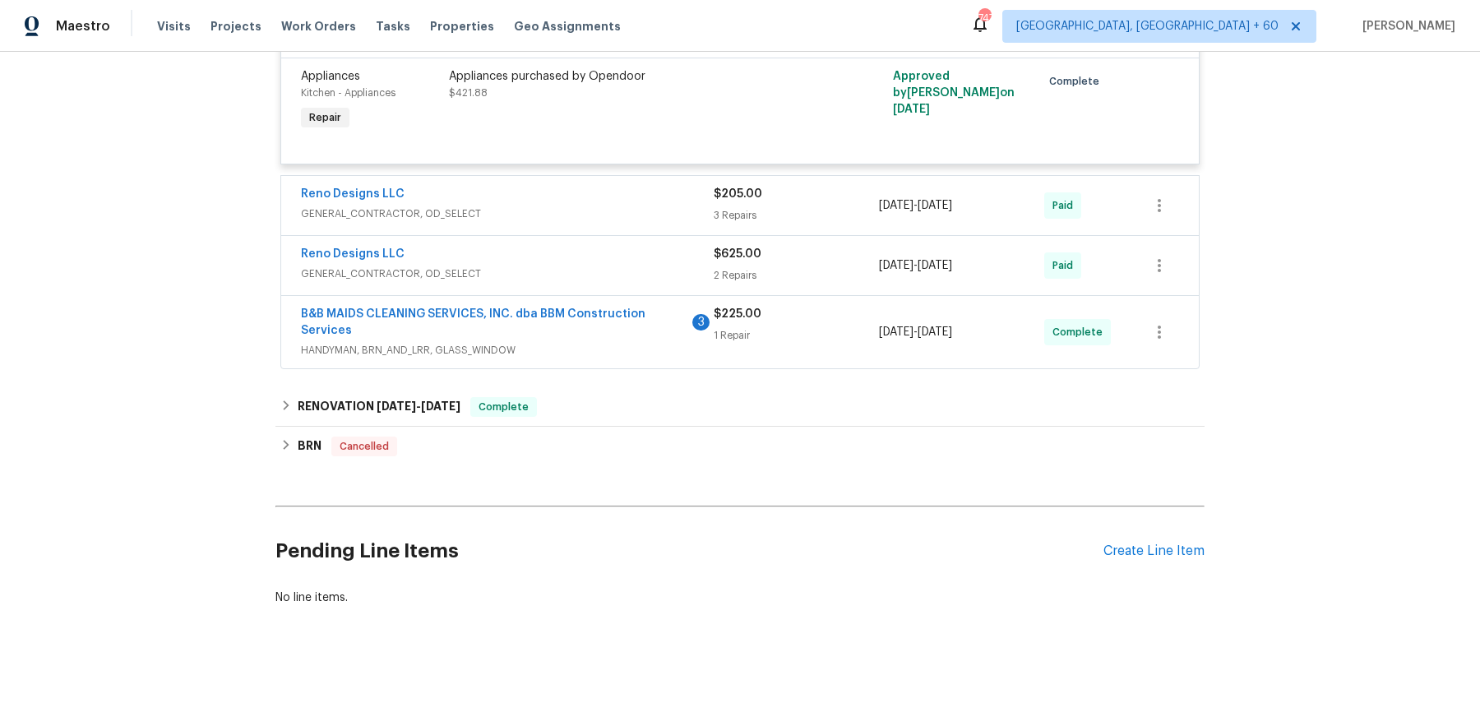
click at [659, 206] on span "GENERAL_CONTRACTOR, OD_SELECT" at bounding box center [507, 214] width 413 height 16
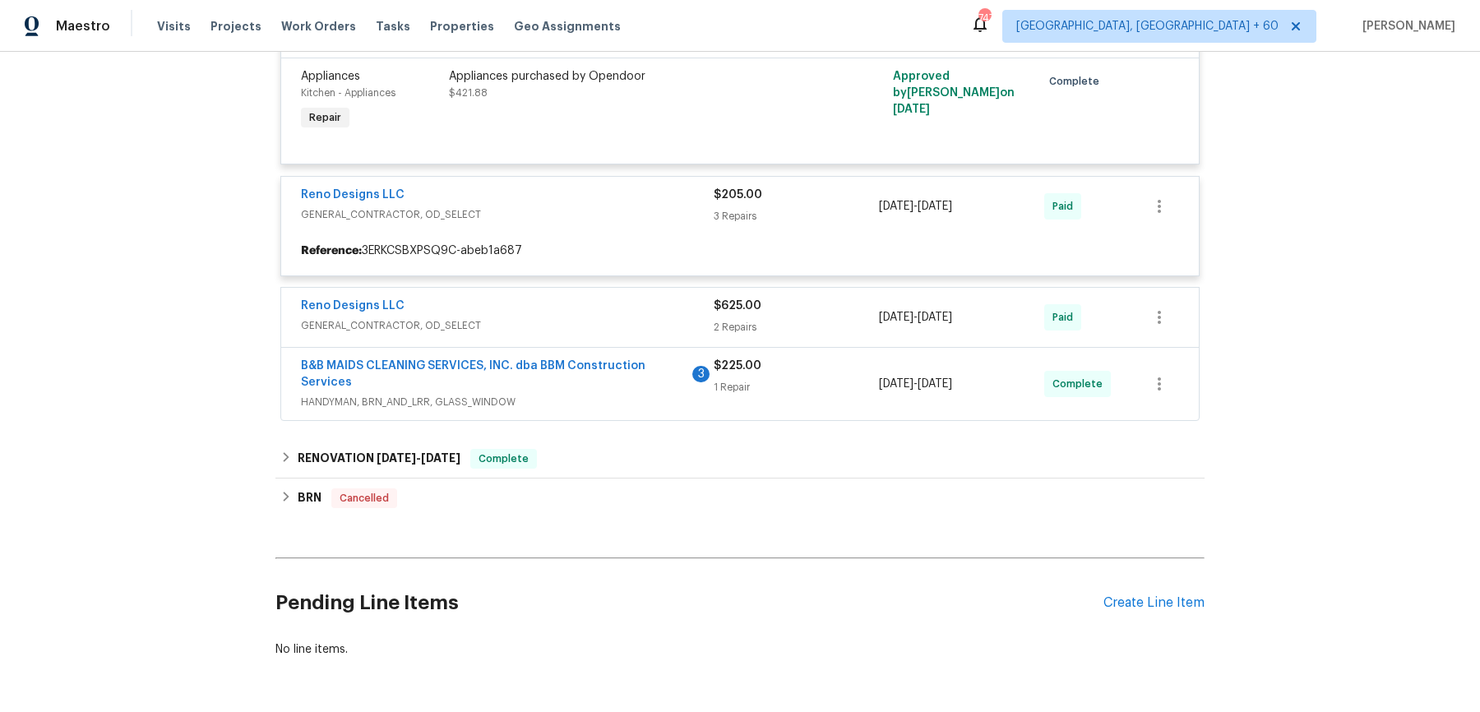
scroll to position [2276, 0]
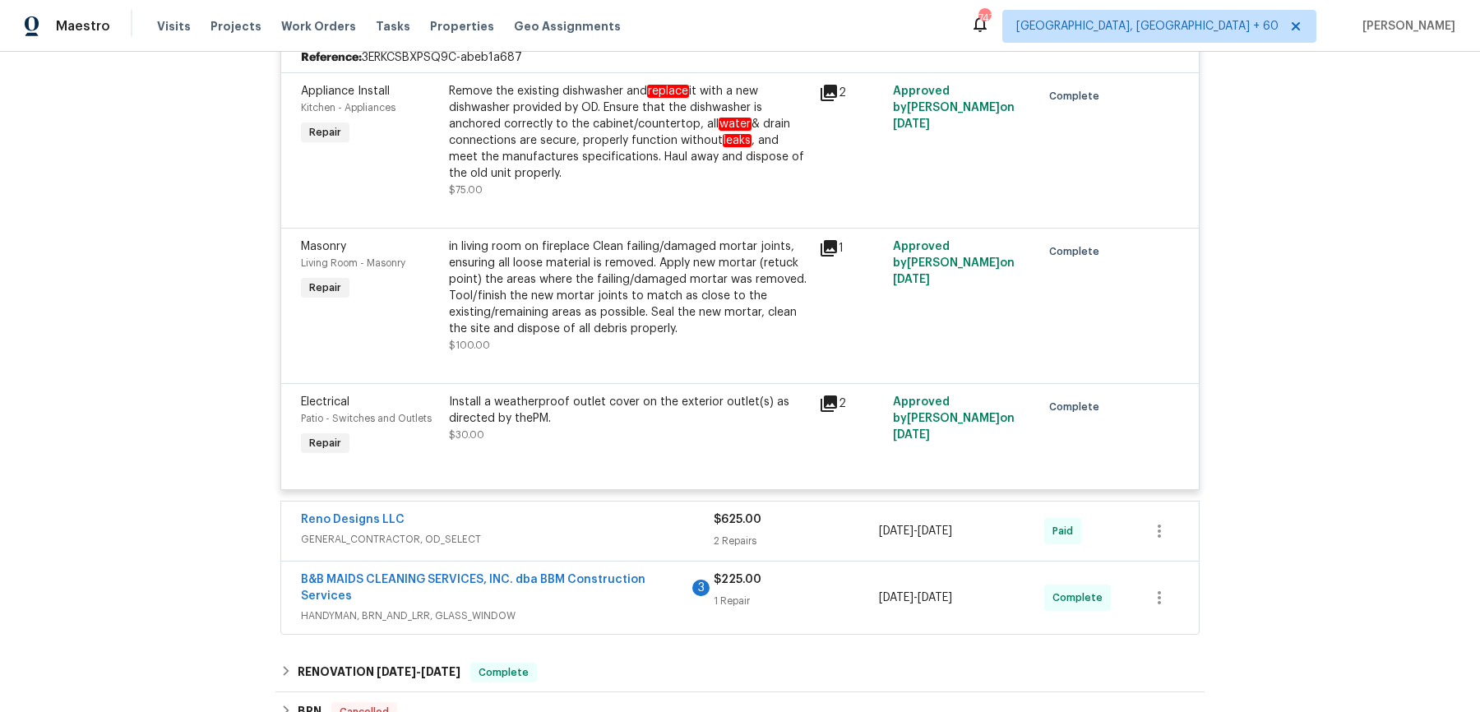
click at [660, 519] on div "Reno Designs LLC" at bounding box center [507, 522] width 413 height 20
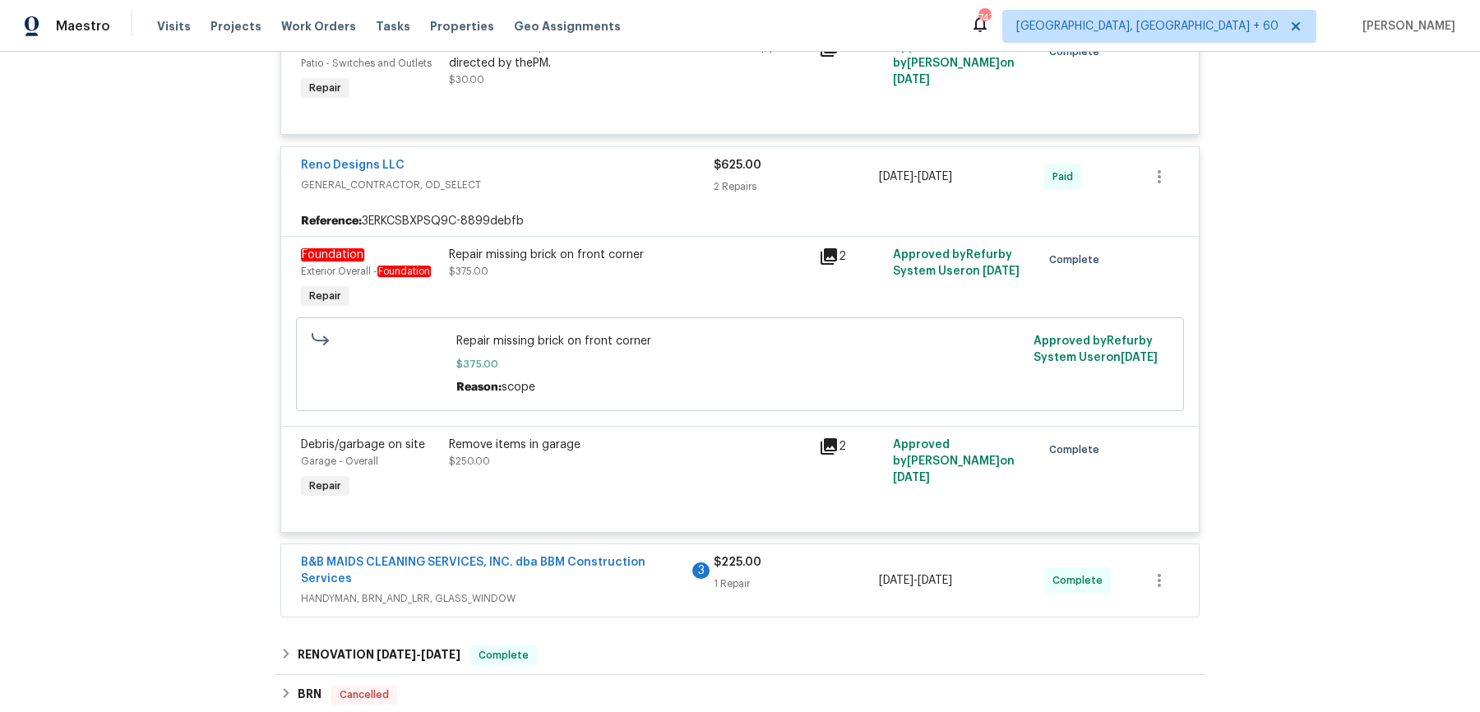
click at [654, 554] on span "B&B MAIDS CLEANING SERVICES, INC. dba BBM Construction Services" at bounding box center [494, 570] width 387 height 33
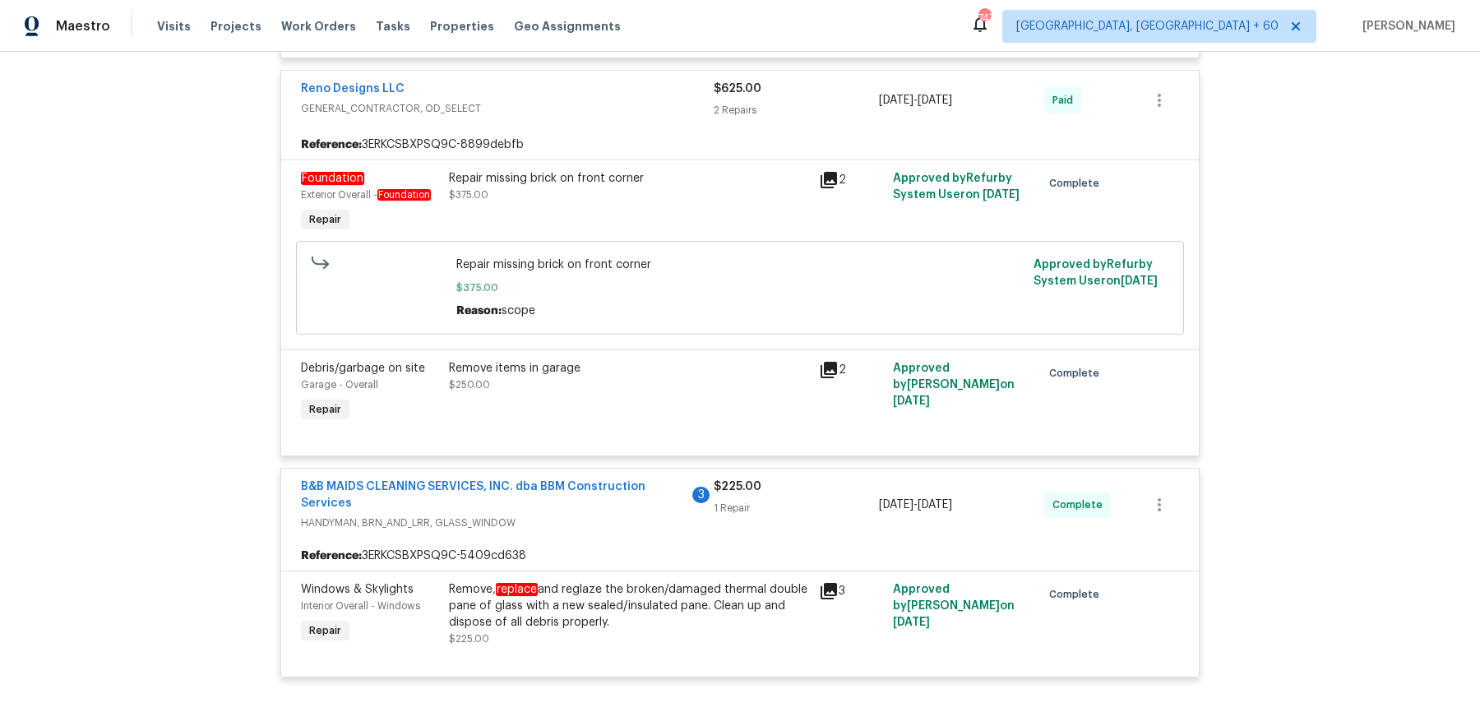
scroll to position [3170, 0]
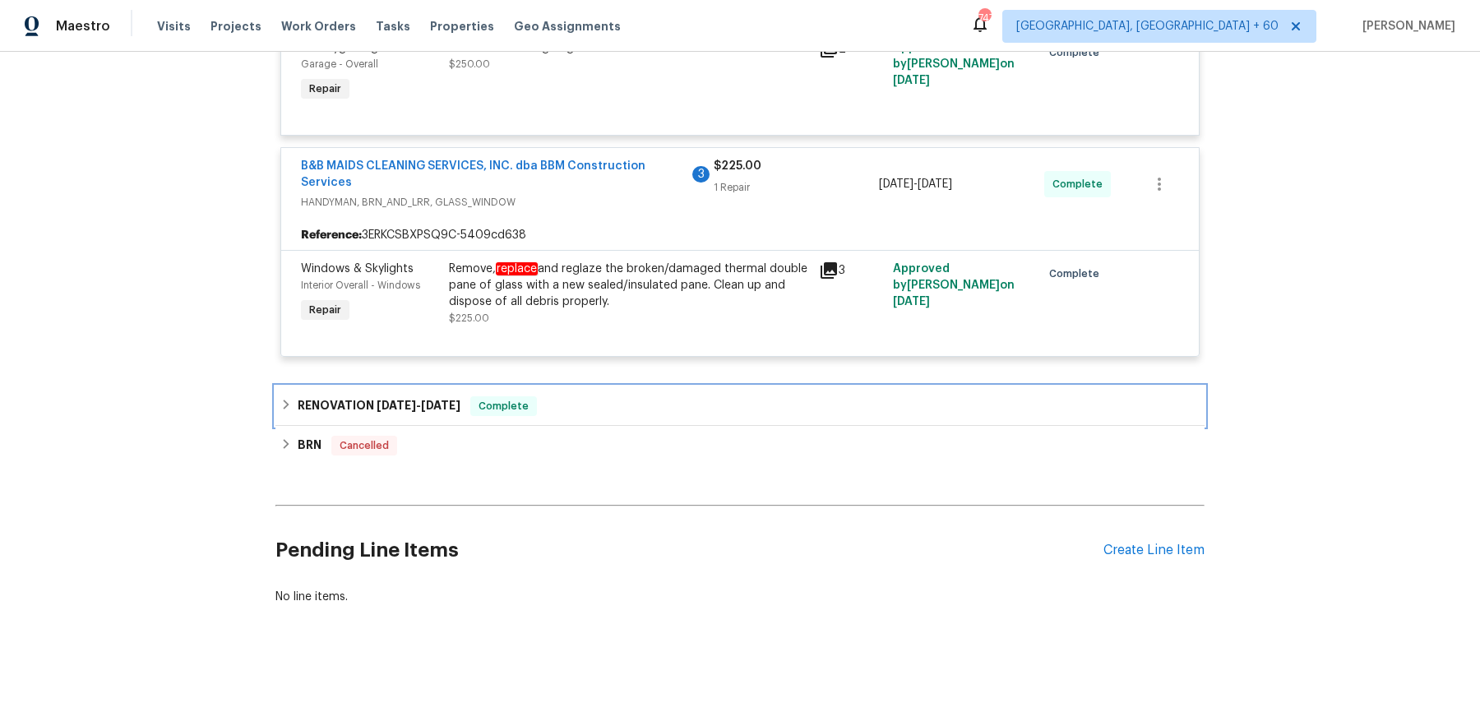
click at [648, 391] on div "RENOVATION 6/16/25 - 7/18/25 Complete" at bounding box center [740, 406] width 929 height 39
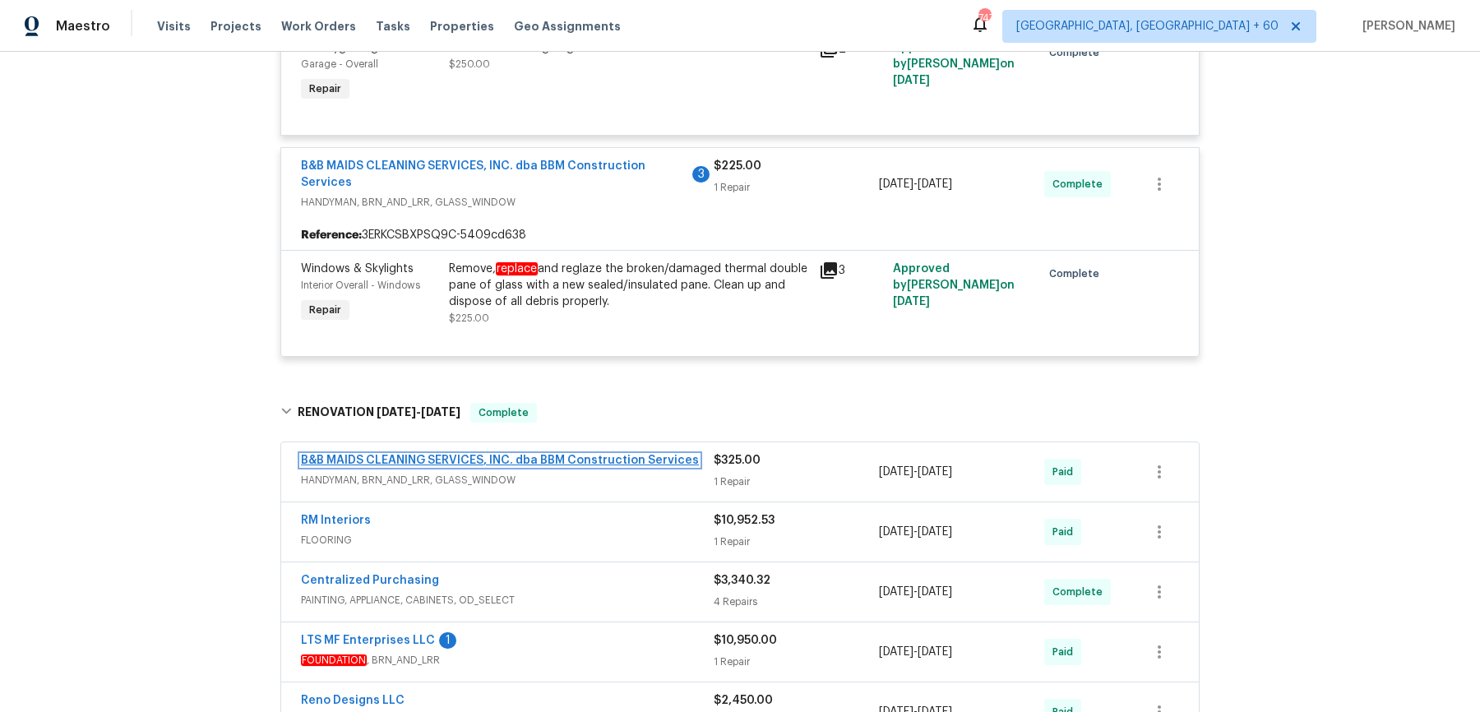
click at [635, 455] on link "B&B MAIDS CLEANING SERVICES, INC. dba BBM Construction Services" at bounding box center [500, 461] width 398 height 12
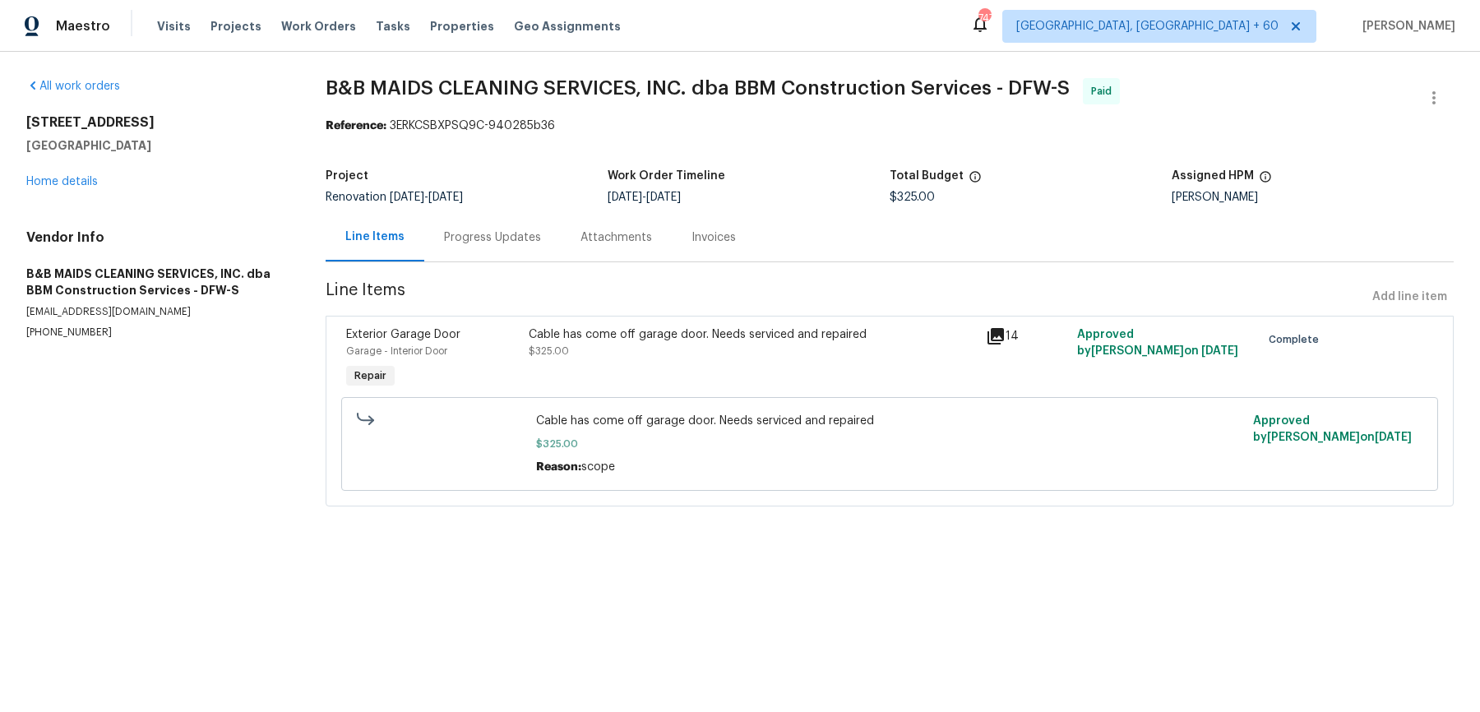
click at [58, 170] on div "3614 Queenswood Ln Garland, TX 75040 Home details" at bounding box center [156, 152] width 260 height 76
click at [58, 174] on div "3614 Queenswood Ln Garland, TX 75040 Home details" at bounding box center [156, 152] width 260 height 76
click at [58, 197] on div "All work orders 3614 Queenswood Ln Garland, TX 75040 Home details Vendor Info B…" at bounding box center [156, 209] width 260 height 262
click at [58, 180] on link "Home details" at bounding box center [62, 182] width 72 height 12
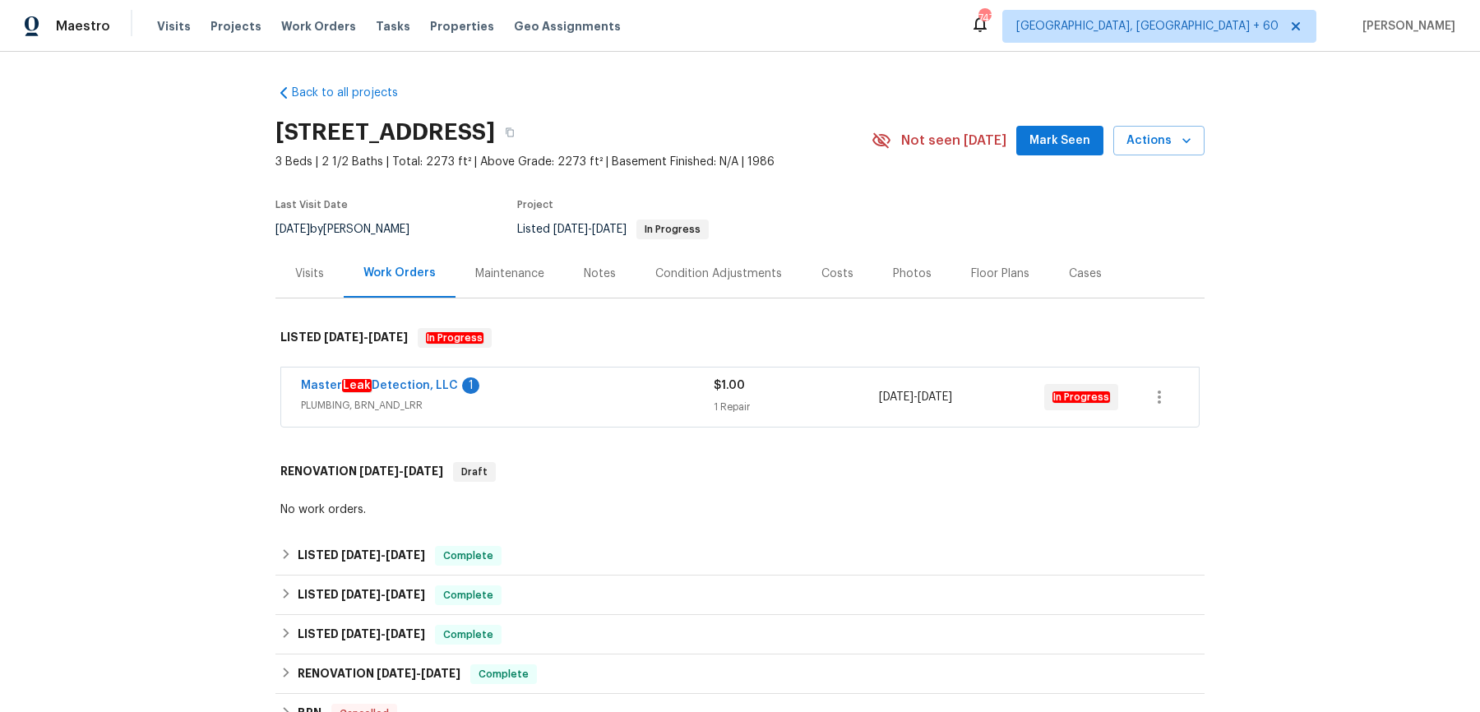
click at [617, 398] on span "PLUMBING, BRN_AND_LRR" at bounding box center [507, 405] width 413 height 16
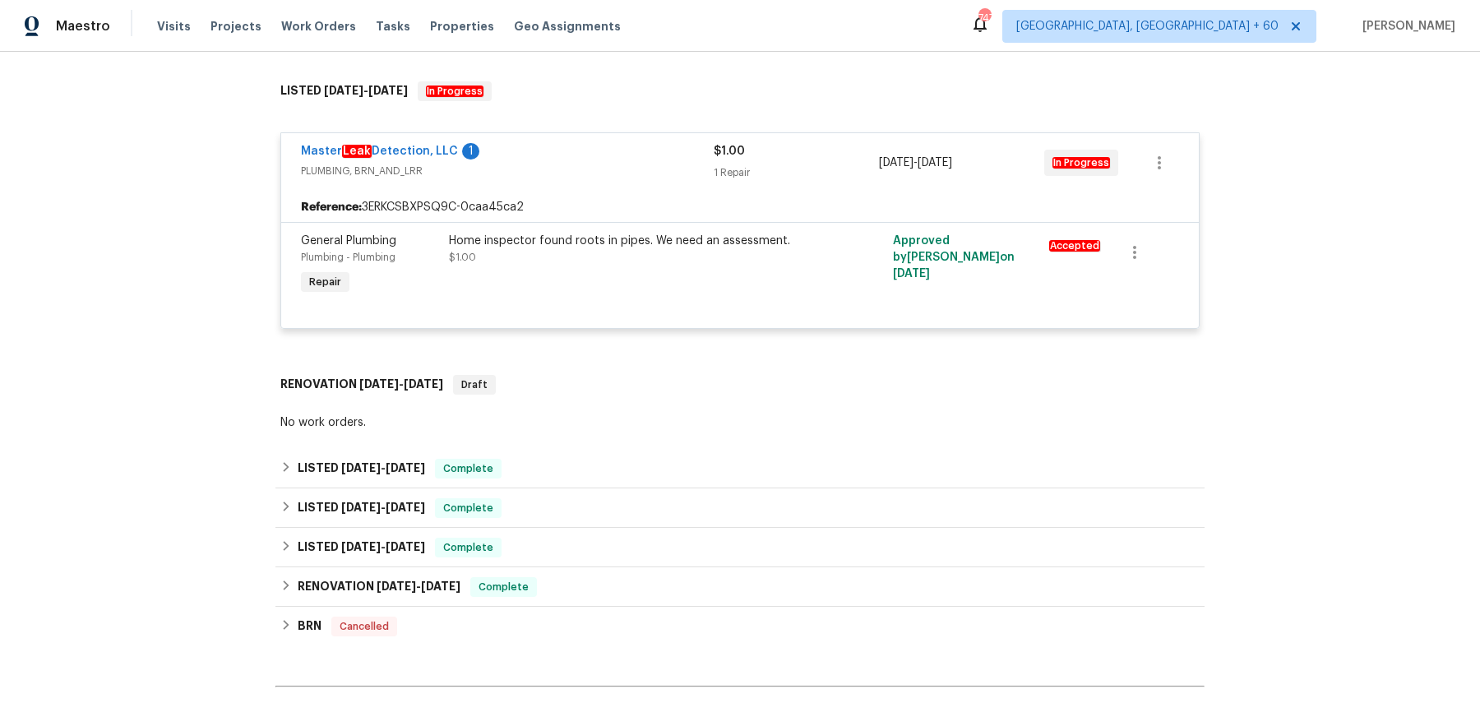
scroll to position [251, 0]
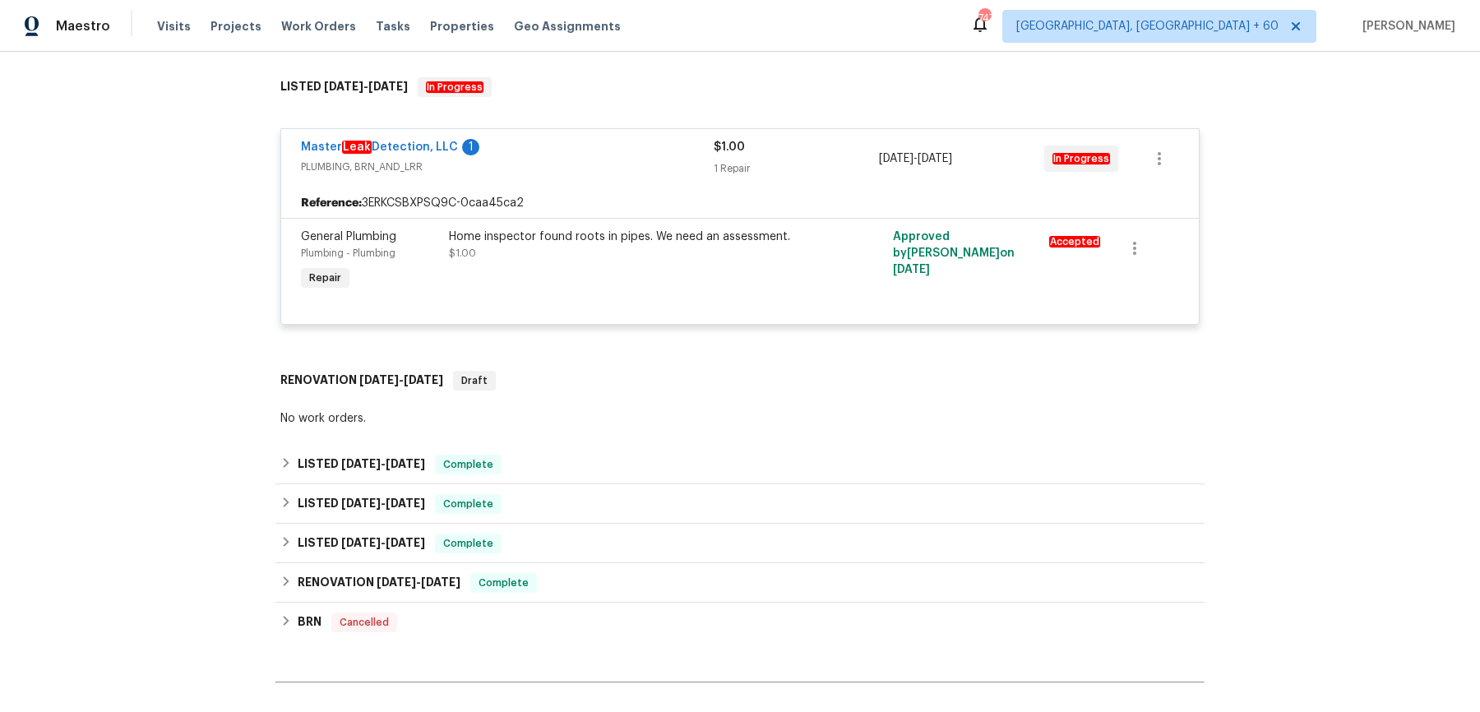
click at [608, 433] on div "Back to all projects 3614 Queenswood Ln, Garland, TX 75040 3 Beds | 2 1/2 Baths…" at bounding box center [740, 308] width 929 height 975
click at [591, 458] on div "LISTED 9/30/25 - 10/3/25 Complete" at bounding box center [739, 465] width 919 height 20
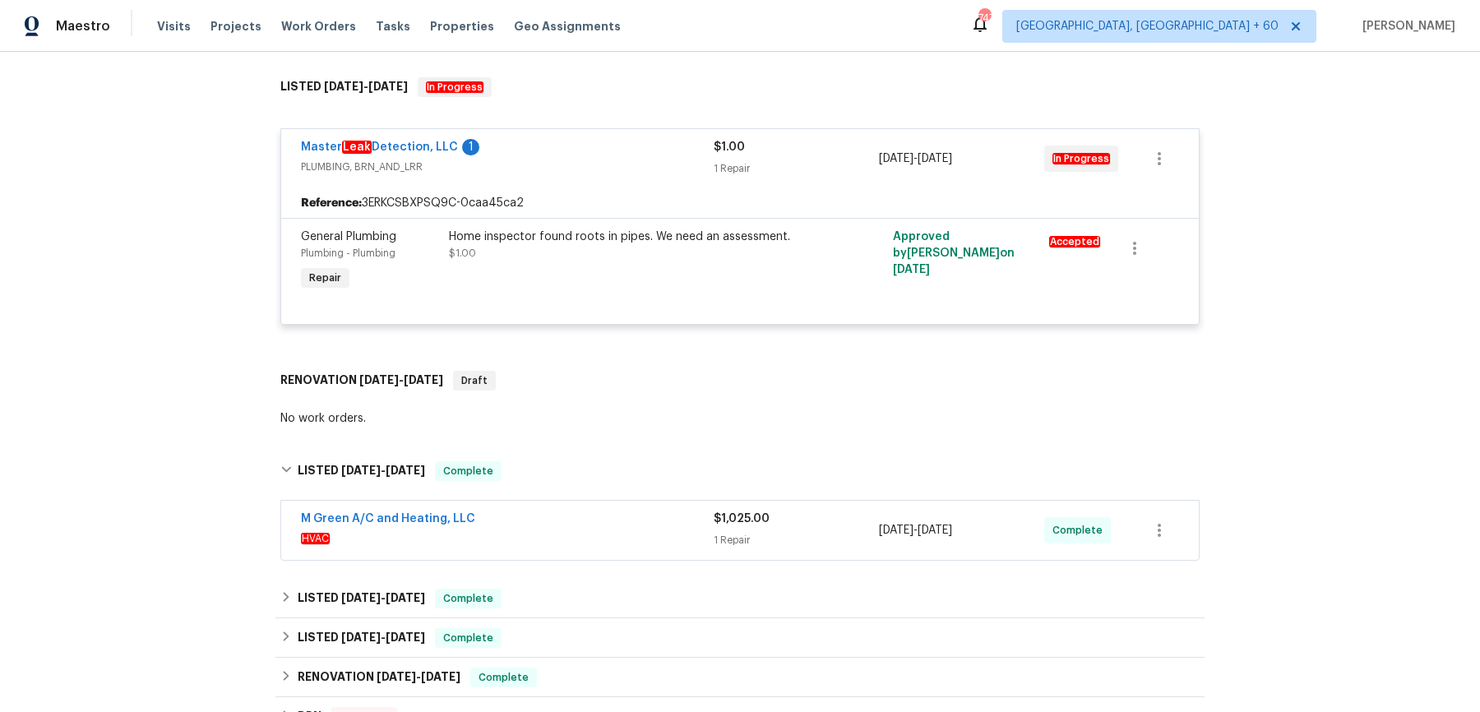
click at [581, 517] on div "M Green A/C and Heating, LLC" at bounding box center [507, 521] width 413 height 20
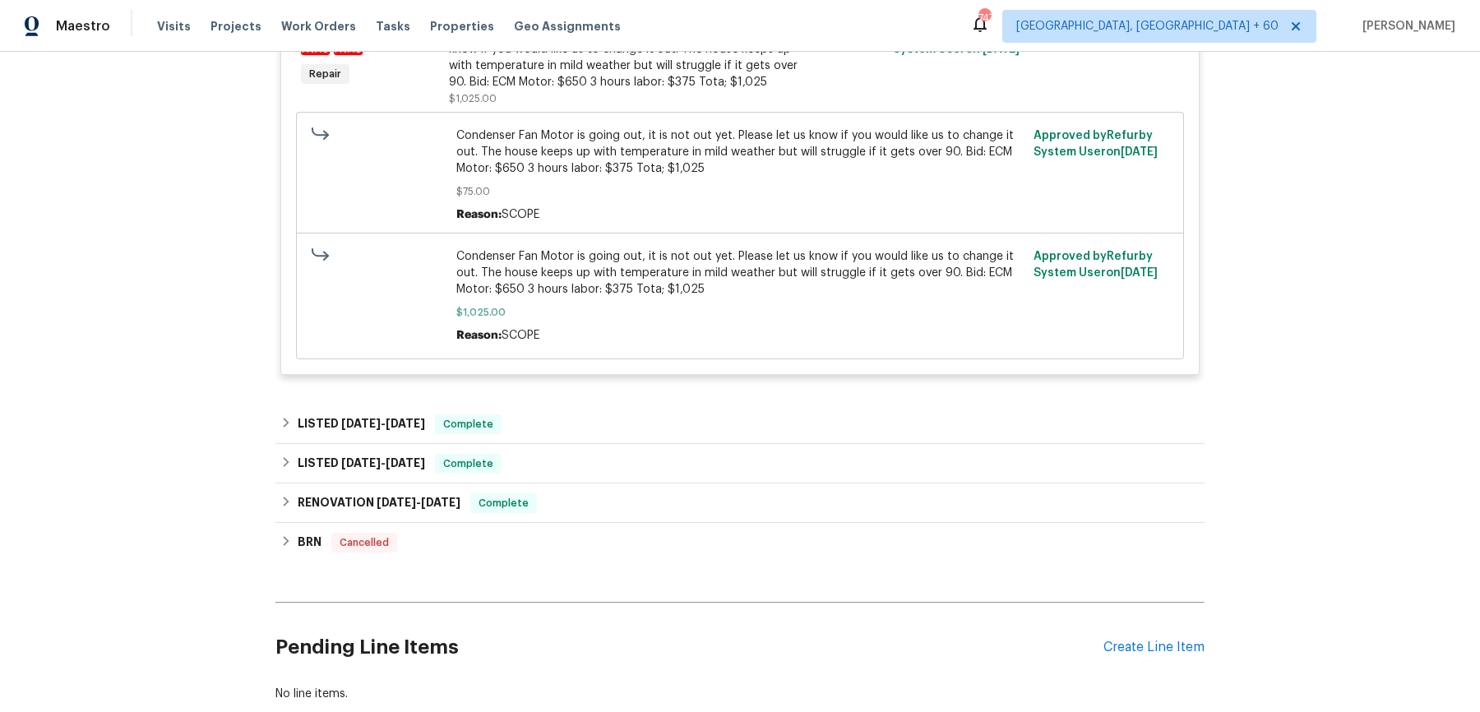
scroll to position [938, 0]
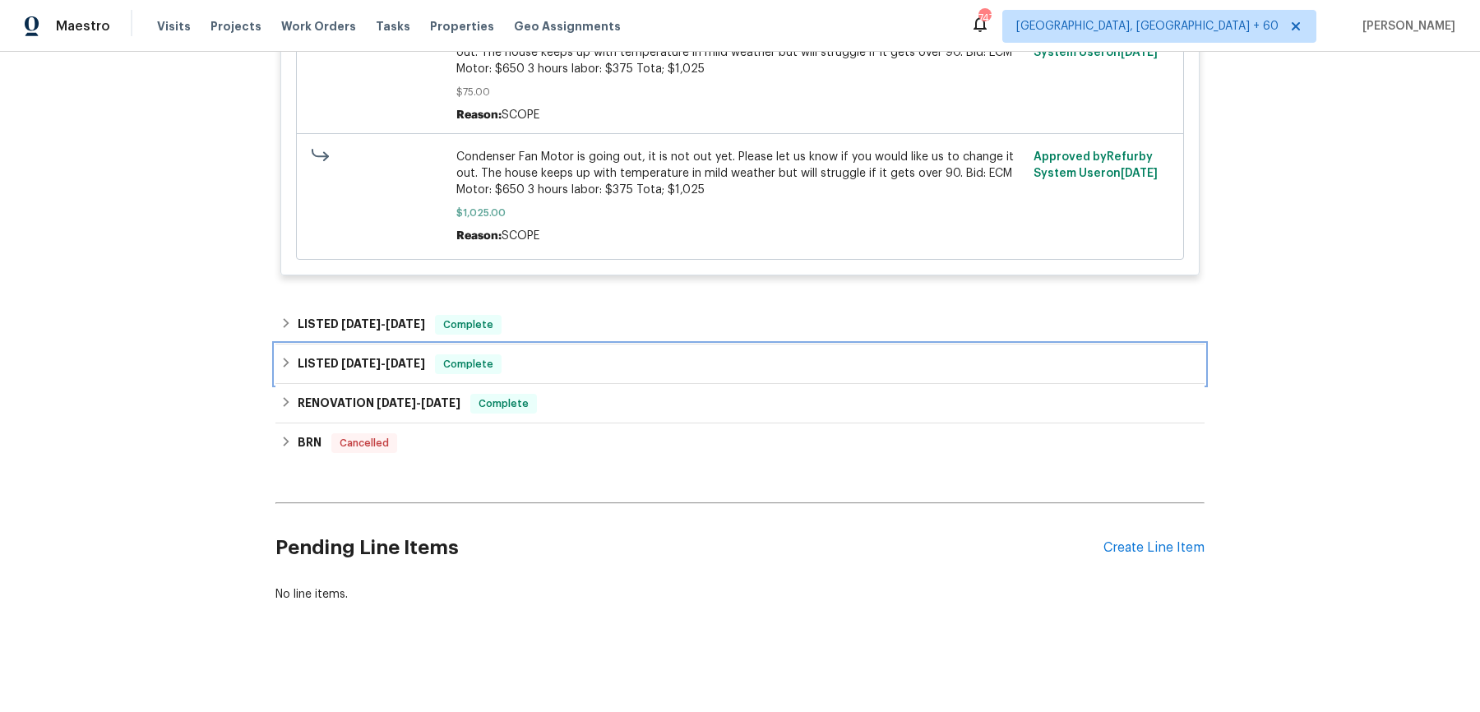
click at [595, 345] on div "LISTED 7/23/25 - 7/31/25 Complete" at bounding box center [740, 364] width 929 height 39
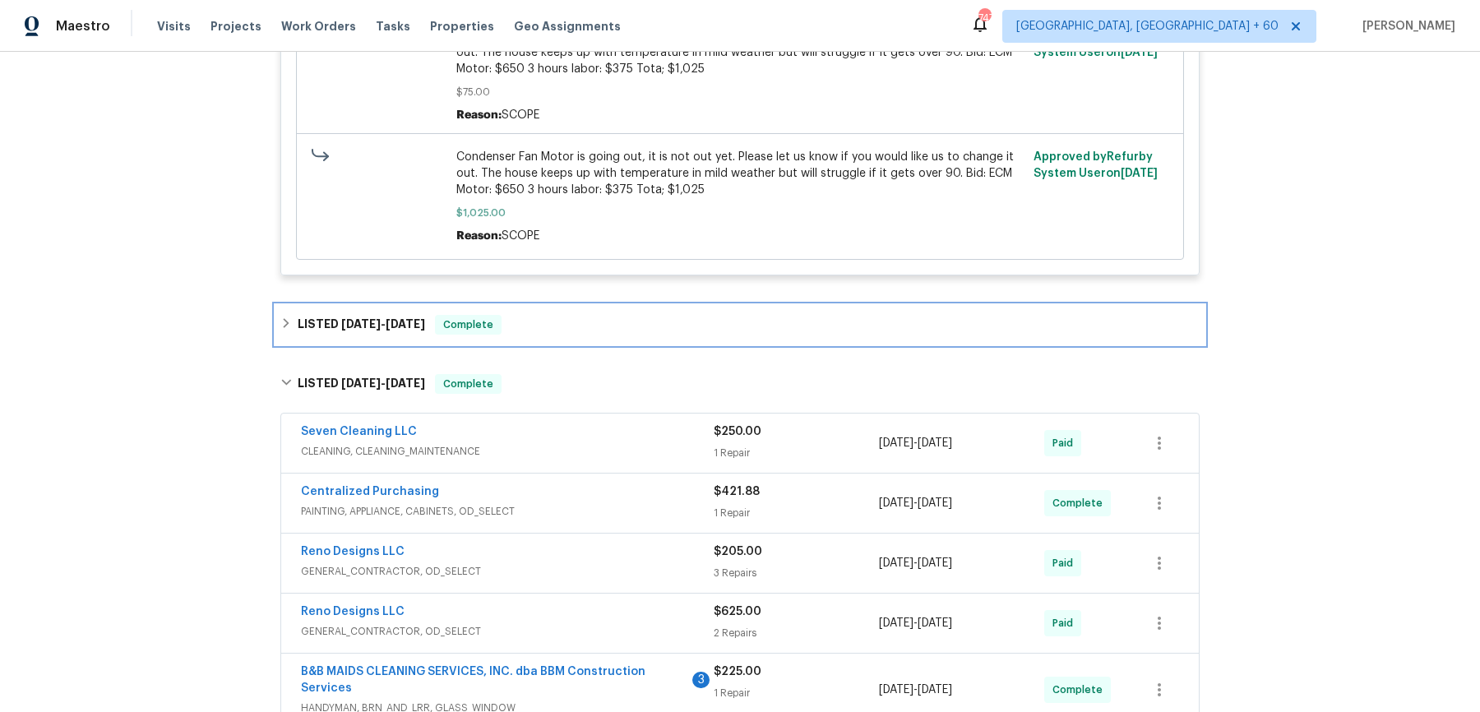
click at [590, 328] on div "LISTED 8/25/25 - 8/29/25 Complete" at bounding box center [739, 325] width 919 height 20
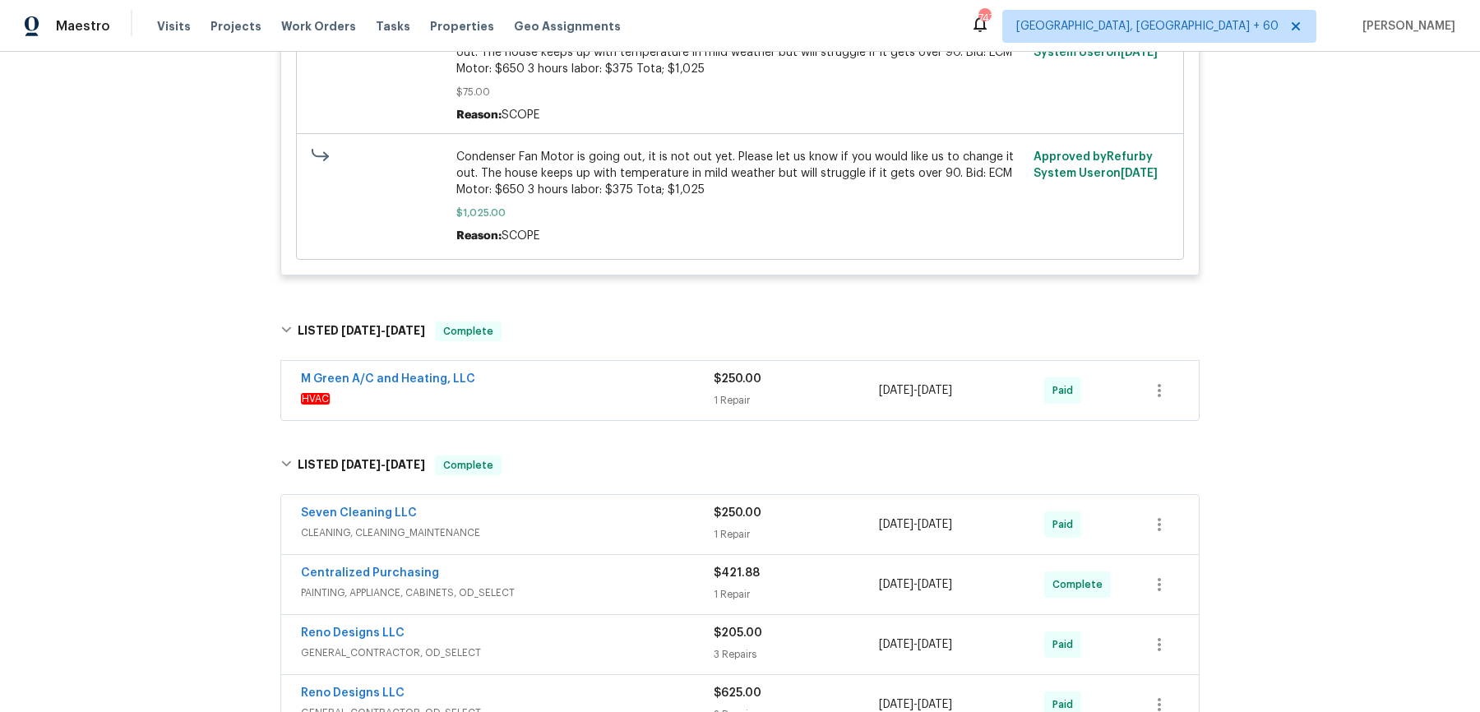
click at [590, 416] on div "M Green A/C and Heating, LLC HVAC $250.00 1 Repair 8/25/2025 - 8/29/2025 Paid" at bounding box center [740, 390] width 918 height 59
click at [595, 392] on span "HVAC" at bounding box center [507, 399] width 413 height 16
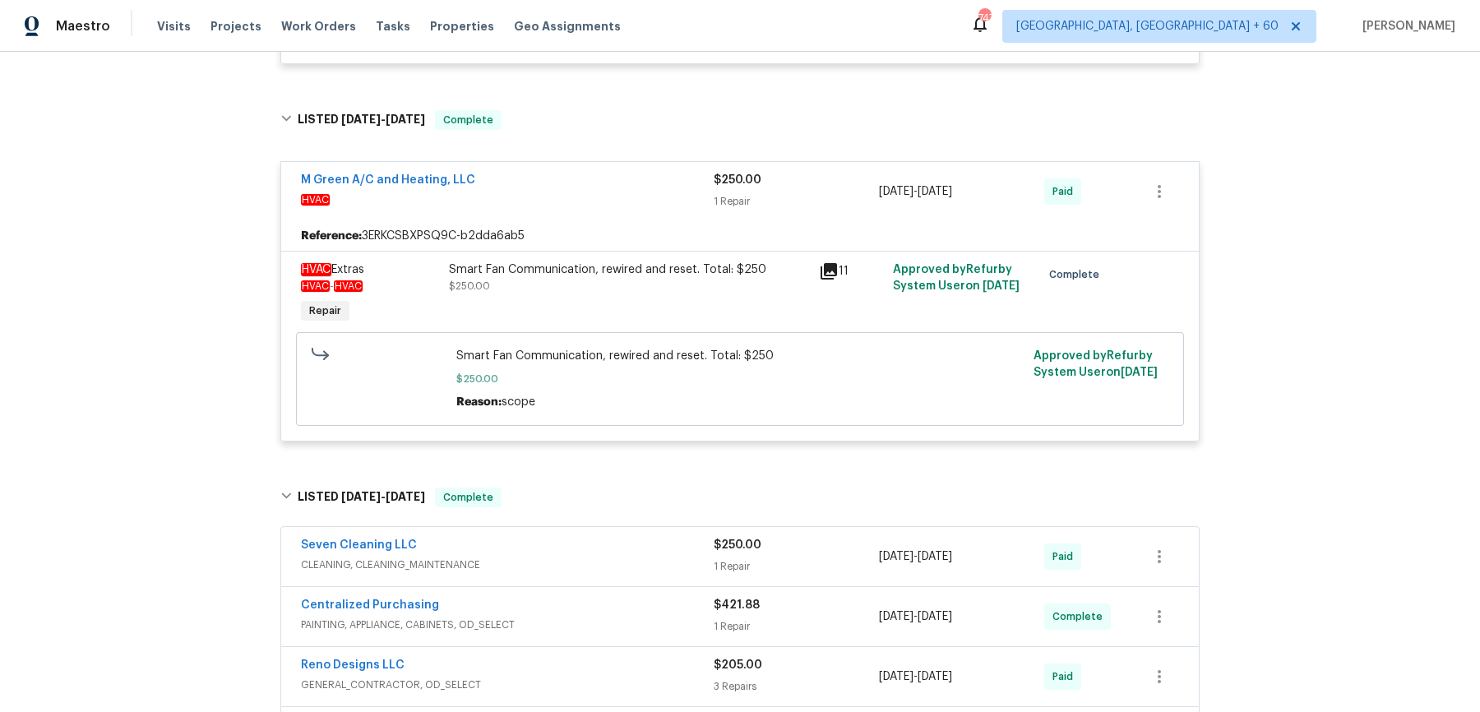
scroll to position [1620, 0]
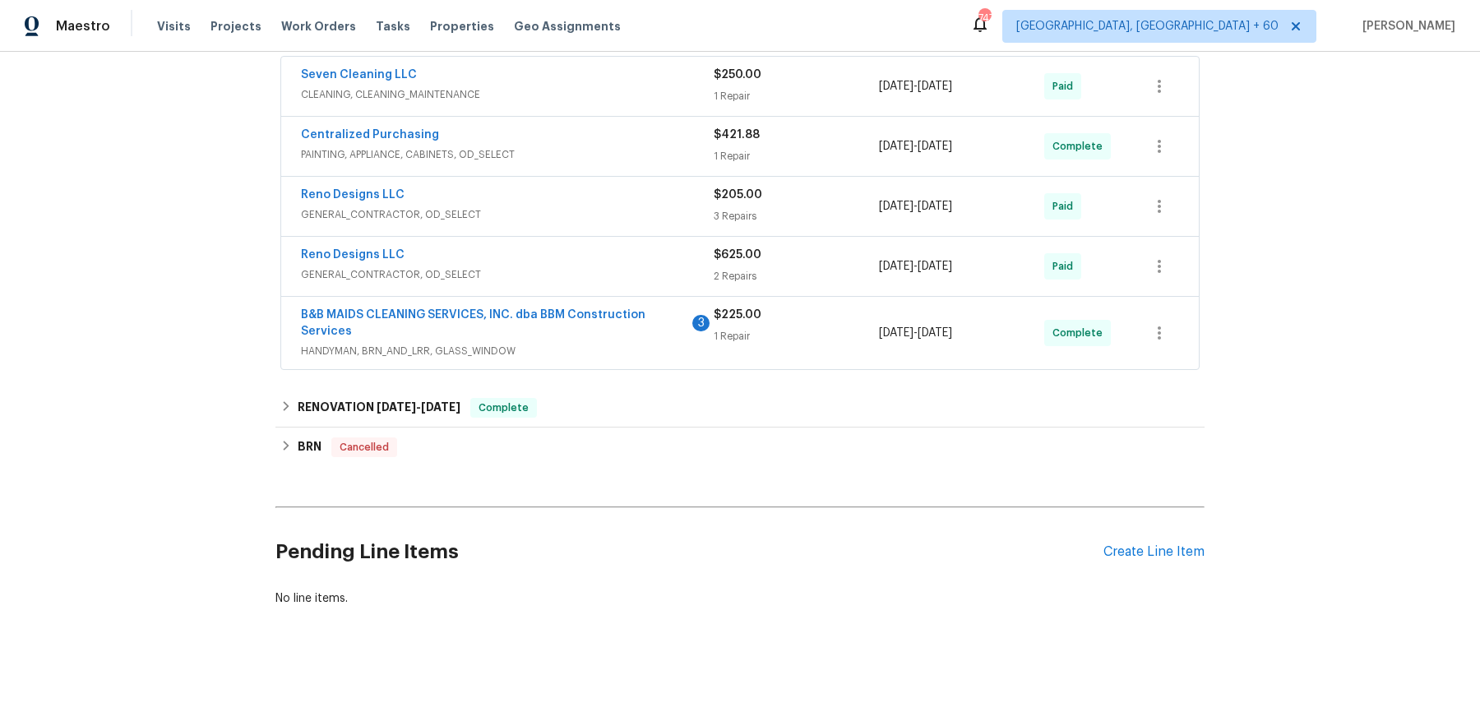
click at [613, 94] on span "CLEANING, CLEANING_MAINTENANCE" at bounding box center [507, 94] width 413 height 16
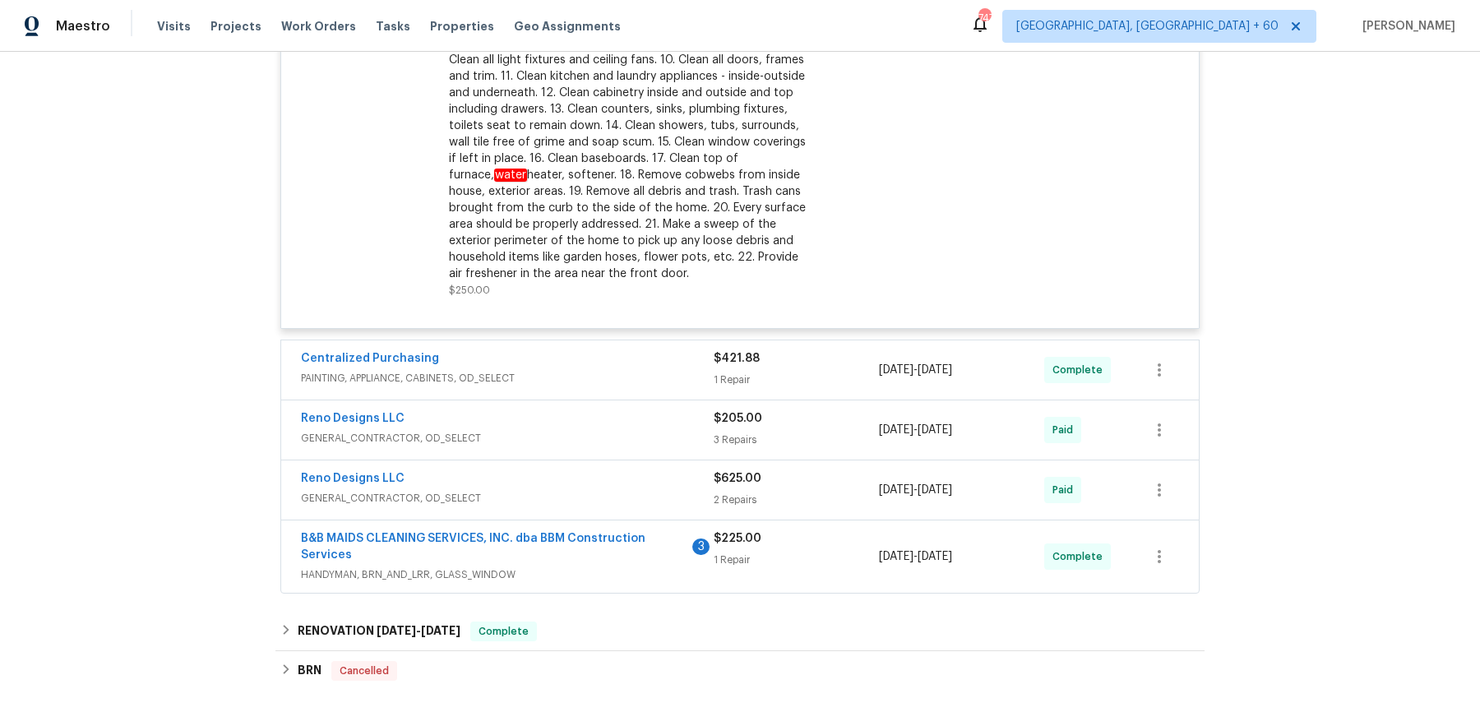
scroll to position [1860, 0]
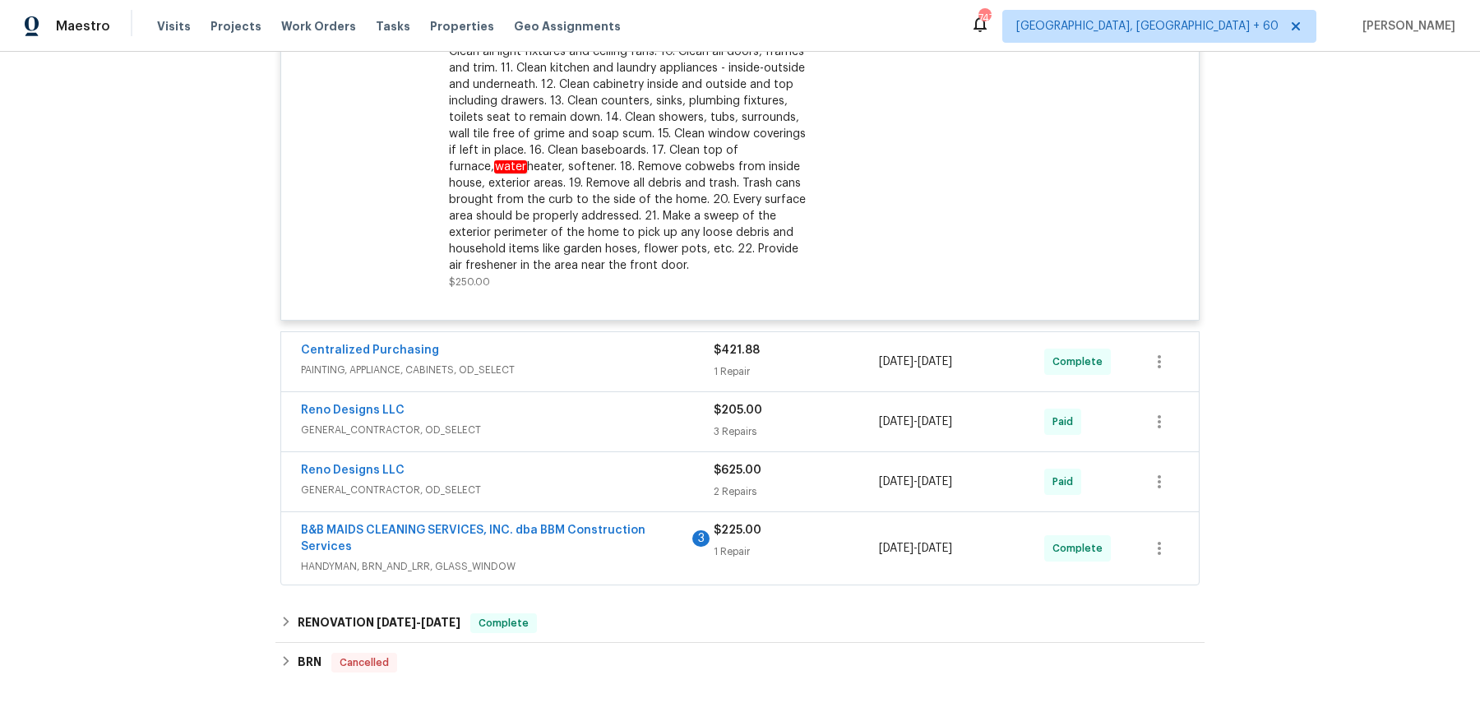
click at [608, 337] on div "Centralized Purchasing PAINTING, APPLIANCE, CABINETS, OD_SELECT $421.88 1 Repai…" at bounding box center [740, 361] width 918 height 59
click at [601, 350] on div "Centralized Purchasing" at bounding box center [507, 352] width 413 height 20
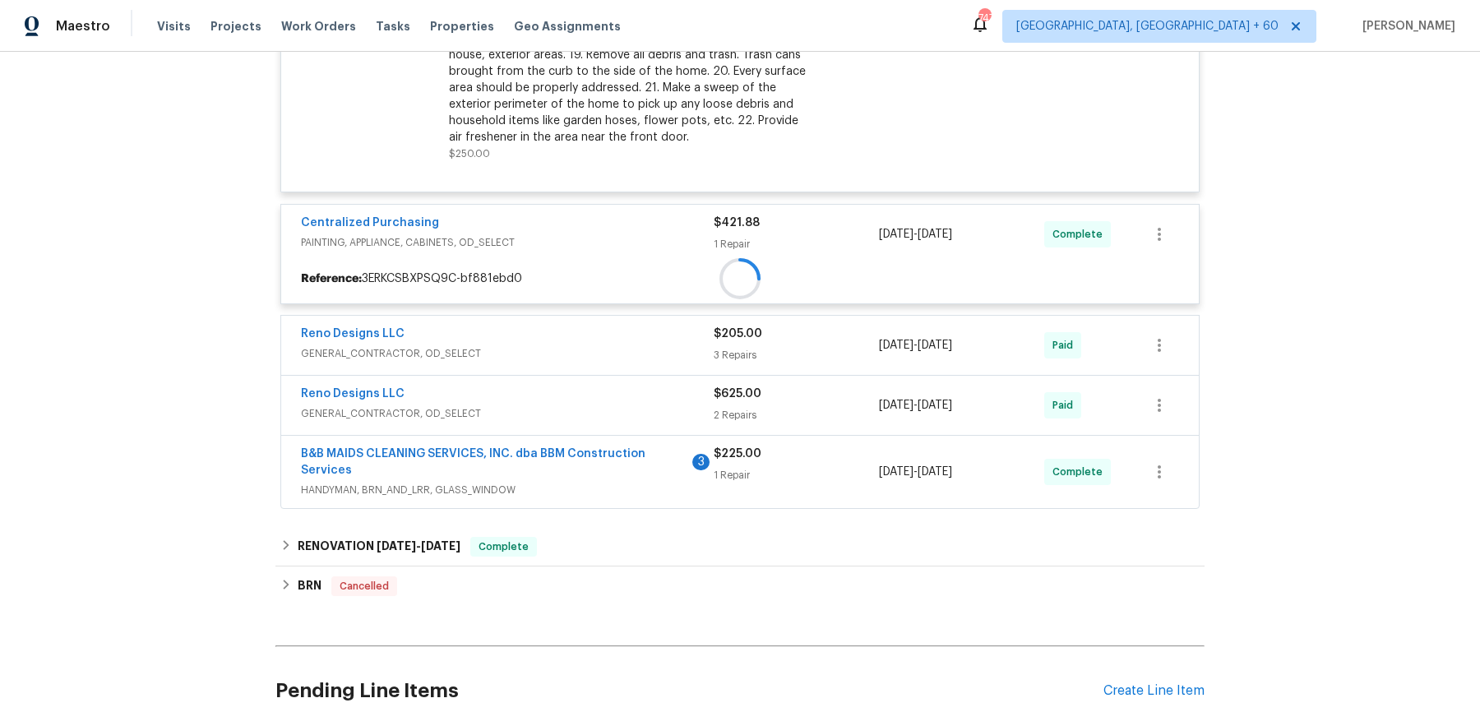
scroll to position [2008, 0]
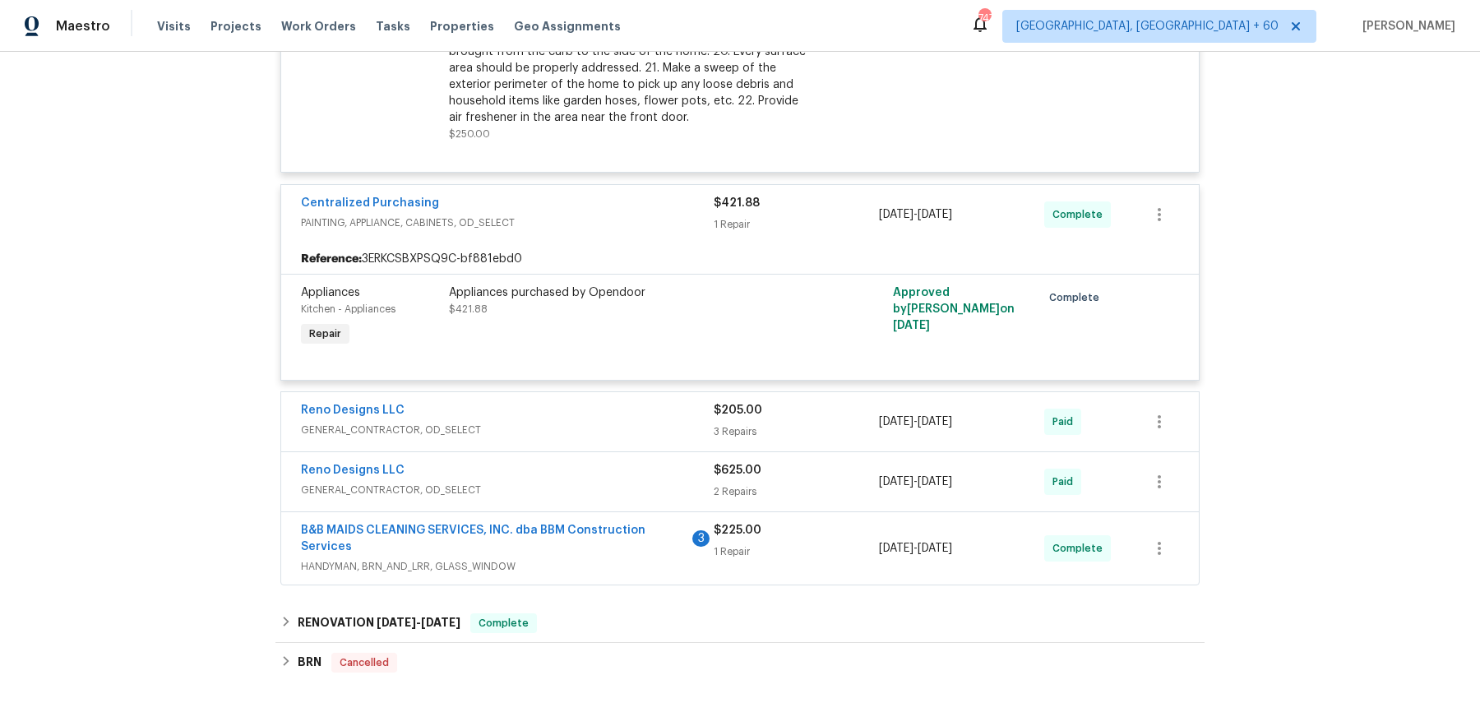
click at [597, 422] on span "GENERAL_CONTRACTOR, OD_SELECT" at bounding box center [507, 430] width 413 height 16
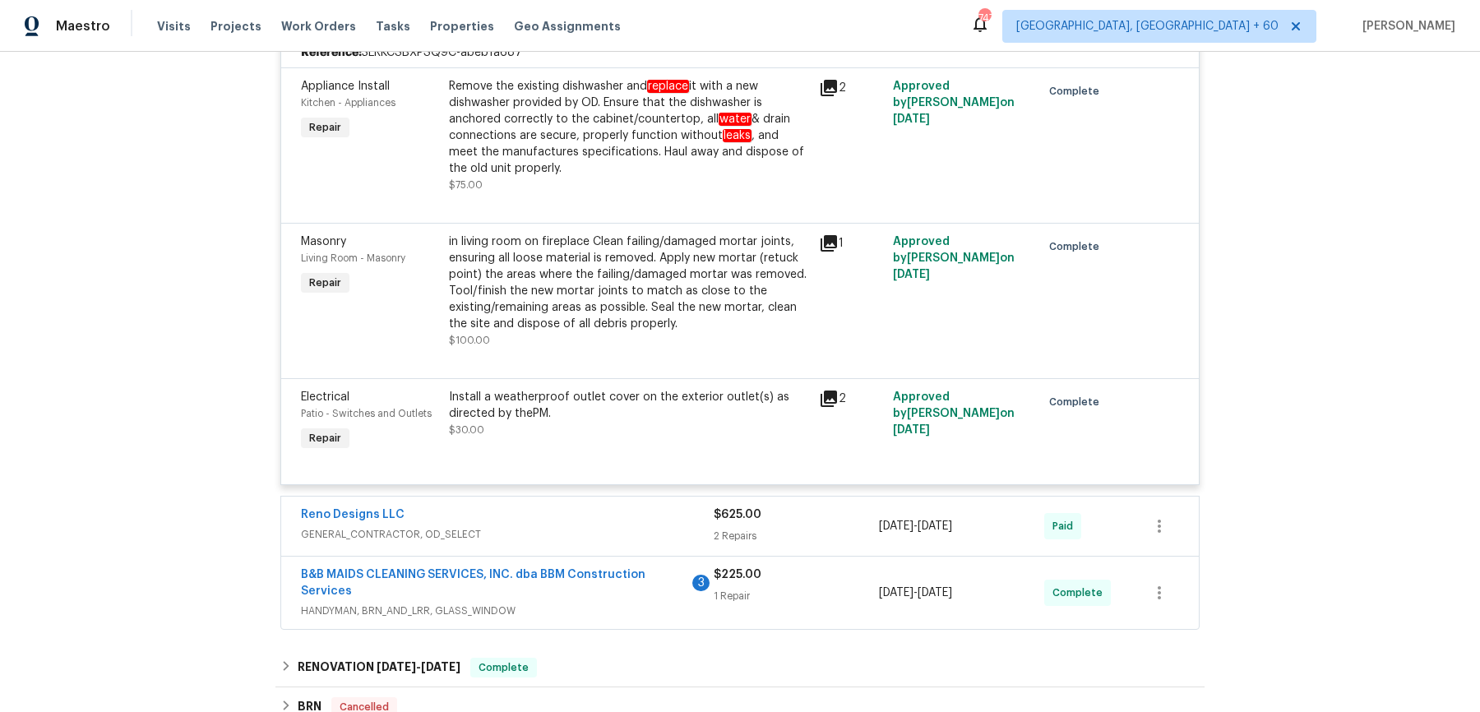
click at [587, 510] on div "Reno Designs LLC" at bounding box center [507, 517] width 413 height 20
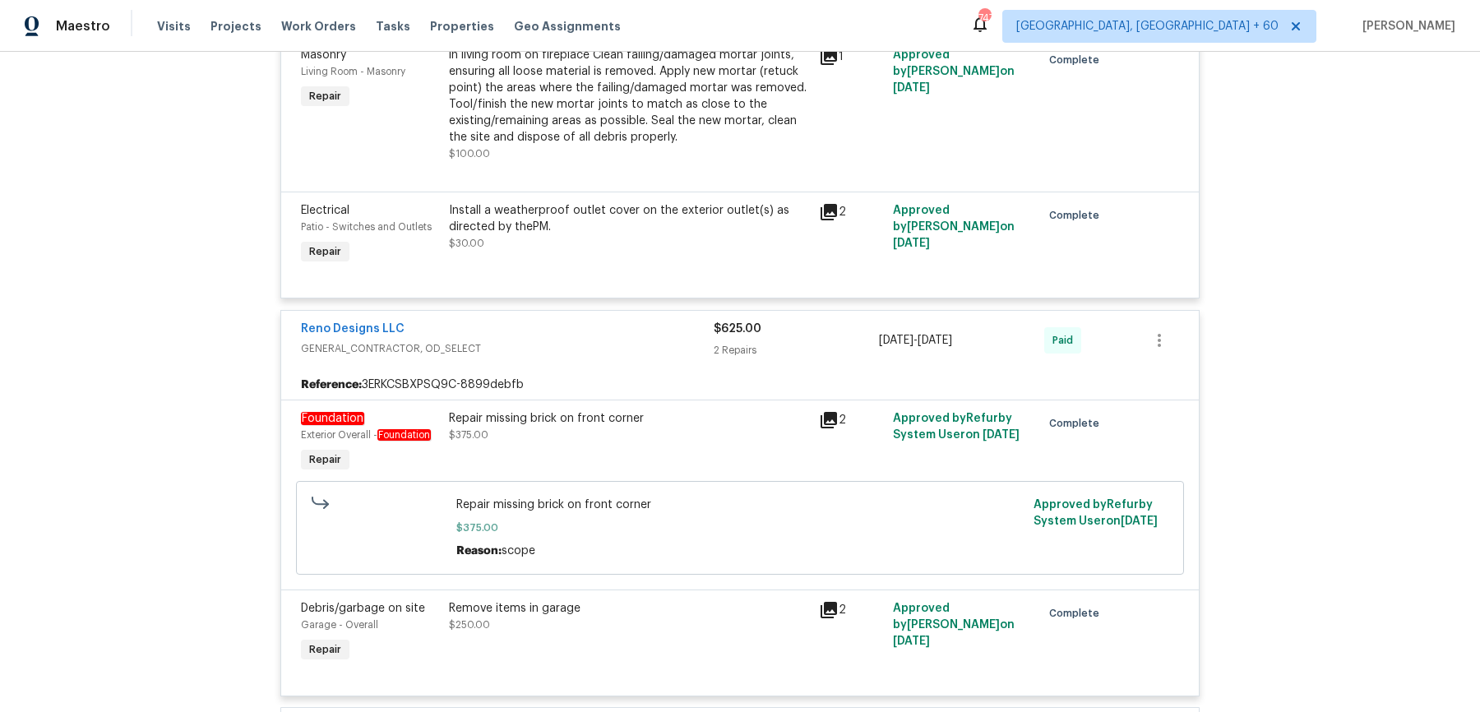
scroll to position [3022, 0]
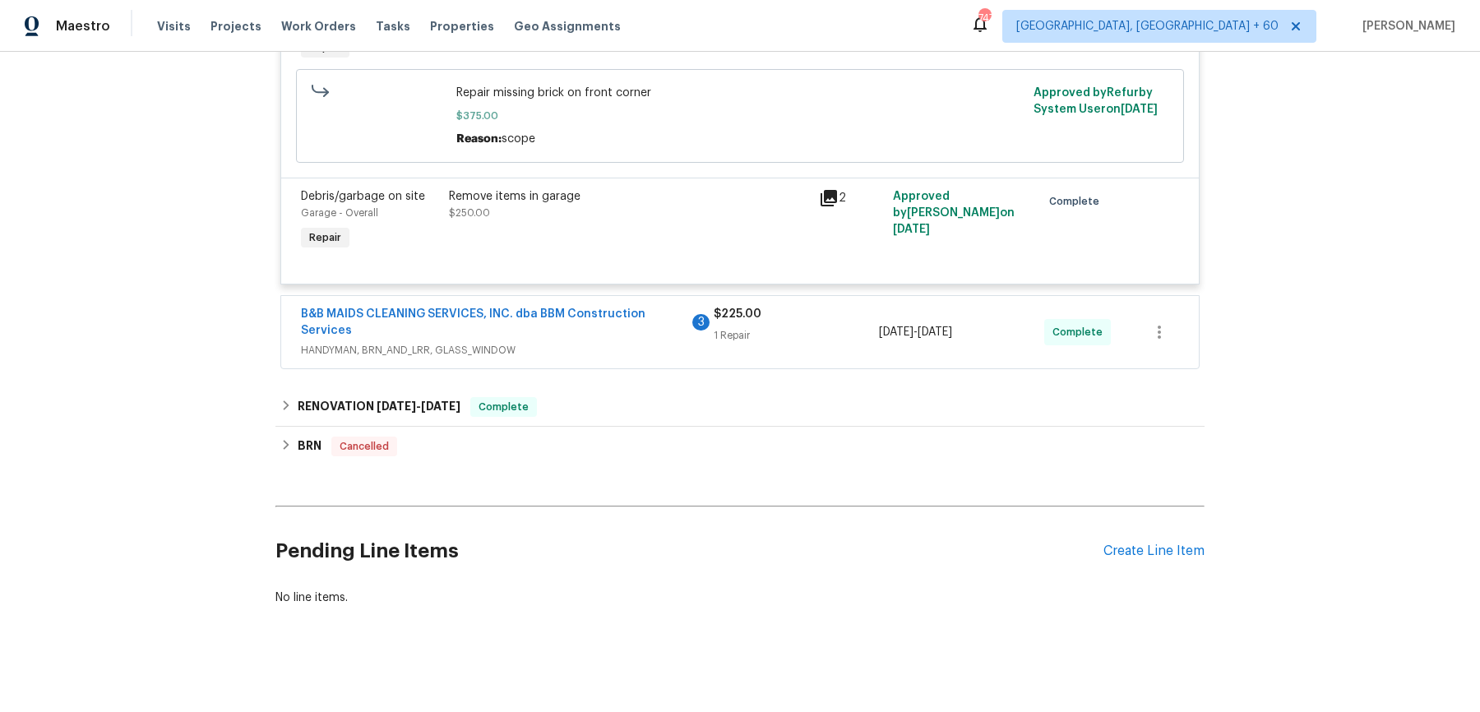
click at [663, 347] on span "HANDYMAN, BRN_AND_LRR, GLASS_WINDOW" at bounding box center [507, 350] width 413 height 16
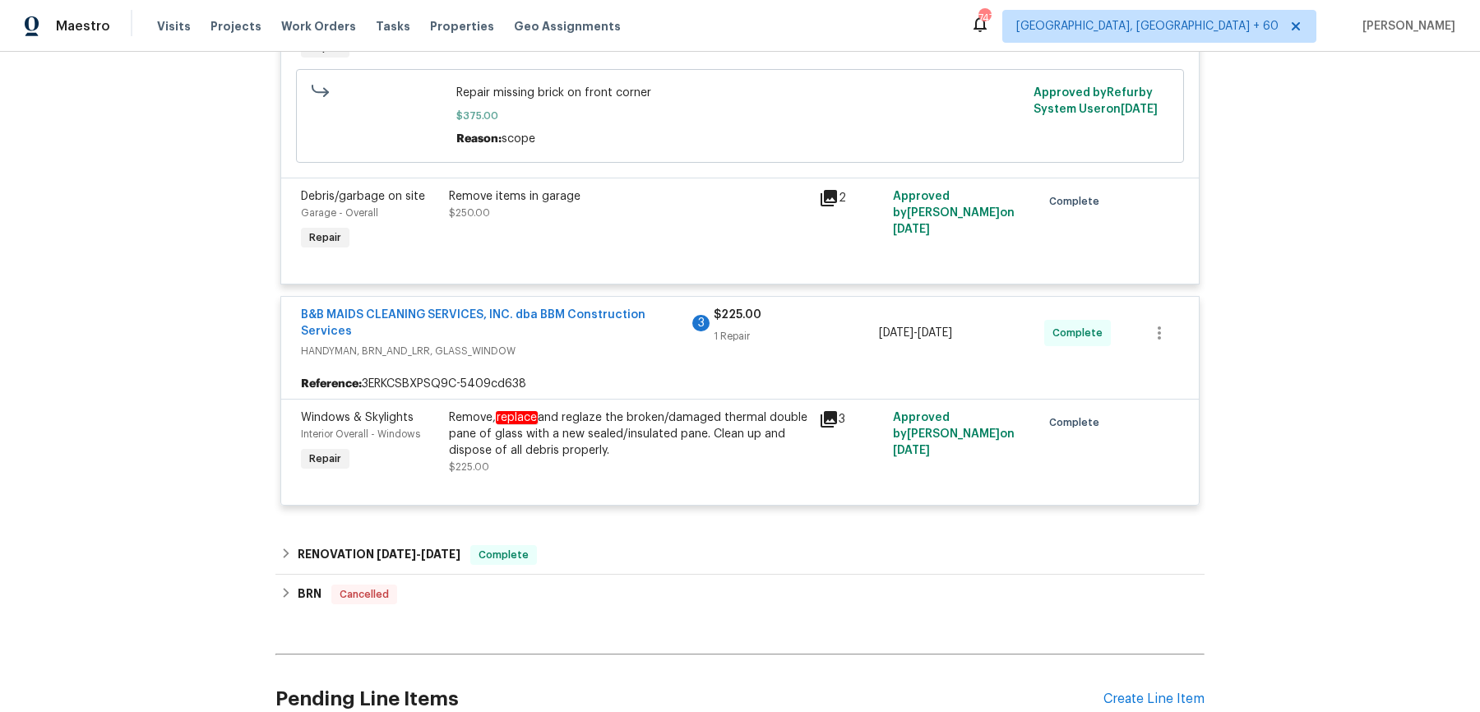
scroll to position [3170, 0]
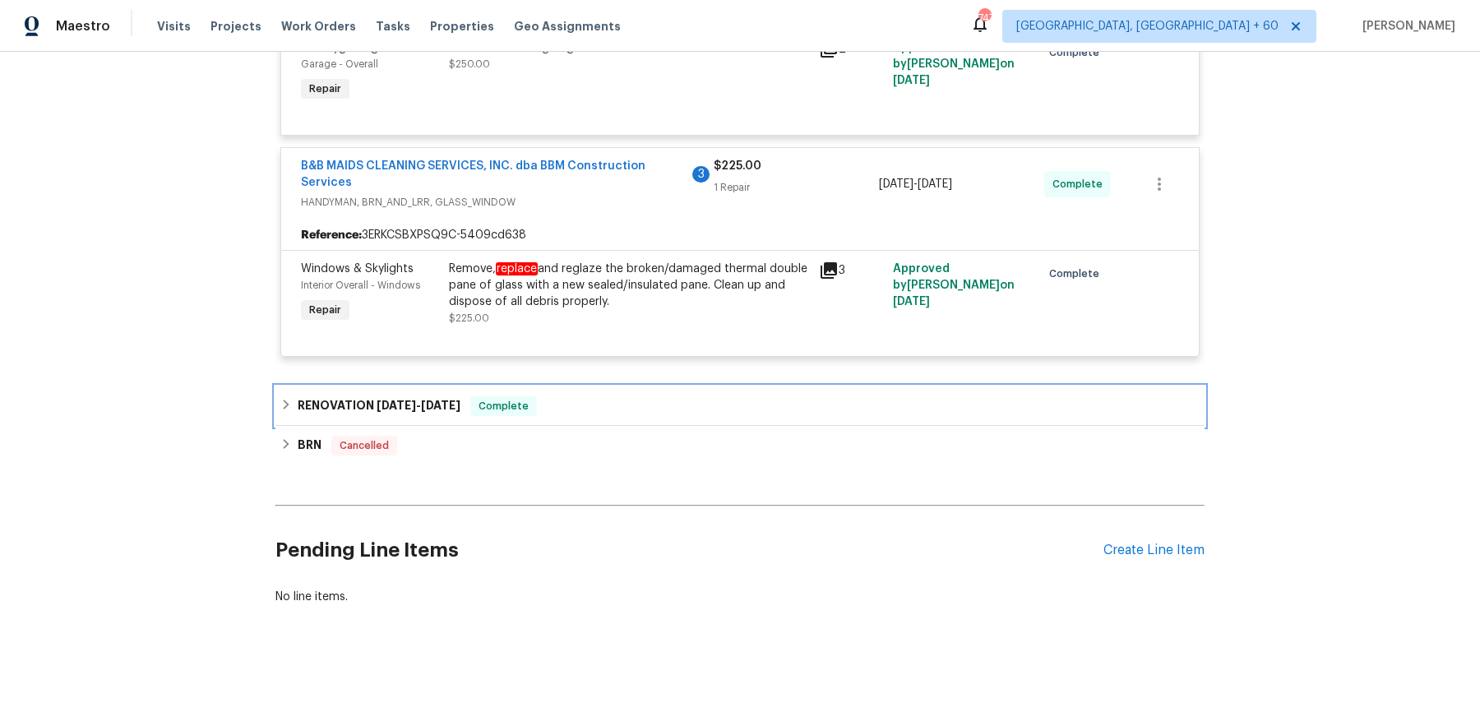
click at [617, 396] on div "RENOVATION 6/16/25 - 7/18/25 Complete" at bounding box center [739, 406] width 919 height 20
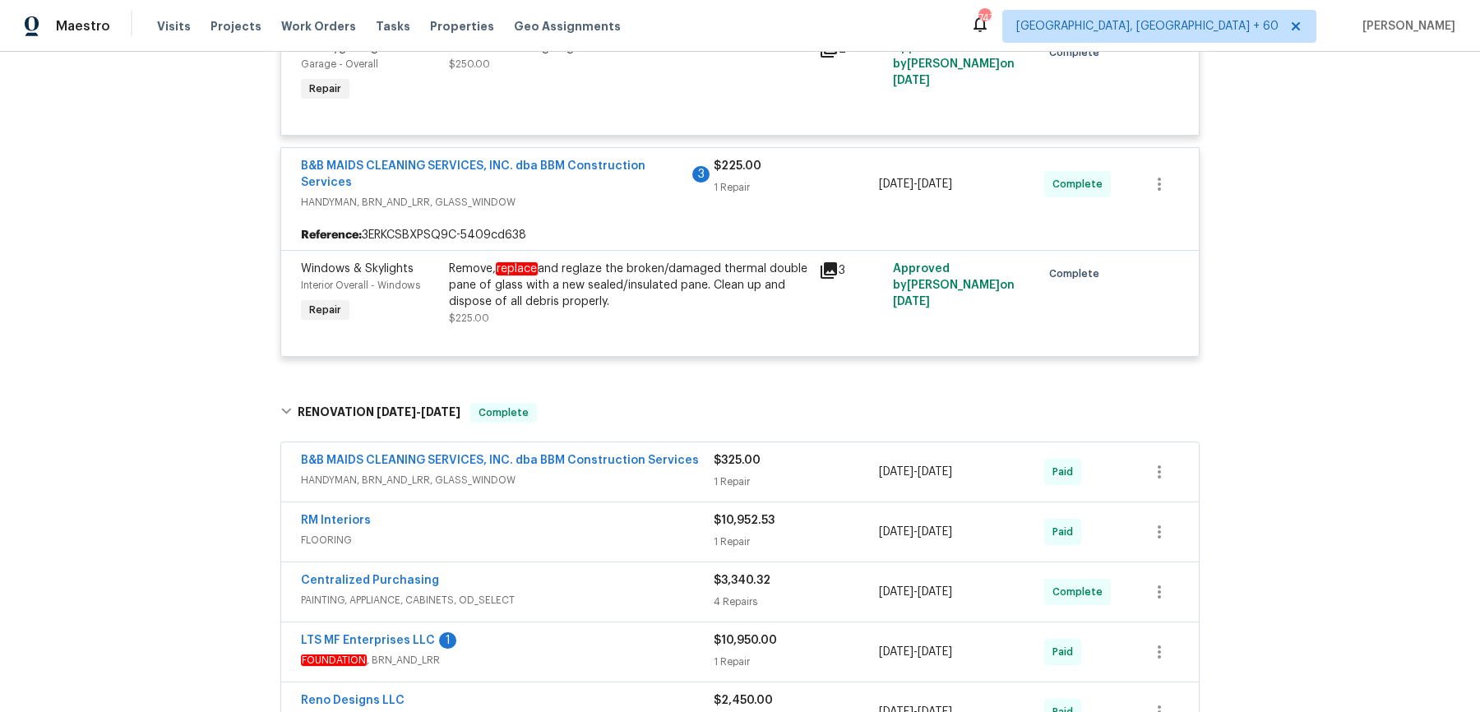
click at [614, 485] on div "B&B MAIDS CLEANING SERVICES, INC. dba BBM Construction Services HANDYMAN, BRN_A…" at bounding box center [507, 471] width 413 height 39
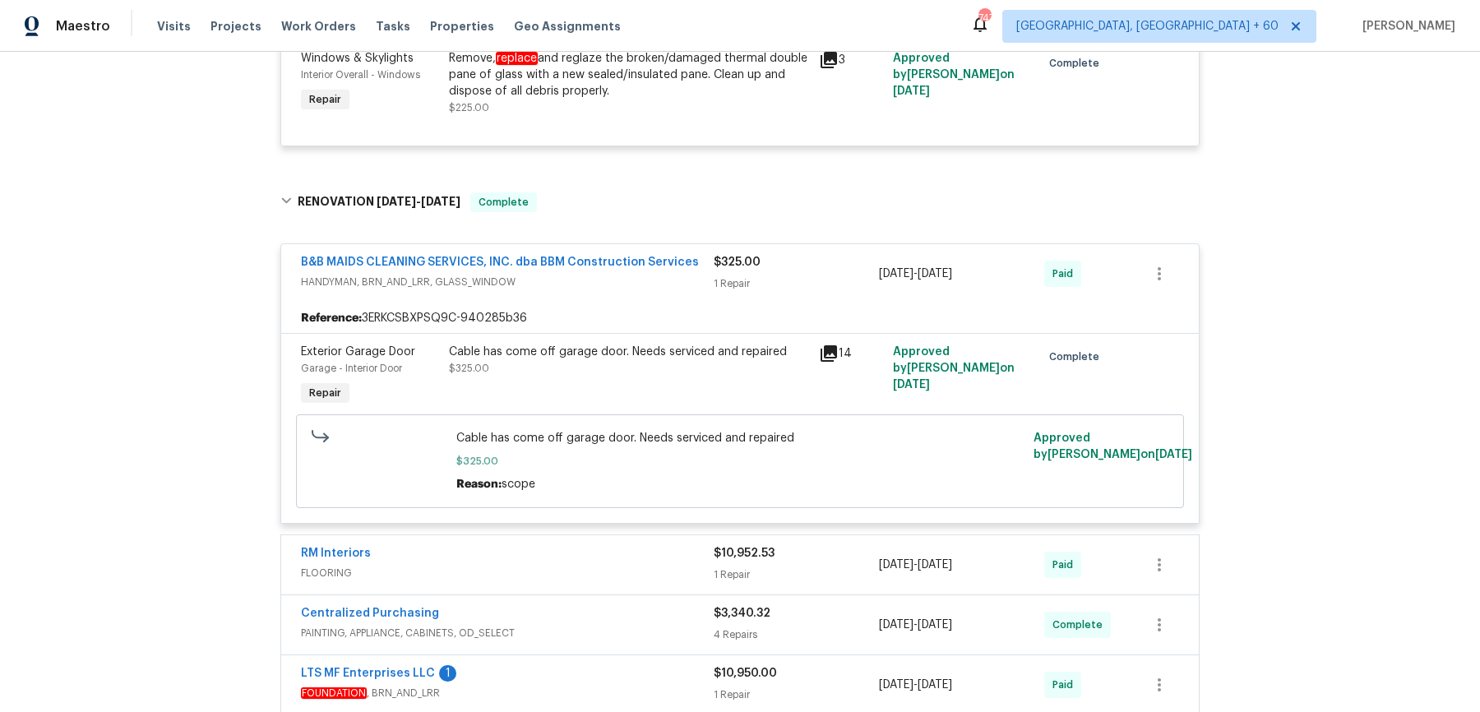
scroll to position [3387, 0]
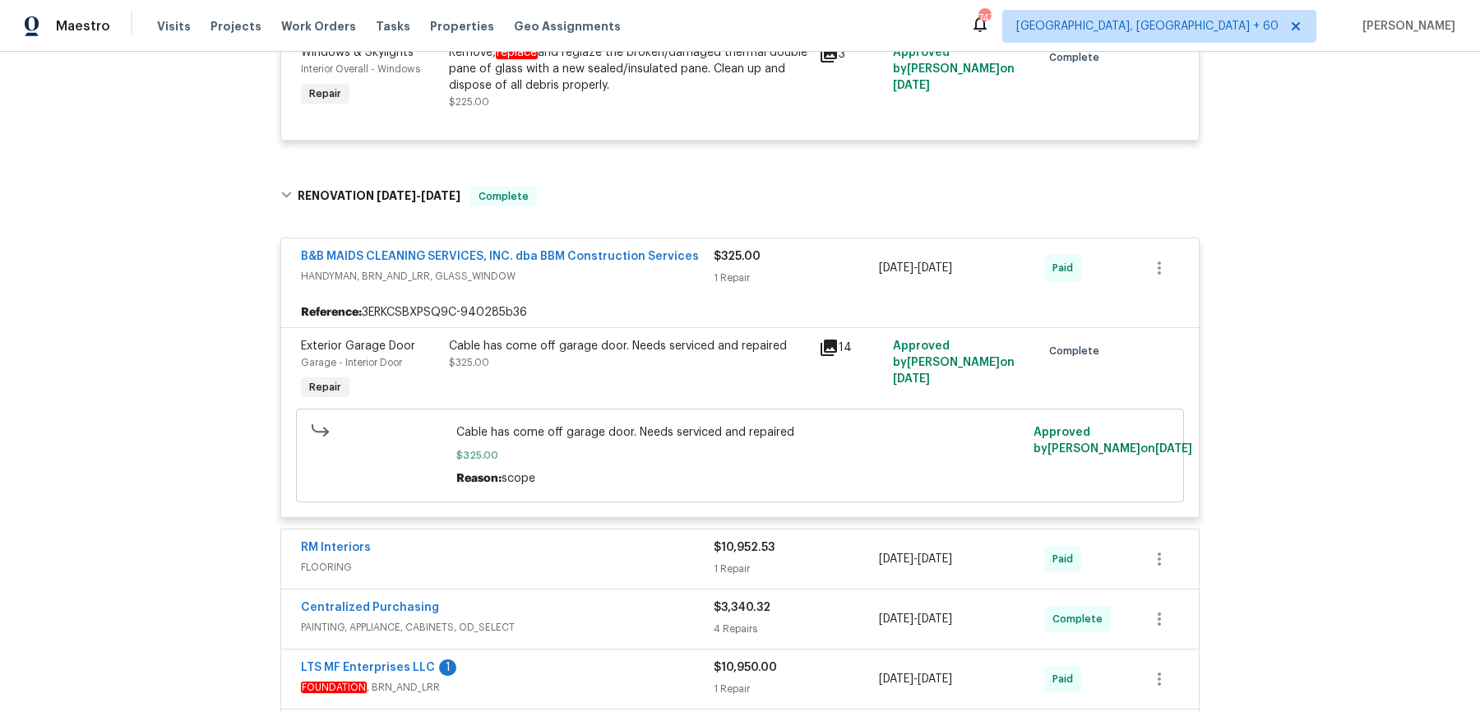
click at [645, 544] on div "RM Interiors" at bounding box center [507, 549] width 413 height 20
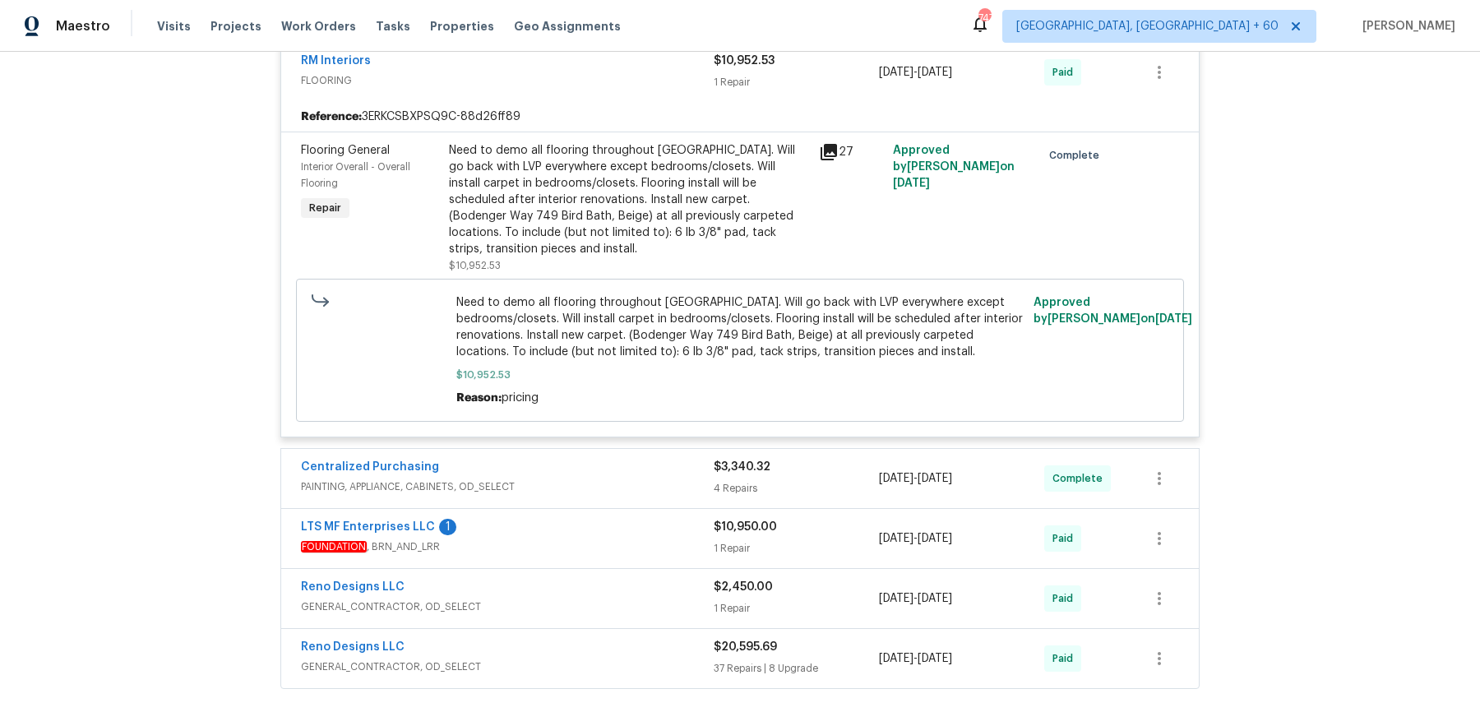
scroll to position [3892, 0]
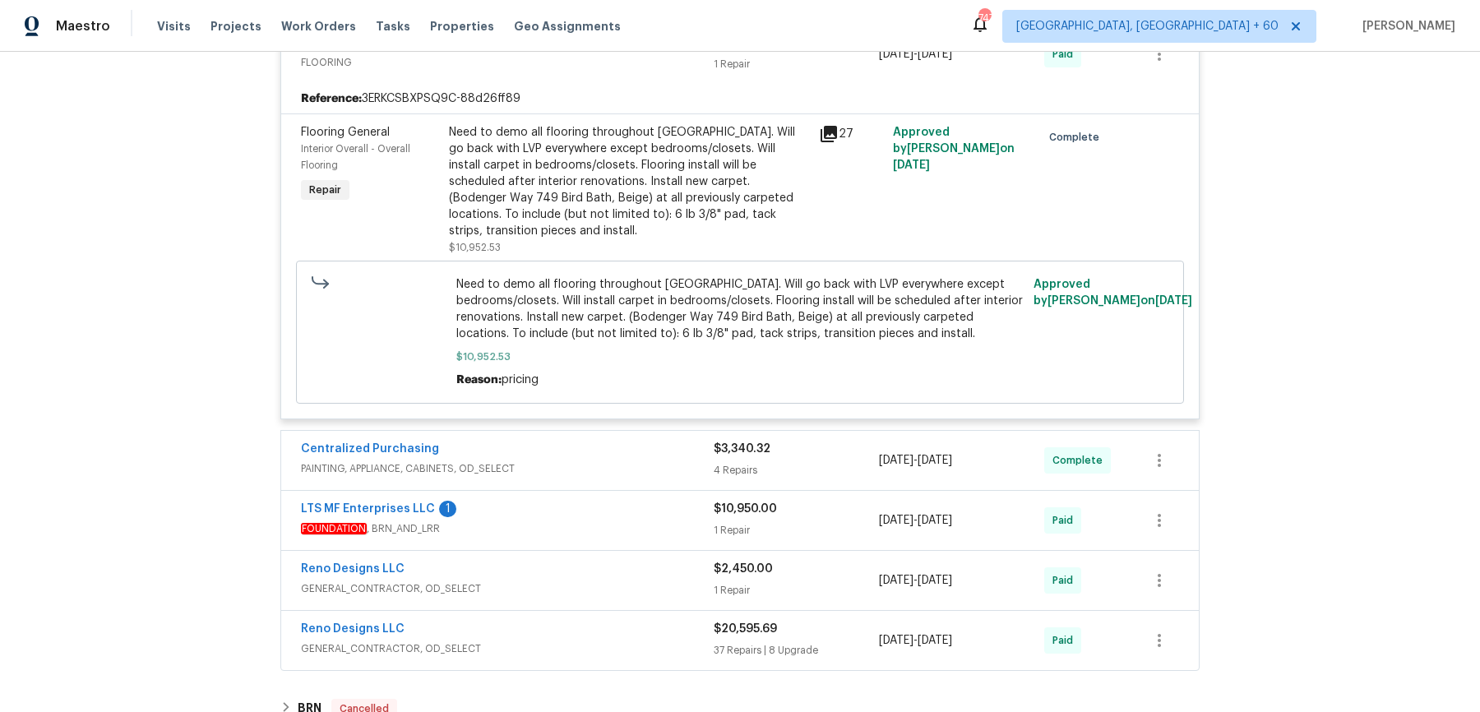
click at [673, 431] on div "Centralized Purchasing PAINTING, APPLIANCE, CABINETS, OD_SELECT $3,340.32 4 Rep…" at bounding box center [740, 460] width 918 height 59
click at [673, 441] on div "Centralized Purchasing" at bounding box center [507, 451] width 413 height 20
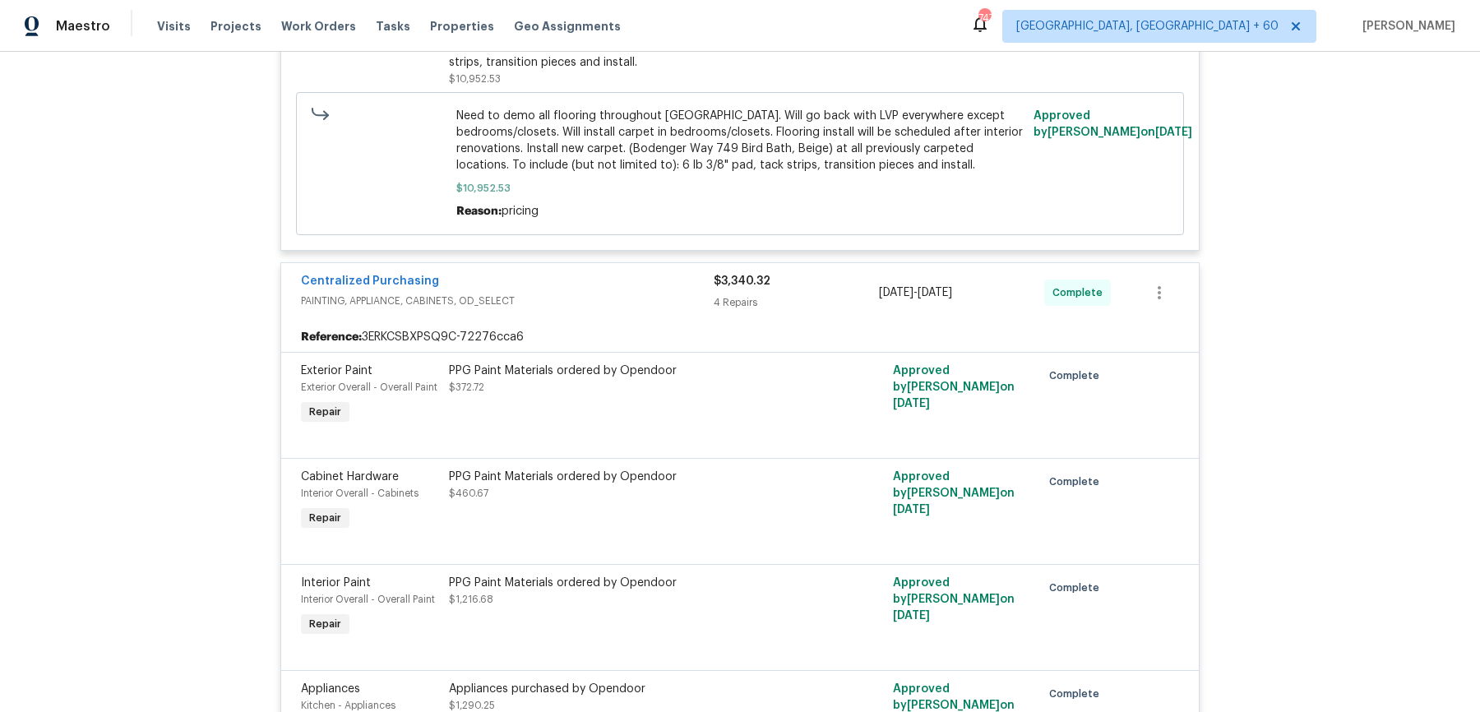
scroll to position [4602, 0]
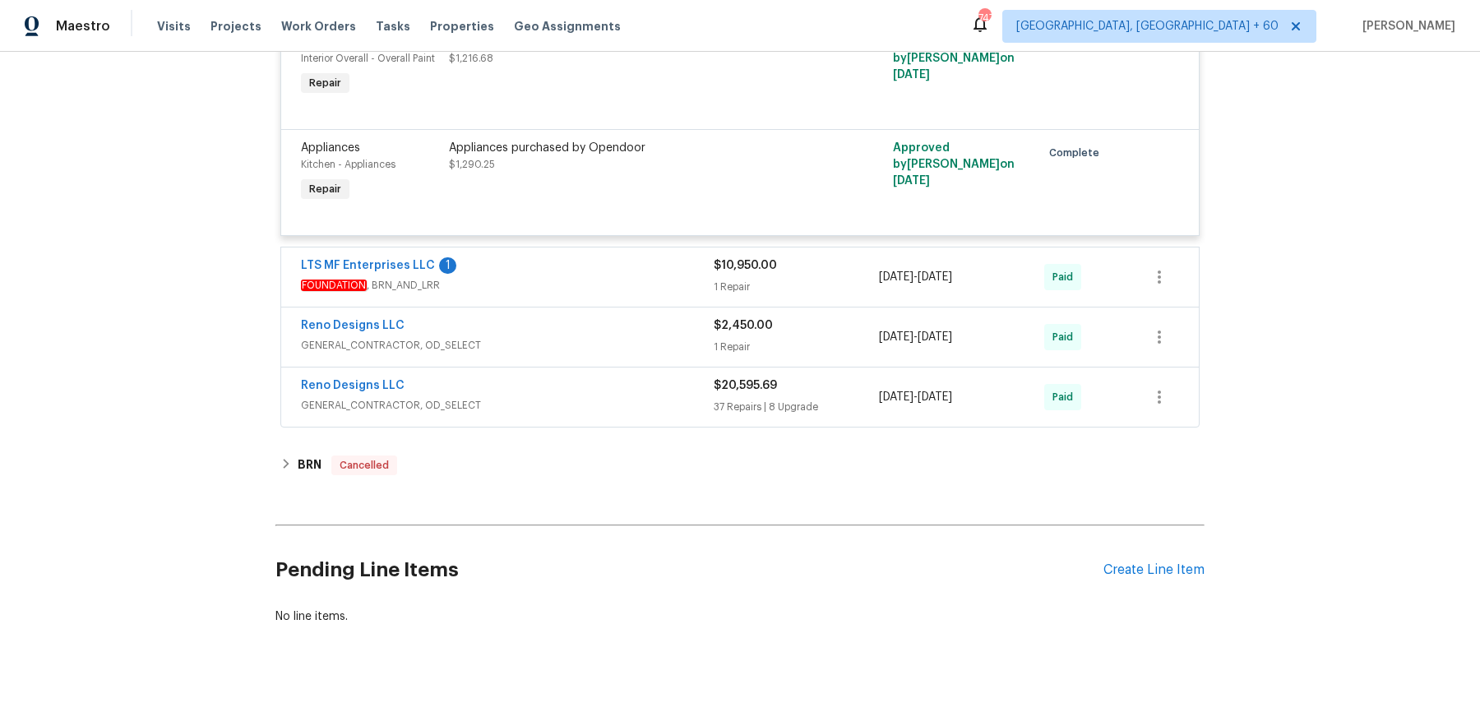
click at [673, 277] on span "FOUNDATION , BRN_AND_LRR" at bounding box center [507, 285] width 413 height 16
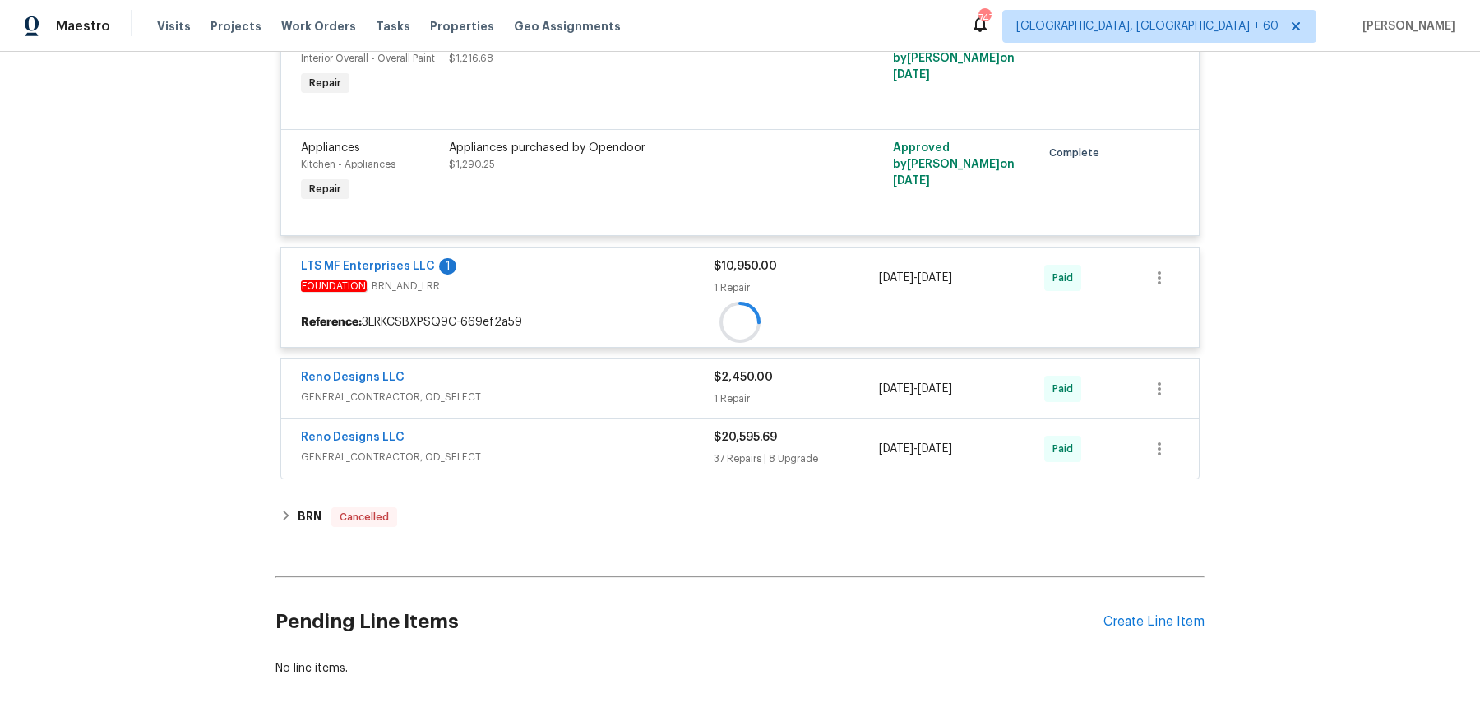
scroll to position [4653, 0]
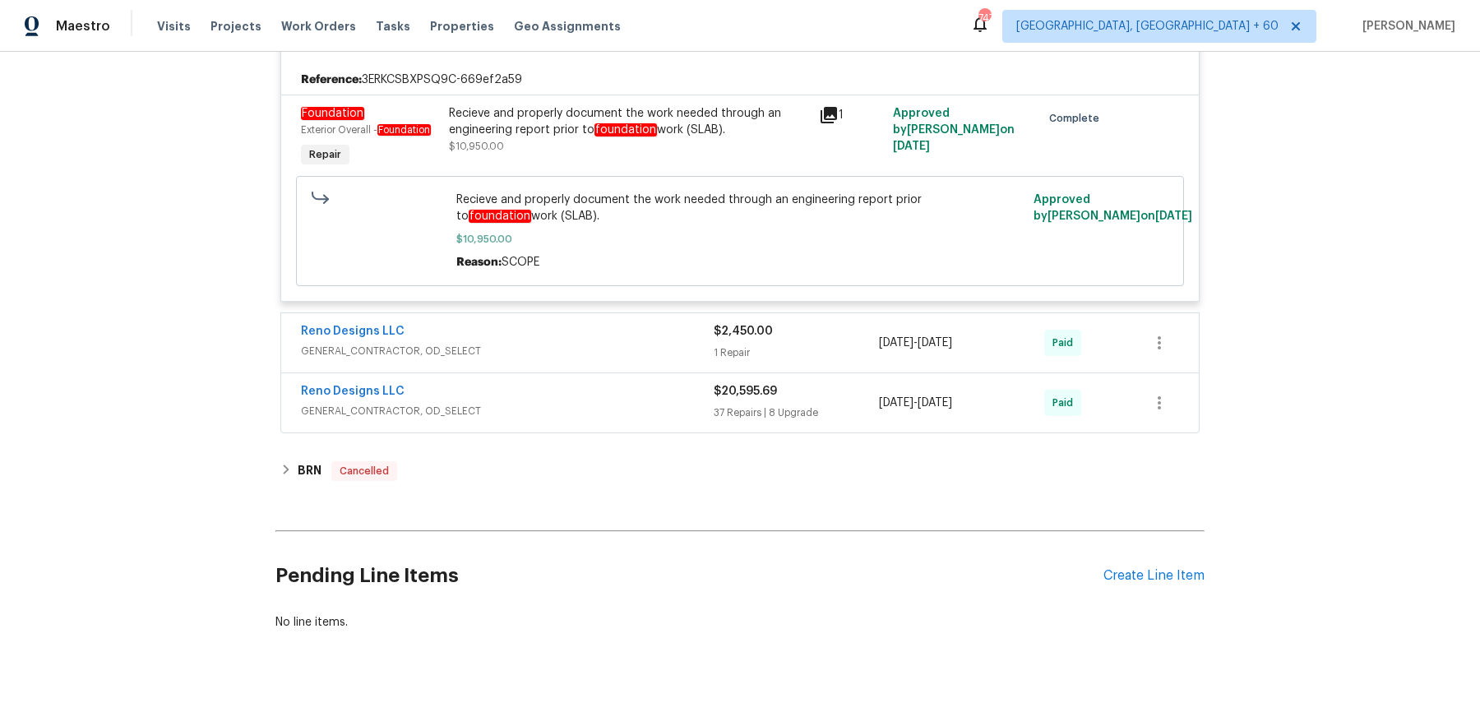
click at [666, 323] on div "Reno Designs LLC" at bounding box center [507, 333] width 413 height 20
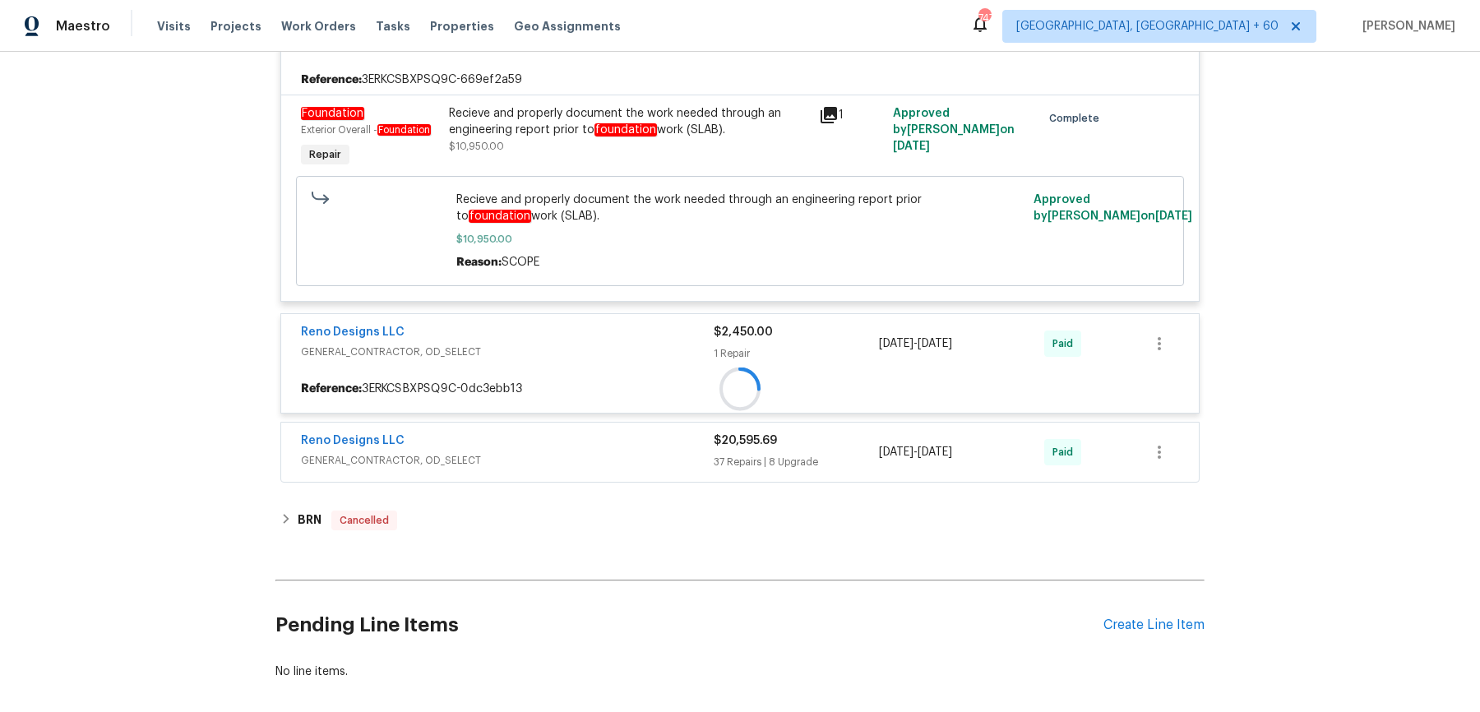
scroll to position [4902, 0]
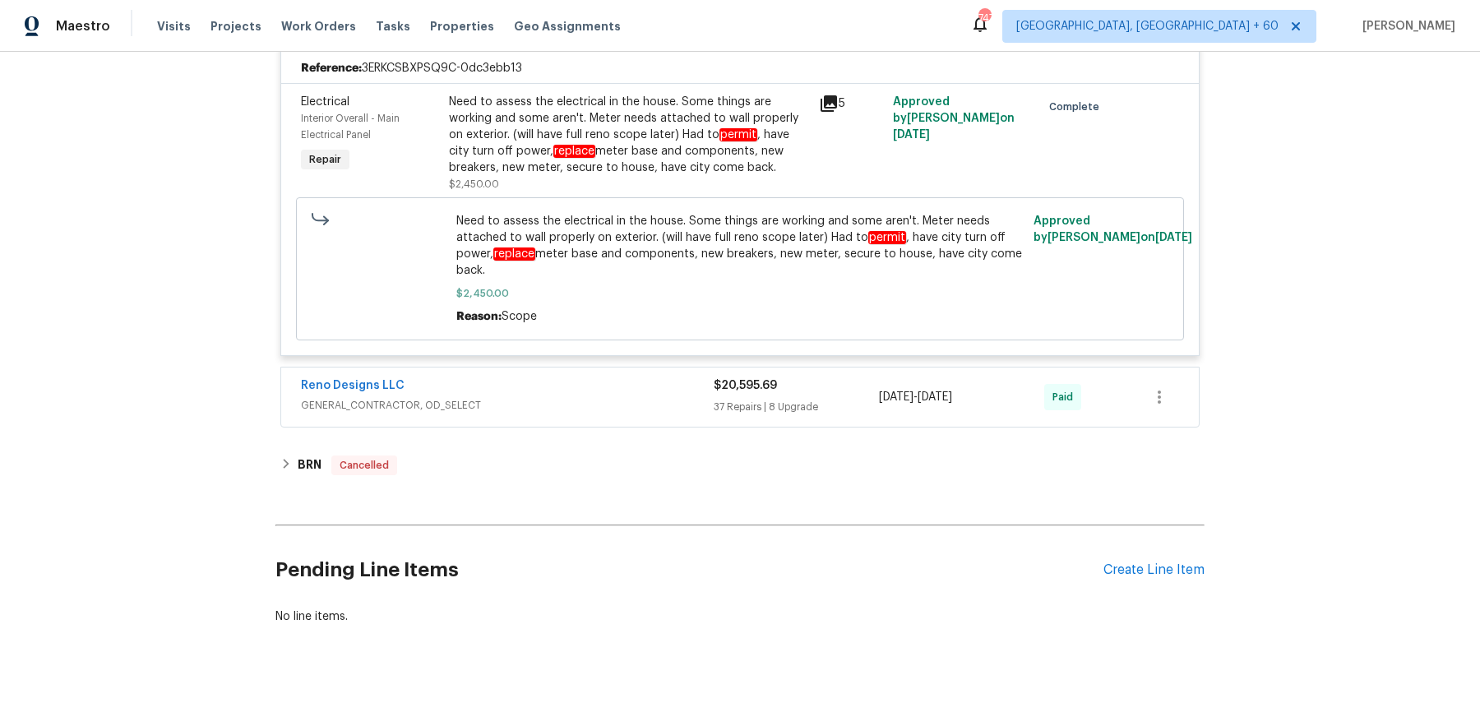
click at [637, 397] on span "GENERAL_CONTRACTOR, OD_SELECT" at bounding box center [507, 405] width 413 height 16
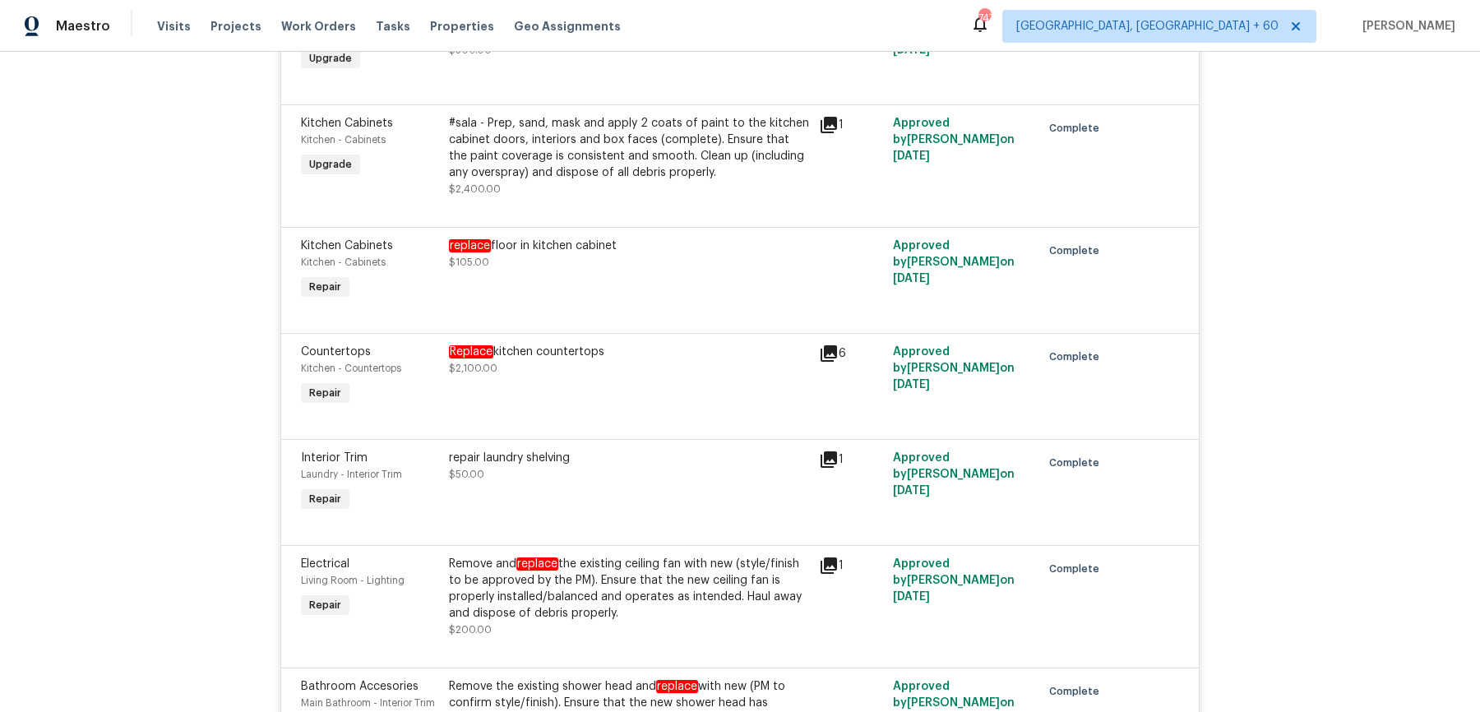
scroll to position [11066, 0]
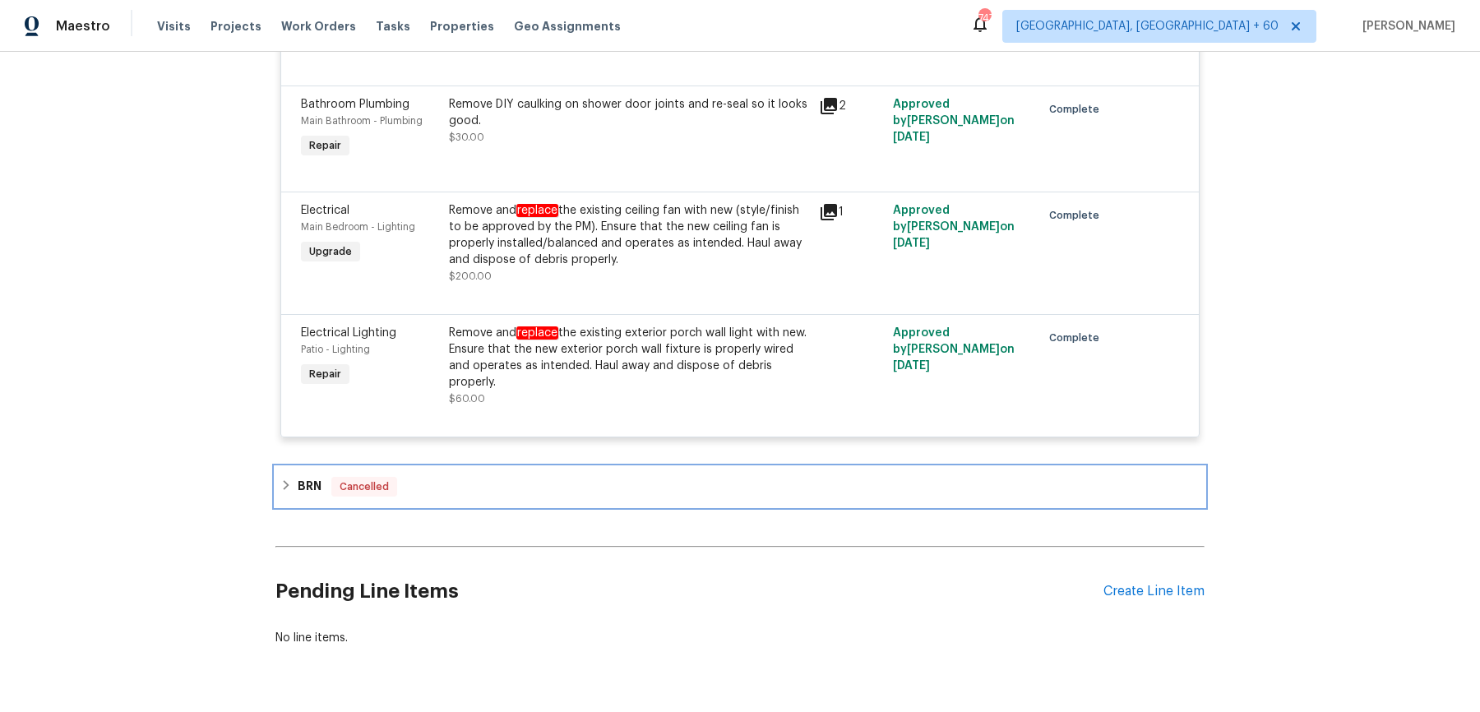
click at [599, 477] on div "BRN Cancelled" at bounding box center [739, 487] width 919 height 20
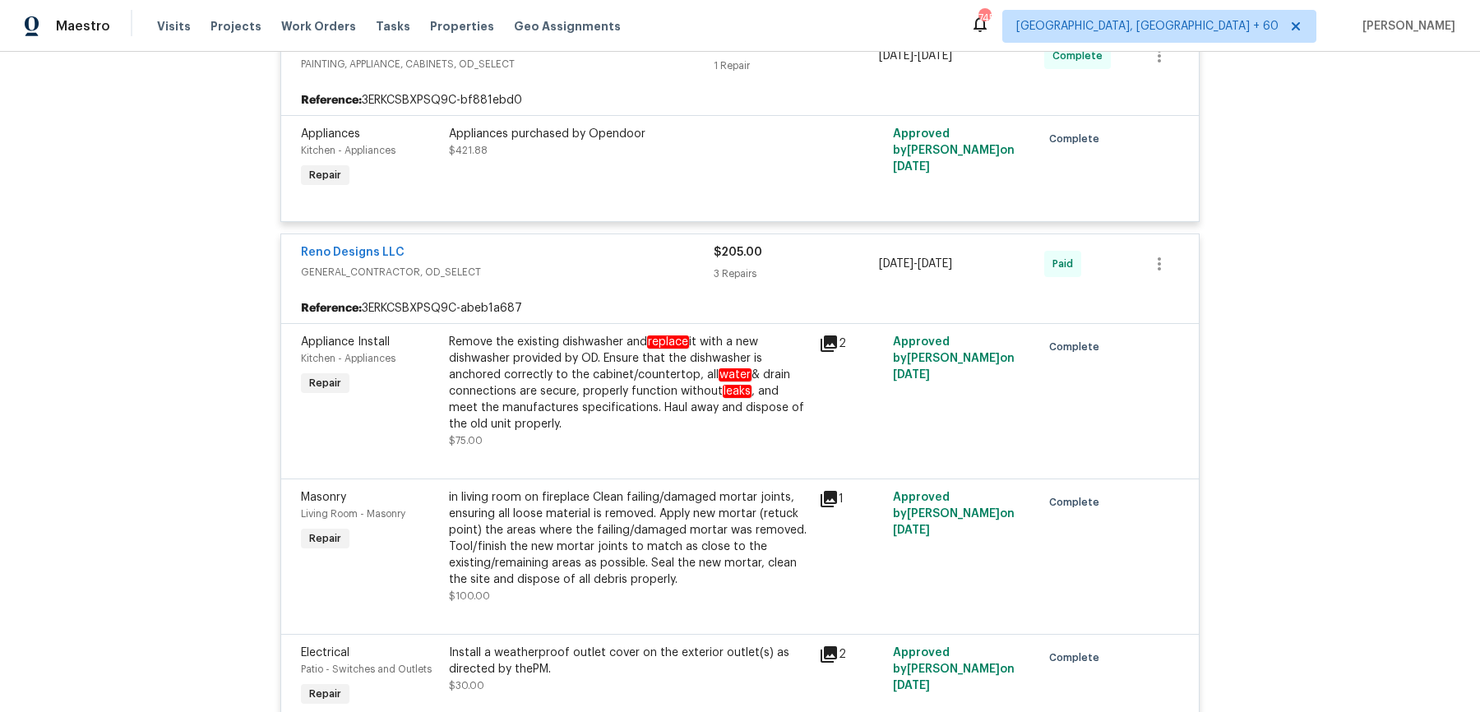
scroll to position [0, 0]
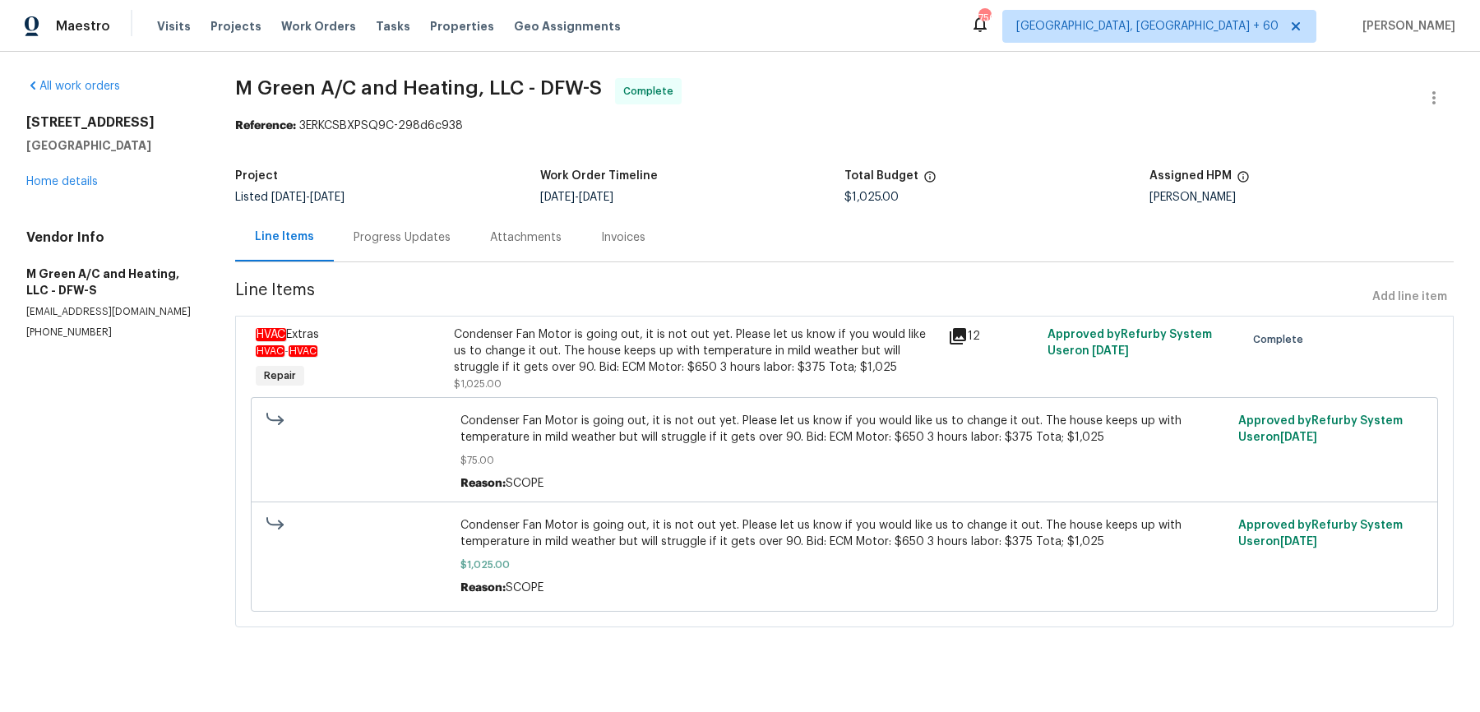
click at [384, 226] on div "Progress Updates" at bounding box center [402, 237] width 137 height 49
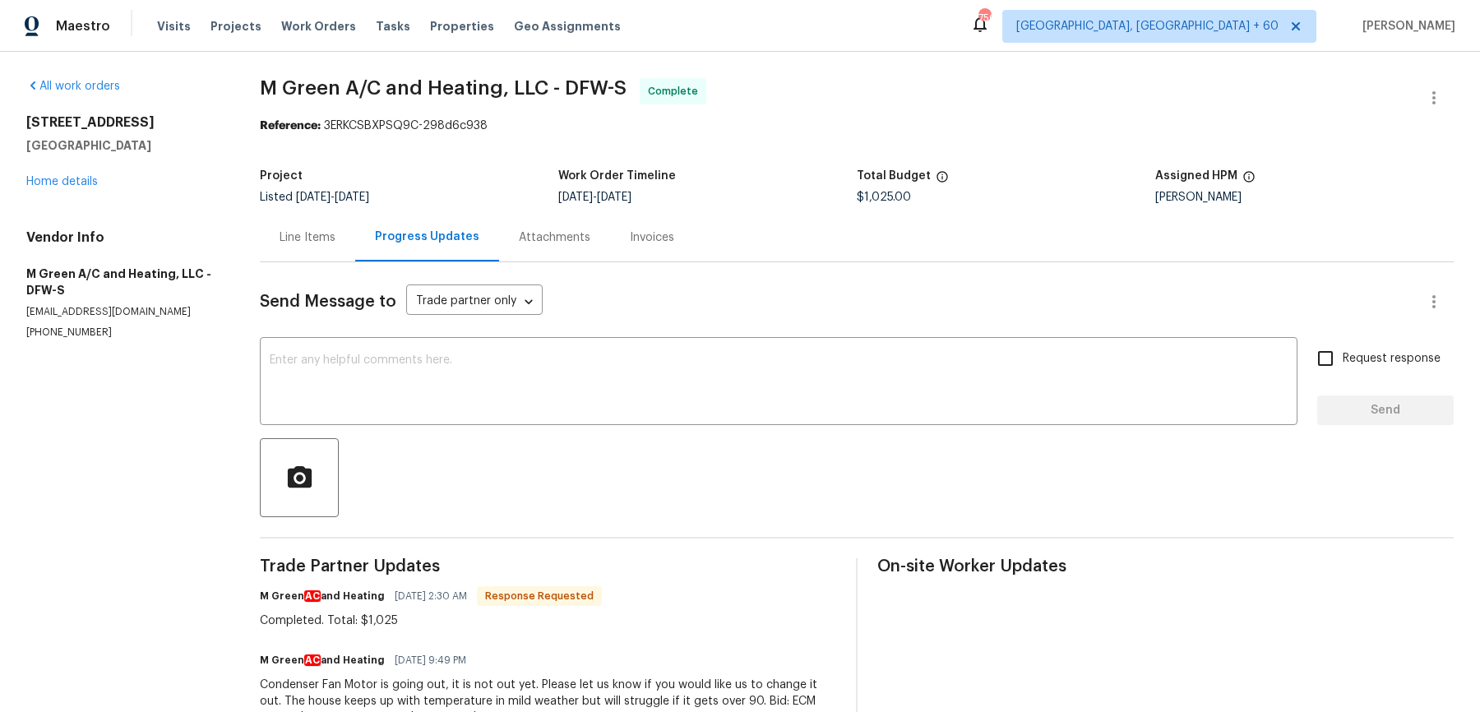
scroll to position [123, 0]
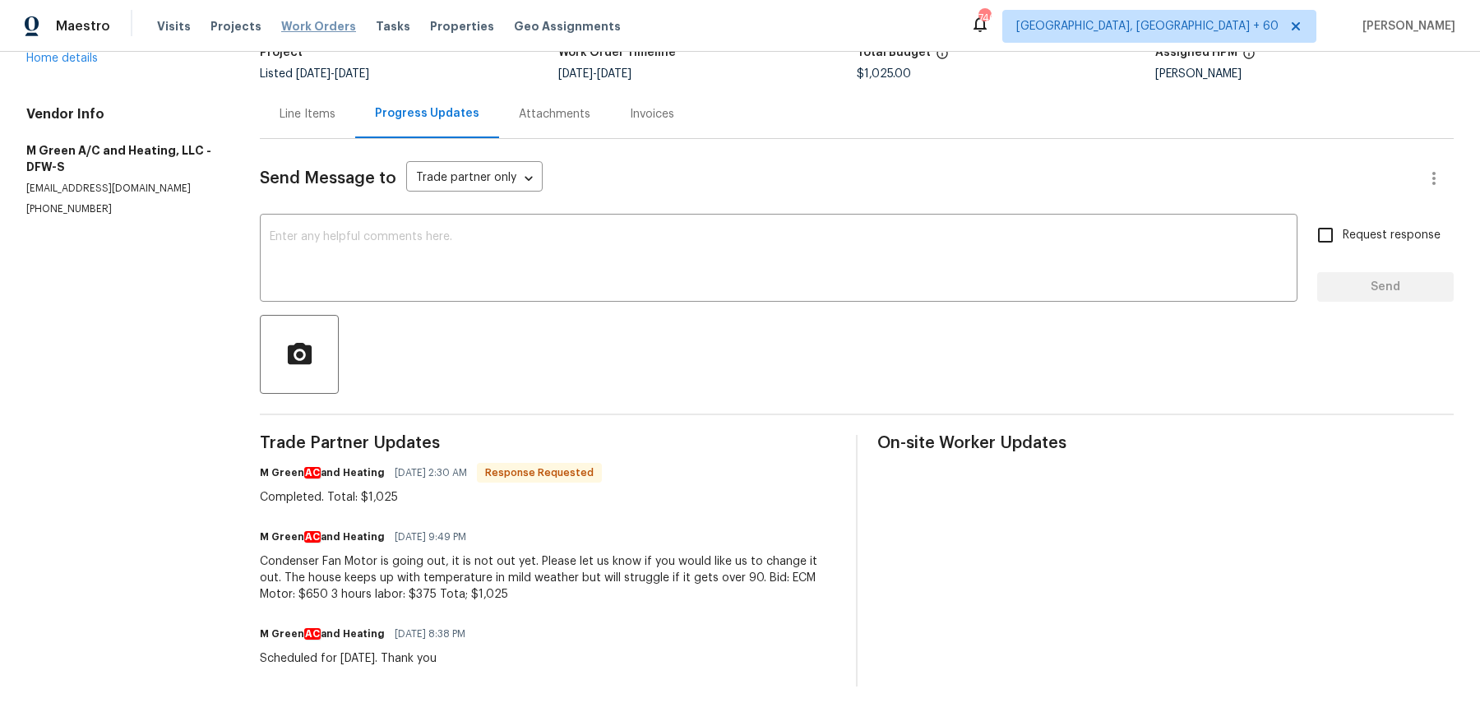
click at [296, 21] on span "Work Orders" at bounding box center [318, 26] width 75 height 16
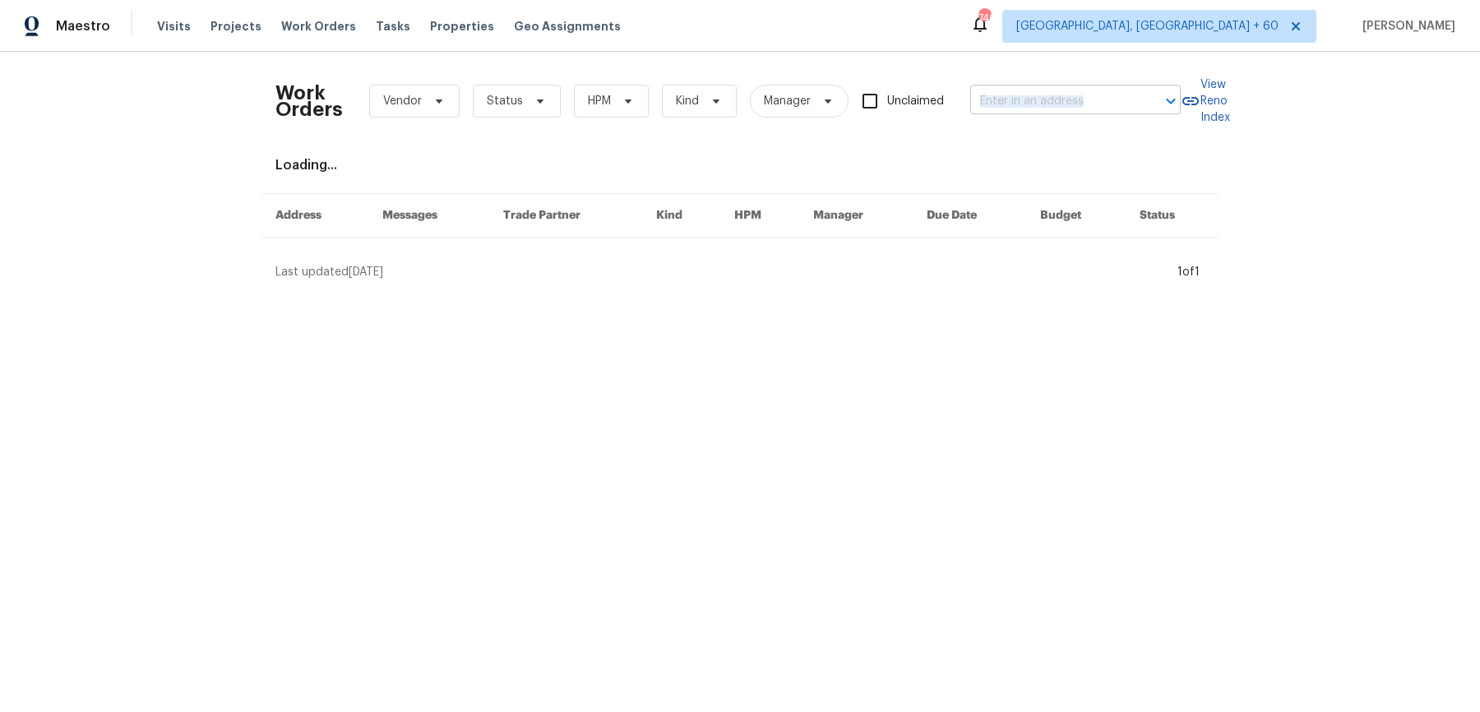
click at [1054, 113] on div "Work Orders Vendor Status HPM Kind Manager Unclaimed ​" at bounding box center [728, 101] width 905 height 72
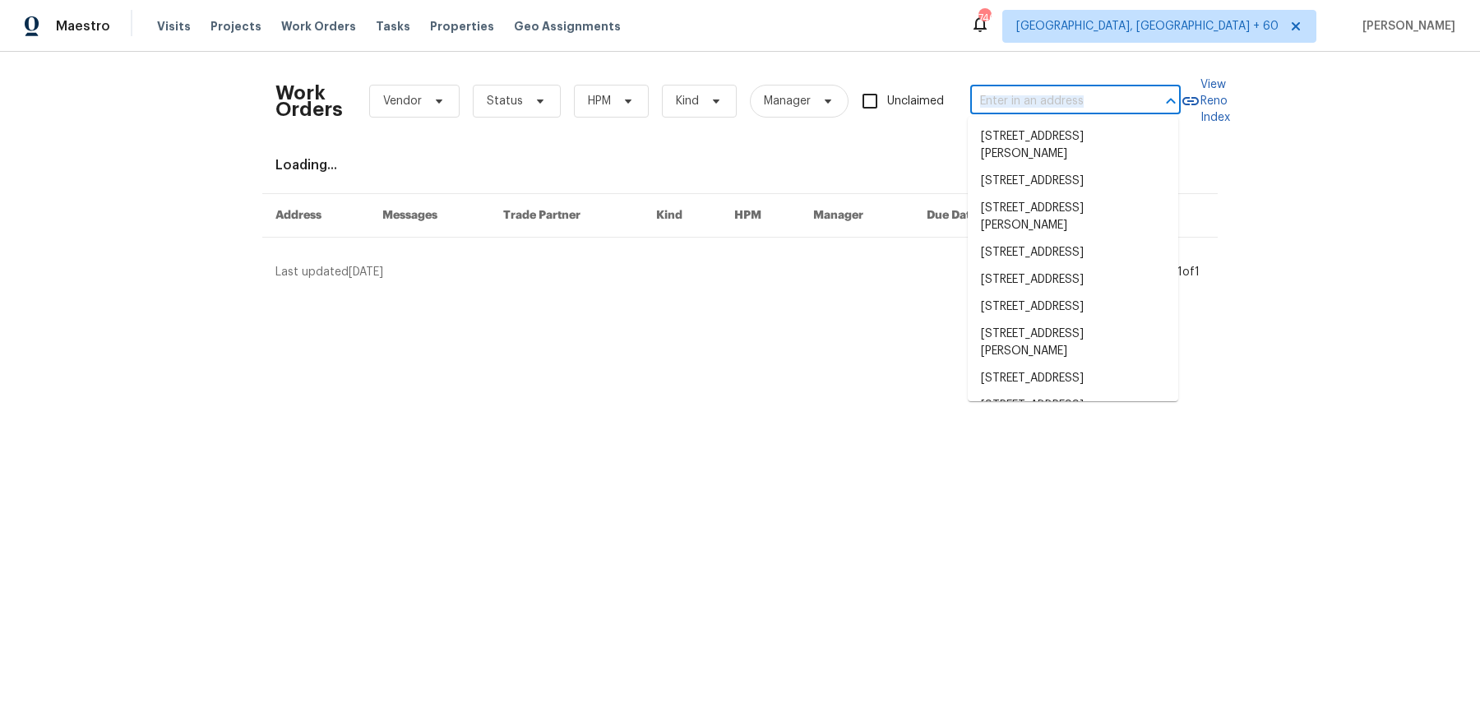
click at [1057, 104] on input "text" at bounding box center [1052, 101] width 164 height 25
paste input "503 Rendezvous Rd Acworth, GA 30102"
type input "503 Rendezvous Rd Acworth, GA 30102"
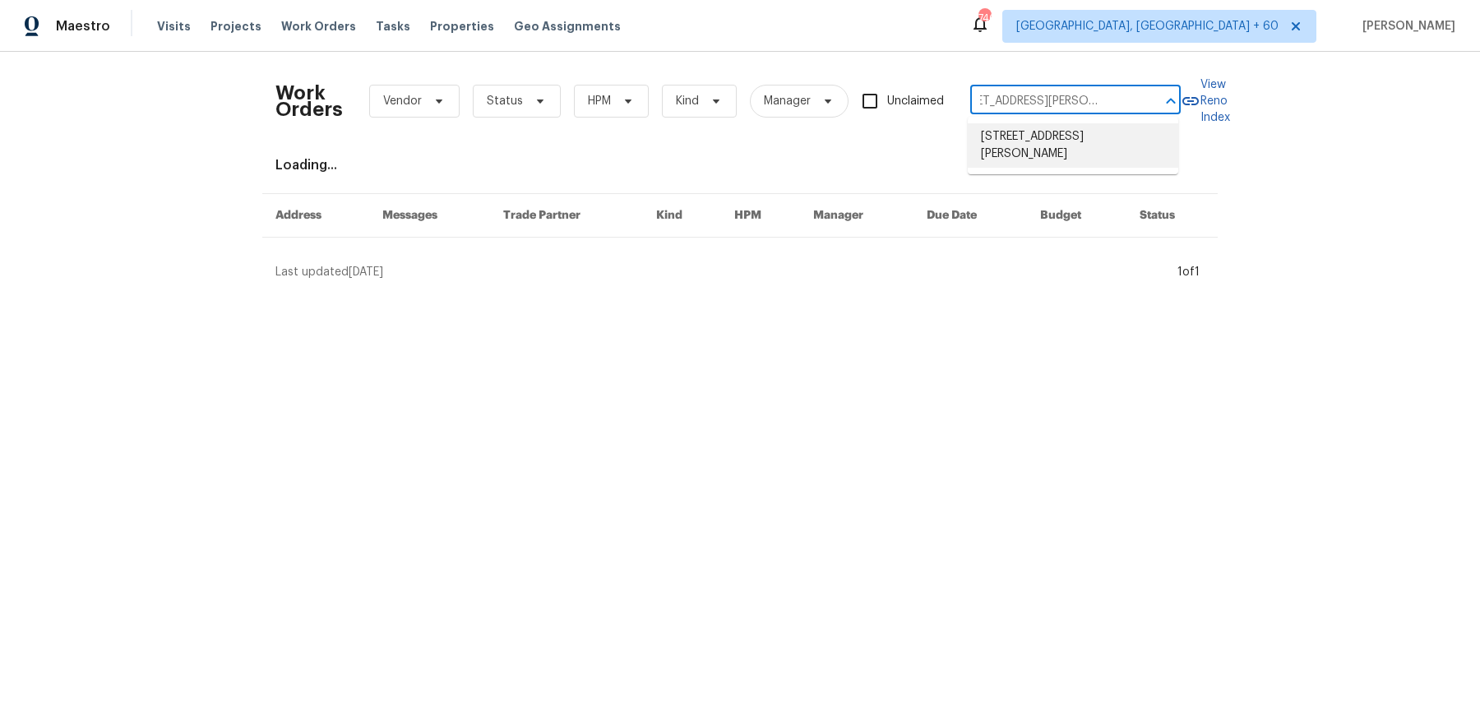
click at [1039, 130] on li "503 Rendezvous Rd, Acworth, GA 30102" at bounding box center [1073, 145] width 211 height 44
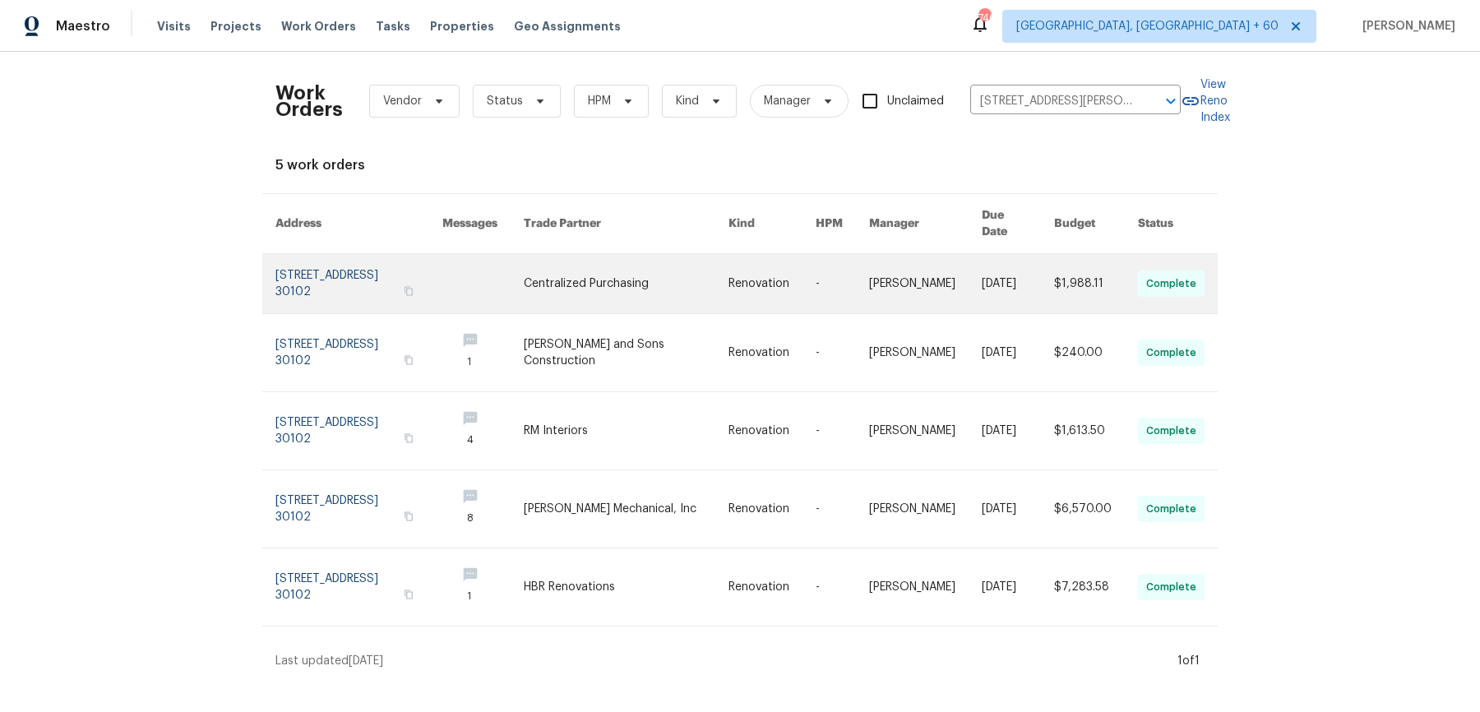
click at [941, 254] on link at bounding box center [925, 283] width 113 height 59
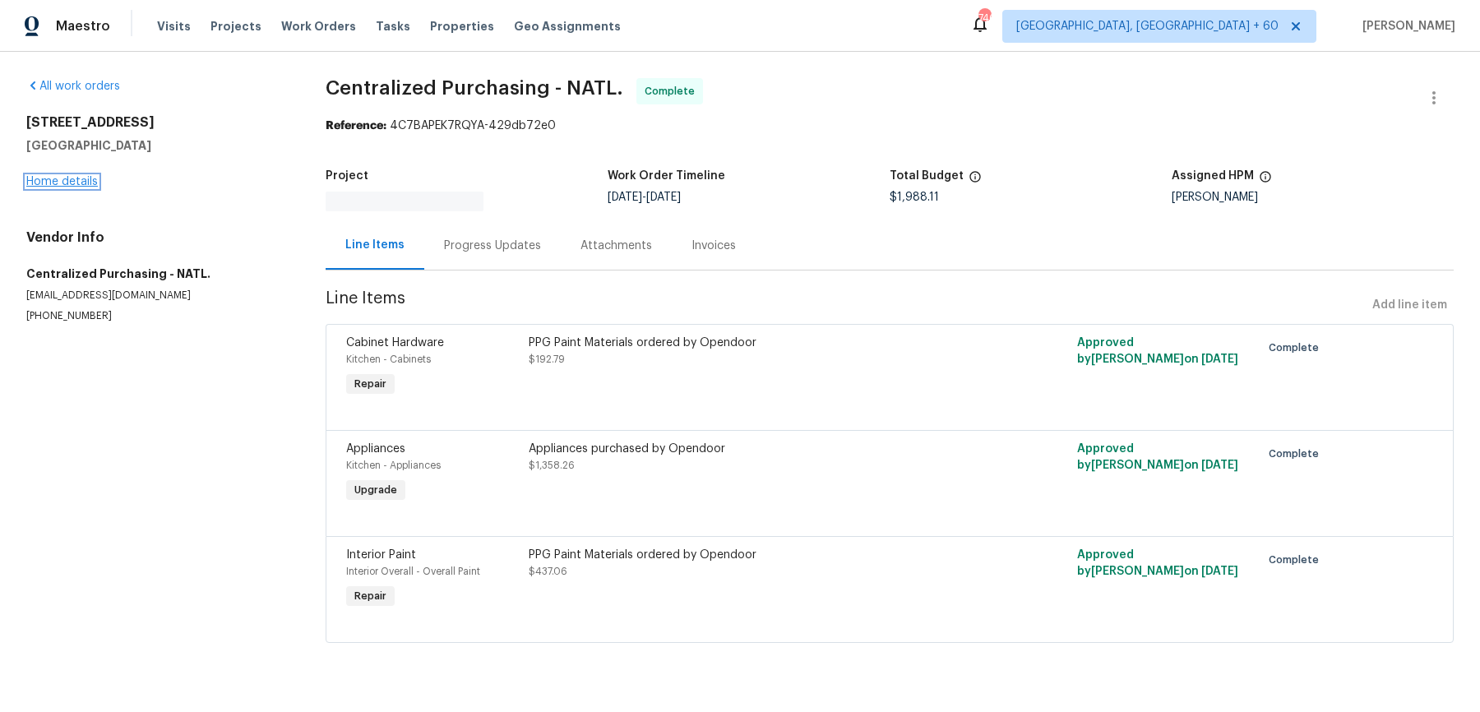
click at [81, 184] on link "Home details" at bounding box center [62, 182] width 72 height 12
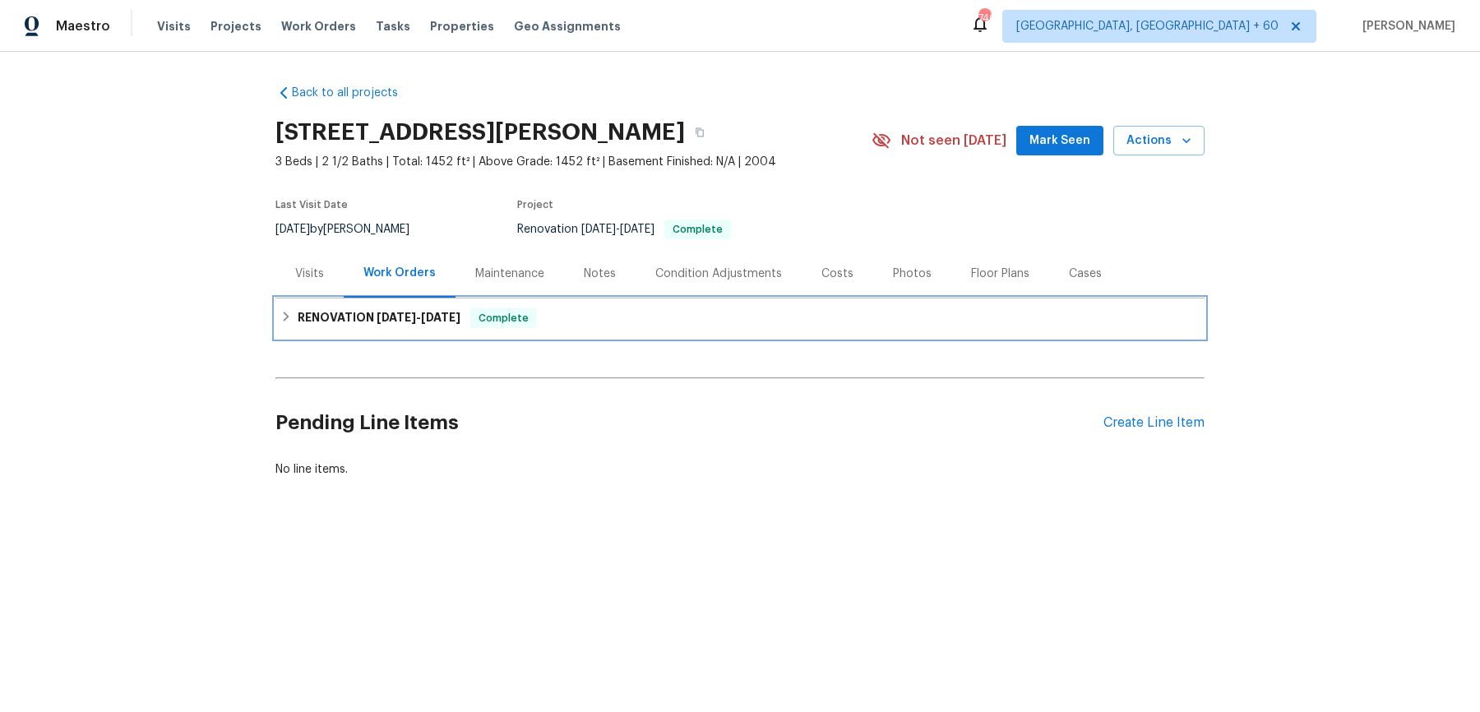
click at [565, 328] on div "RENOVATION 9/23/25 - 10/2/25 Complete" at bounding box center [740, 318] width 929 height 39
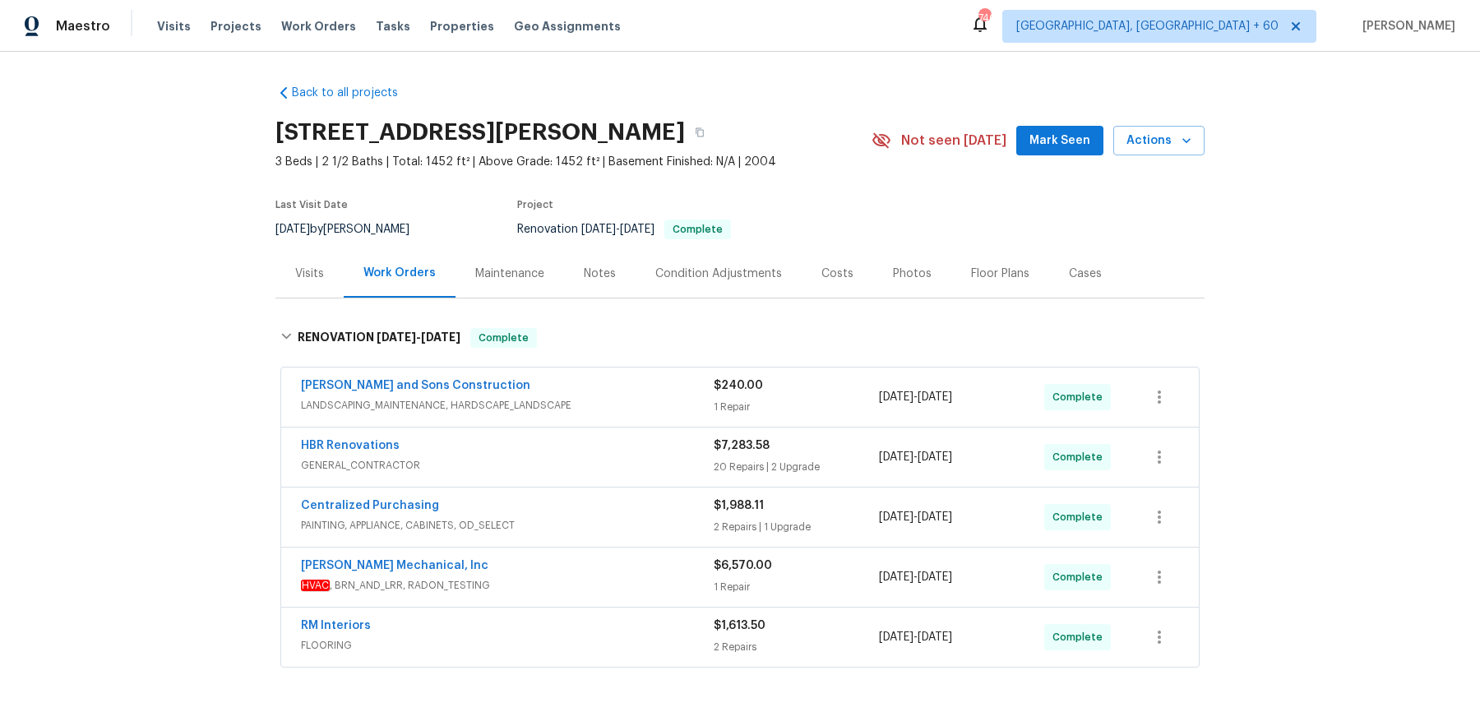
click at [579, 421] on div "Reyes and Sons Construction LANDSCAPING_MAINTENANCE, HARDSCAPE_LANDSCAPE $240.0…" at bounding box center [740, 397] width 918 height 59
click at [592, 410] on span "LANDSCAPING_MAINTENANCE, HARDSCAPE_LANDSCAPE" at bounding box center [507, 405] width 413 height 16
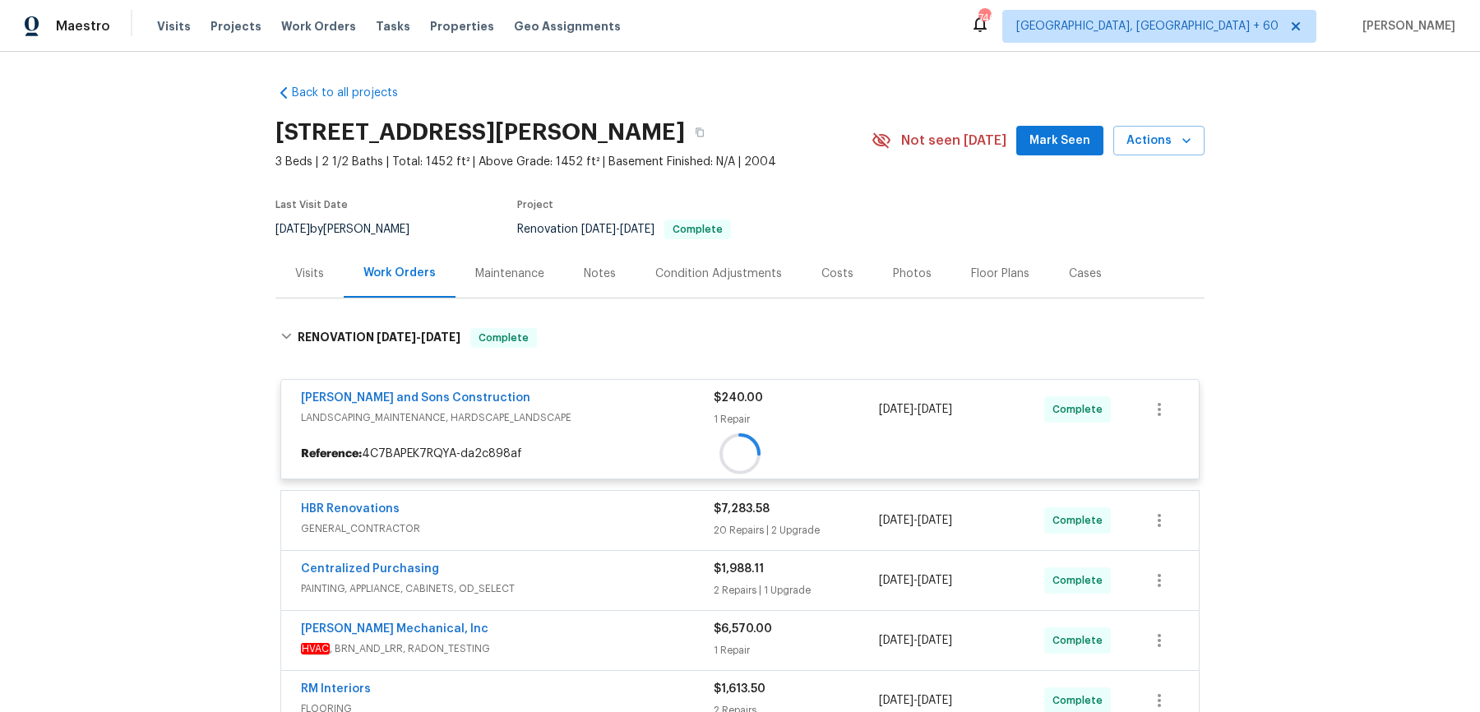
scroll to position [141, 0]
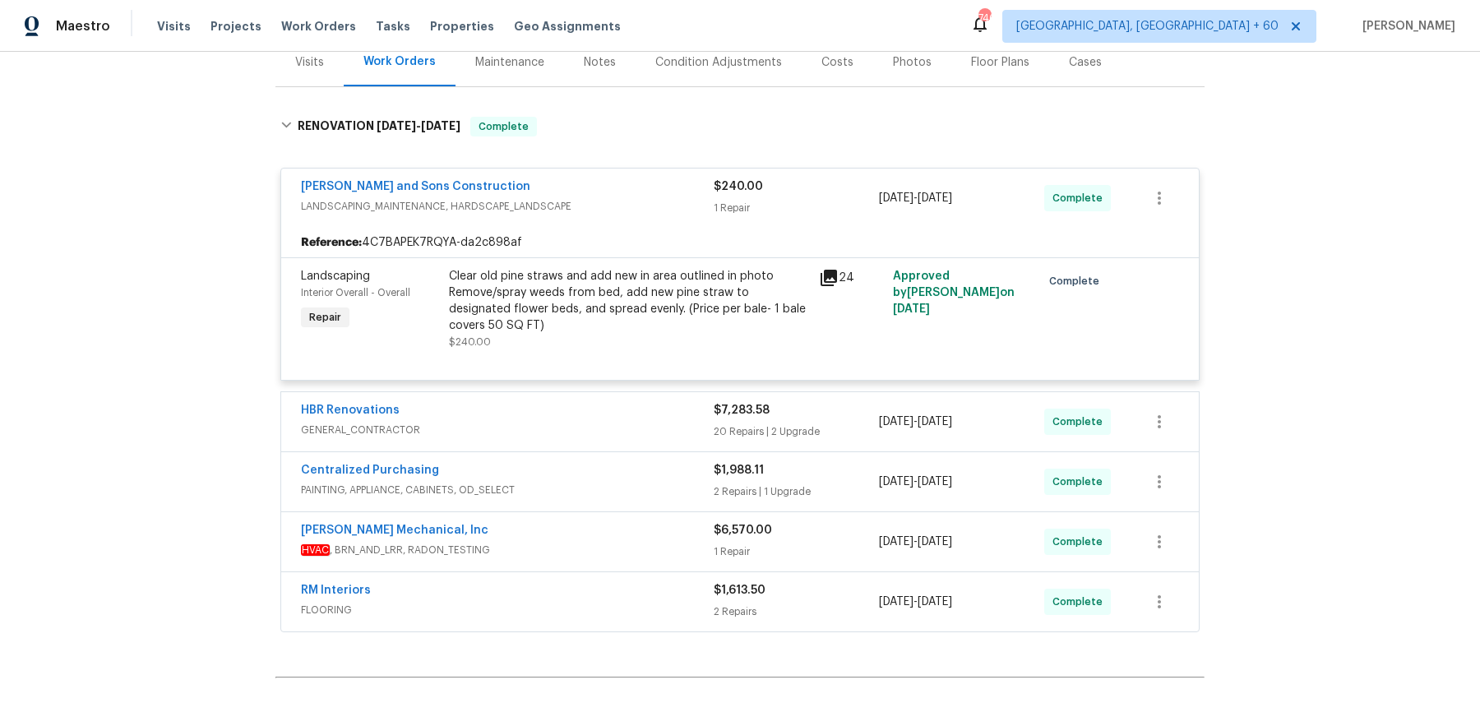
click at [563, 448] on div "HBR Renovations GENERAL_CONTRACTOR $7,283.58 20 Repairs | 2 Upgrade 9/23/2025 -…" at bounding box center [740, 421] width 918 height 59
click at [575, 414] on div "HBR Renovations" at bounding box center [507, 412] width 413 height 20
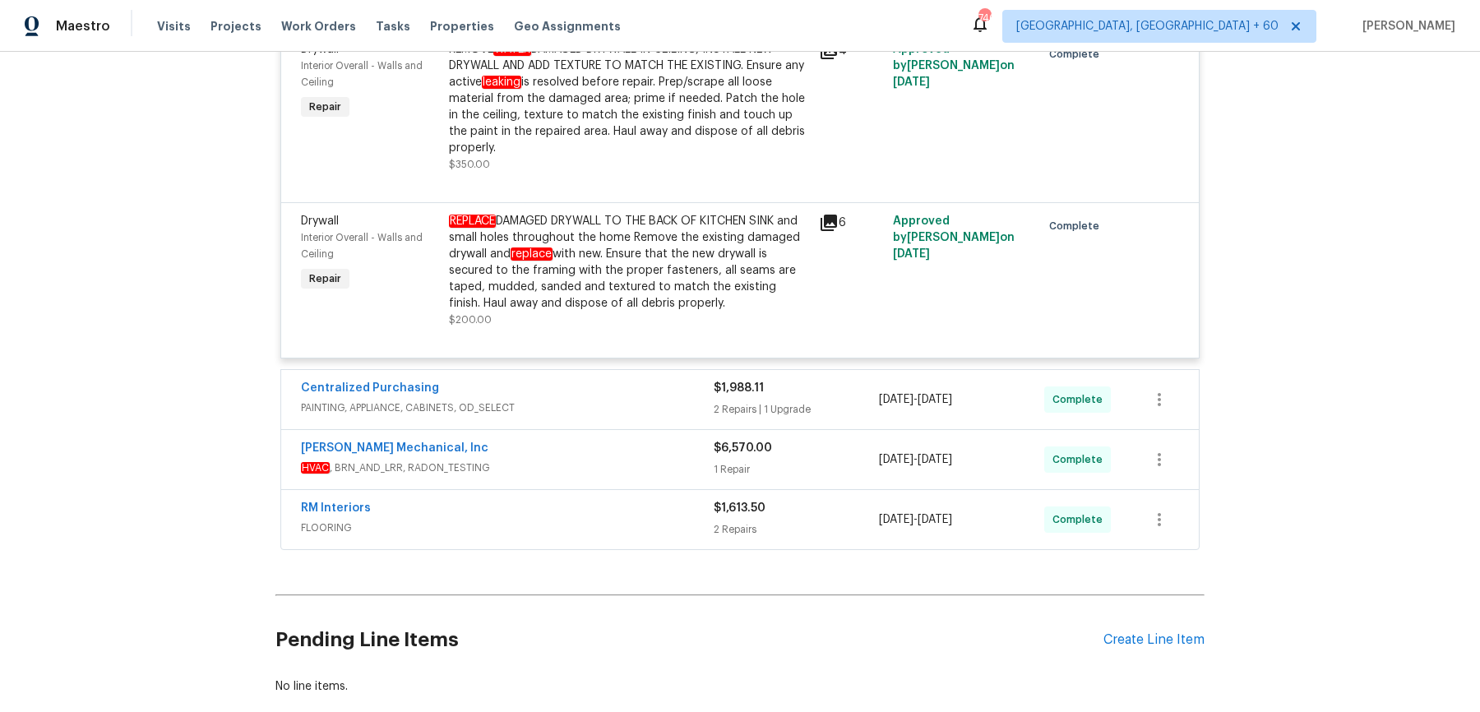
scroll to position [3734, 0]
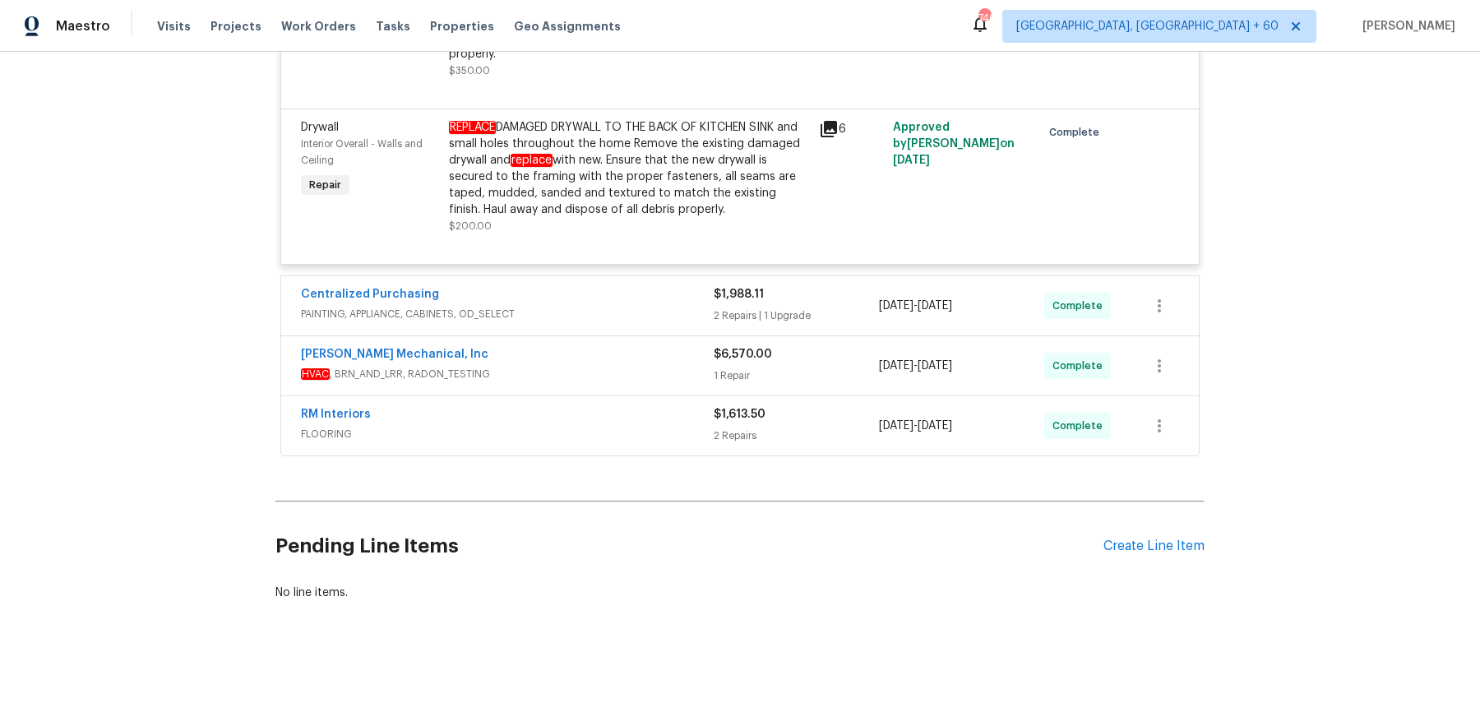
click at [622, 313] on span "PAINTING, APPLIANCE, CABINETS, OD_SELECT" at bounding box center [507, 314] width 413 height 16
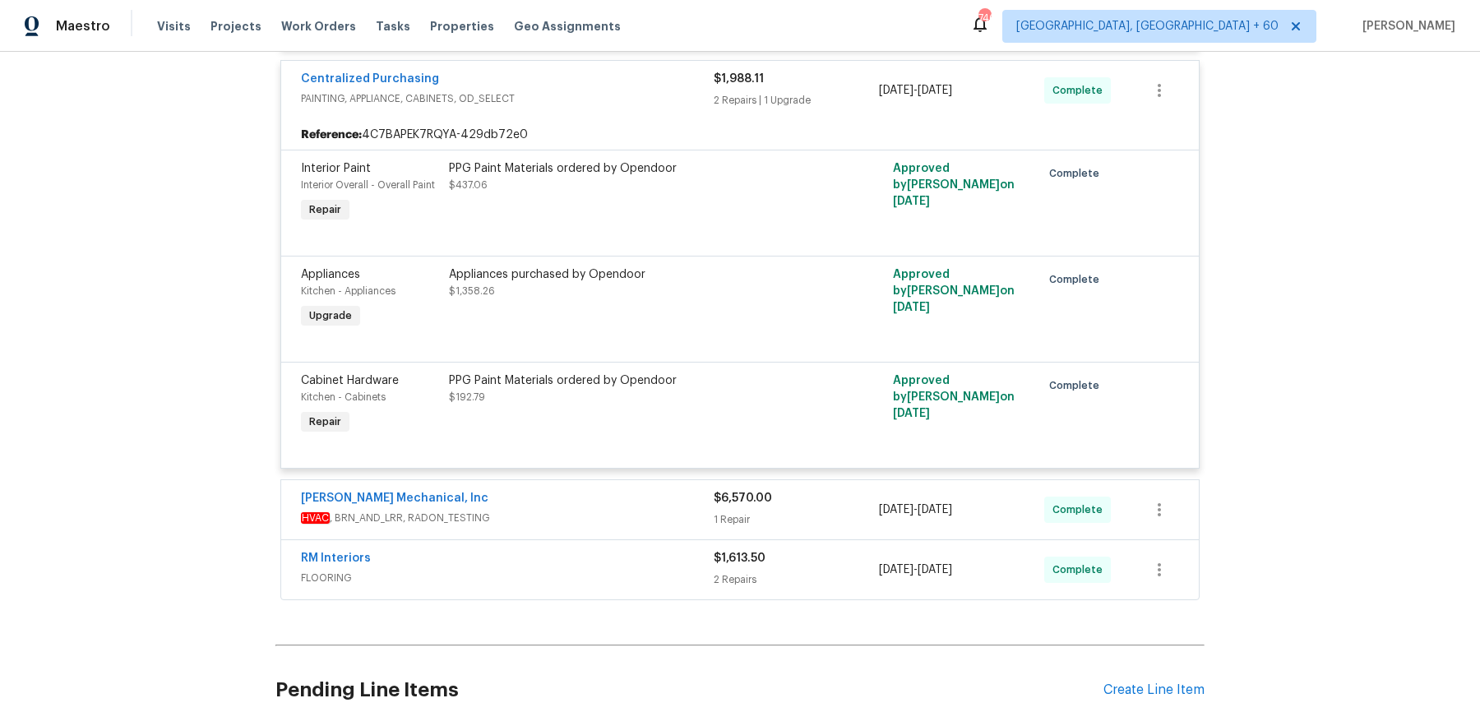
click at [614, 501] on div "JH Martin Mechanical, Inc" at bounding box center [507, 500] width 413 height 20
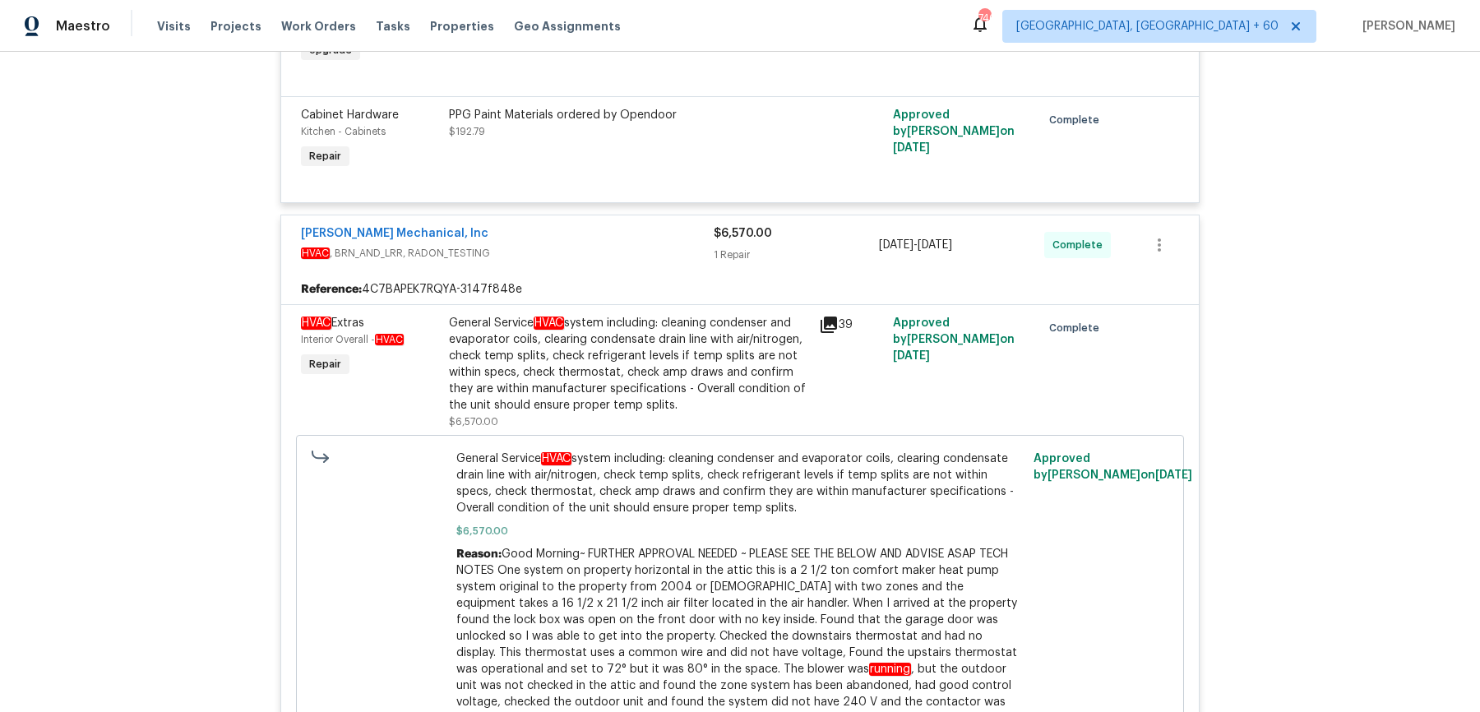
scroll to position [4705, 0]
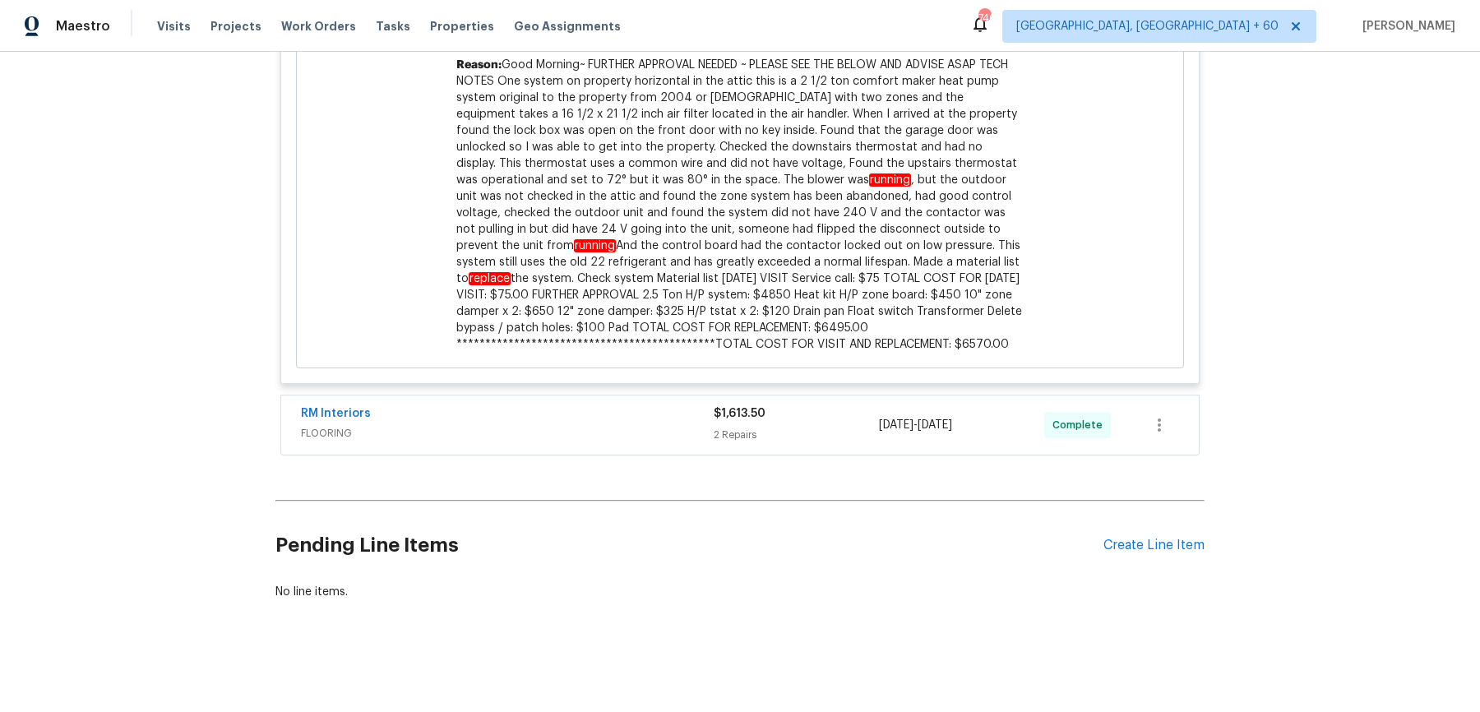
click at [639, 445] on div "RM Interiors FLOORING" at bounding box center [507, 424] width 413 height 39
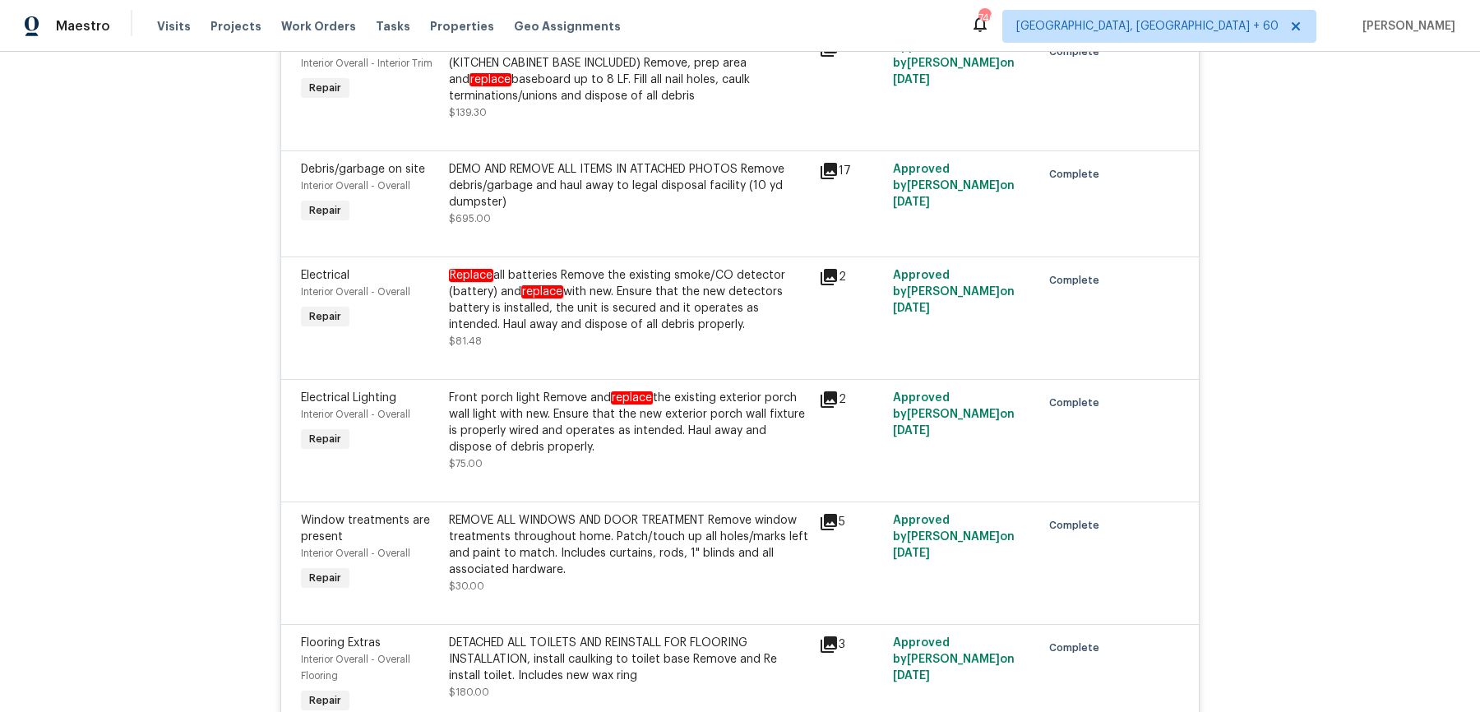
scroll to position [0, 0]
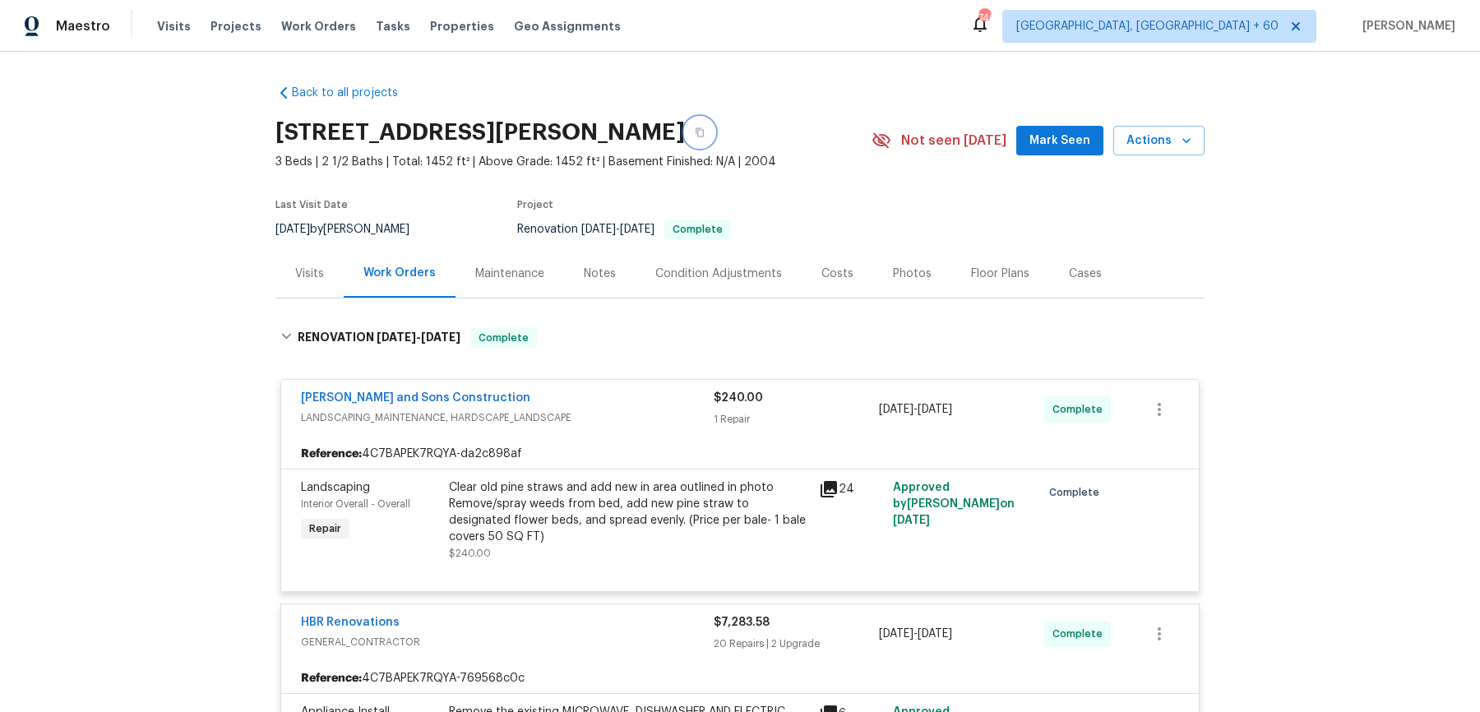
click at [705, 135] on icon "button" at bounding box center [700, 132] width 10 height 10
click at [705, 136] on icon "button" at bounding box center [700, 132] width 10 height 10
click at [751, 140] on div "503 Rendezvous Rd, Acworth, GA 30102" at bounding box center [574, 132] width 596 height 43
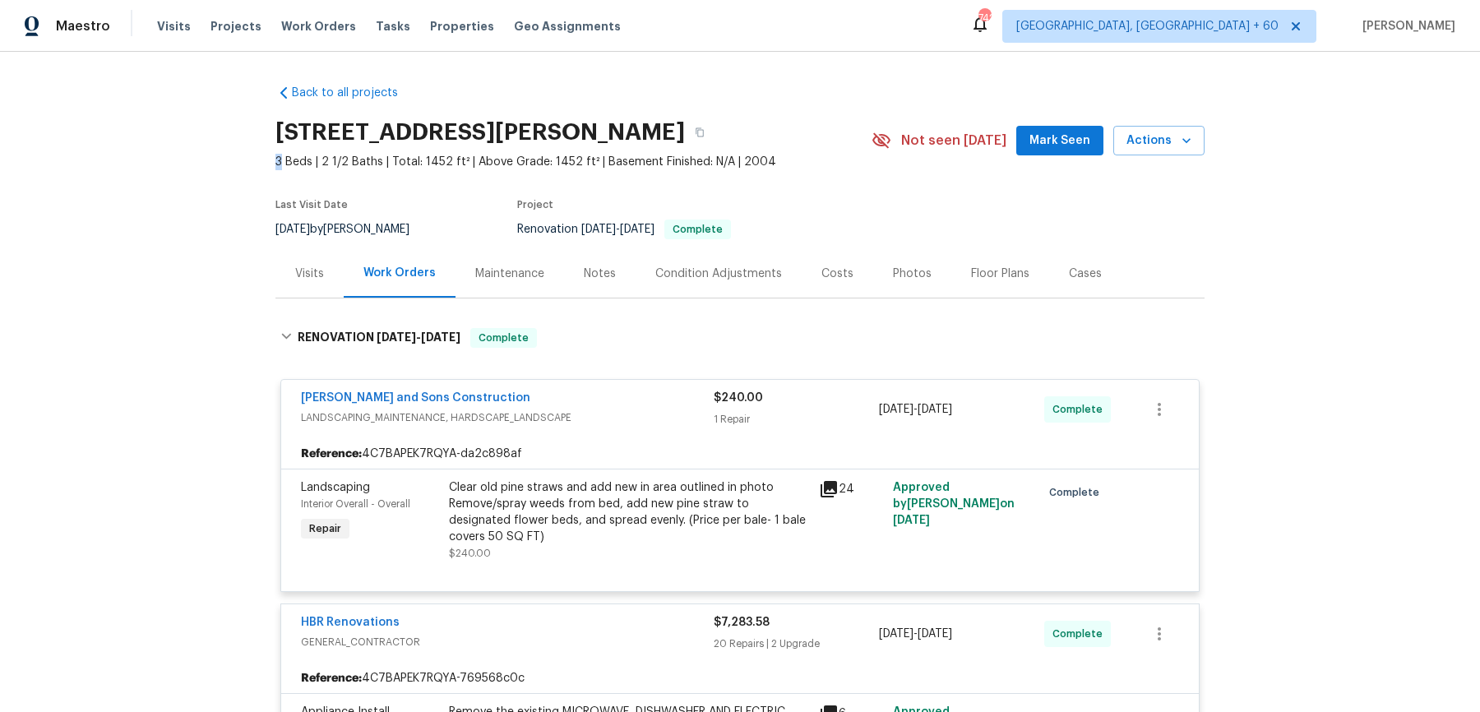
click at [751, 140] on div "503 Rendezvous Rd, Acworth, GA 30102" at bounding box center [574, 132] width 596 height 43
click at [715, 137] on button "button" at bounding box center [700, 133] width 30 height 30
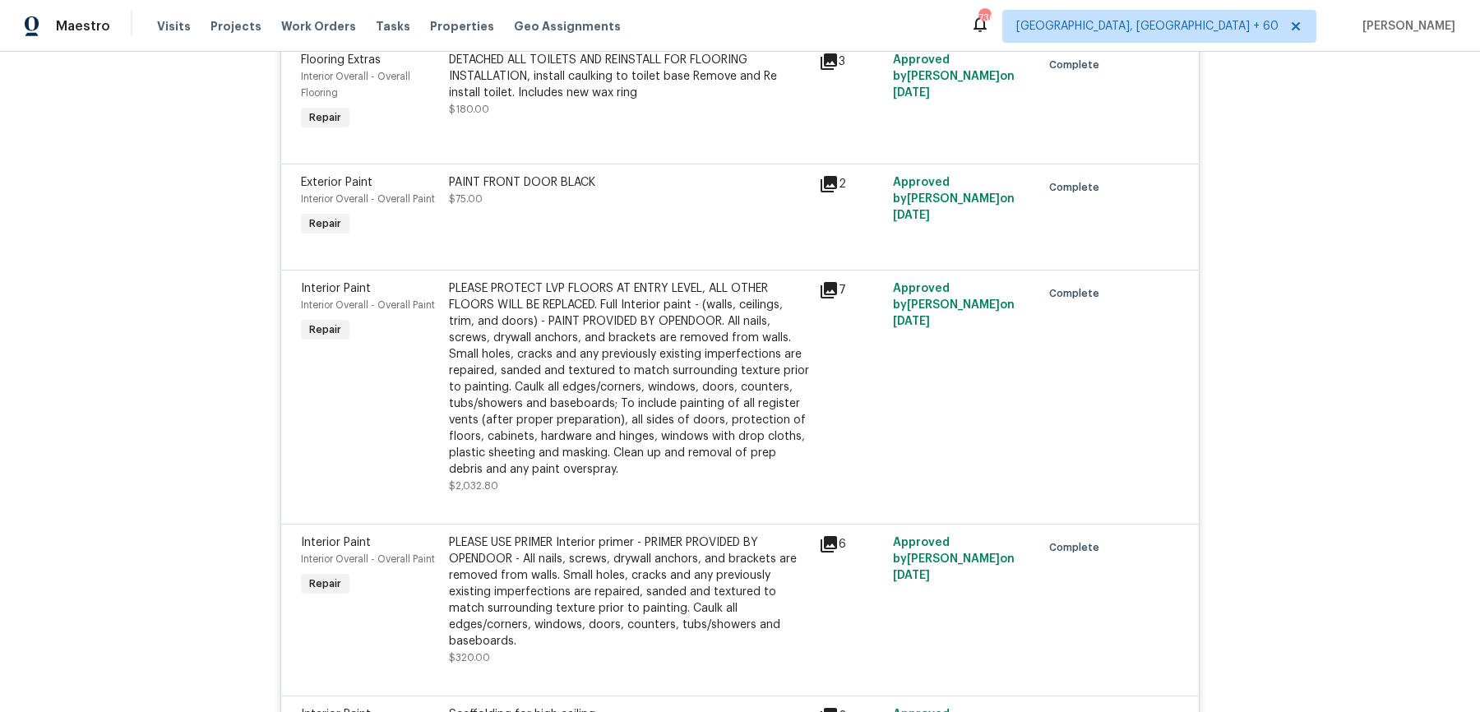
scroll to position [2397, 0]
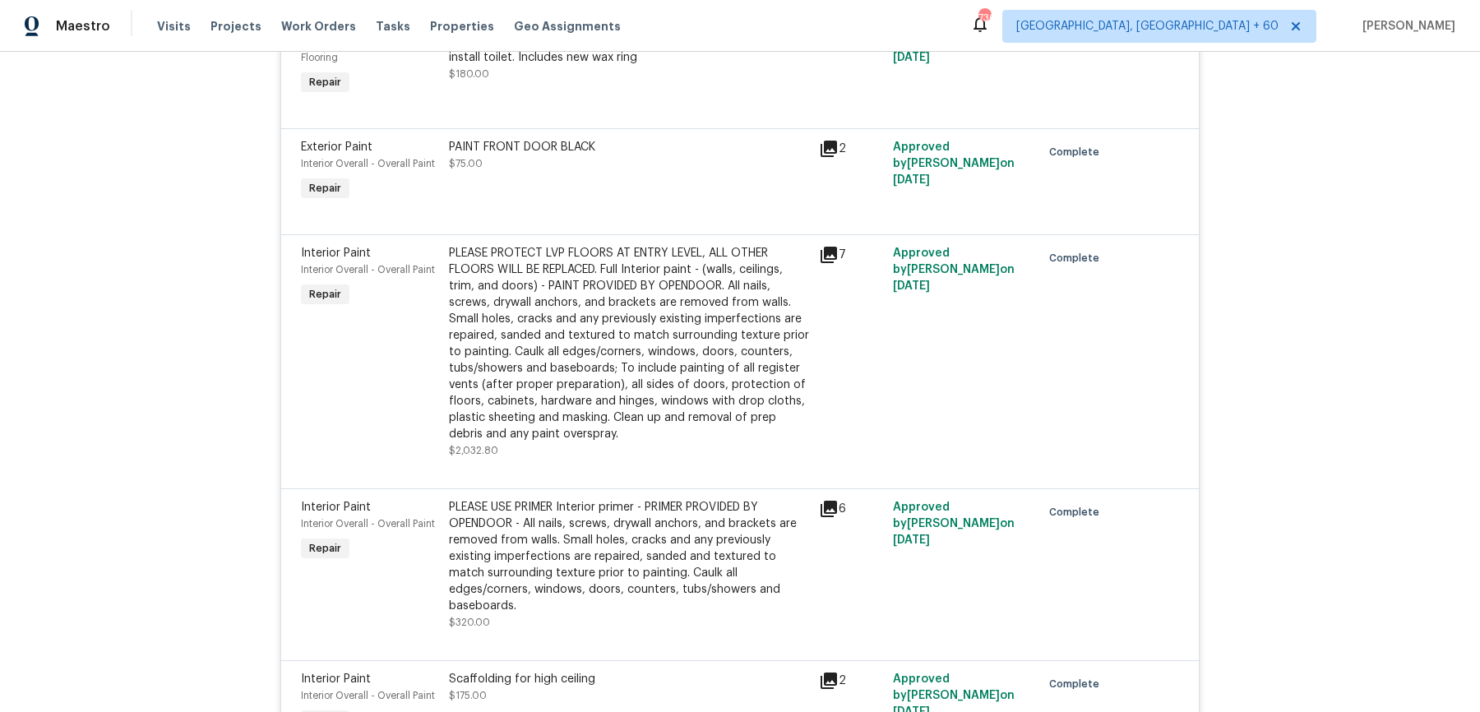
click at [687, 367] on div "PLEASE PROTECT LVP FLOORS AT ENTRY LEVEL, ALL OTHER FLOORS WILL BE REPLACED. Fu…" at bounding box center [629, 343] width 360 height 197
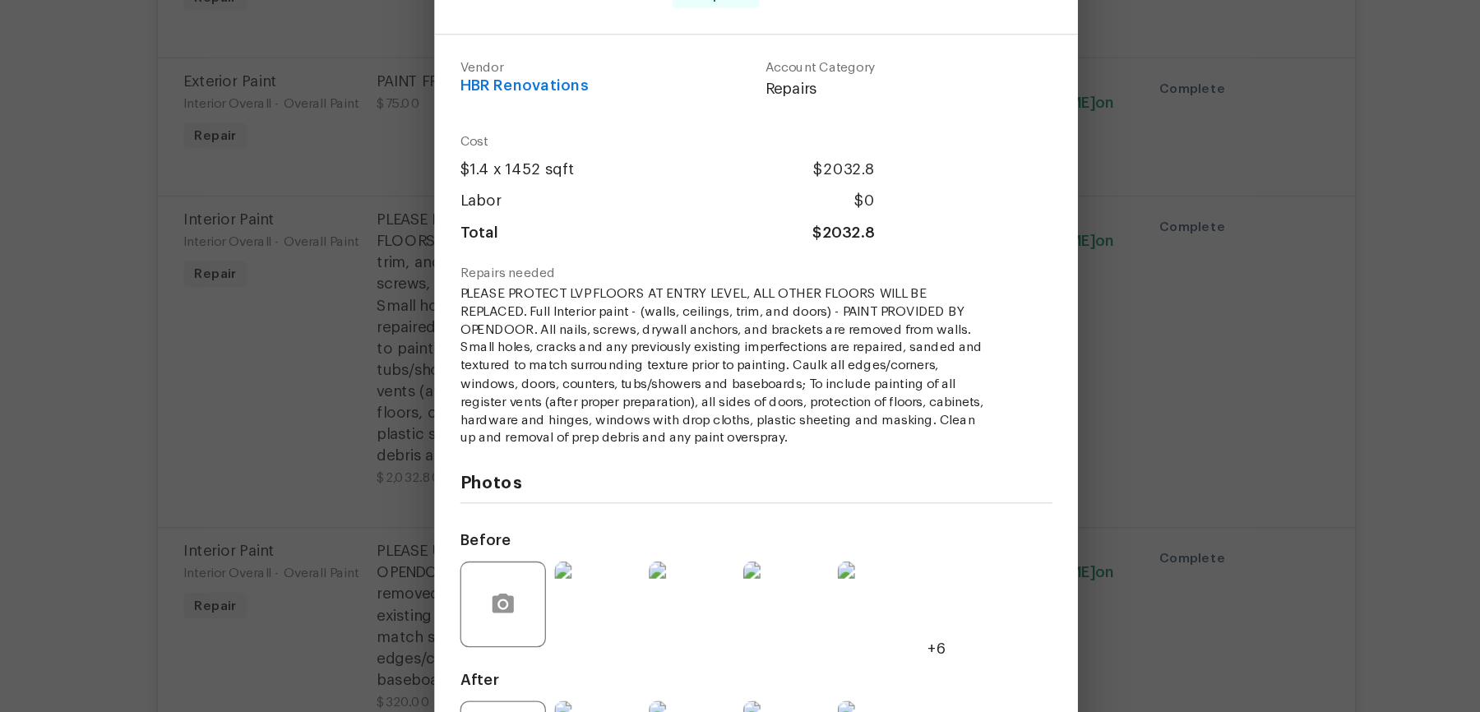
click at [1056, 253] on div "Interior Paint Interior Overall - Overall Paint Complete Vendor HBR Renovations…" at bounding box center [740, 356] width 1480 height 712
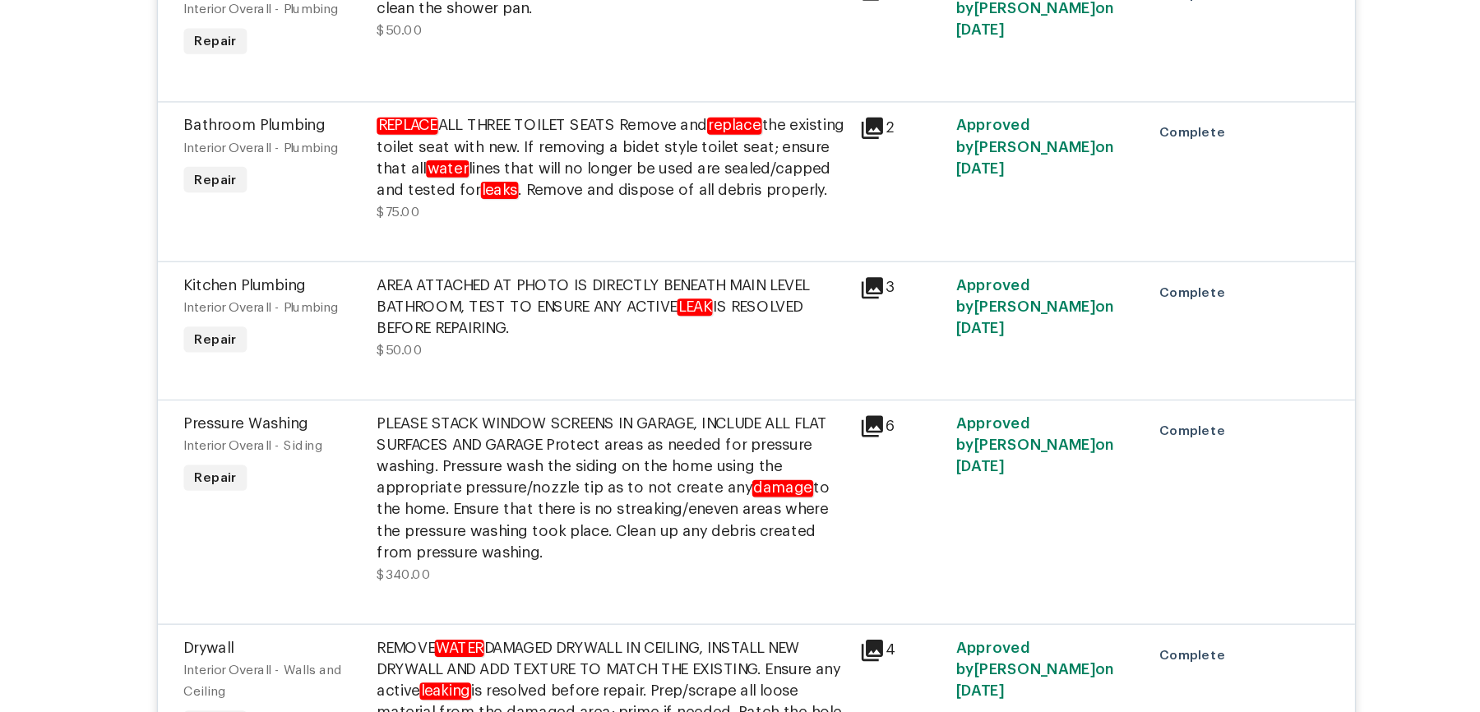
scroll to position [3109, 0]
click at [625, 321] on div "AREA ATTACHED AT PHOTO IS DIRECTLY BENEATH MAIN LEVEL BATHROOM, TEST TO ENSURE …" at bounding box center [629, 318] width 360 height 49
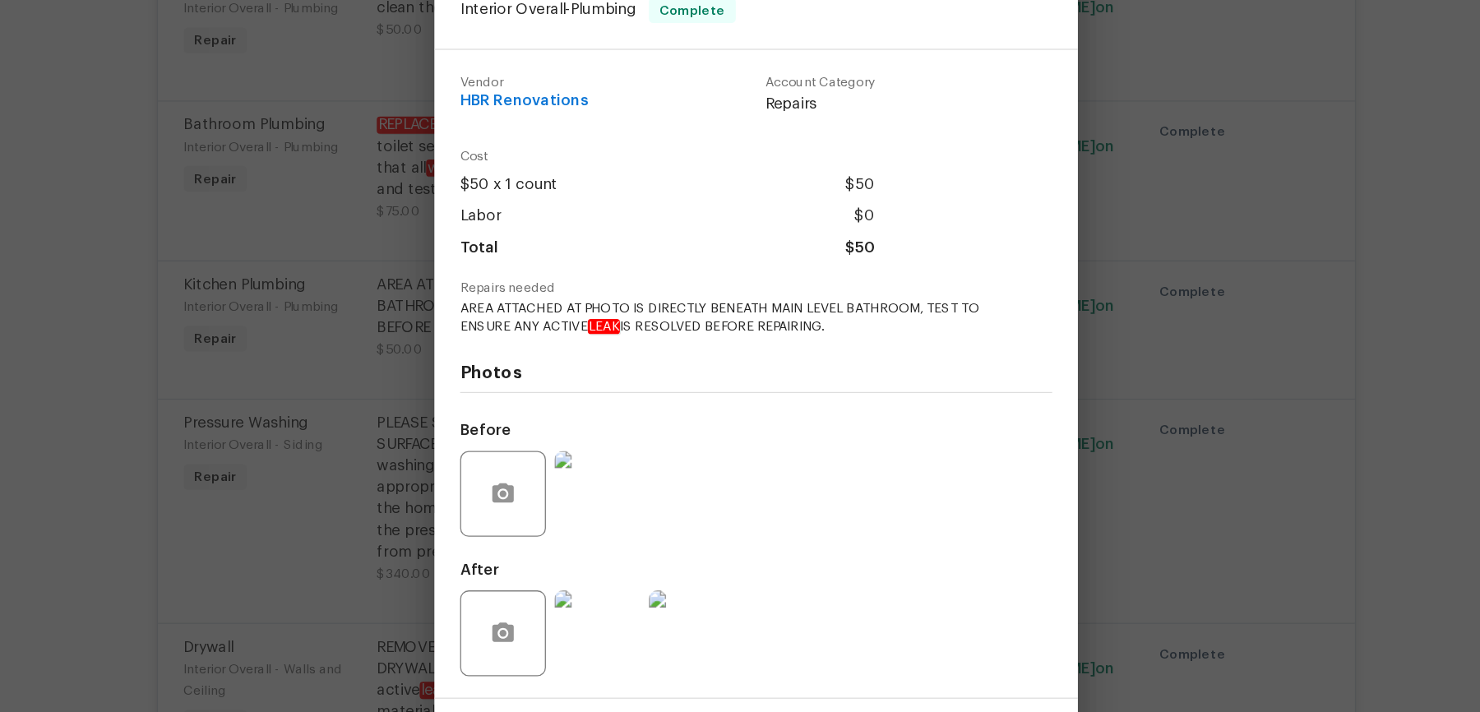
click at [448, 360] on div "Kitchen Plumbing Interior Overall - Plumbing Complete Vendor HBR Renovations Ac…" at bounding box center [740, 356] width 1480 height 712
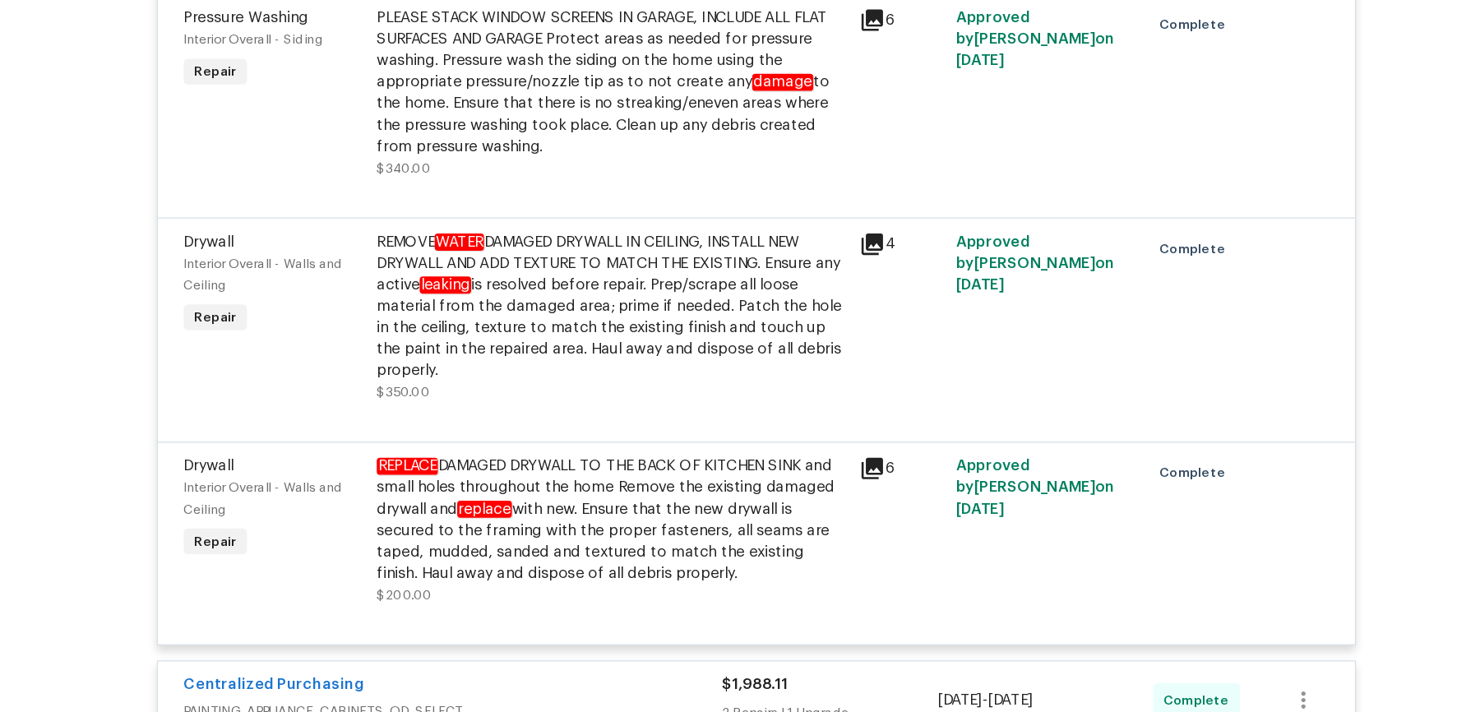
scroll to position [3462, 0]
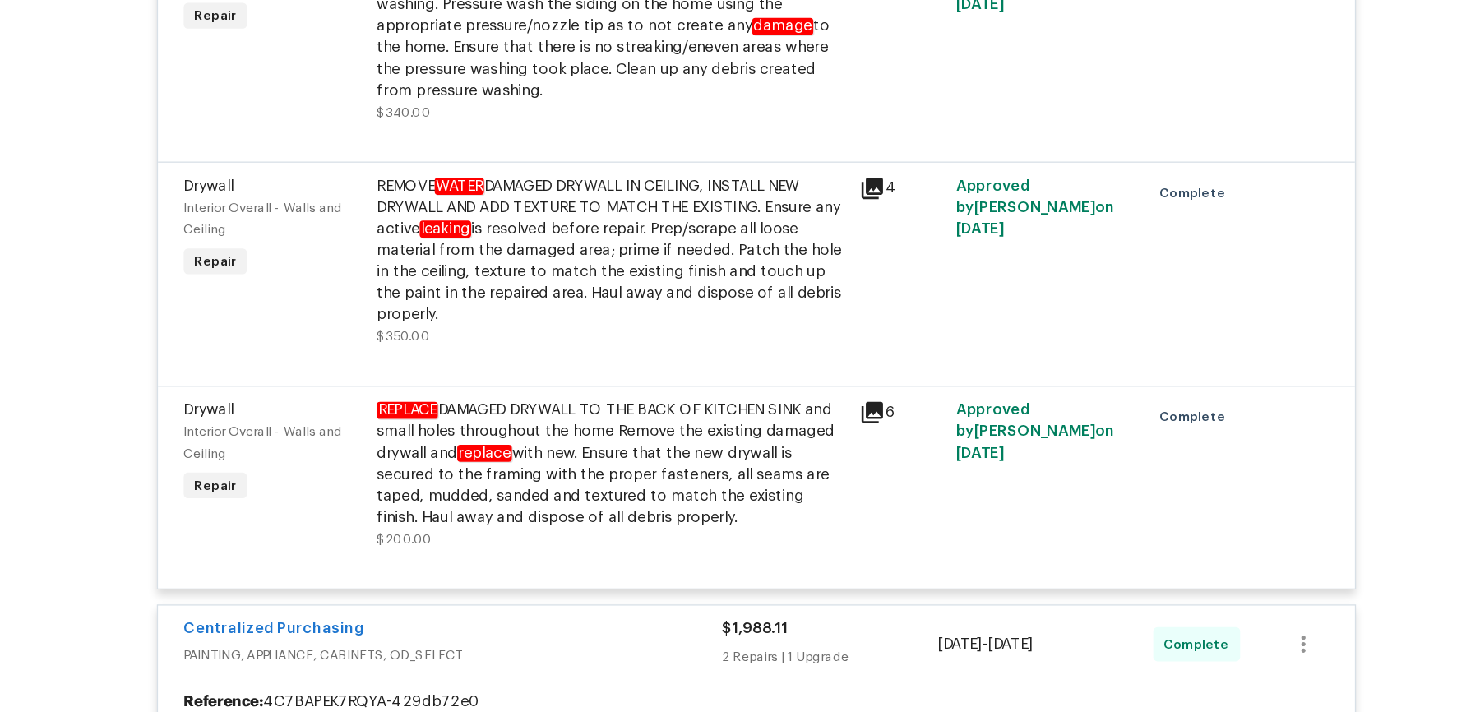
click at [529, 326] on div "REMOVE WATER DAMAGED DRYWALL IN CEILING, INSTALL NEW DRYWALL AND ADD TEXTURE TO…" at bounding box center [629, 276] width 360 height 115
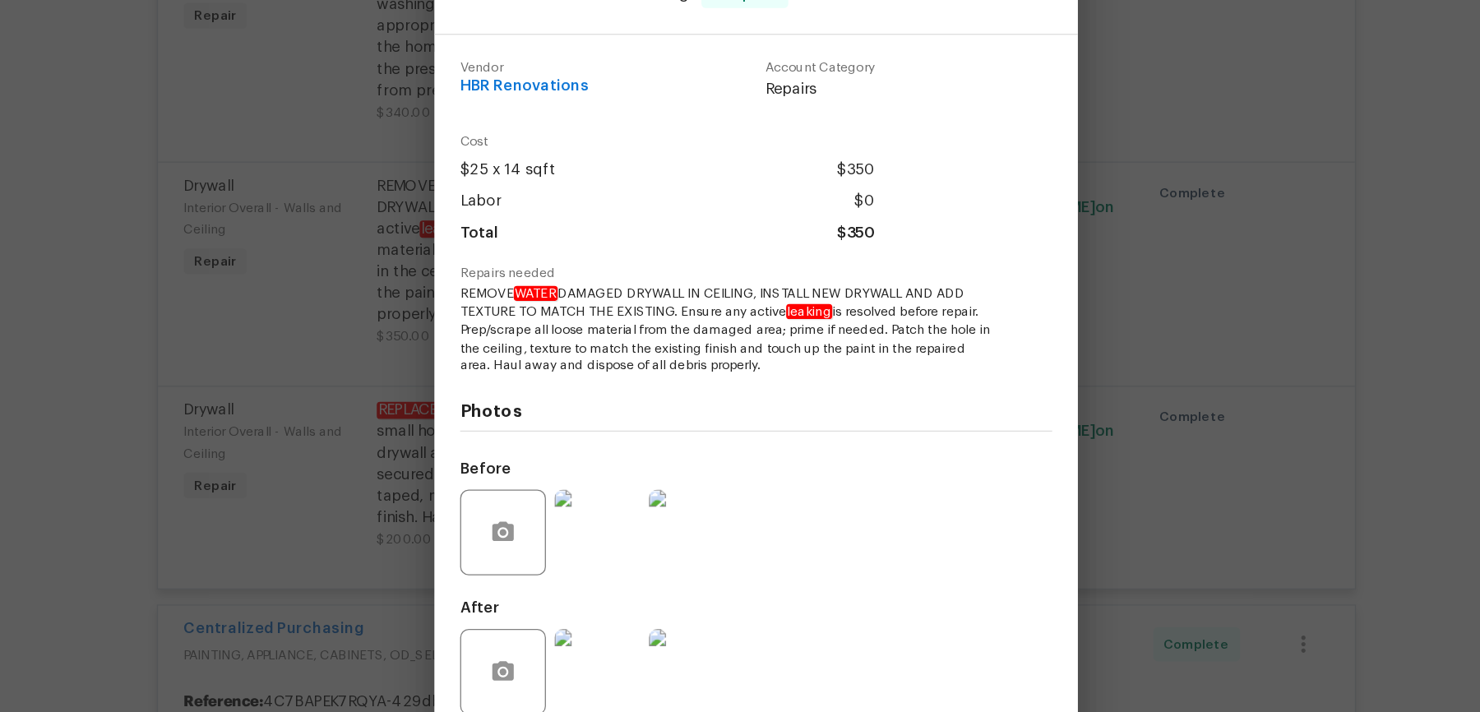
click at [433, 375] on div "Drywall Interior Overall - Walls and Ceiling Complete Vendor HBR Renovations Ac…" at bounding box center [740, 356] width 1480 height 712
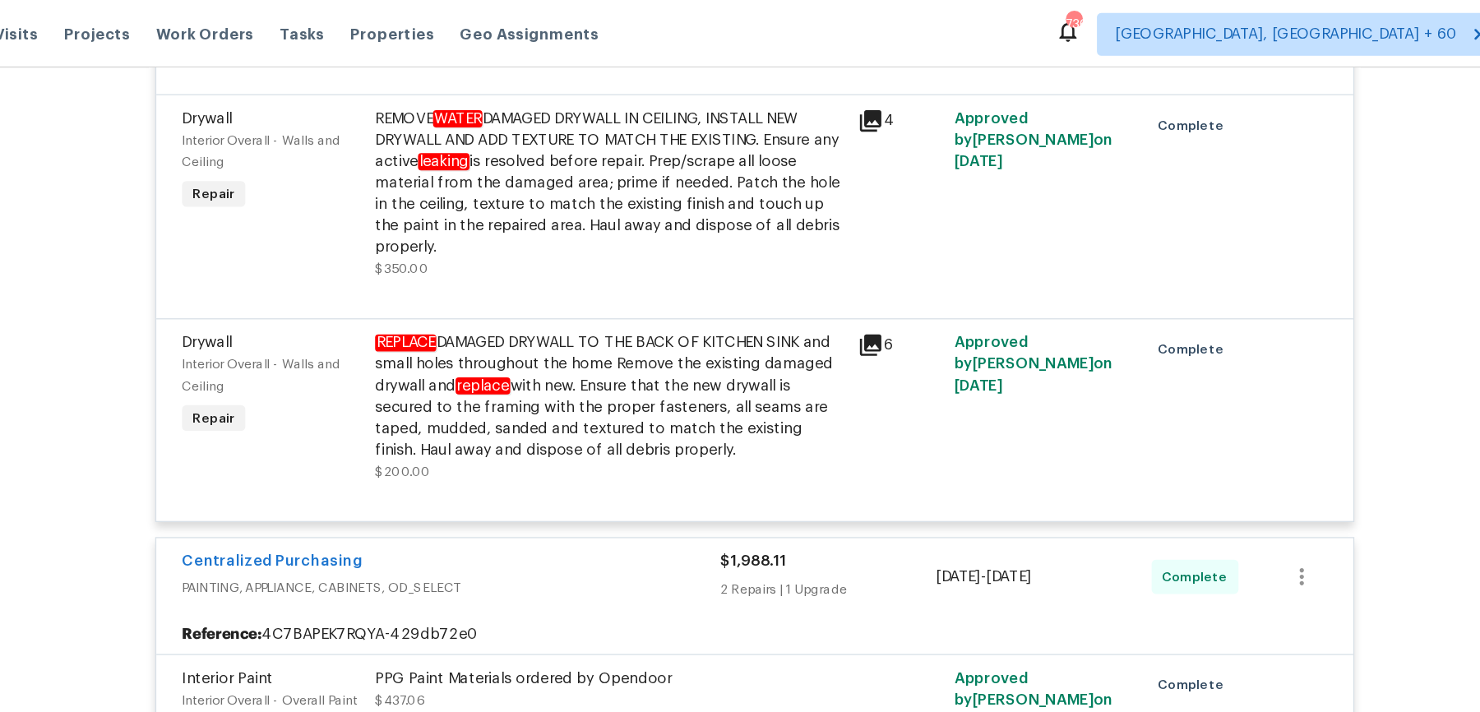
scroll to position [3600, 0]
click at [669, 314] on div "REPLACE DAMAGED DRYWALL TO THE BACK OF KITCHEN SINK and small holes throughout …" at bounding box center [629, 302] width 360 height 99
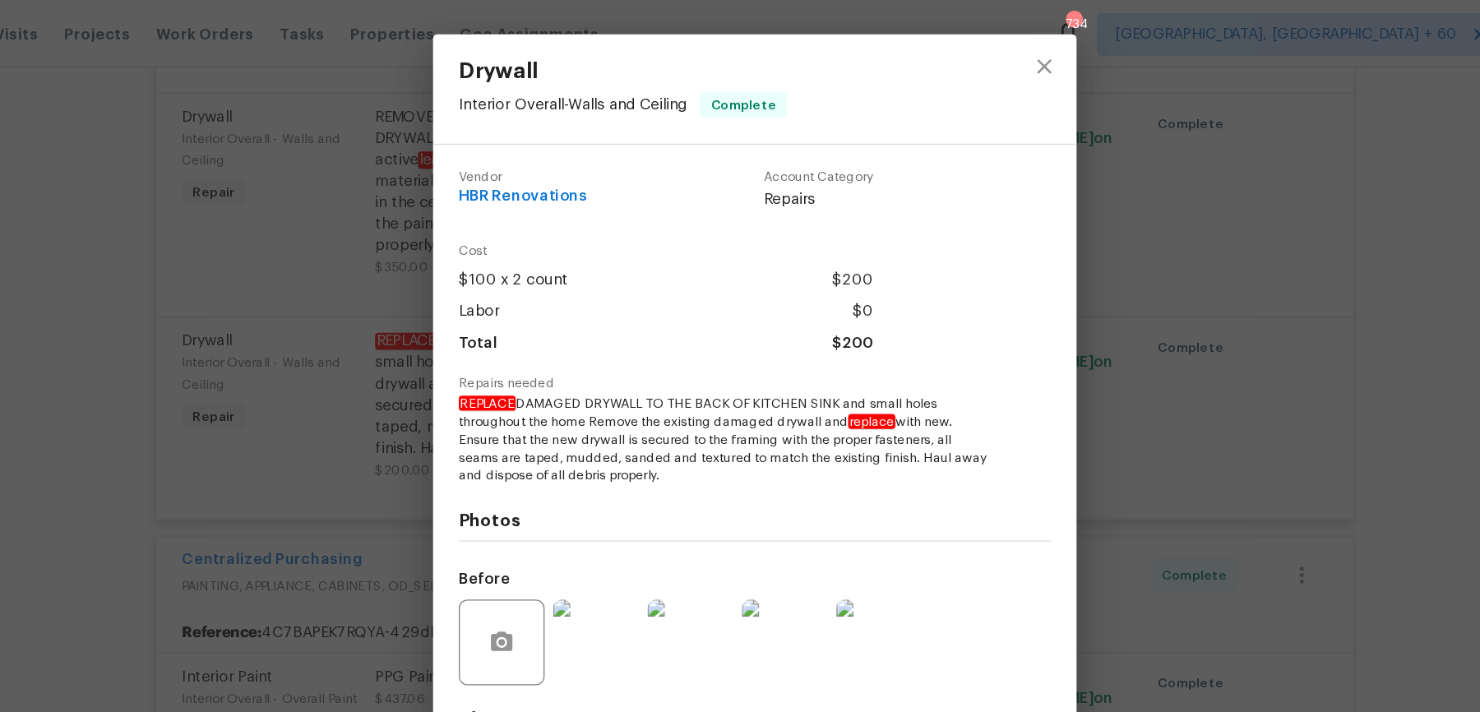
scroll to position [17, 0]
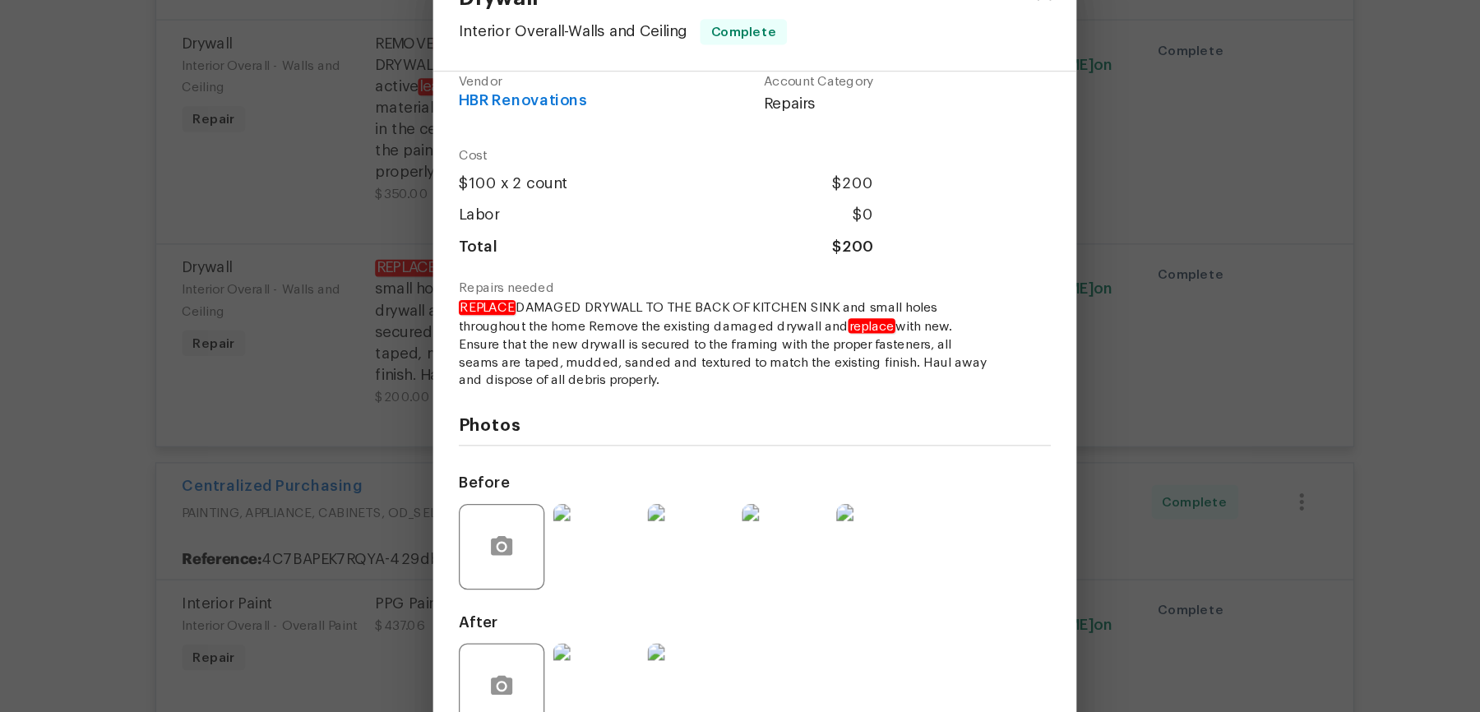
click at [628, 479] on img at bounding box center [619, 475] width 66 height 66
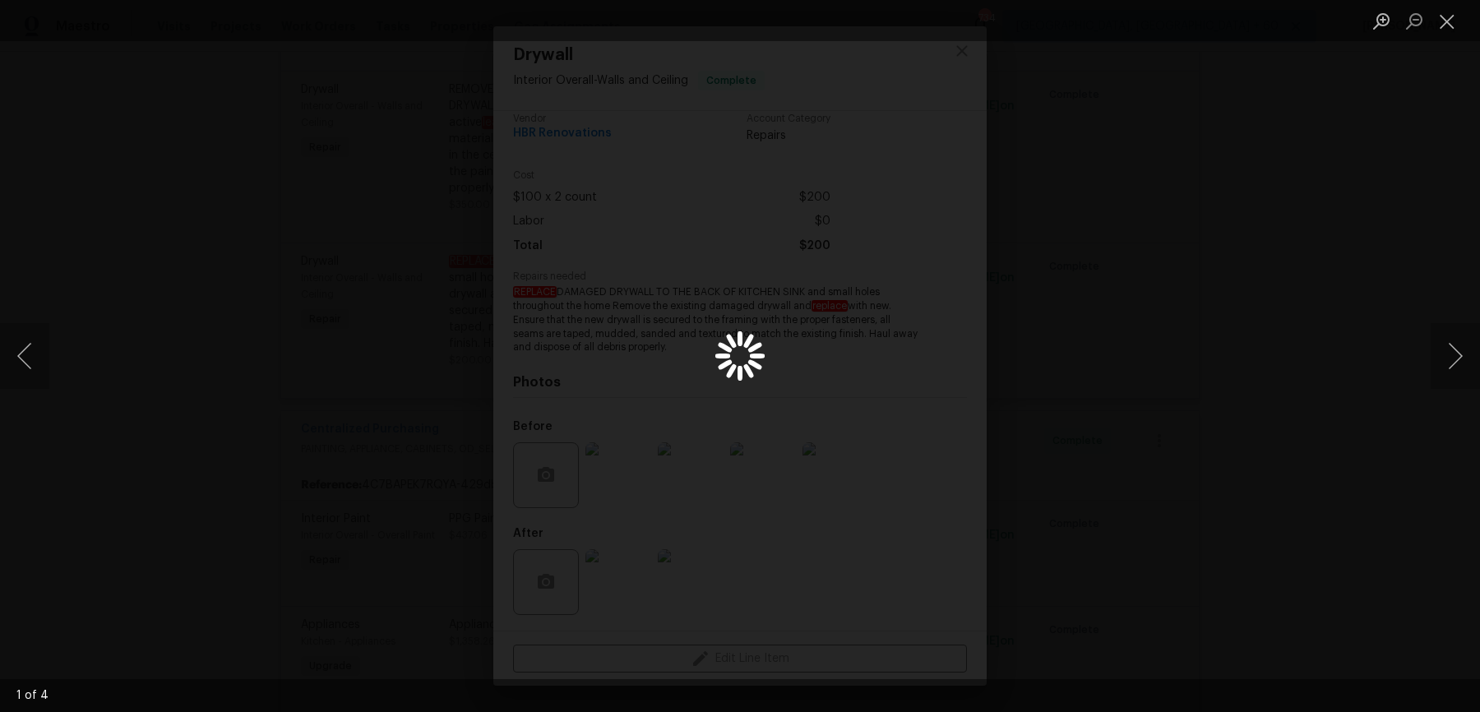
click at [1421, 291] on div "Lightbox" at bounding box center [740, 356] width 1480 height 712
click at [1417, 271] on div "Lightbox" at bounding box center [740, 356] width 1480 height 712
click at [1451, 23] on button "Close lightbox" at bounding box center [1447, 21] width 33 height 29
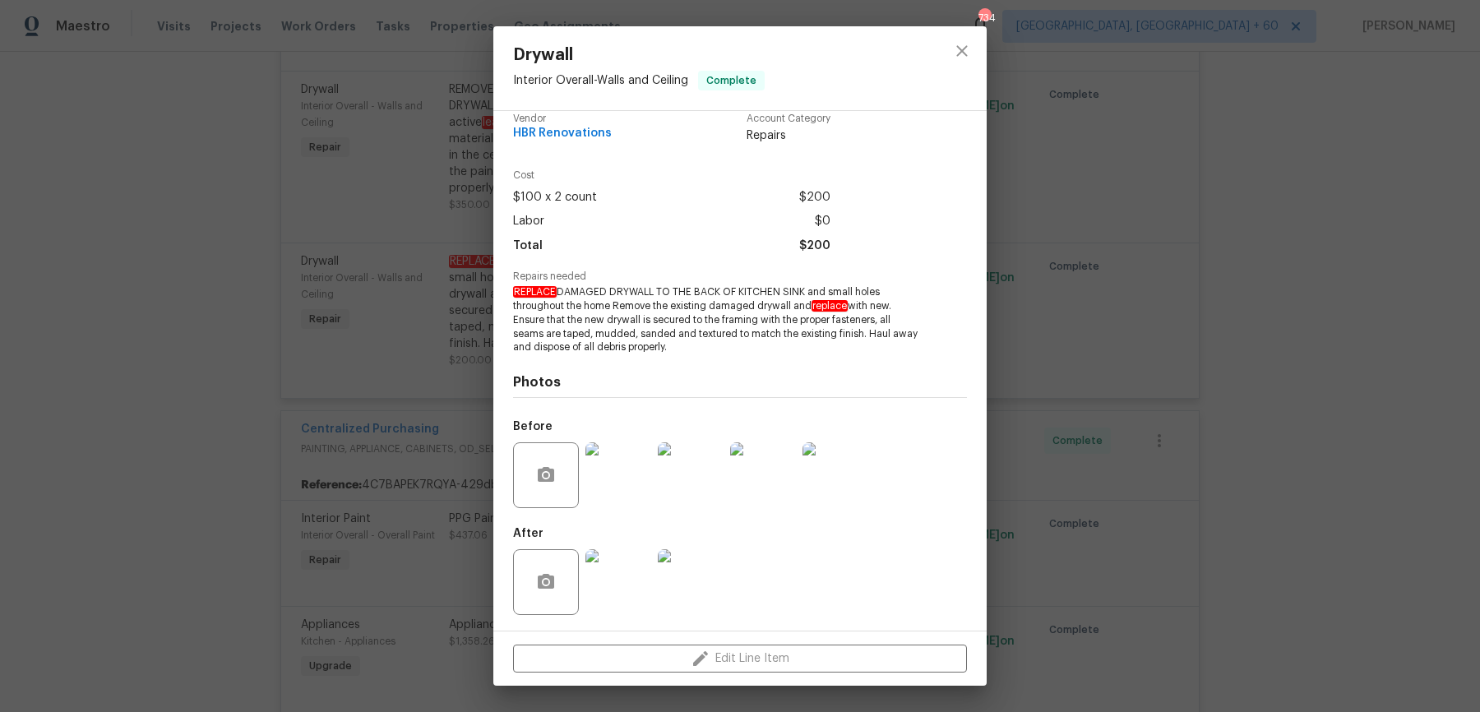
click at [694, 475] on img at bounding box center [691, 475] width 66 height 66
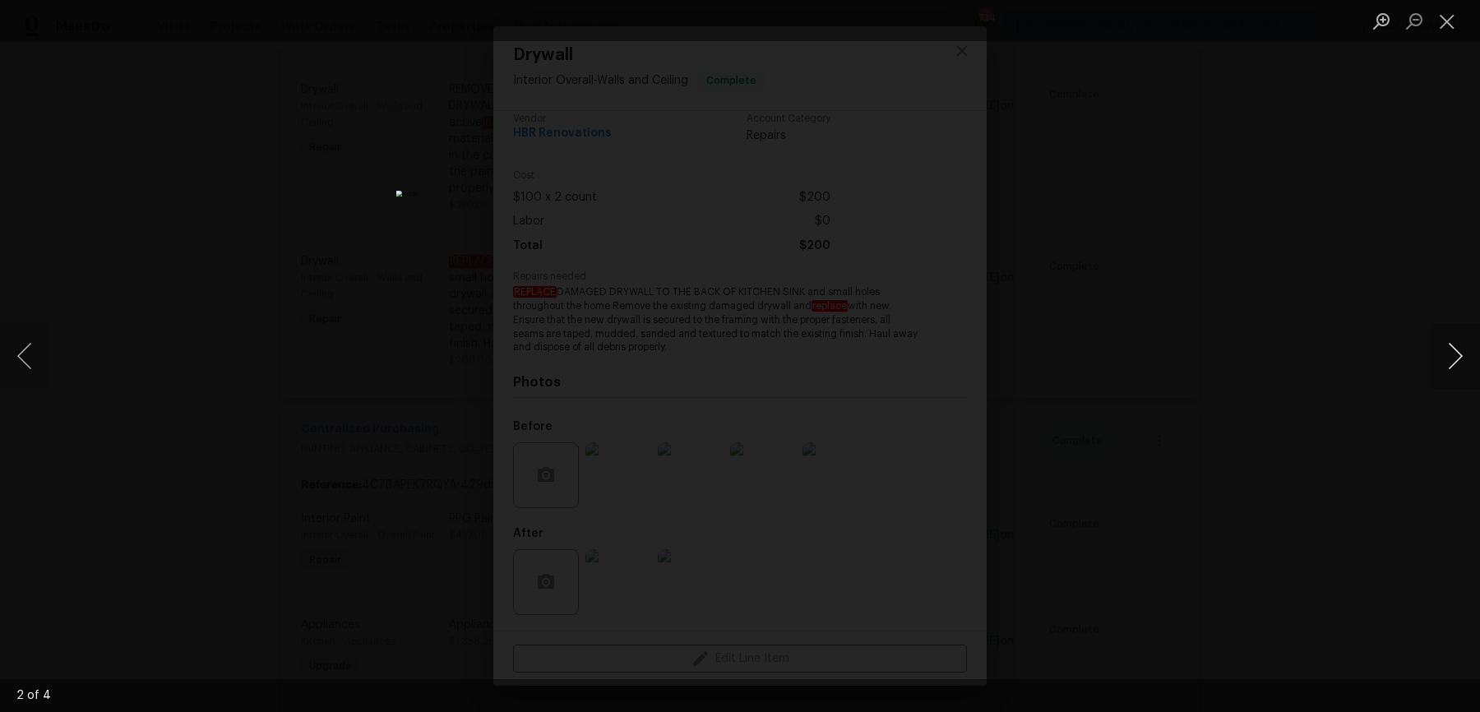
click at [1456, 331] on button "Next image" at bounding box center [1455, 356] width 49 height 66
click at [1419, 271] on div "Lightbox" at bounding box center [740, 356] width 1480 height 712
click at [1392, 221] on div "Lightbox" at bounding box center [740, 356] width 1480 height 712
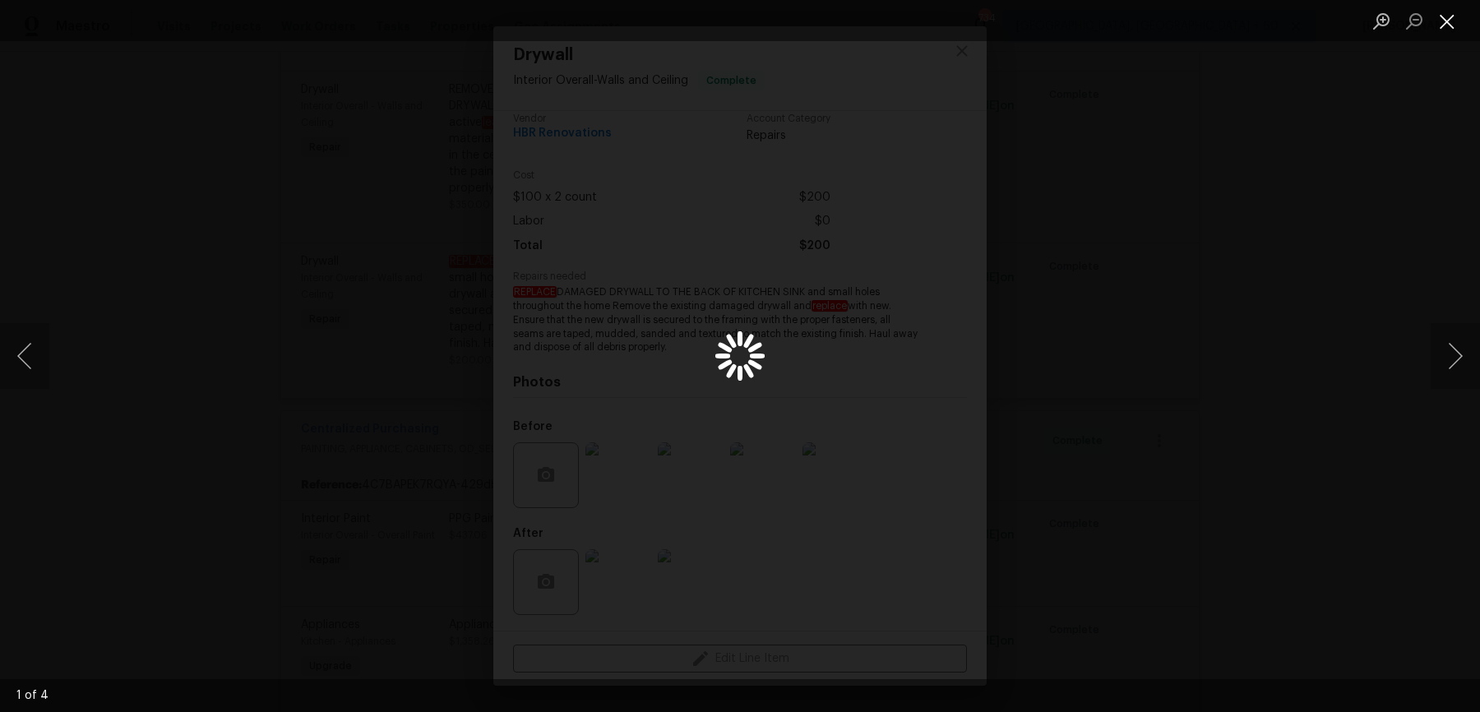
click at [1448, 30] on button "Close lightbox" at bounding box center [1447, 21] width 33 height 29
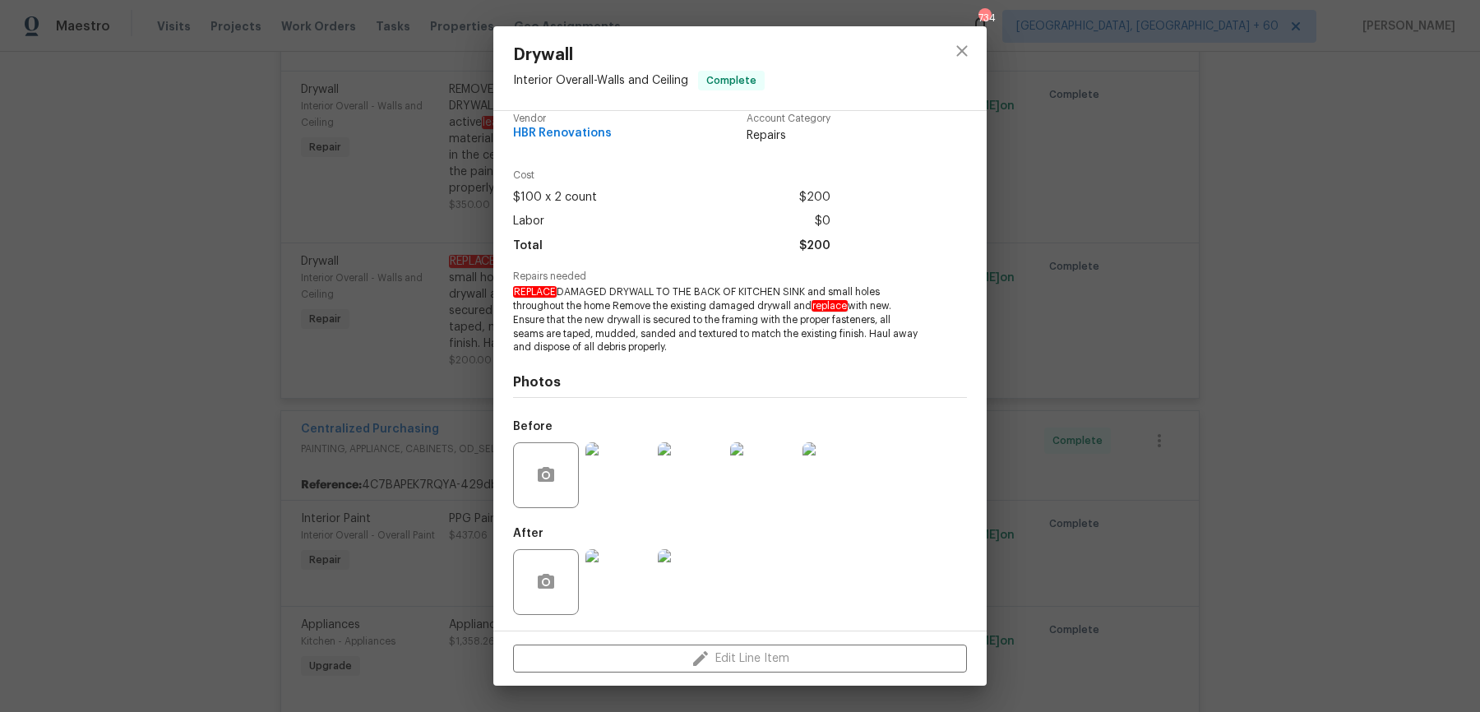
click at [1285, 188] on div "Drywall Interior Overall - Walls and Ceiling Complete Vendor HBR Renovations Ac…" at bounding box center [740, 356] width 1480 height 712
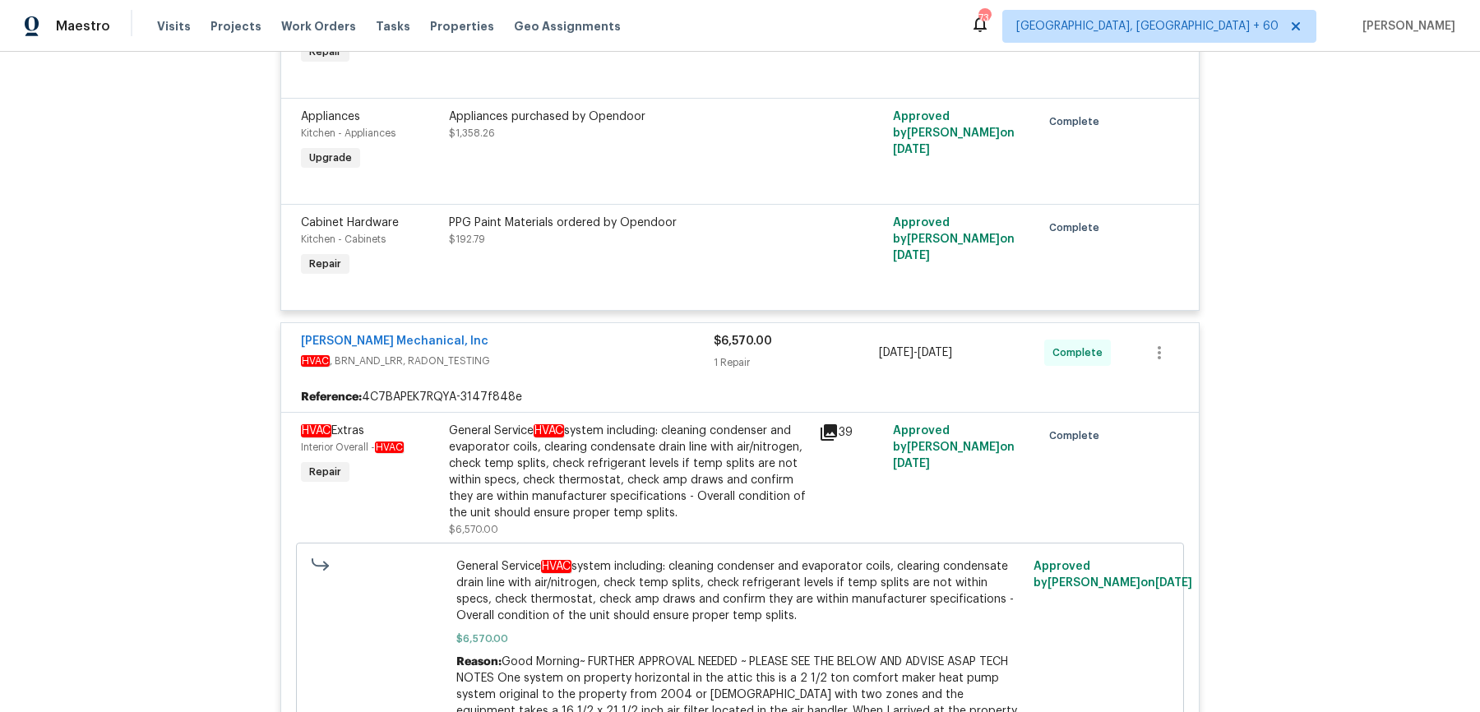
scroll to position [4283, 0]
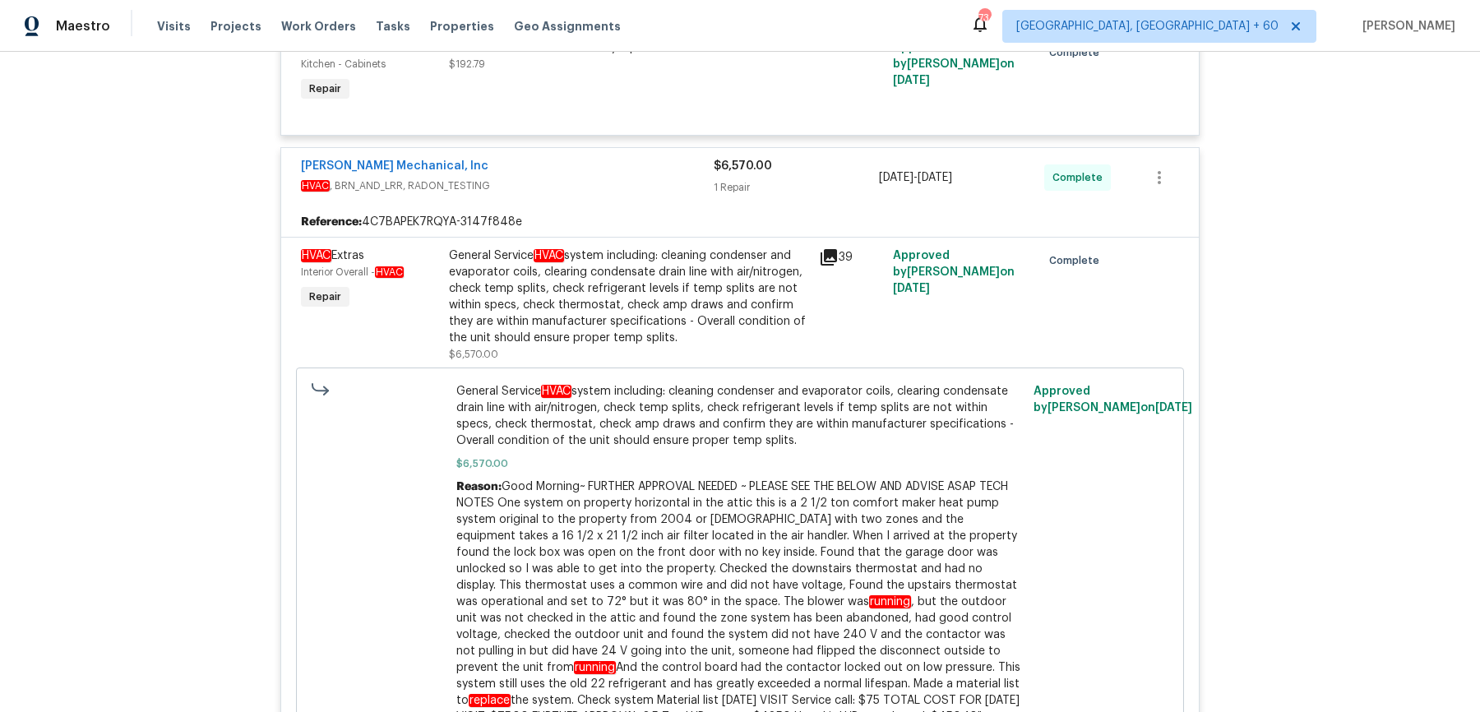
click at [606, 315] on div "General Service HVAC system including: cleaning condenser and evaporator coils,…" at bounding box center [629, 297] width 360 height 99
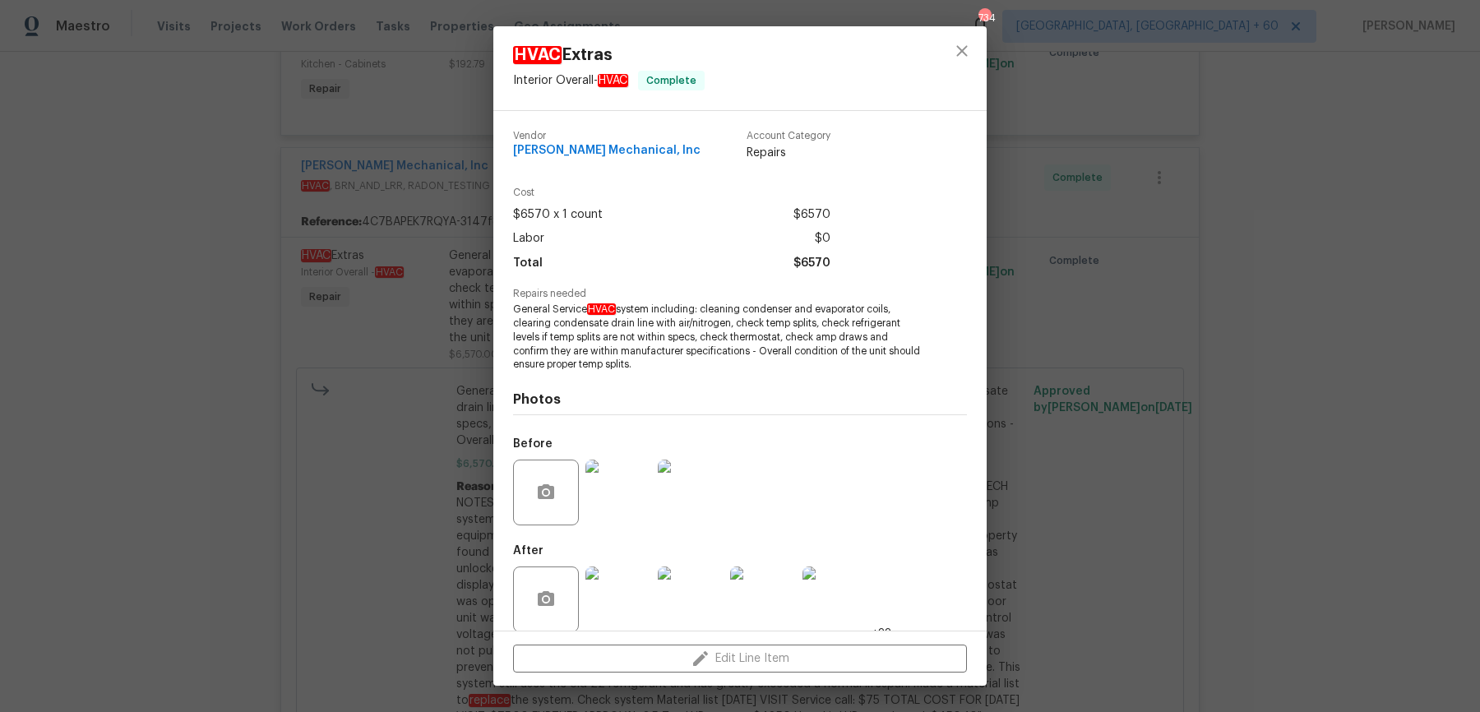
click at [1167, 342] on div "HVAC Extras Interior Overall - HVAC Complete Vendor JH Martin Mechanical, Inc A…" at bounding box center [740, 356] width 1480 height 712
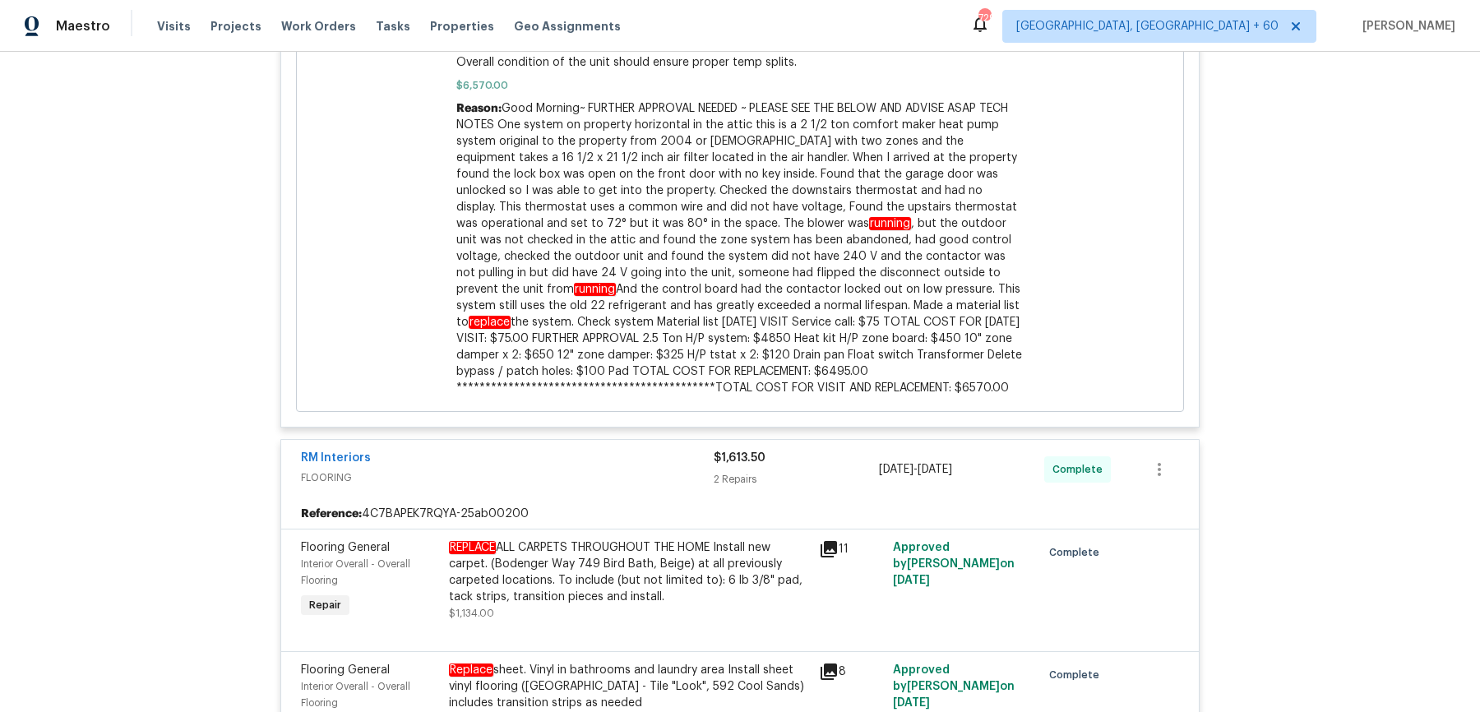
scroll to position [4994, 0]
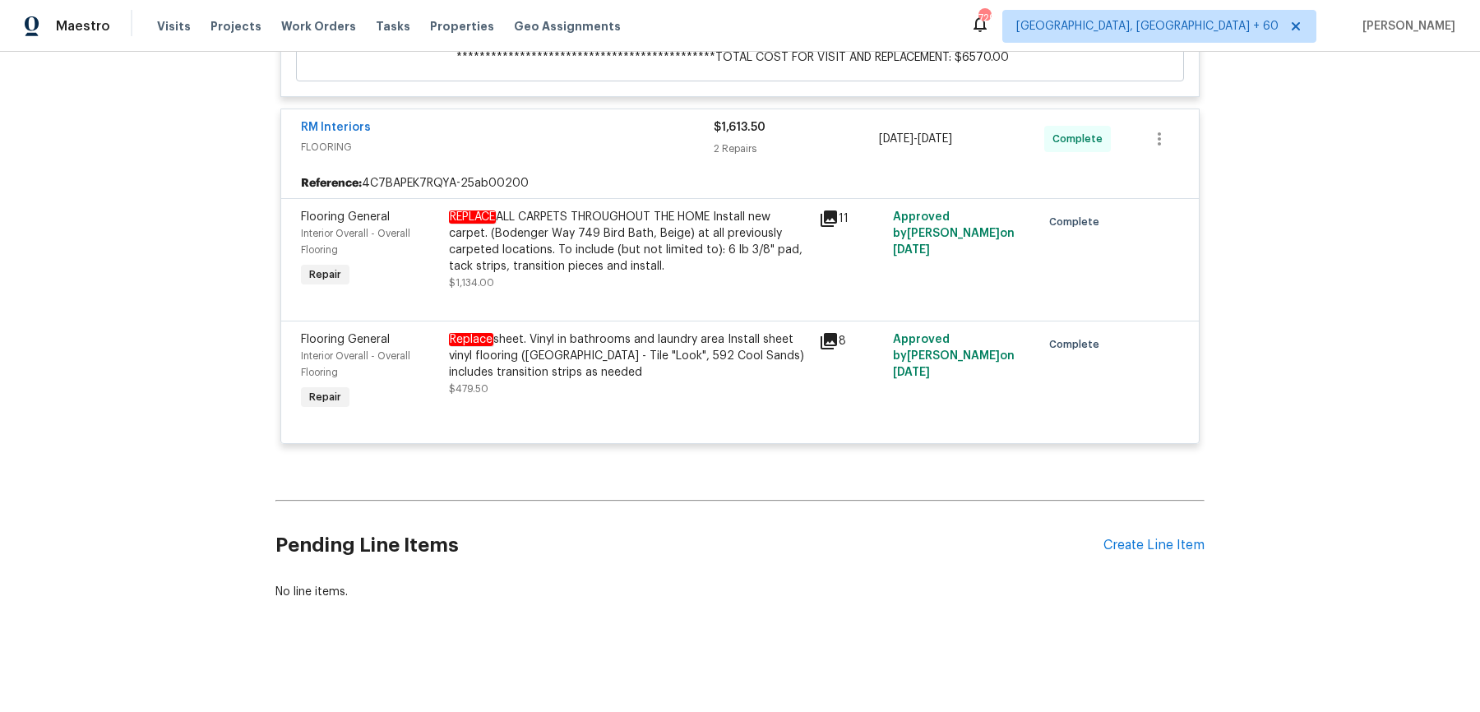
click at [637, 324] on div "Flooring General Interior Overall - Overall Flooring Repair Replace sheet. Viny…" at bounding box center [740, 382] width 918 height 123
click at [636, 340] on div "Replace sheet. Vinyl in bathrooms and laundry area Install sheet vinyl flooring…" at bounding box center [629, 355] width 360 height 49
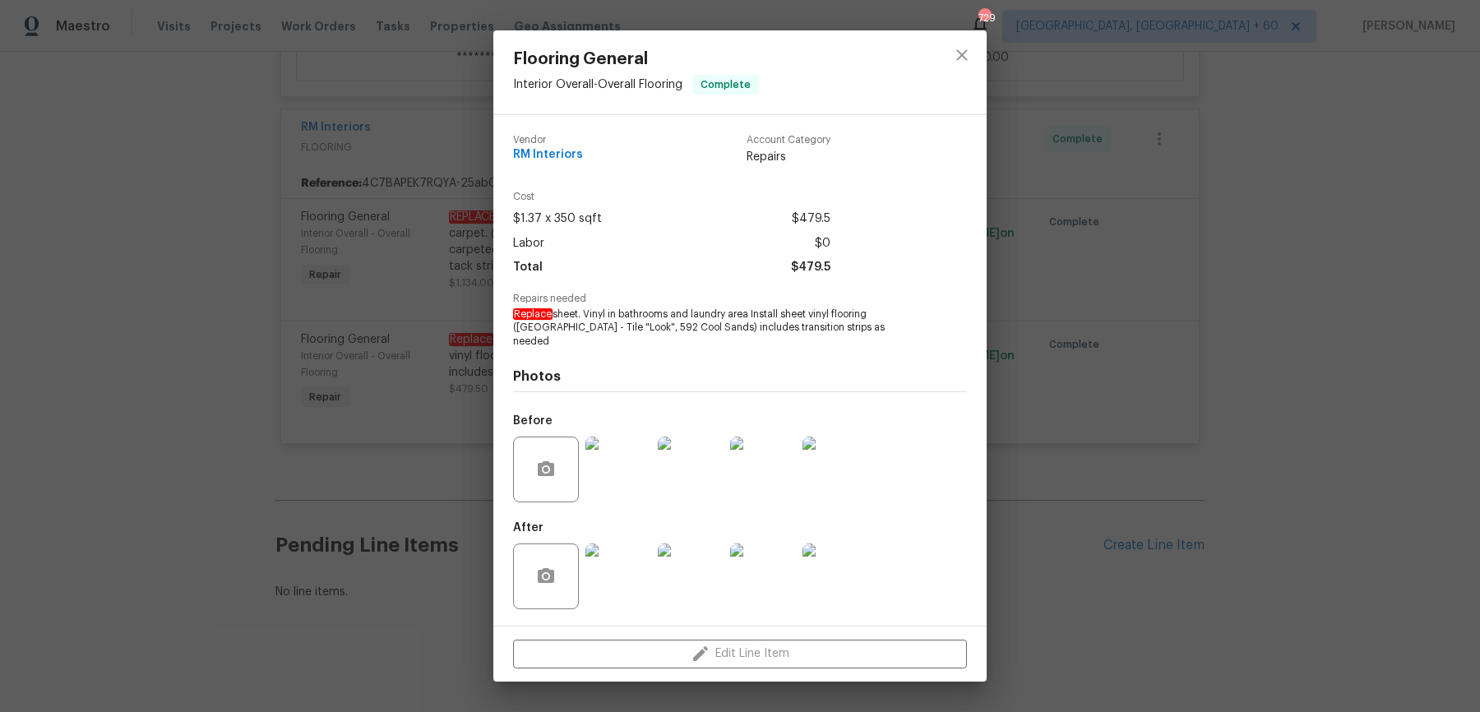
click at [1094, 345] on div "Flooring General Interior Overall - Overall Flooring Complete Vendor RM Interio…" at bounding box center [740, 356] width 1480 height 712
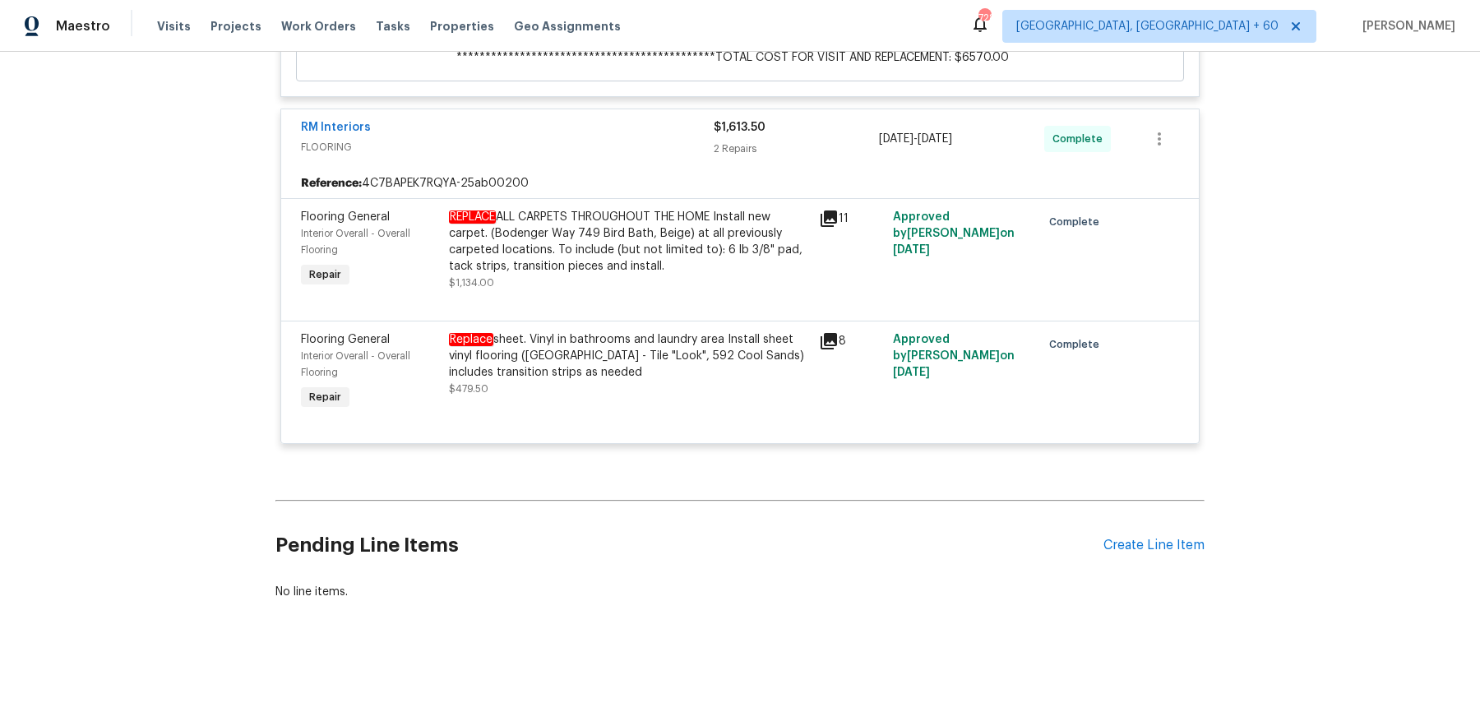
click at [715, 360] on div "Replace sheet. Vinyl in bathrooms and laundry area Install sheet vinyl flooring…" at bounding box center [629, 355] width 360 height 49
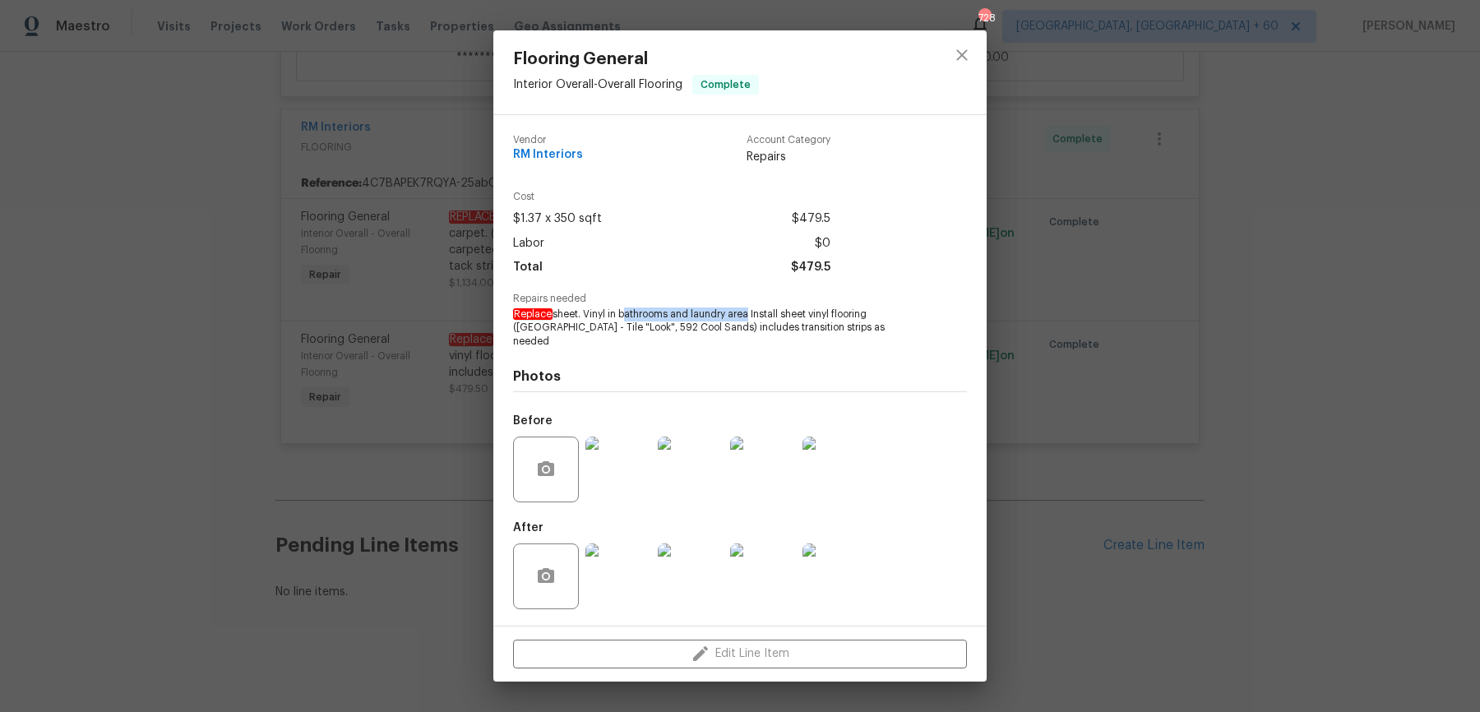
drag, startPoint x: 621, startPoint y: 322, endPoint x: 747, endPoint y: 322, distance: 125.8
click at [747, 322] on span "Replace sheet. Vinyl in bathrooms and laundry area Install sheet vinyl flooring…" at bounding box center [717, 328] width 409 height 41
copy span "bathrooms and laundry are"
click at [327, 354] on div "Flooring General Interior Overall - Overall Flooring Complete Vendor RM Interio…" at bounding box center [740, 356] width 1480 height 712
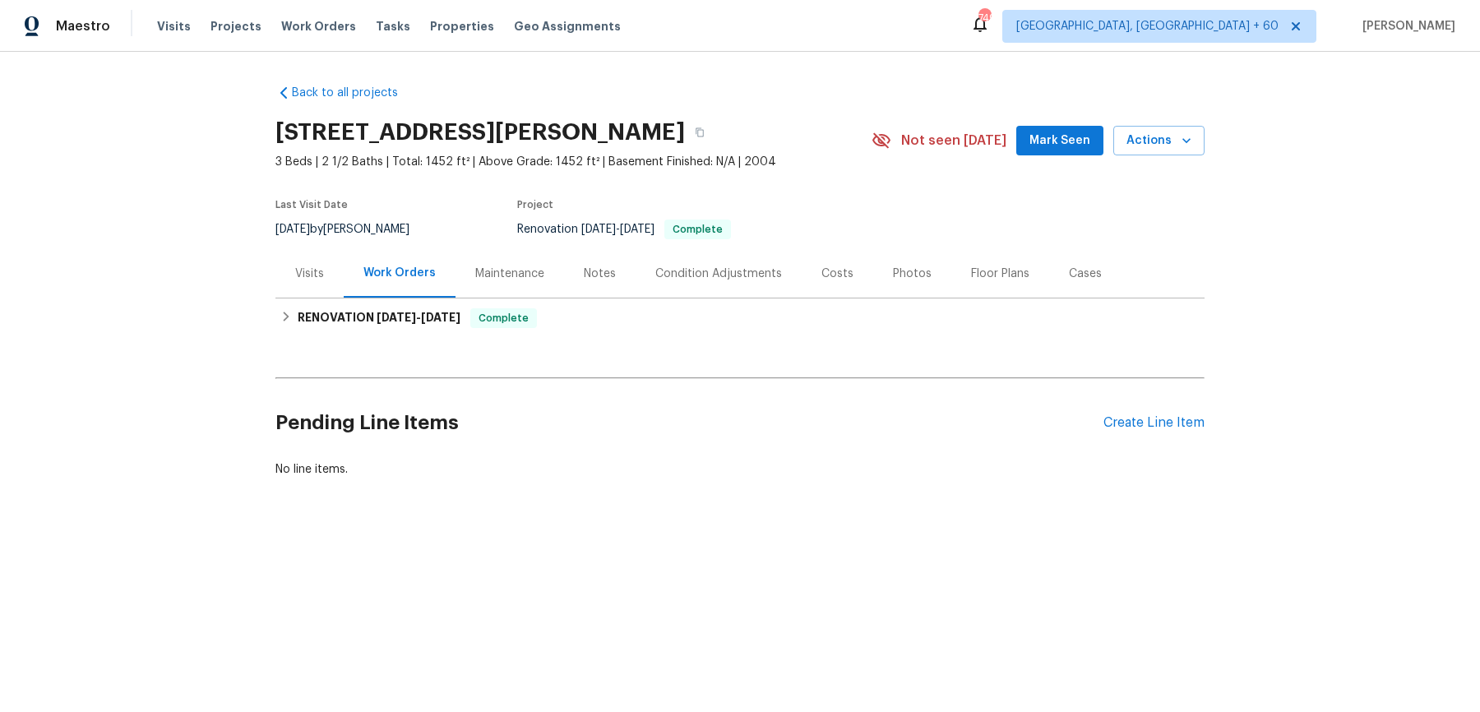
click at [319, 267] on div "Visits" at bounding box center [309, 274] width 29 height 16
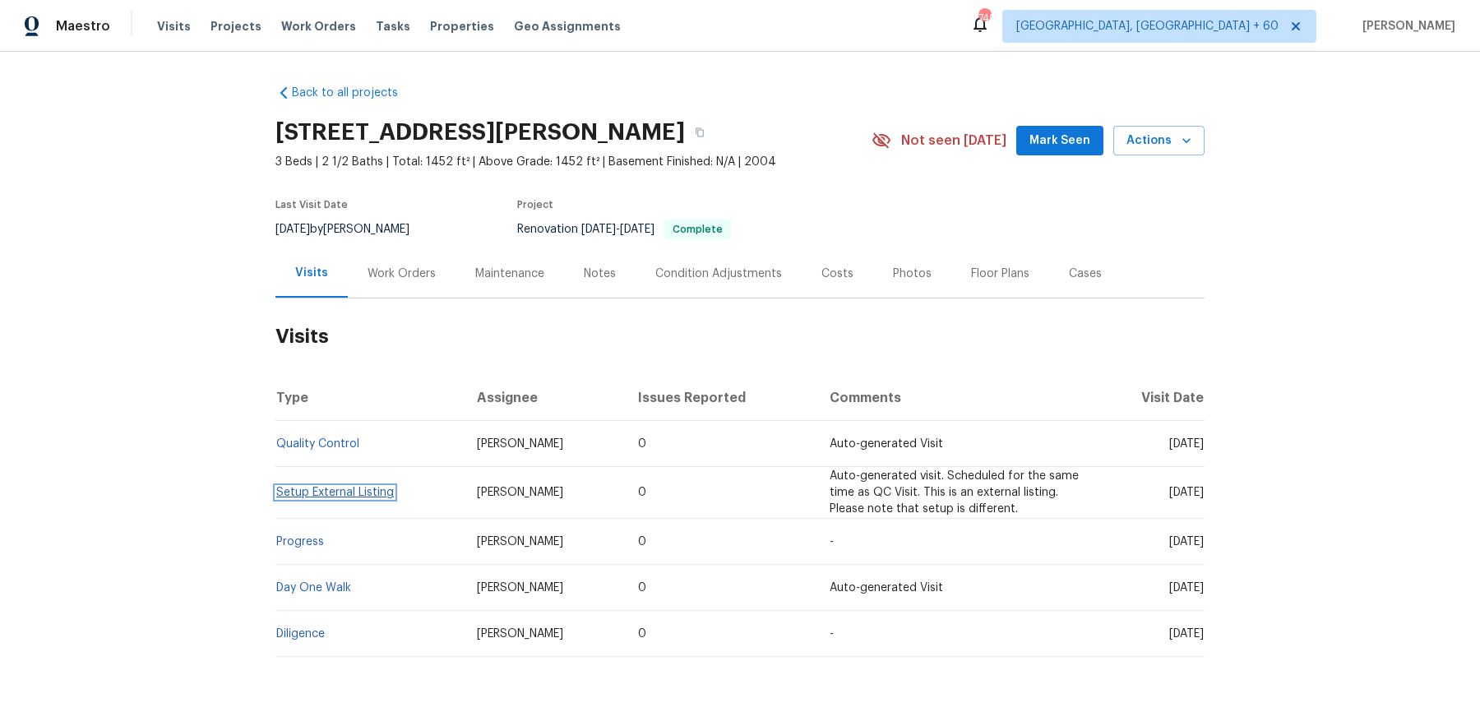
click at [316, 491] on link "Setup External Listing" at bounding box center [335, 493] width 118 height 12
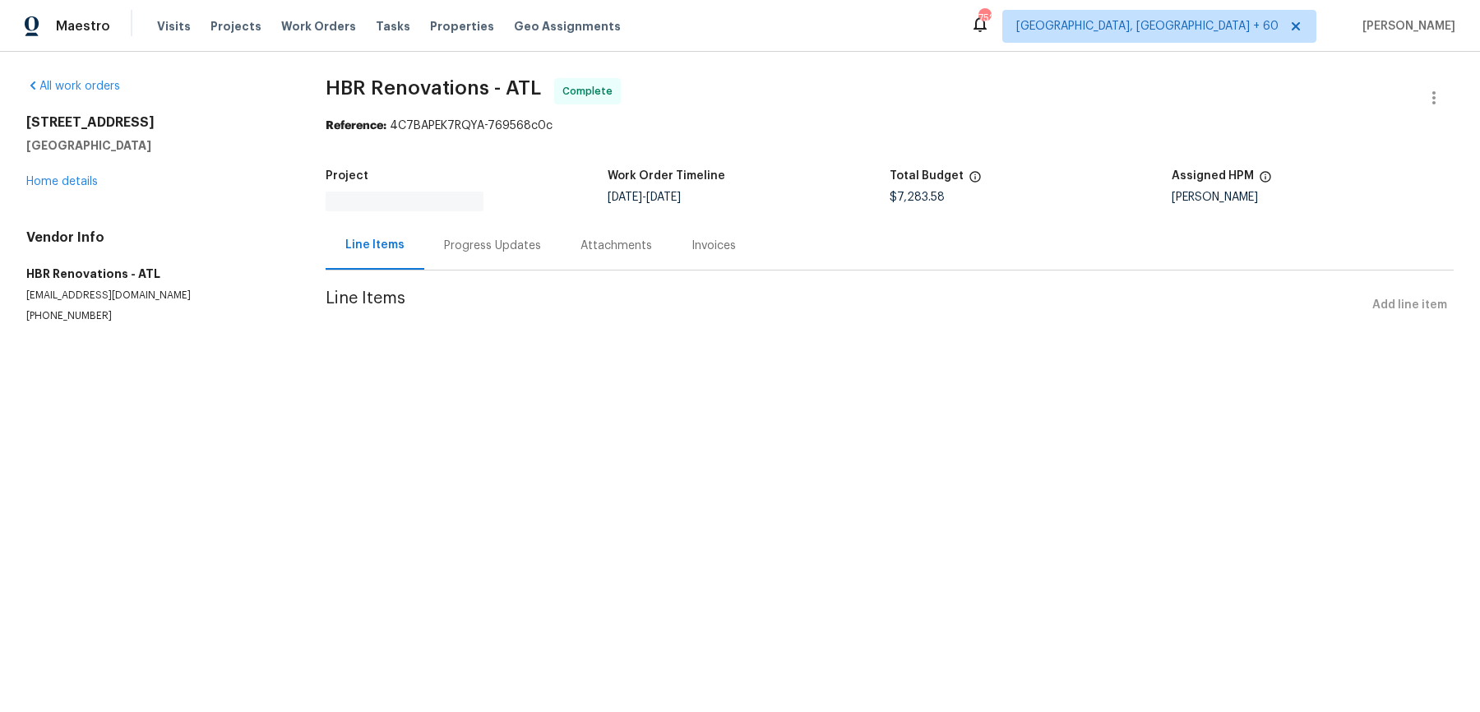
click at [473, 239] on div "Progress Updates" at bounding box center [492, 246] width 97 height 16
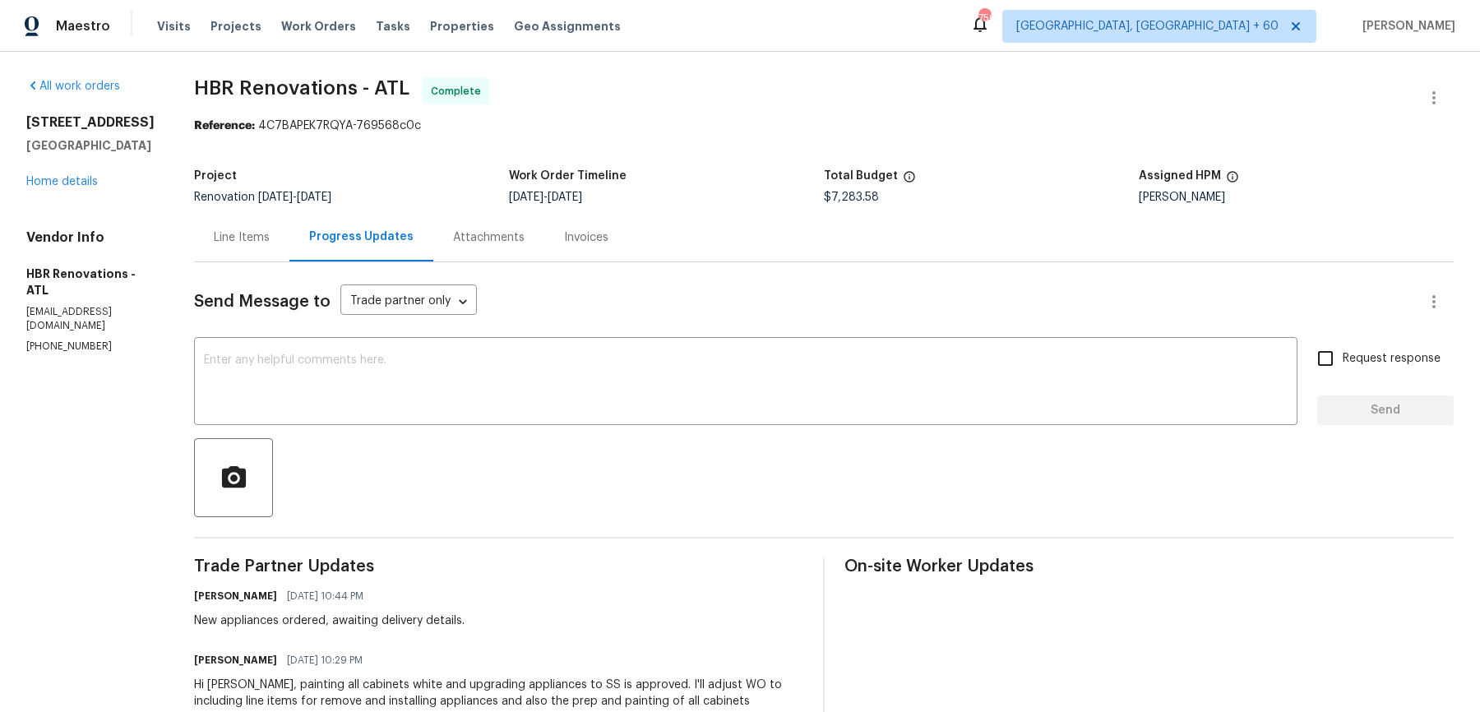
click at [248, 234] on div "Line Items" at bounding box center [242, 237] width 56 height 16
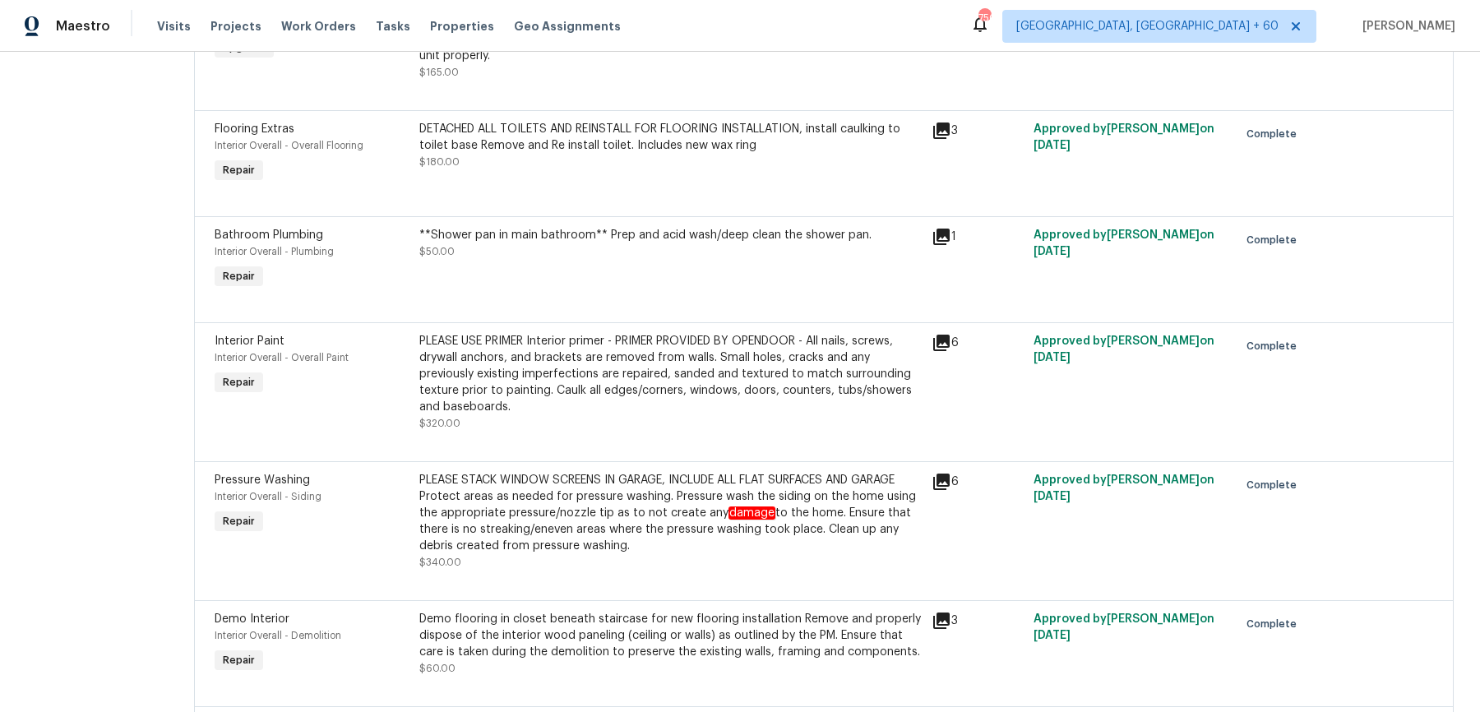
scroll to position [2464, 0]
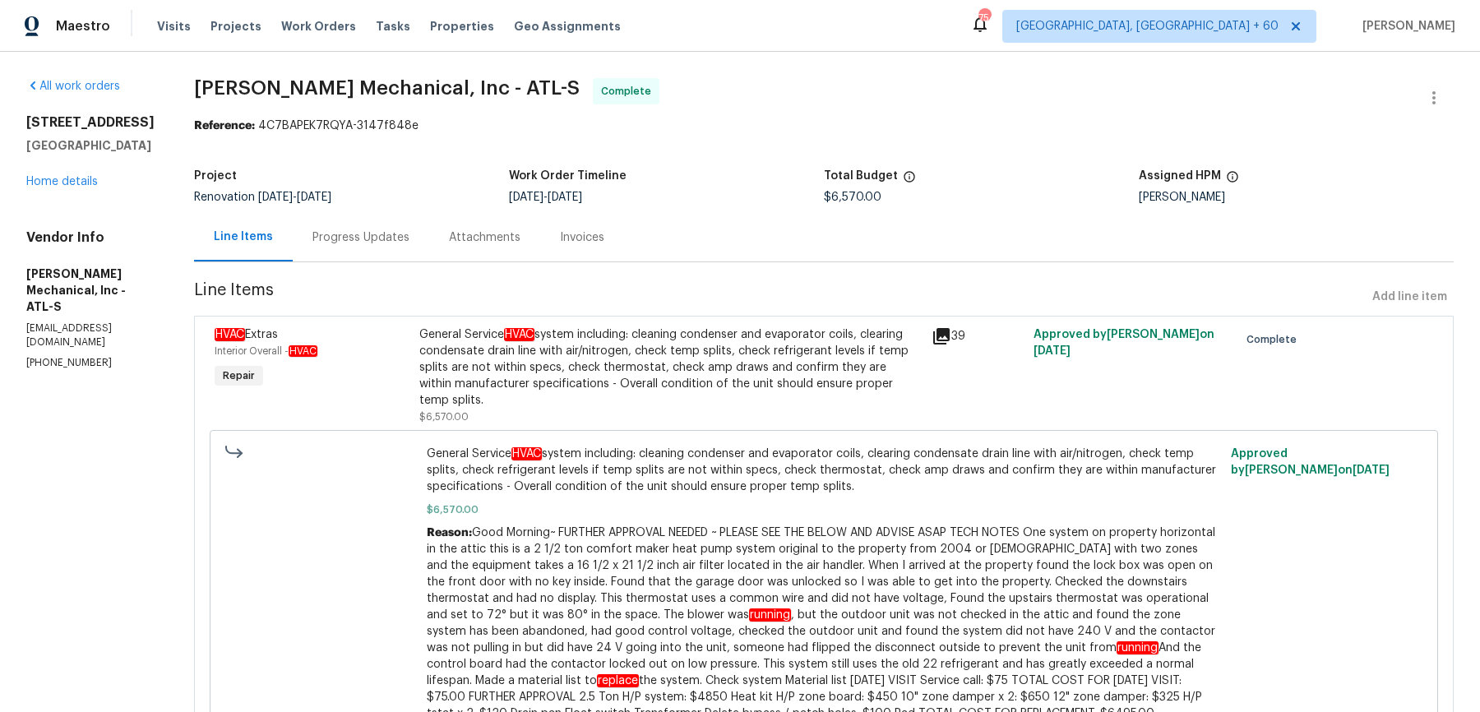
click at [500, 385] on div "General Service HVAC system including: cleaning condenser and evaporator coils,…" at bounding box center [670, 367] width 502 height 82
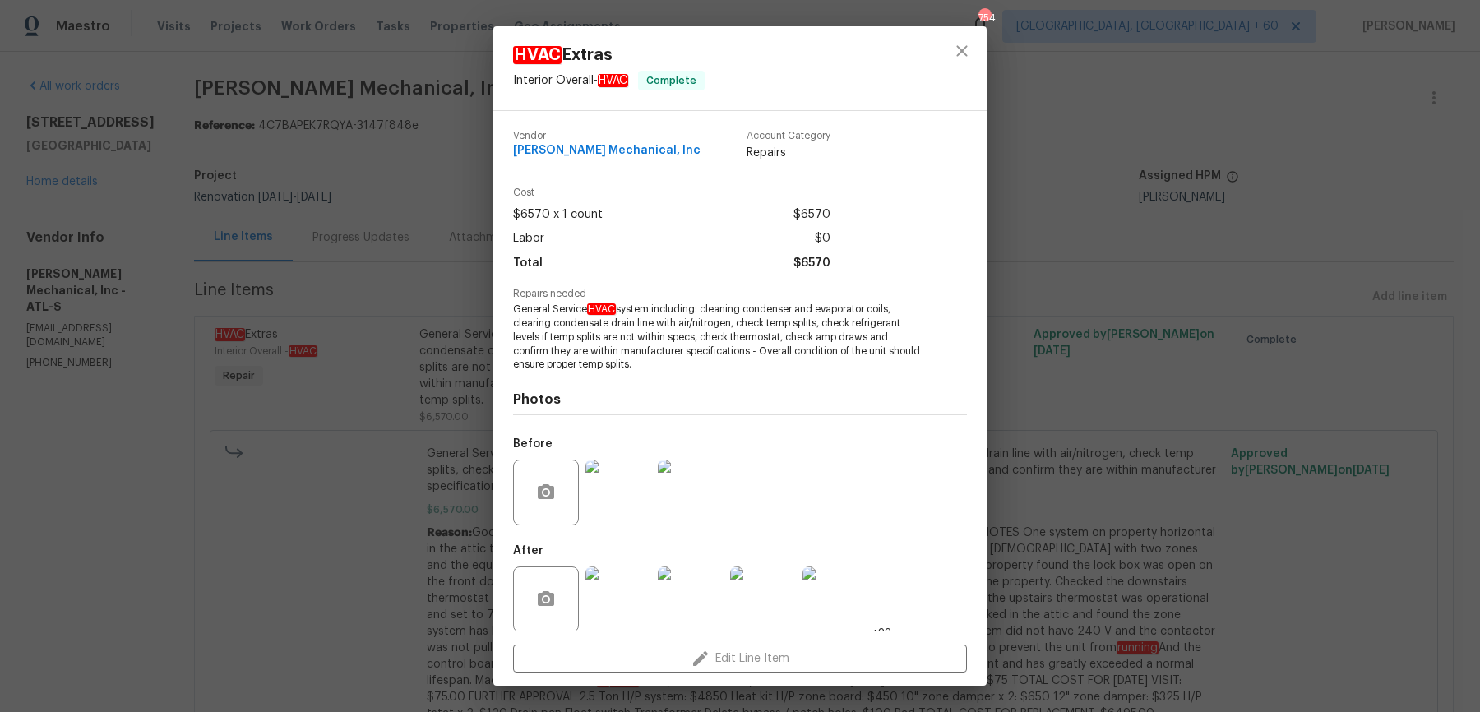
click at [395, 586] on div "HVAC Extras Interior Overall - HVAC Complete Vendor [PERSON_NAME] Mechanical, I…" at bounding box center [740, 356] width 1480 height 712
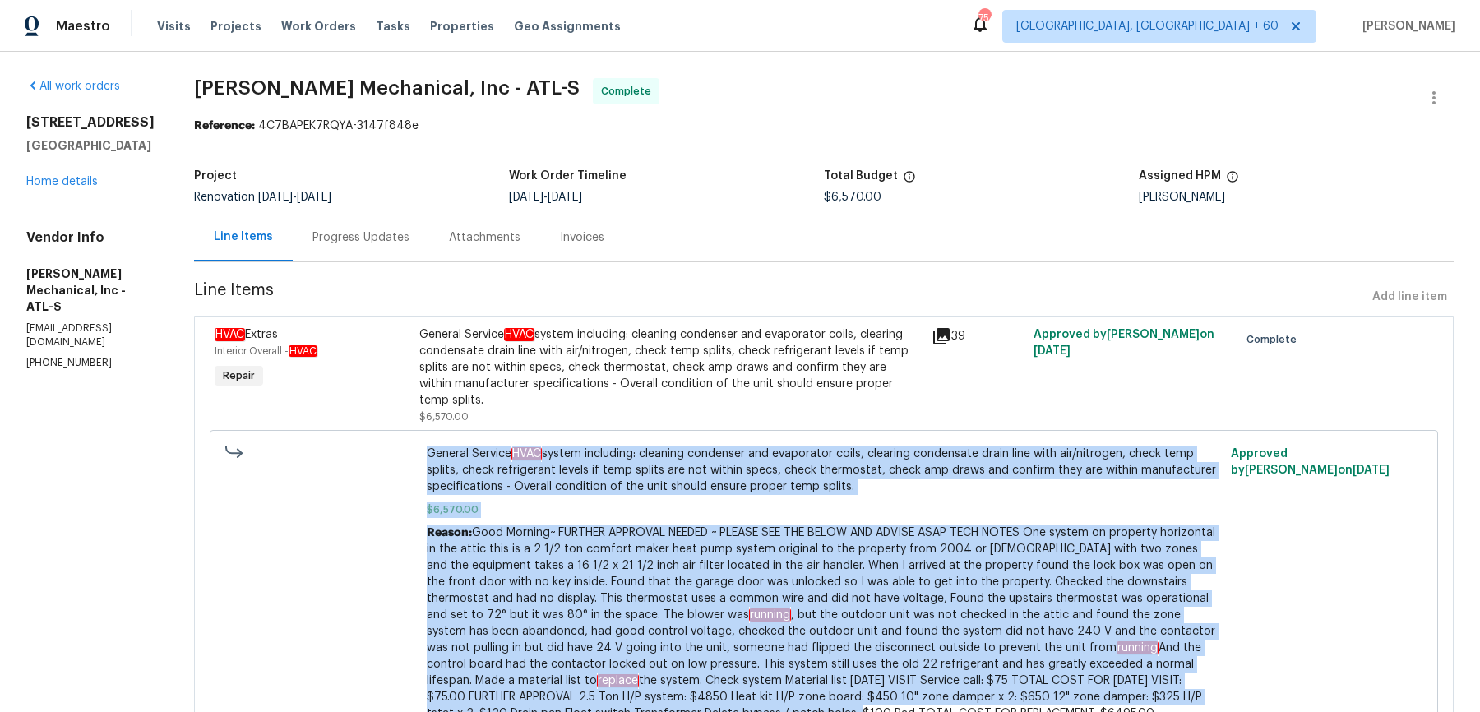
scroll to position [103, 0]
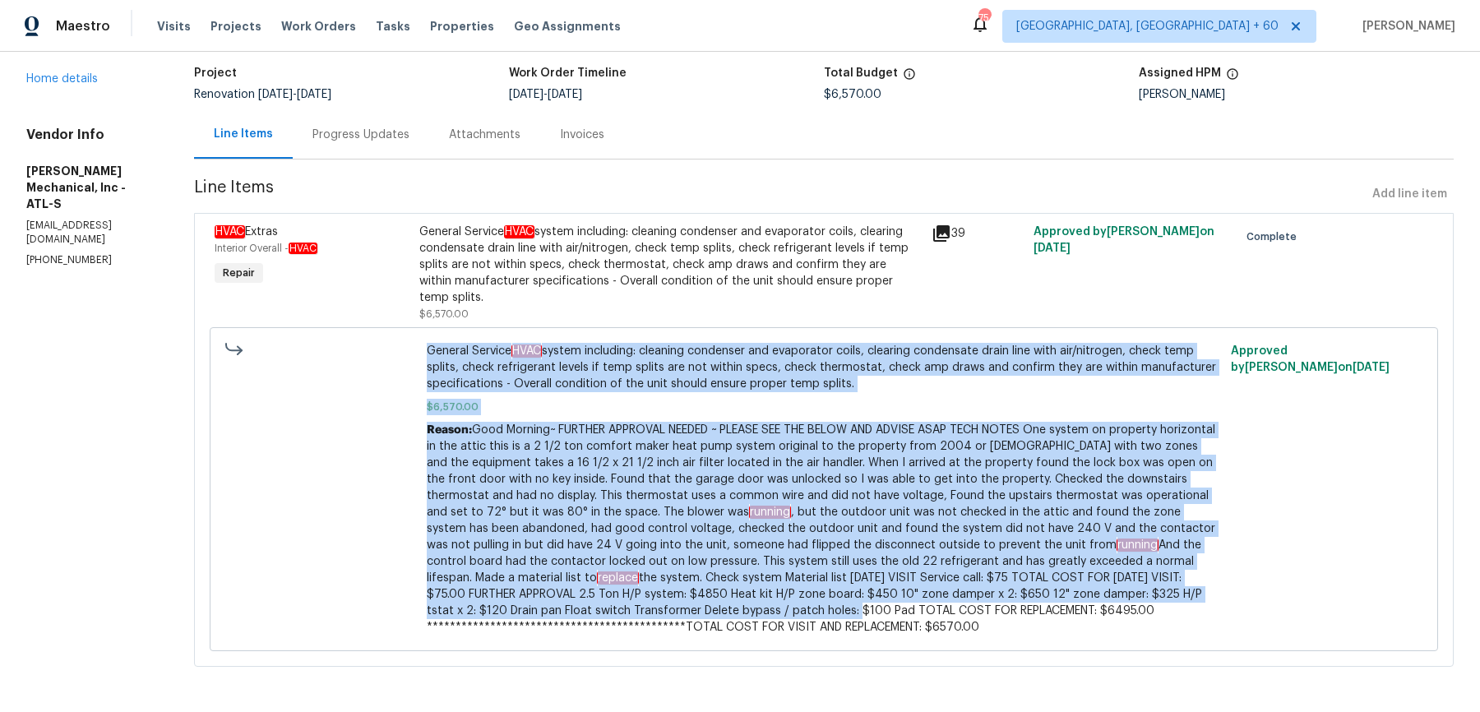
drag, startPoint x: 446, startPoint y: 452, endPoint x: 883, endPoint y: 771, distance: 541.5
click at [883, 711] on html "Maestro Visits Projects Work Orders Tasks Properties Geo Assignments [STREET_AD…" at bounding box center [740, 356] width 1480 height 712
copy div "General Service HVAC system including: cleaning condenser and evaporator coils,…"
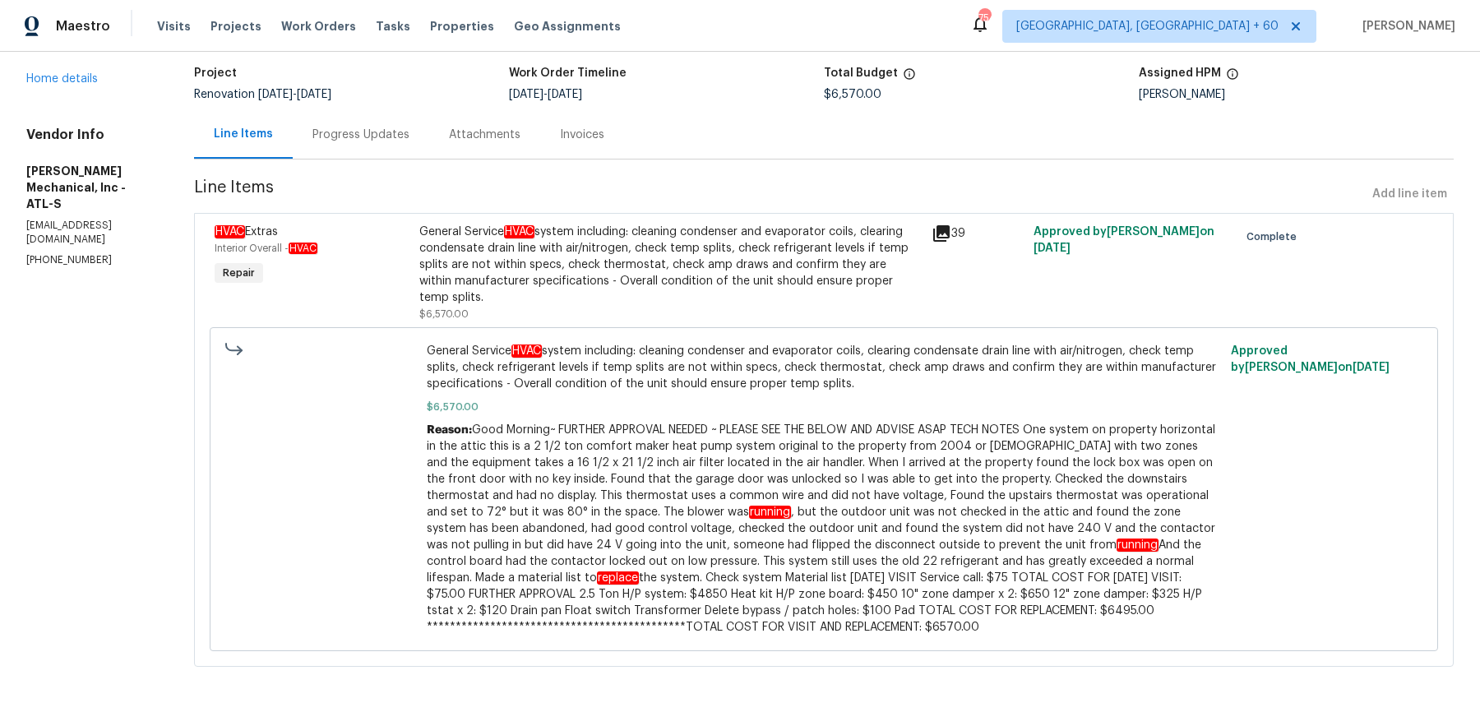
click at [410, 130] on div "Progress Updates" at bounding box center [361, 135] width 97 height 16
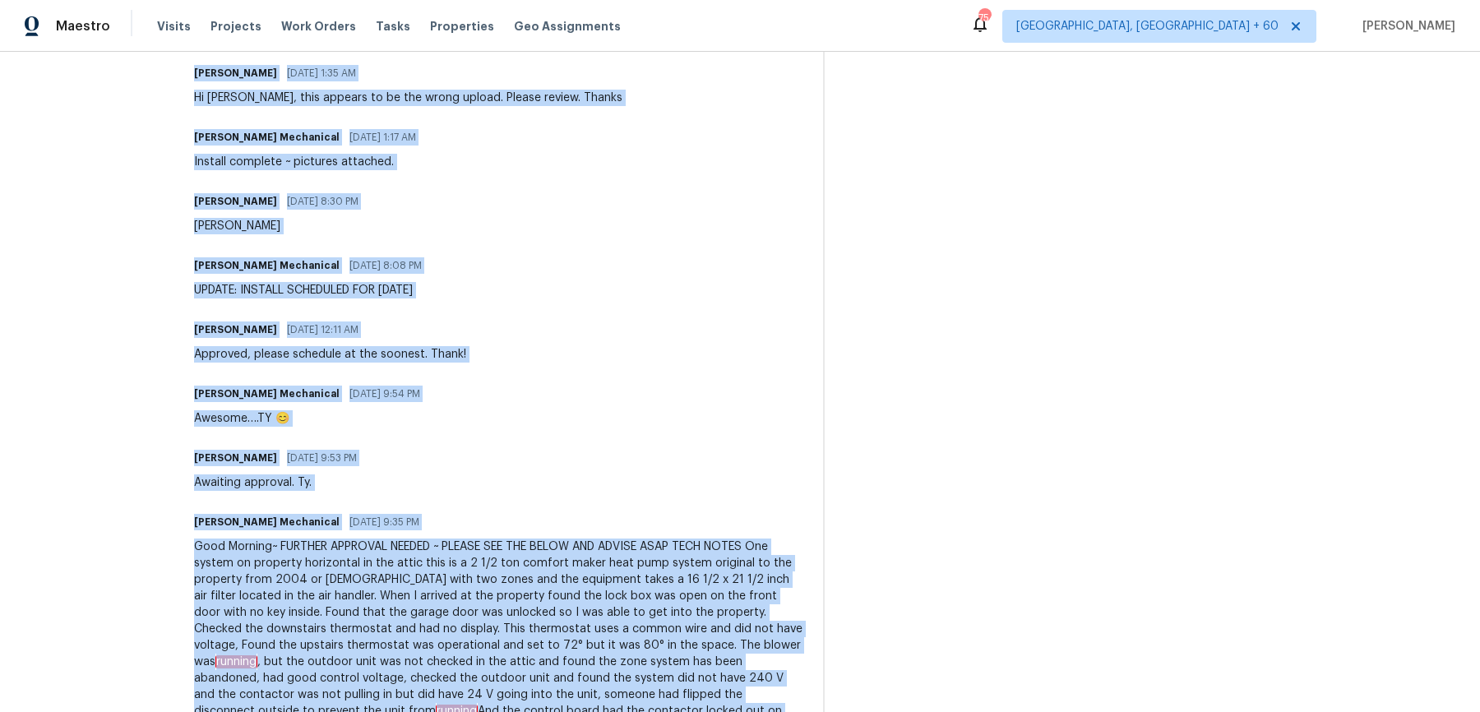
scroll to position [1188, 0]
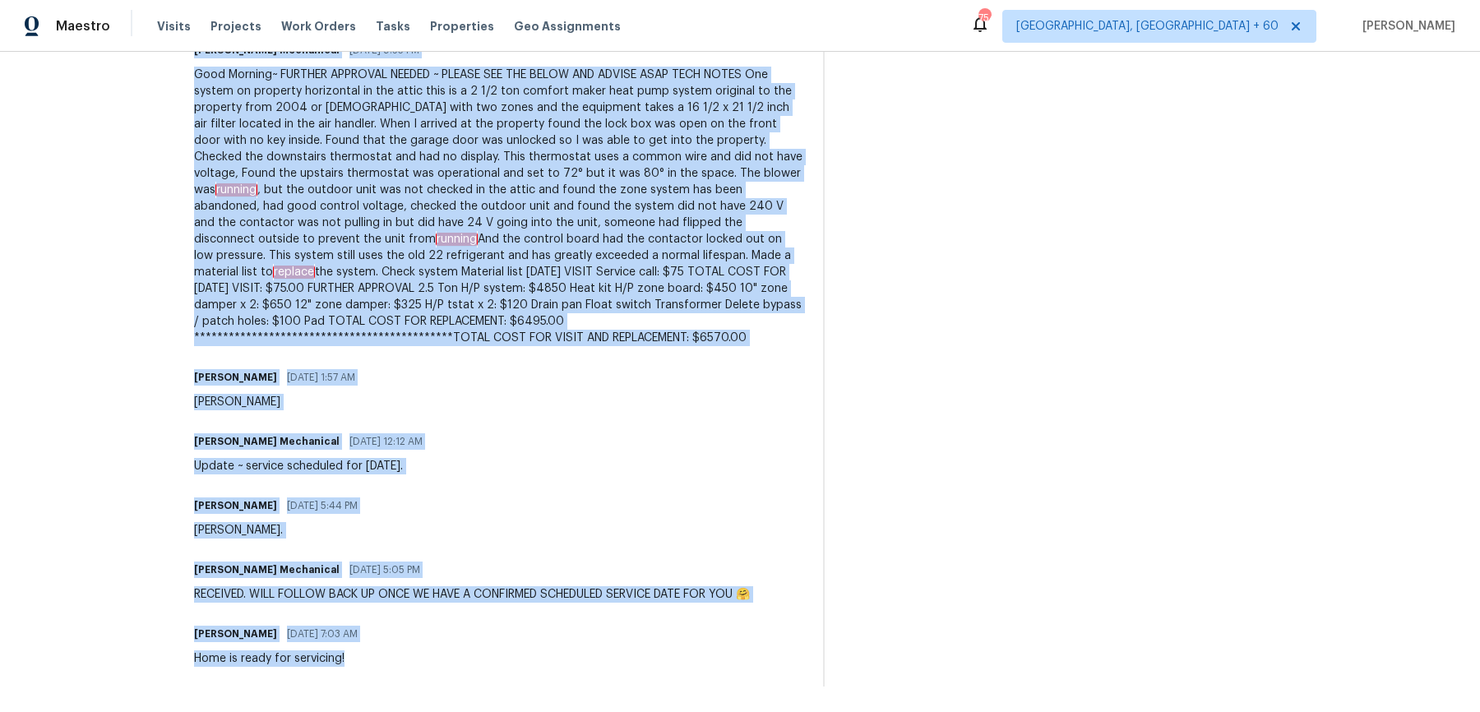
drag, startPoint x: 224, startPoint y: 165, endPoint x: 573, endPoint y: 775, distance: 702.5
click at [573, 711] on html "Maestro Visits Projects Work Orders Tasks Properties Geo Assignments [STREET_AD…" at bounding box center [740, 356] width 1480 height 712
copy div "LO Ipsumd Sitametcon 54/12/0181 6:86 AD Elitsedd Eiusmodte INCIDID UTLABORE ~ E…"
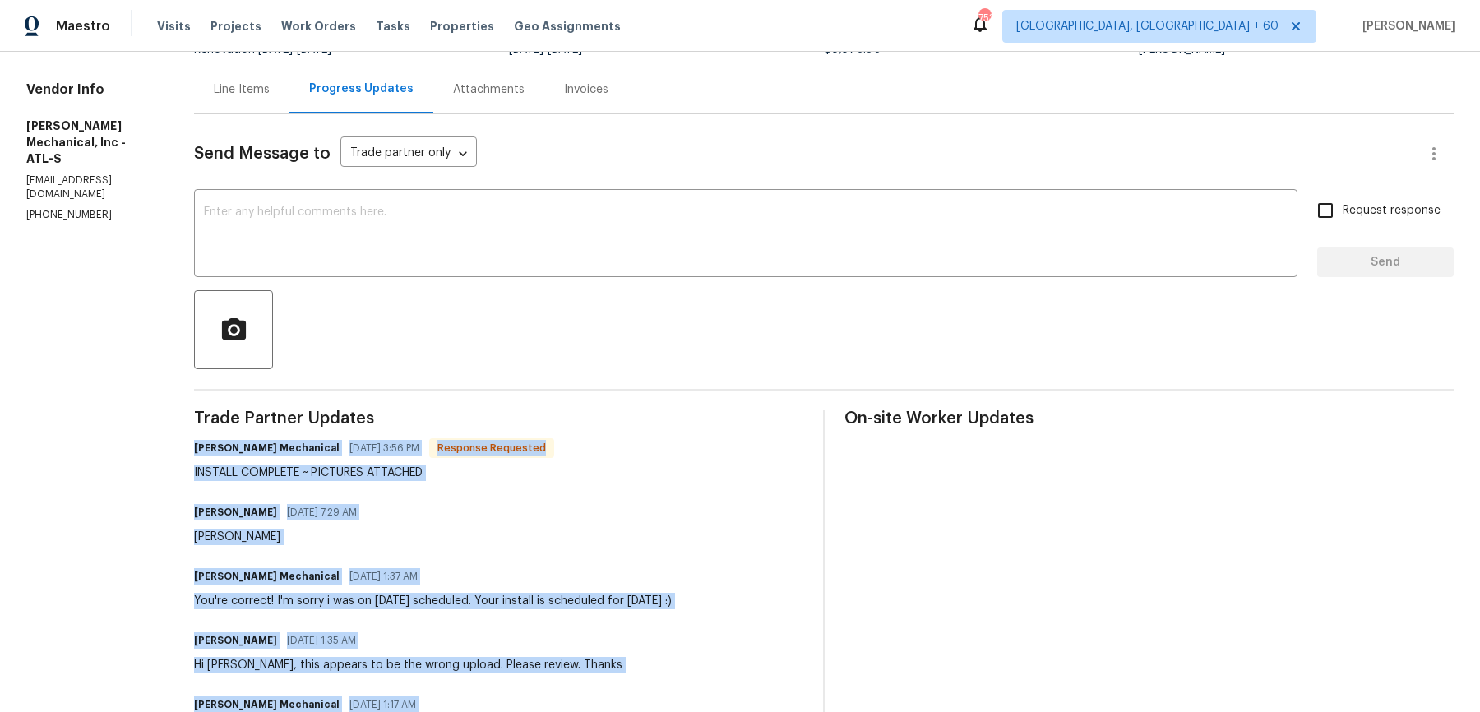
scroll to position [0, 0]
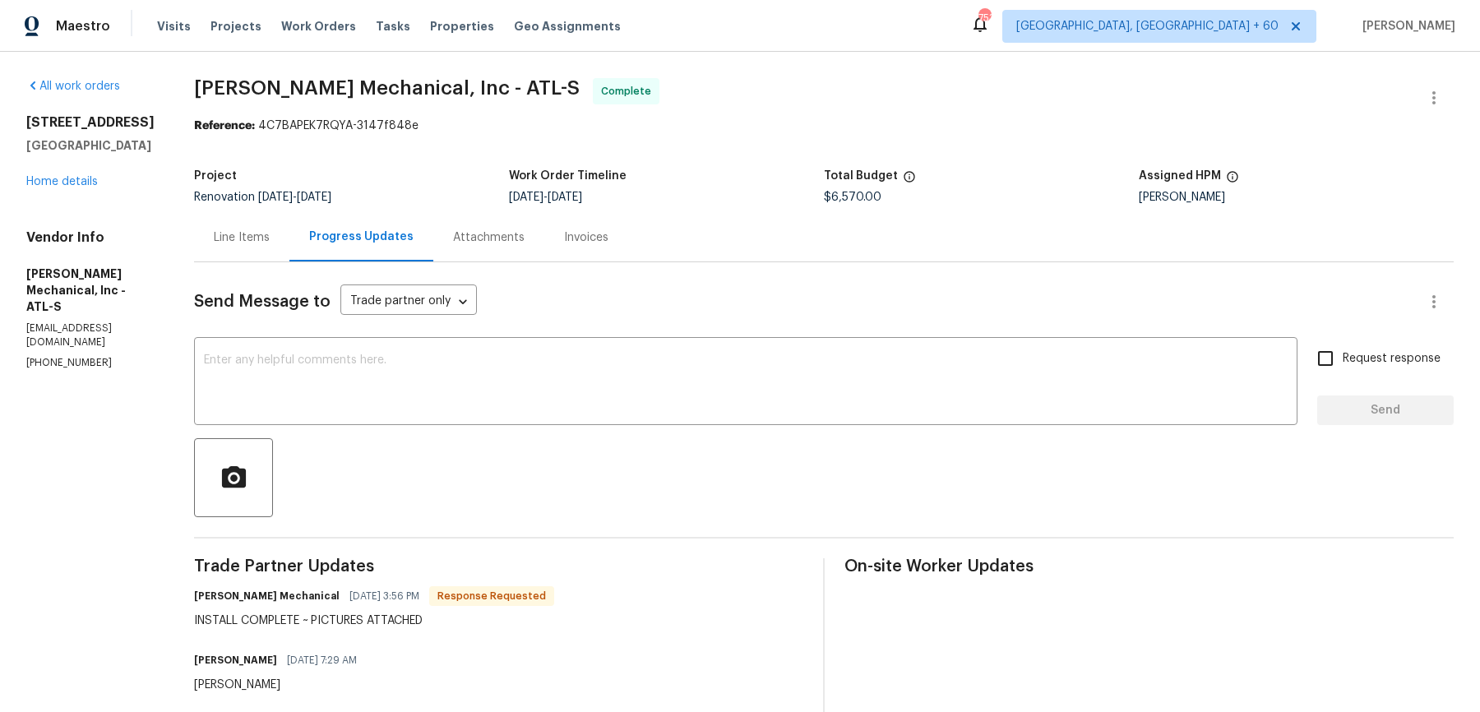
click at [607, 243] on div "Invoices" at bounding box center [586, 237] width 44 height 16
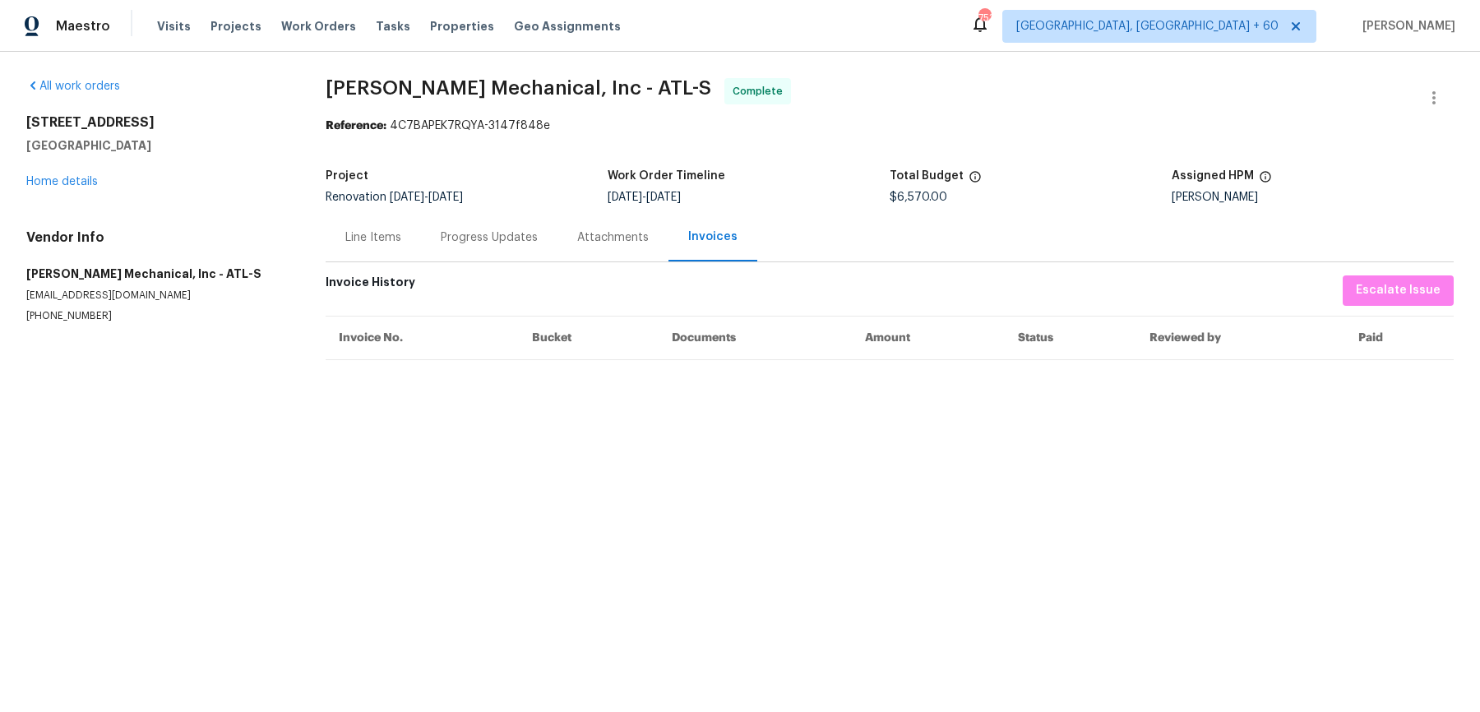
click at [581, 255] on div "Attachments" at bounding box center [613, 237] width 111 height 49
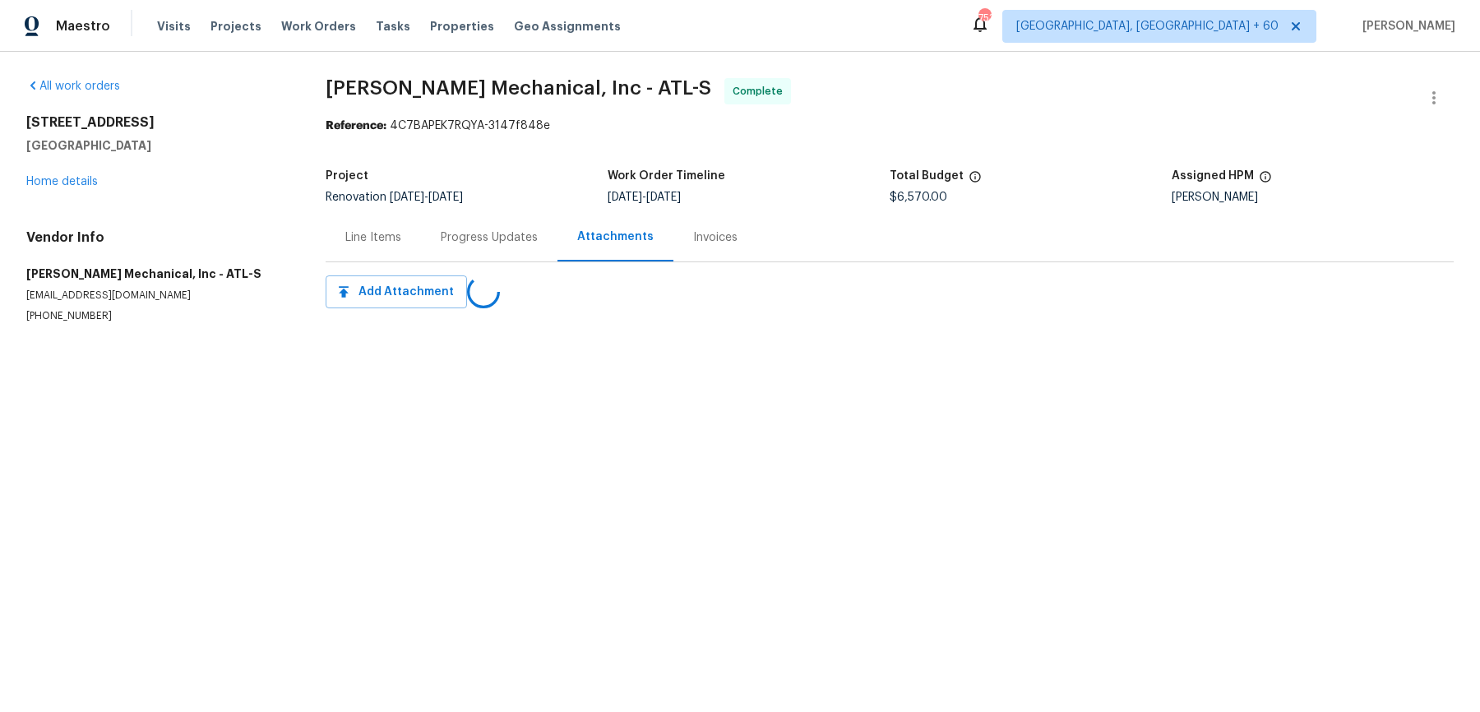
click at [493, 253] on div "Progress Updates" at bounding box center [489, 237] width 137 height 49
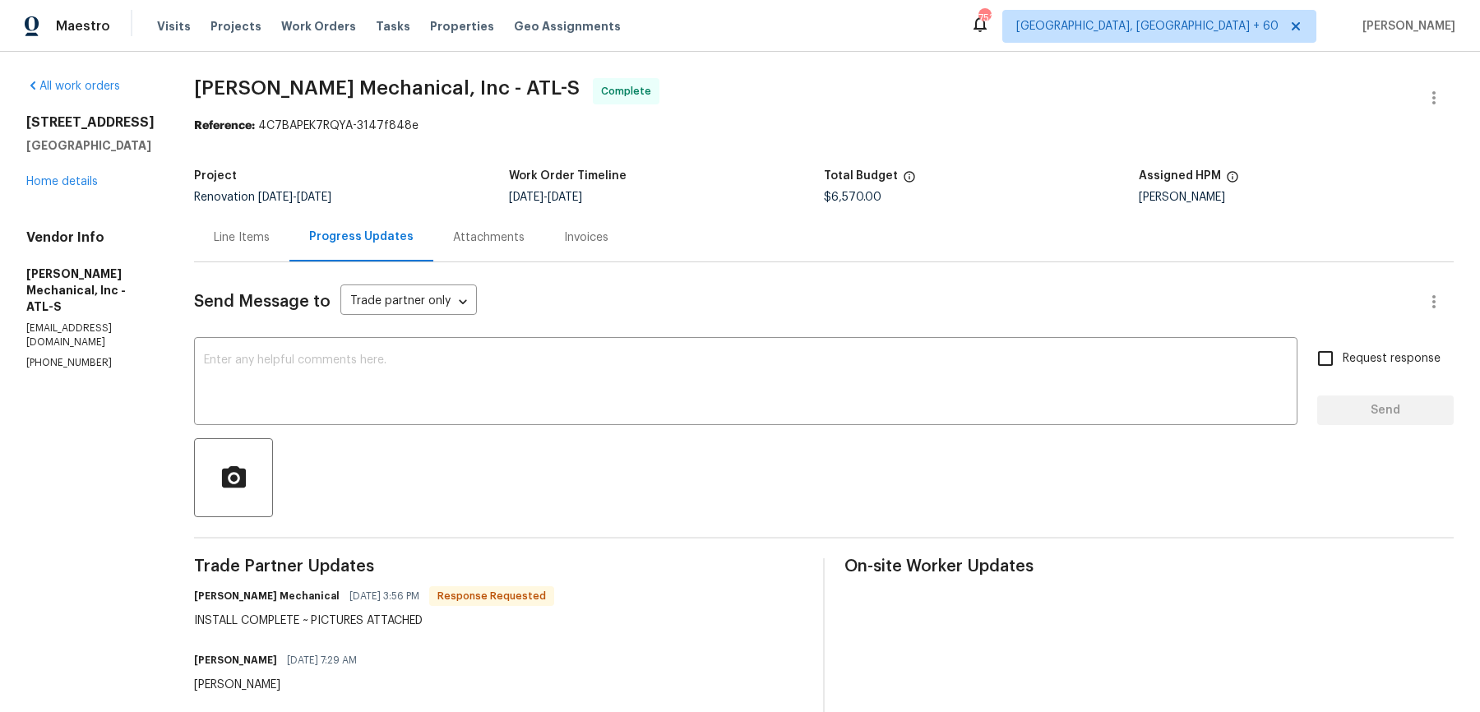
click at [401, 239] on div "Progress Updates" at bounding box center [361, 237] width 104 height 16
click at [284, 226] on div "Line Items" at bounding box center [241, 237] width 95 height 49
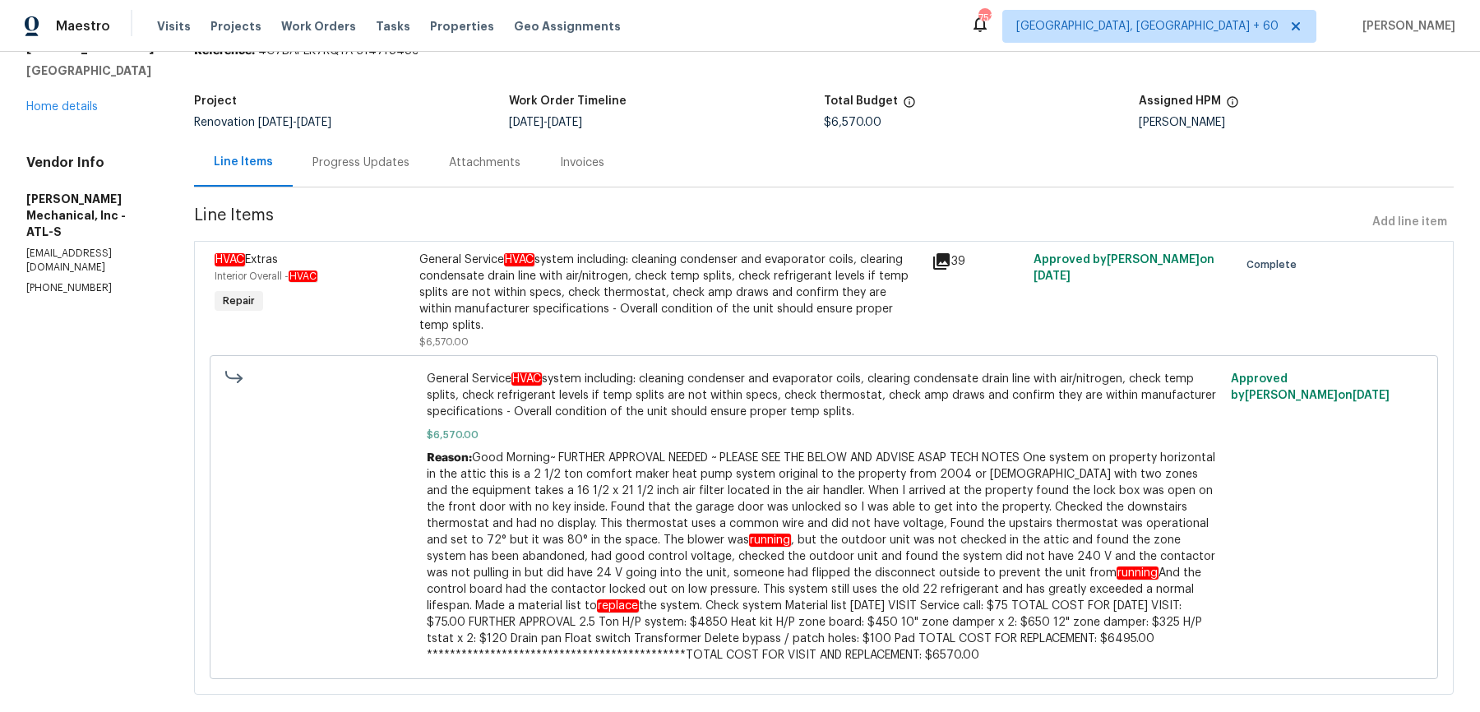
scroll to position [103, 0]
